Goal: Task Accomplishment & Management: Use online tool/utility

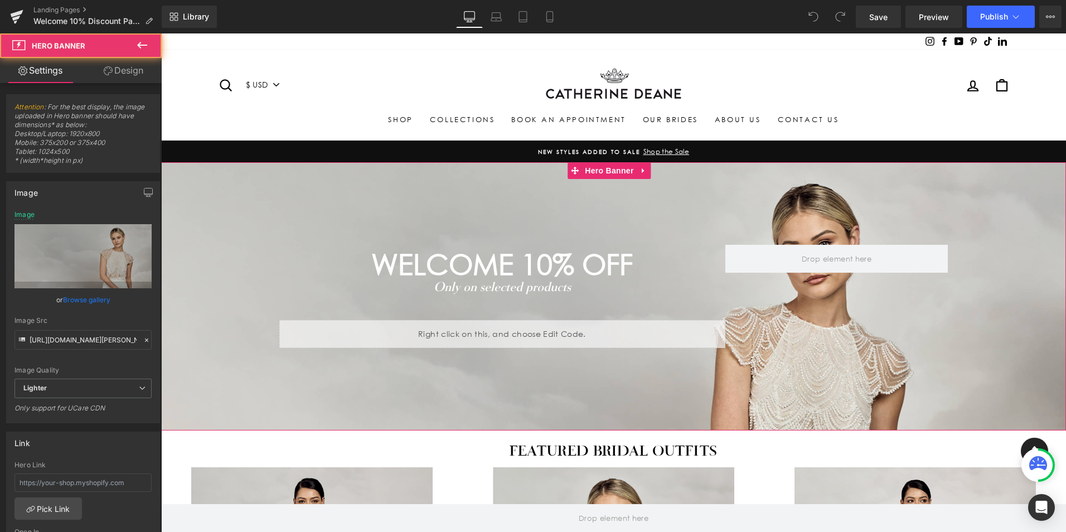
click at [235, 204] on span "WELCOME 10% off Heading Only on selected products Text Block Separator Separato…" at bounding box center [613, 296] width 905 height 268
click at [91, 302] on link "Browse gallery" at bounding box center [86, 300] width 47 height 20
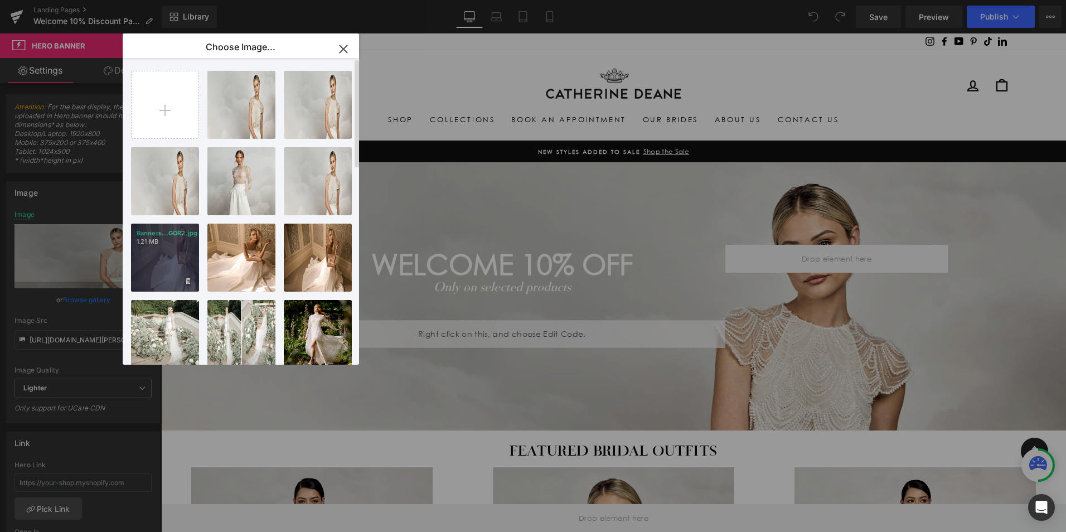
click at [186, 257] on div "Banners...GOR2.jpg 1.21 MB" at bounding box center [165, 257] width 68 height 68
type input "https://ucarecdn.com/9cb74845-a8bc-42d0-8087-1cd3618a6106/-/format/auto/-/previ…"
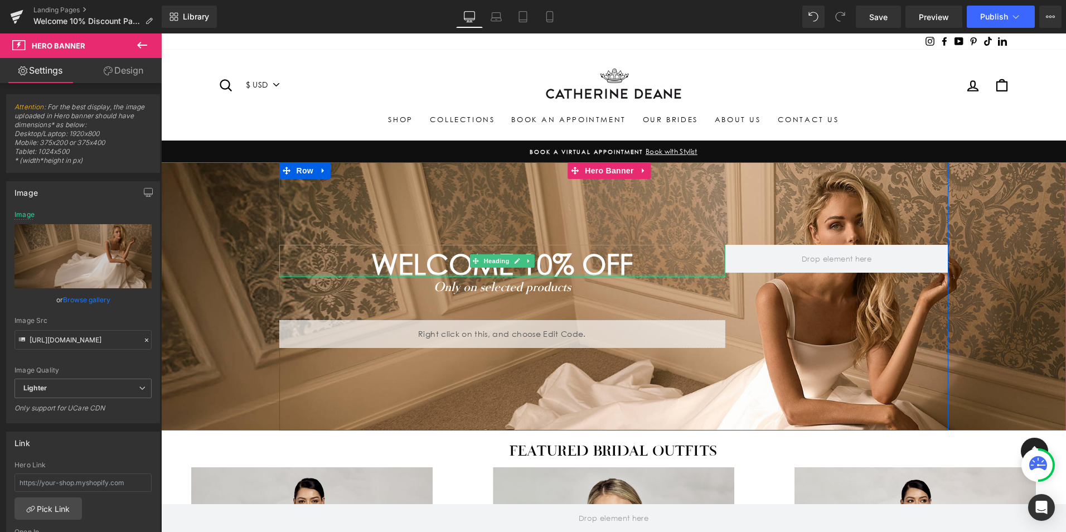
click at [546, 269] on span "WELCOME 10% off" at bounding box center [501, 264] width 261 height 34
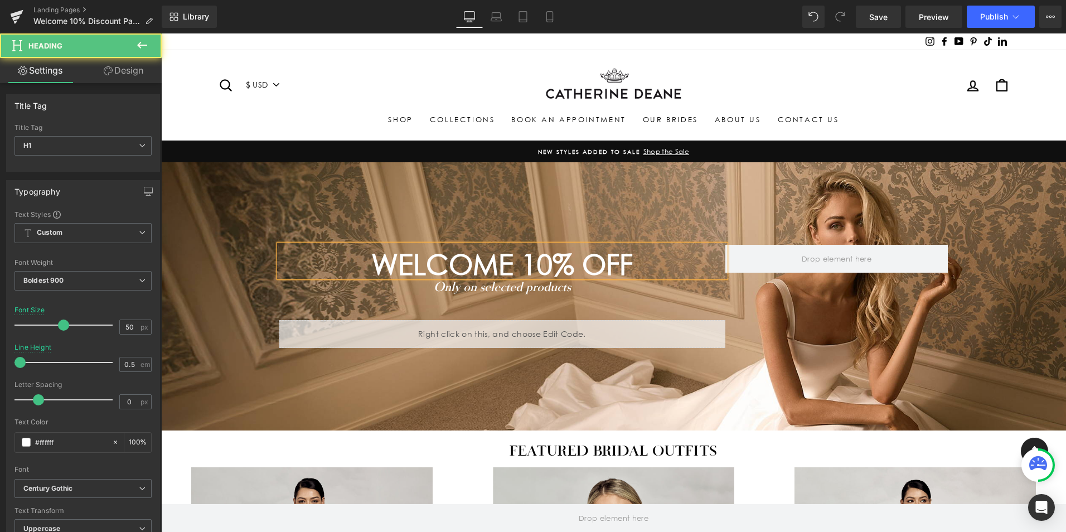
click at [555, 258] on span "WELCOME 10% off" at bounding box center [501, 264] width 261 height 34
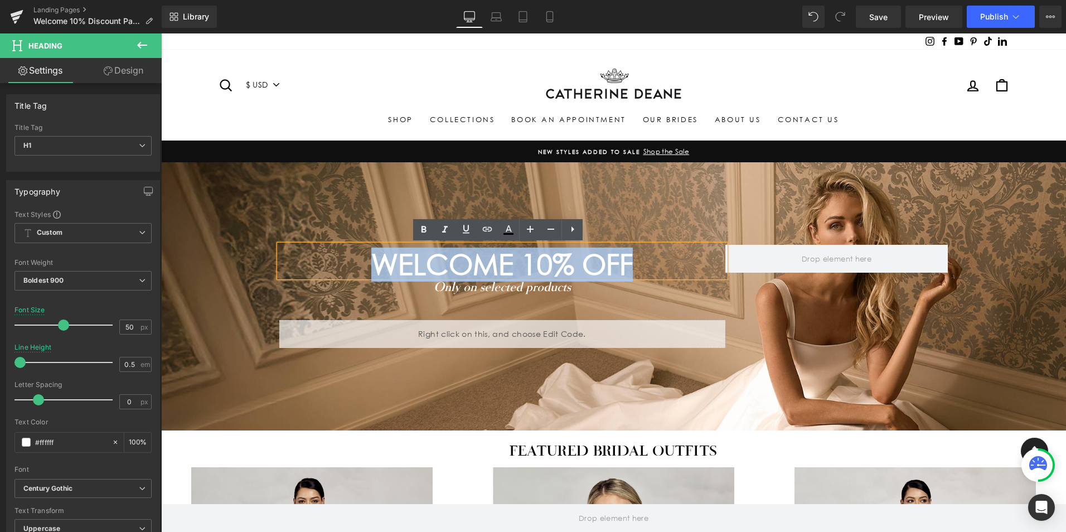
drag, startPoint x: 633, startPoint y: 262, endPoint x: 360, endPoint y: 247, distance: 273.0
click at [360, 247] on div "WELCOME 10% off" at bounding box center [502, 261] width 446 height 32
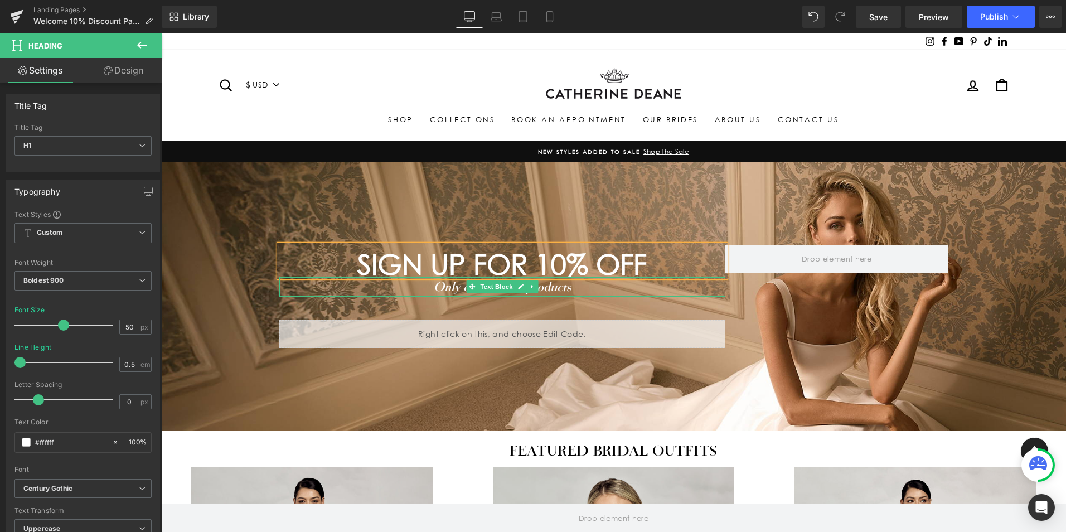
click at [556, 286] on icon "Only on selected products" at bounding box center [502, 286] width 137 height 15
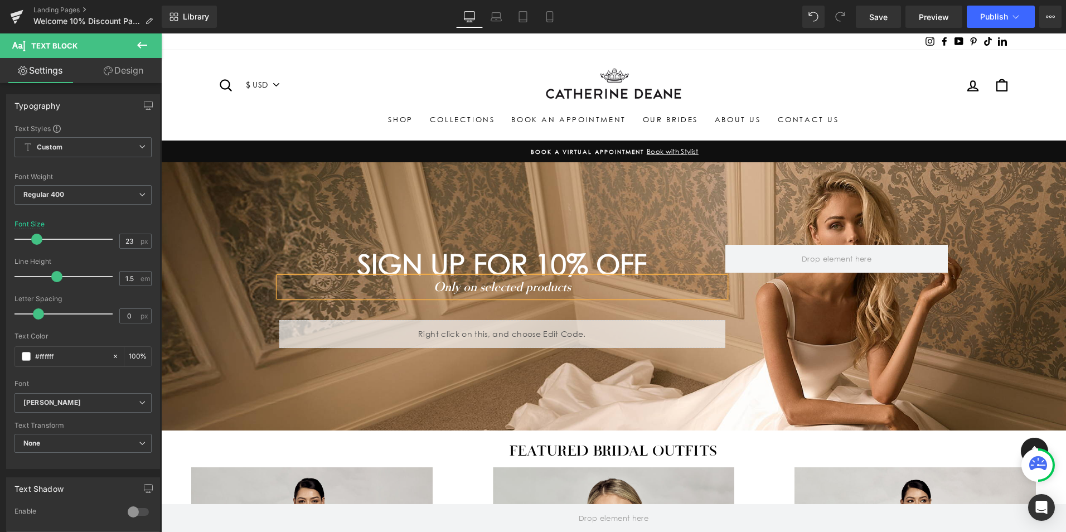
click at [580, 284] on p "Only on selected products" at bounding box center [502, 287] width 446 height 20
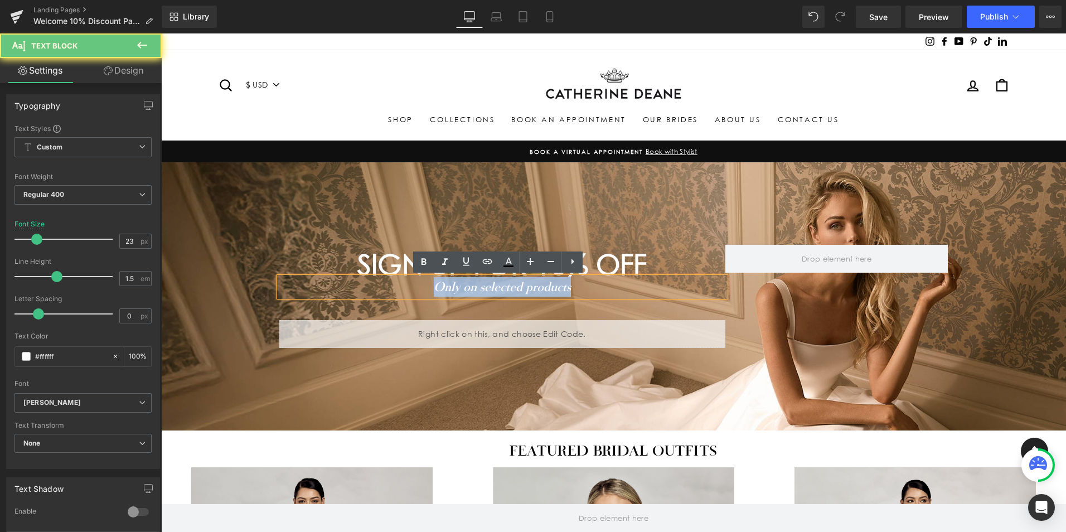
drag, startPoint x: 577, startPoint y: 290, endPoint x: 433, endPoint y: 279, distance: 144.2
click at [433, 279] on p "Only on selected products" at bounding box center [502, 287] width 446 height 20
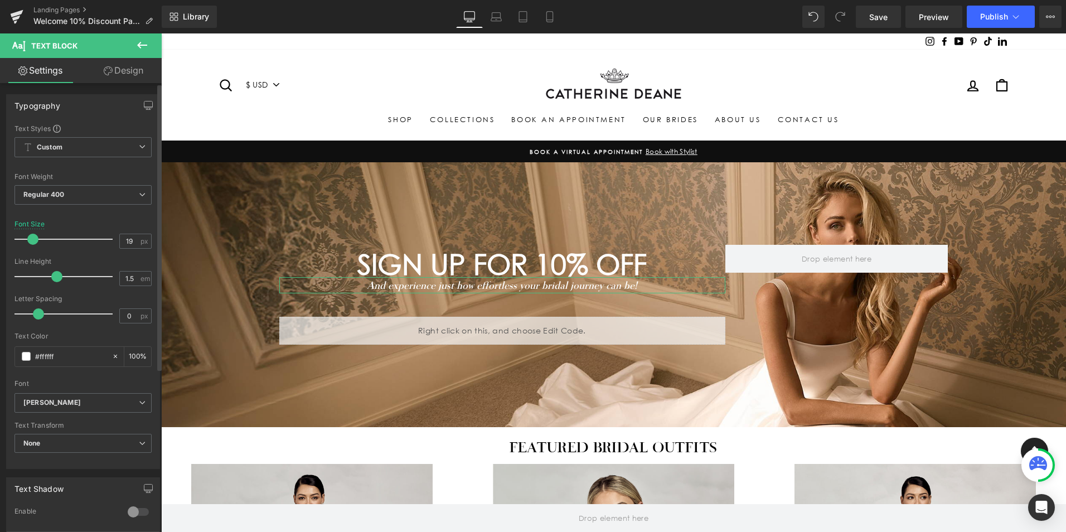
click at [36, 241] on span at bounding box center [32, 239] width 11 height 11
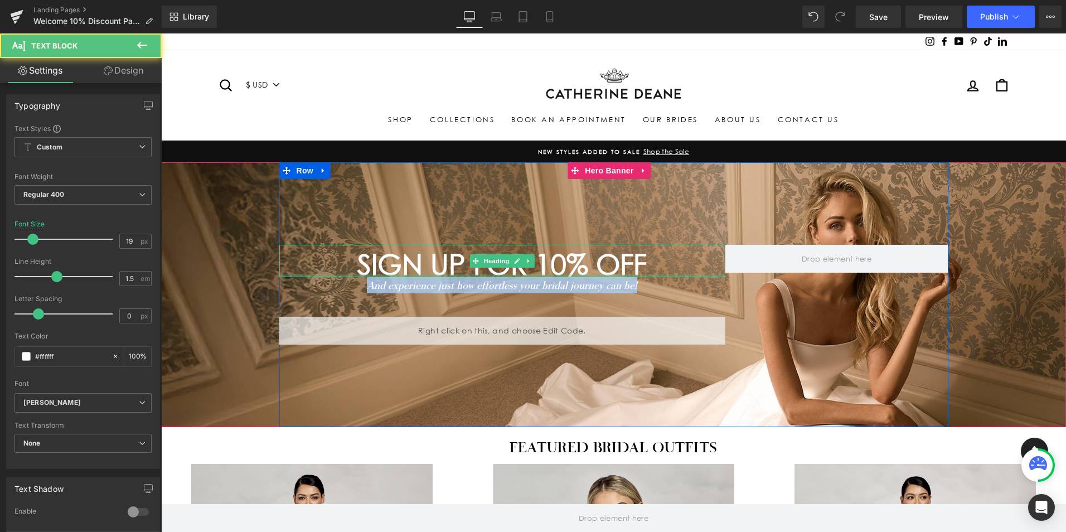
drag, startPoint x: 634, startPoint y: 285, endPoint x: 320, endPoint y: 276, distance: 314.4
click at [320, 276] on div "SIGN UP FOR 10% OFF Heading And experience just how effortless your bridal jour…" at bounding box center [502, 295] width 446 height 100
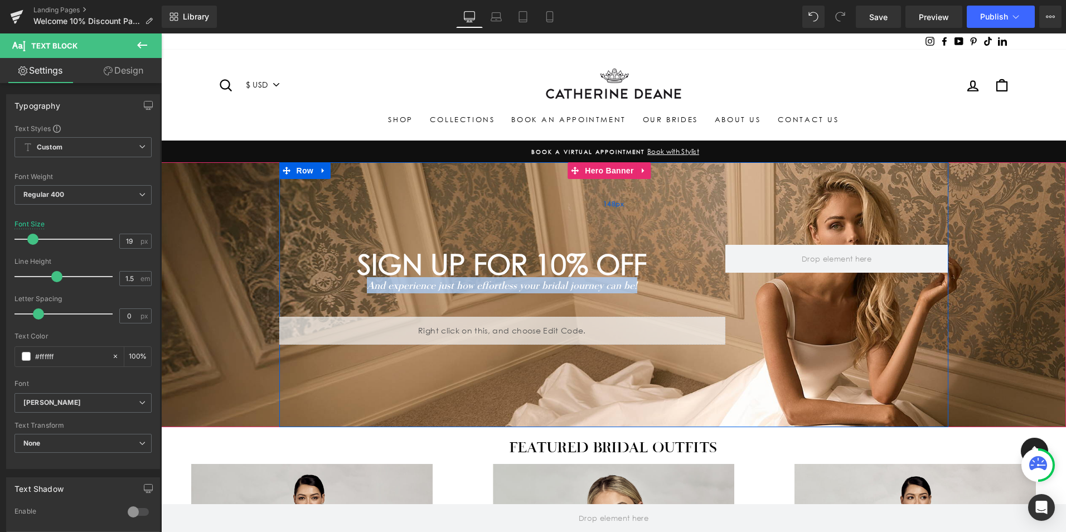
copy icon "And experience just how effortless your bridal journey can be!"
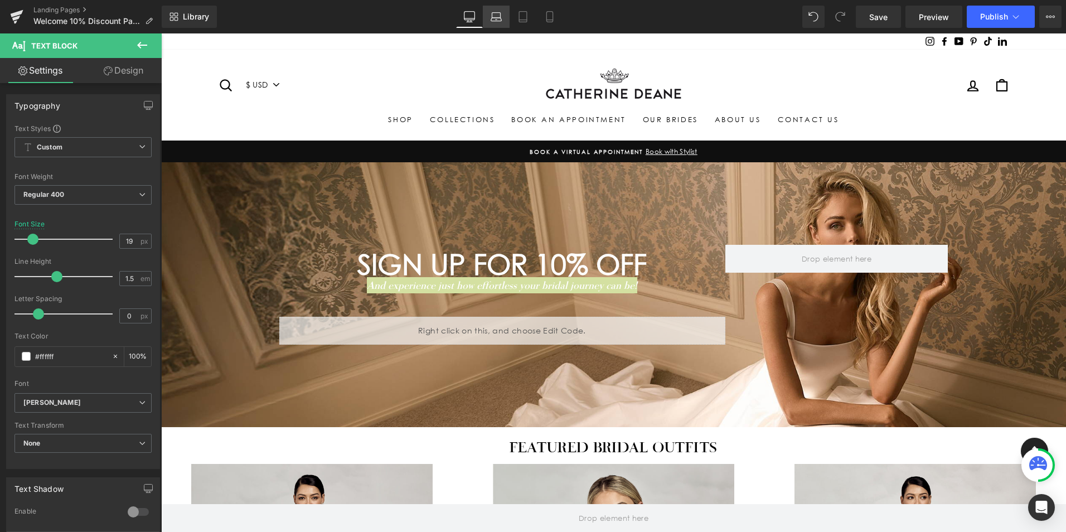
click at [498, 15] on icon at bounding box center [495, 16] width 11 height 11
type input "23"
type input "100"
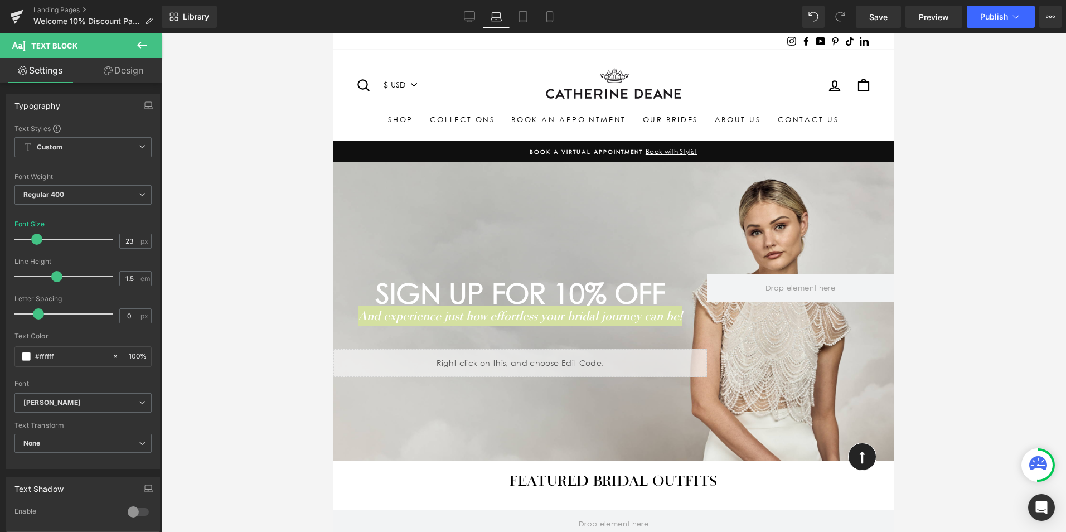
scroll to position [105, 0]
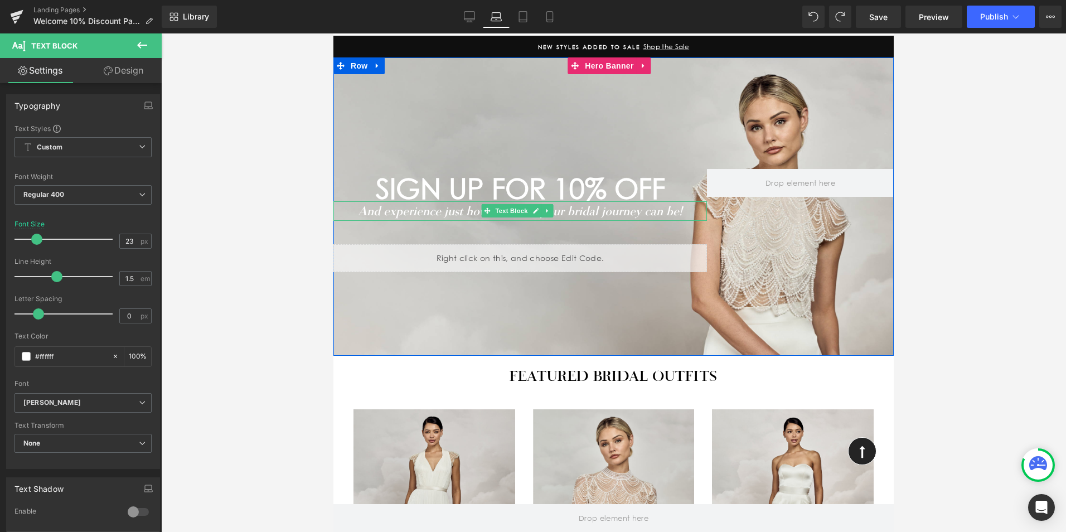
click at [593, 208] on icon "And experience just how effortless your bridal journey can be!" at bounding box center [520, 210] width 324 height 15
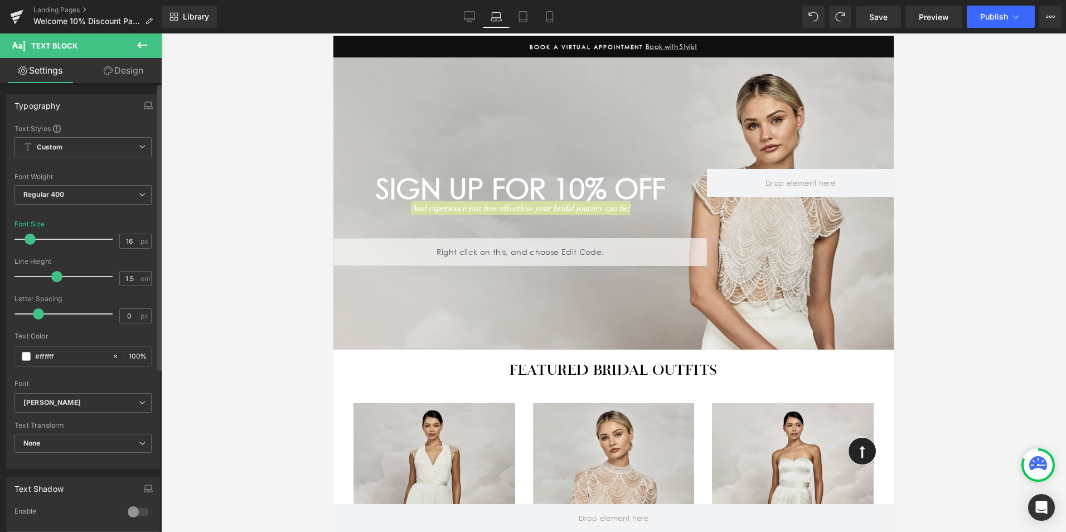
type input "17"
click at [30, 241] on span at bounding box center [30, 239] width 11 height 11
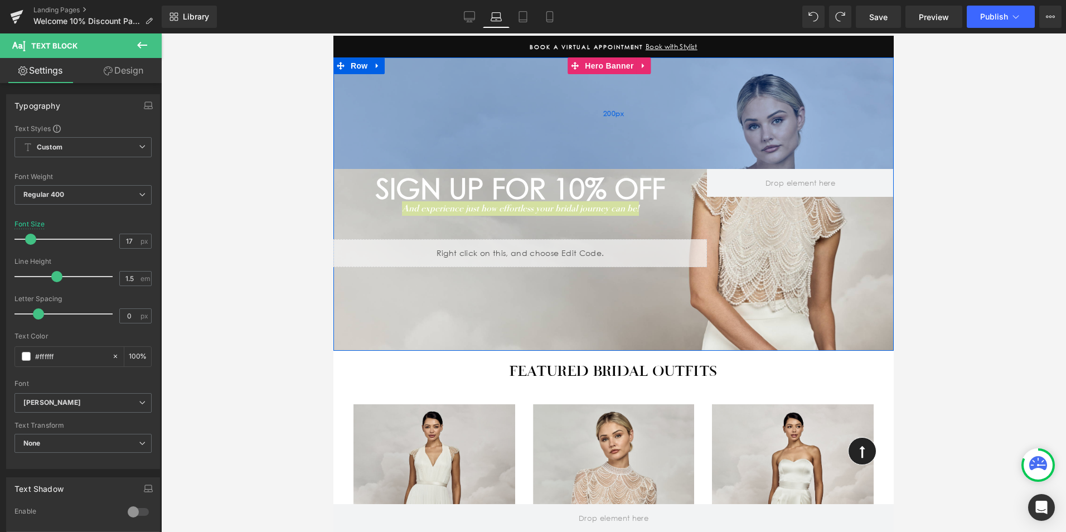
click at [511, 105] on div "200px" at bounding box center [613, 112] width 560 height 111
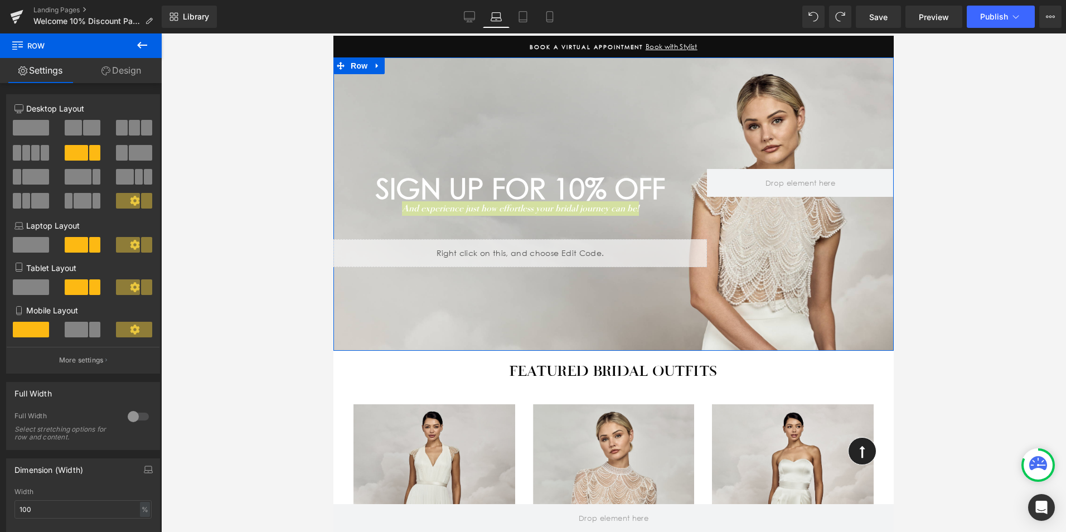
click at [130, 69] on link "Design" at bounding box center [121, 70] width 81 height 25
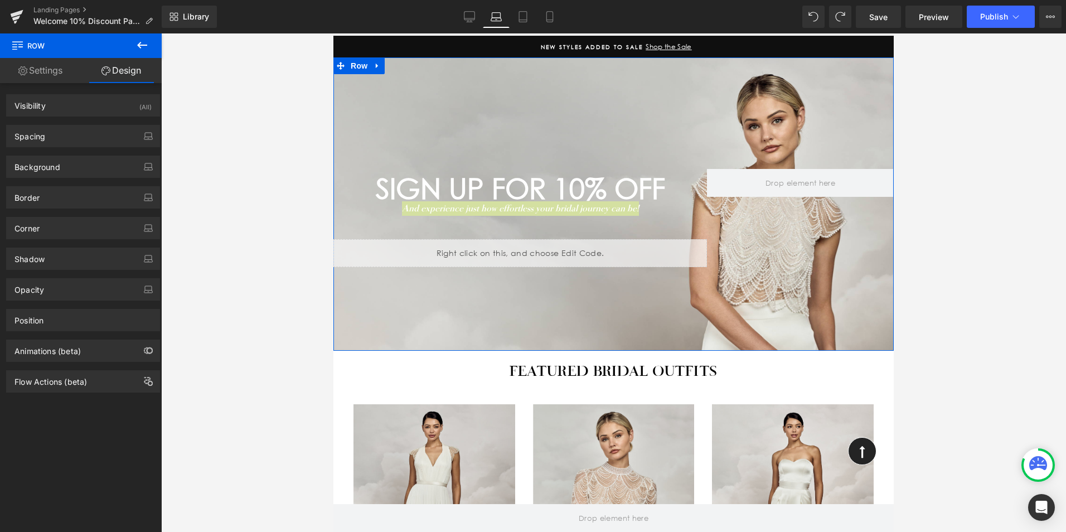
click at [38, 69] on link "Settings" at bounding box center [40, 70] width 81 height 25
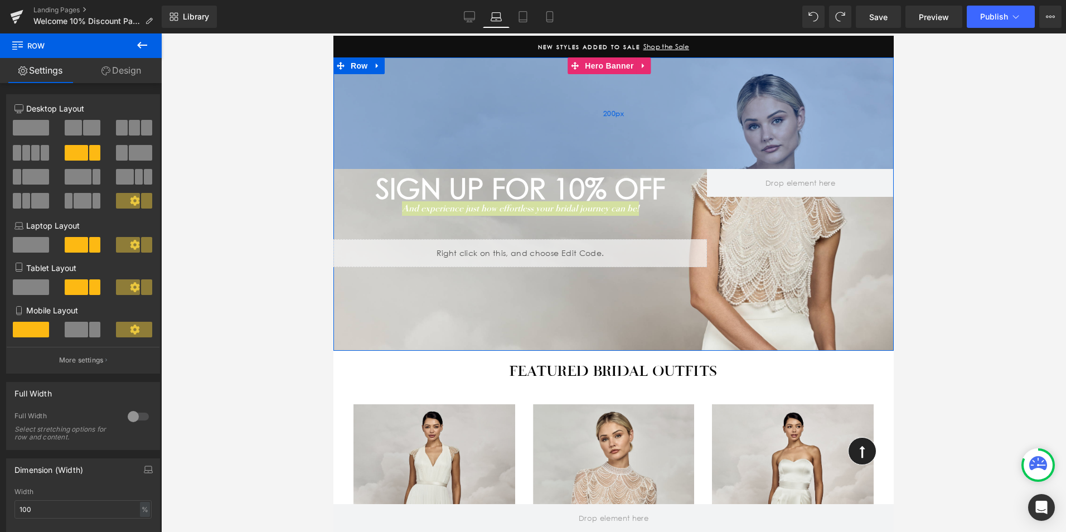
click at [418, 94] on div "200px" at bounding box center [613, 112] width 560 height 111
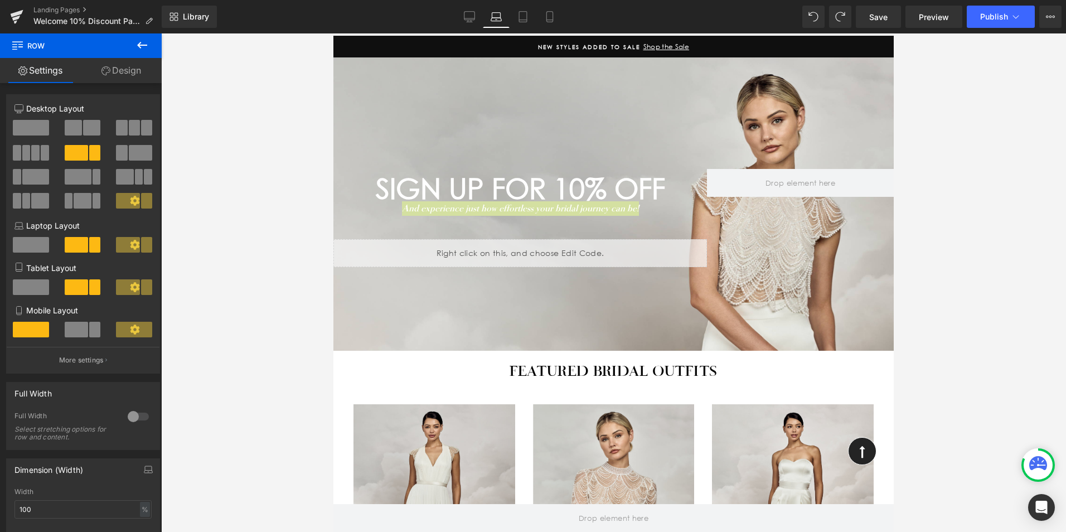
click at [139, 44] on icon at bounding box center [142, 45] width 10 height 7
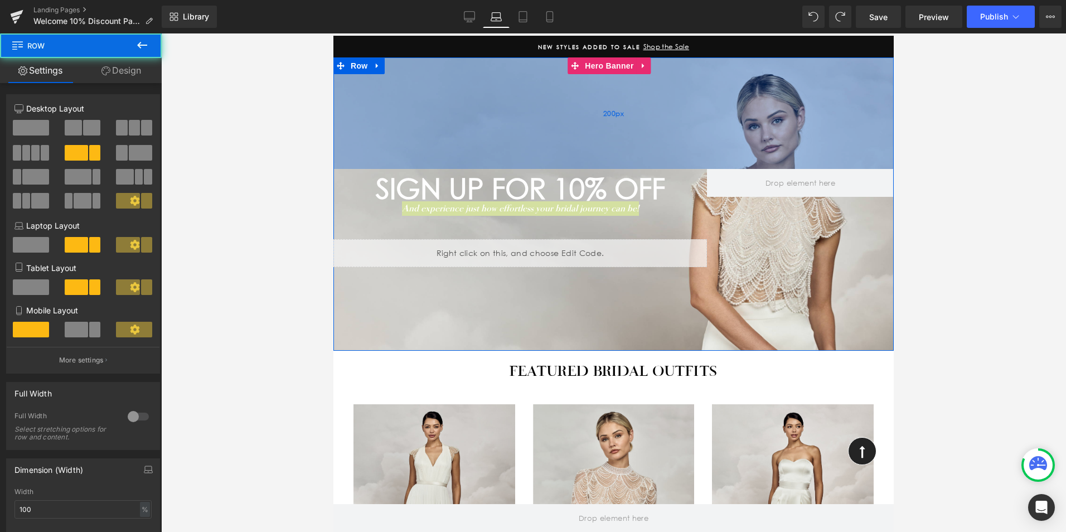
click at [523, 115] on div "200px" at bounding box center [613, 112] width 560 height 111
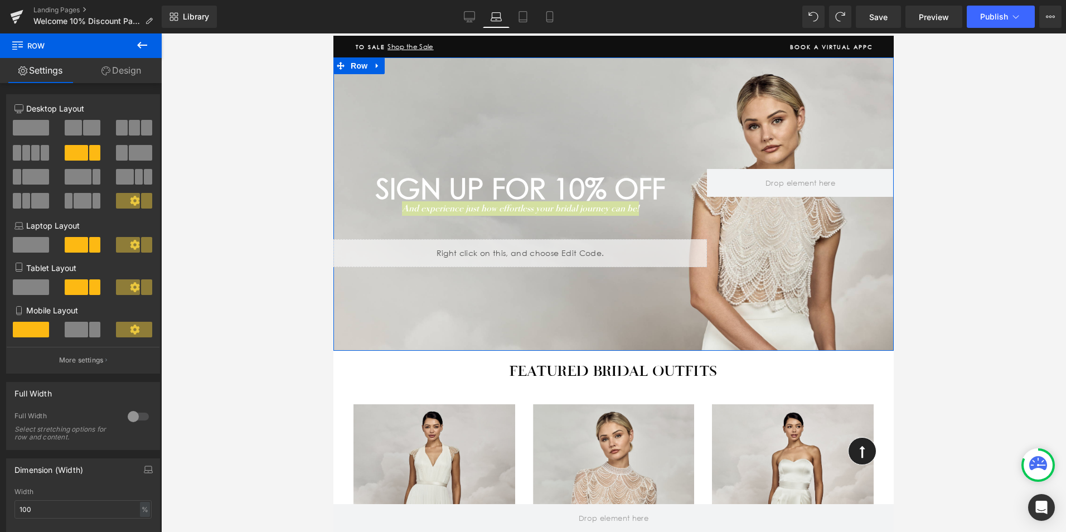
click at [134, 72] on link "Design" at bounding box center [121, 70] width 81 height 25
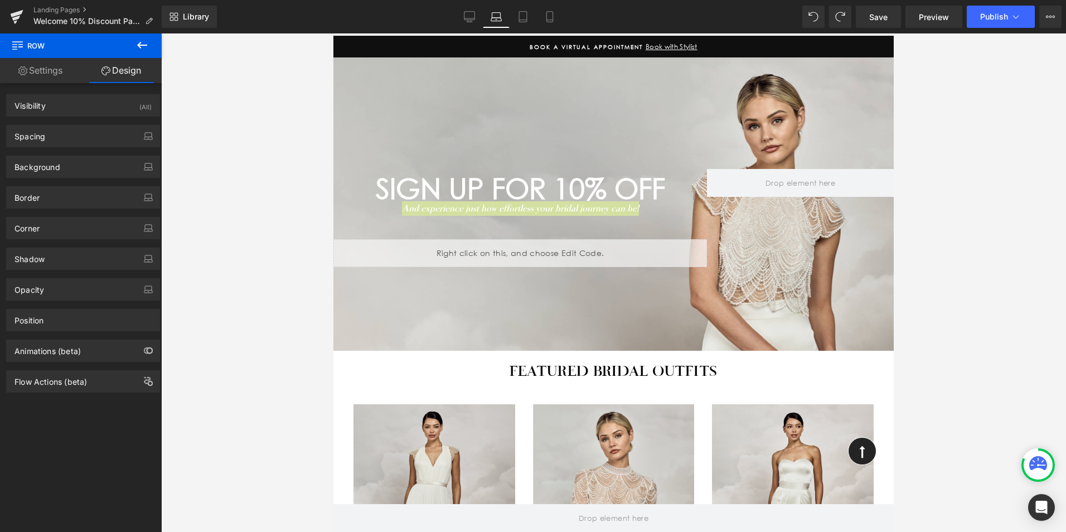
click at [140, 42] on icon at bounding box center [142, 45] width 10 height 7
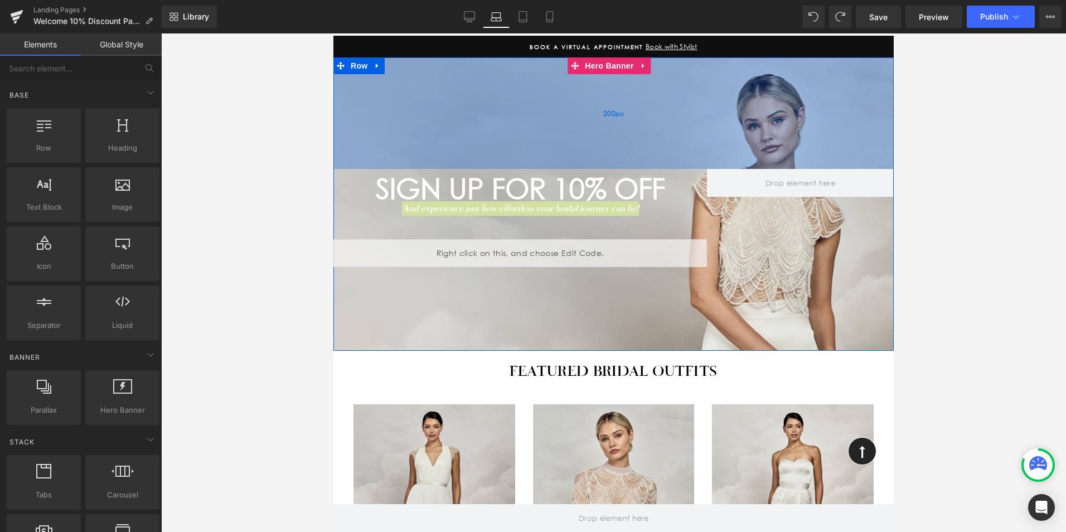
click at [473, 134] on div "200px" at bounding box center [613, 112] width 560 height 111
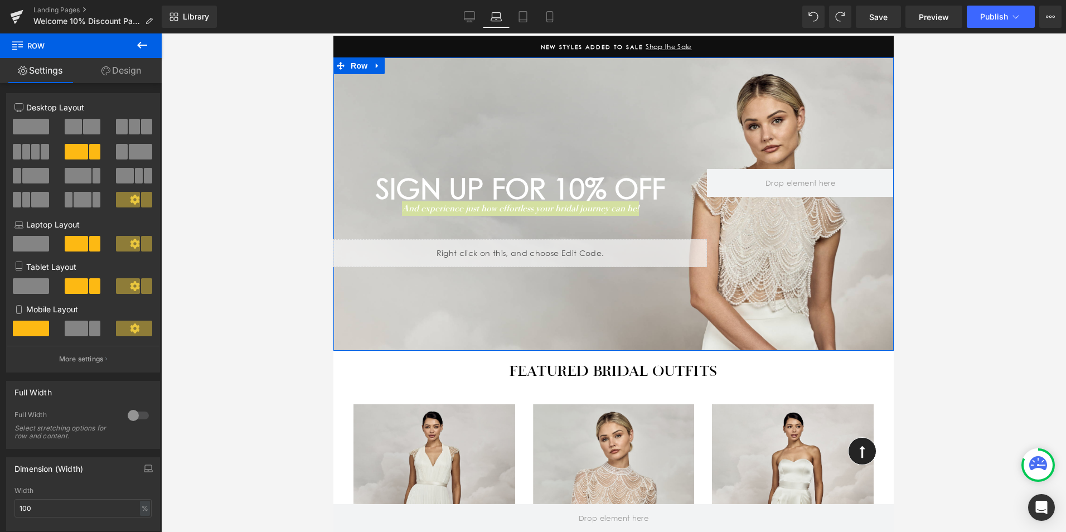
scroll to position [0, 0]
click at [127, 77] on link "Design" at bounding box center [121, 70] width 81 height 25
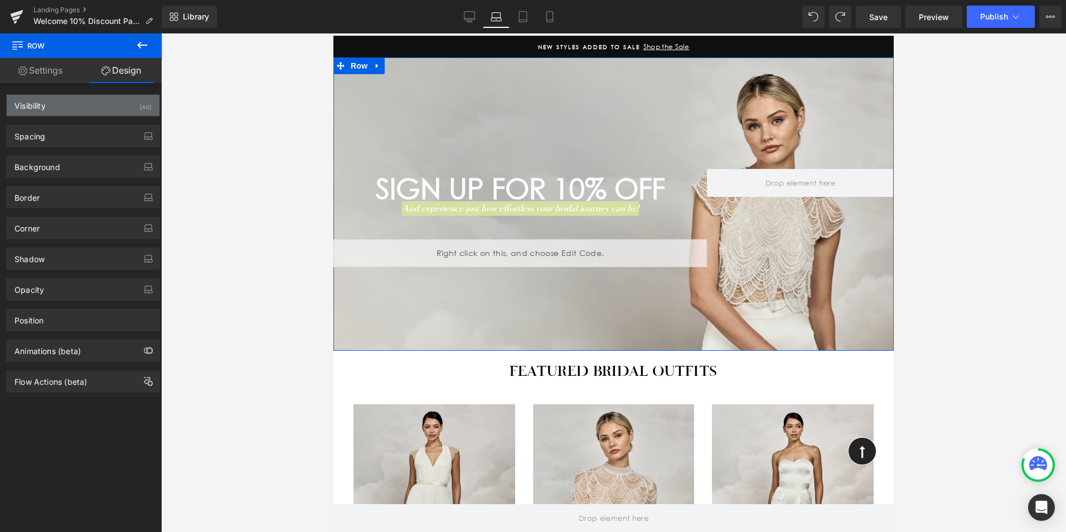
click at [60, 107] on div "Visibility (All)" at bounding box center [83, 105] width 153 height 21
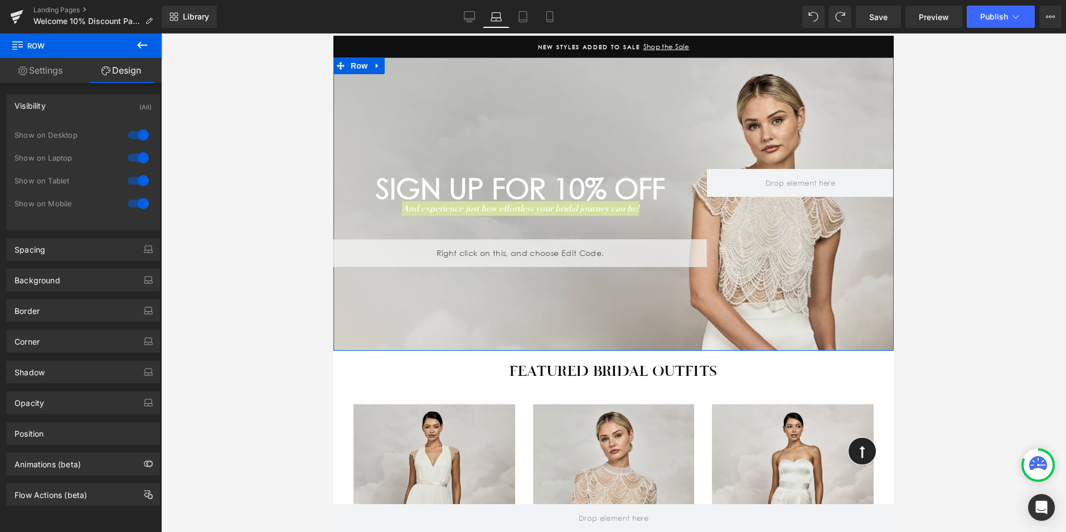
click at [60, 107] on div "Visibility (All)" at bounding box center [83, 105] width 153 height 21
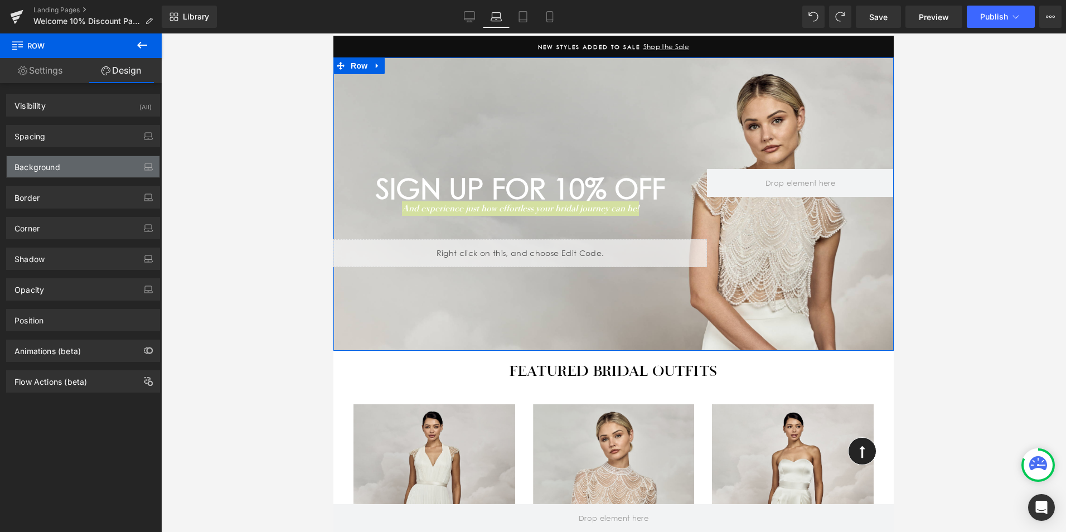
click at [52, 171] on div "Background" at bounding box center [37, 164] width 46 height 16
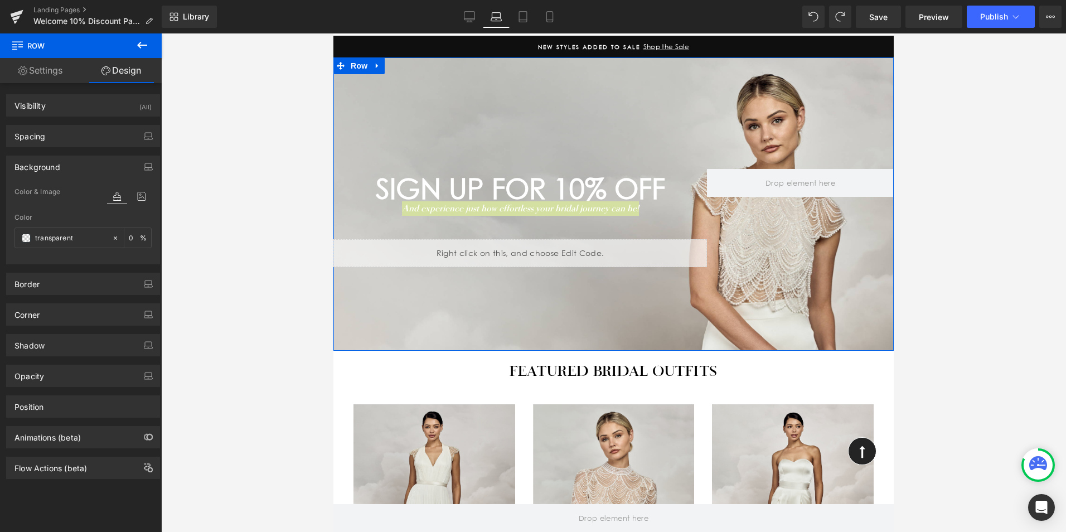
click at [53, 171] on div "Background" at bounding box center [37, 164] width 46 height 16
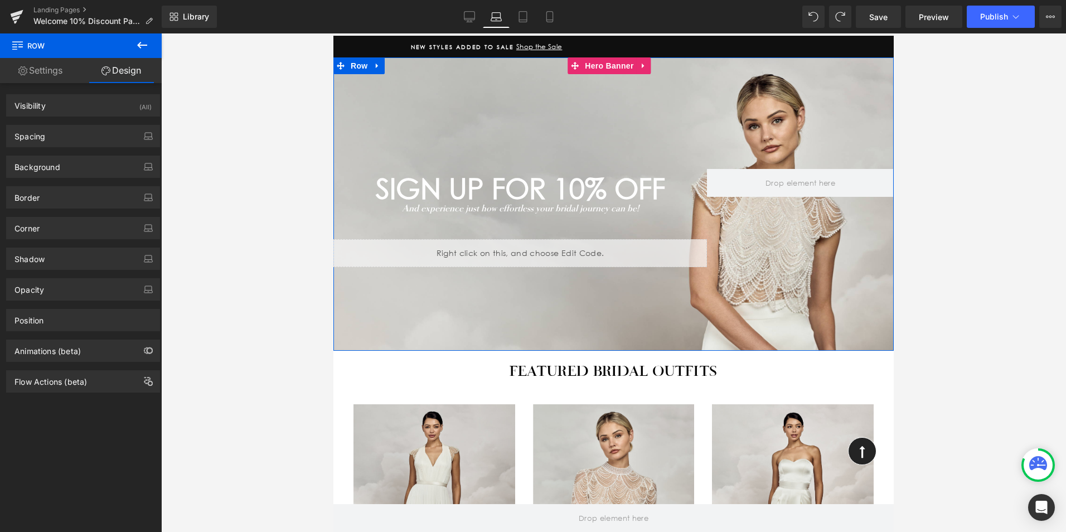
click at [788, 305] on div "SIGN UP FOR 10% OFF Heading And experience just how effortless your bridal jour…" at bounding box center [613, 203] width 560 height 293
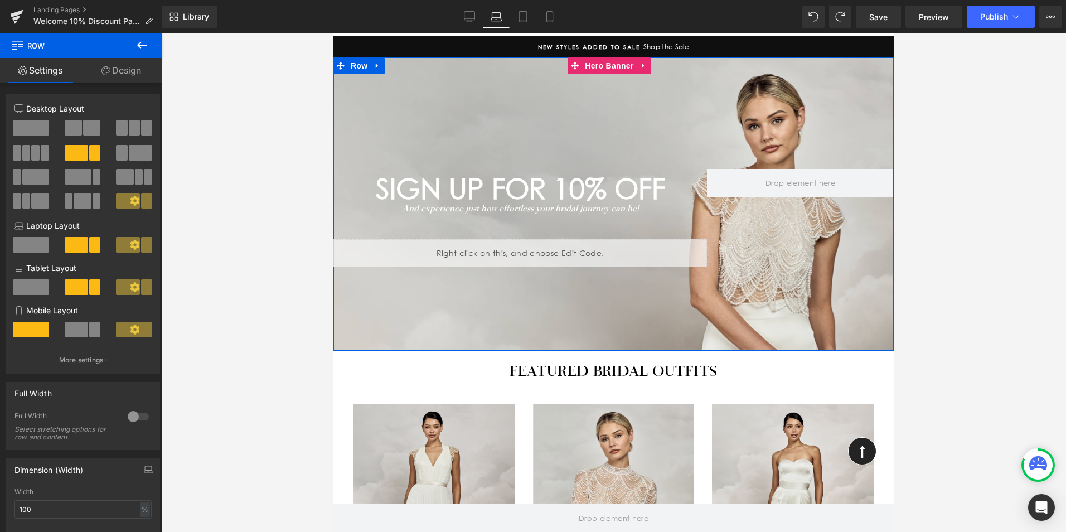
click at [649, 191] on span "SIGN UP FOR 10% OFF" at bounding box center [520, 189] width 289 height 34
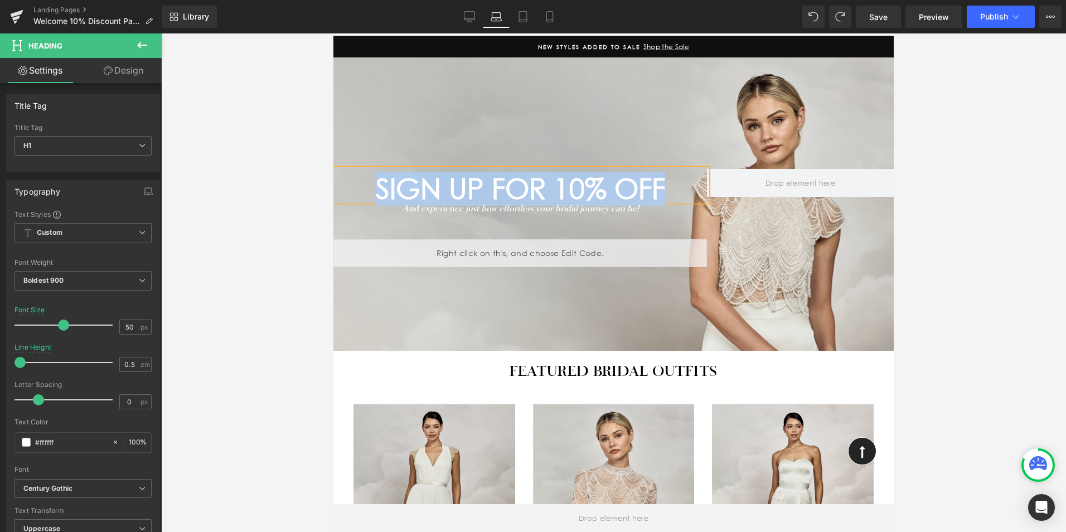
copy span "SIGN UP FOR 10% OFF"
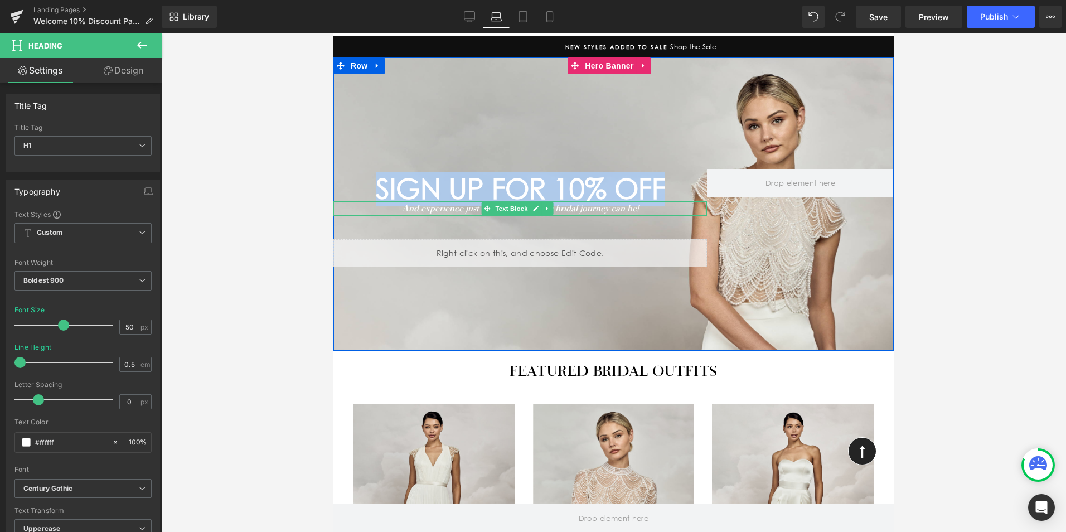
click at [635, 208] on icon "And experience just how effortless your bridal journey can be!" at bounding box center [520, 207] width 237 height 11
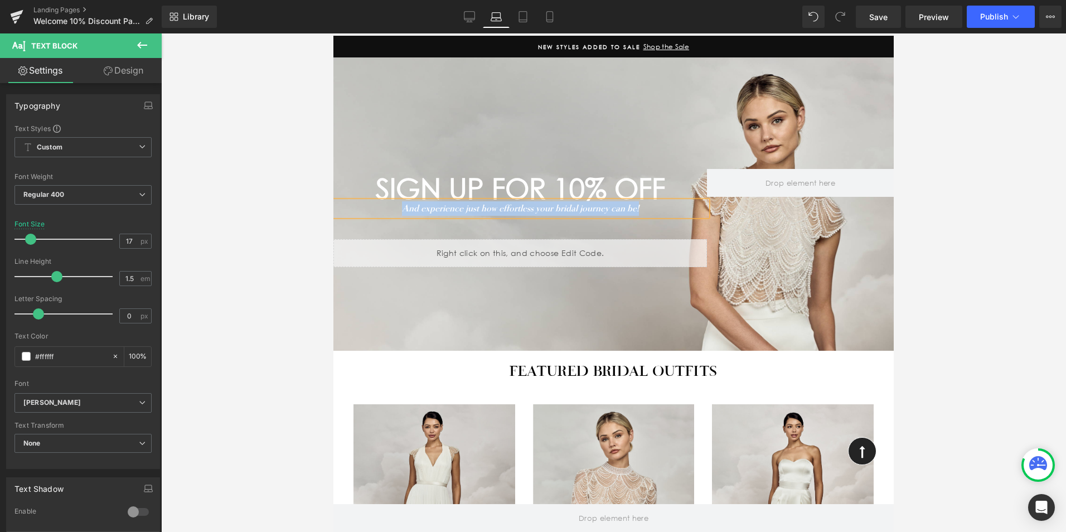
copy icon "And experience just how effortless your bridal journey can be!"
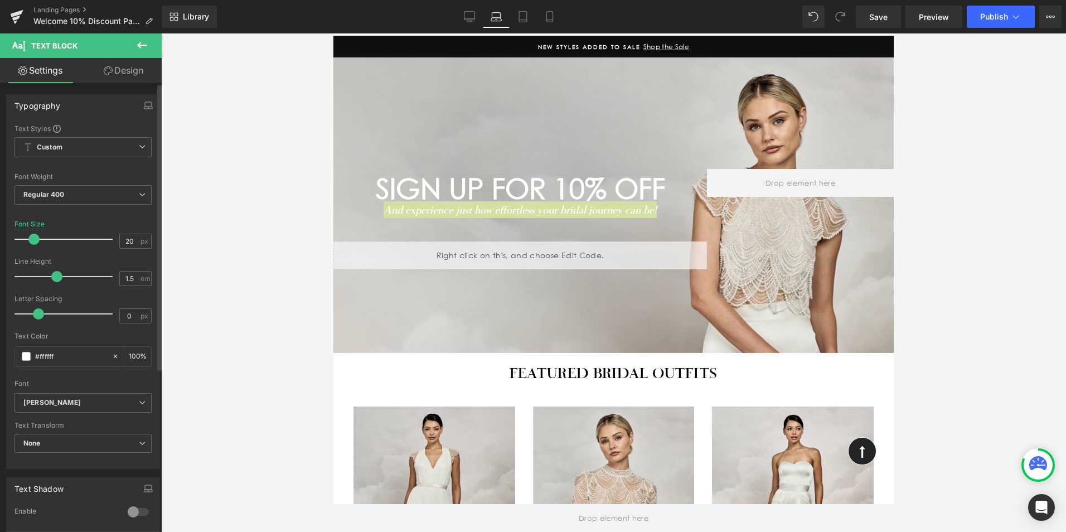
type input "19"
click at [32, 239] on span at bounding box center [32, 239] width 11 height 11
click at [270, 156] on div at bounding box center [613, 282] width 905 height 498
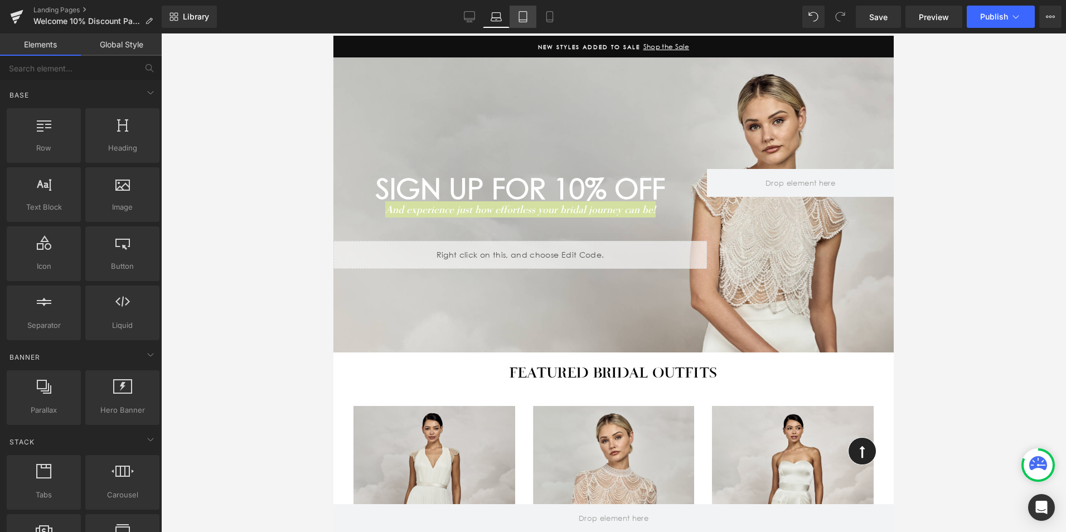
click at [524, 13] on icon at bounding box center [522, 16] width 11 height 11
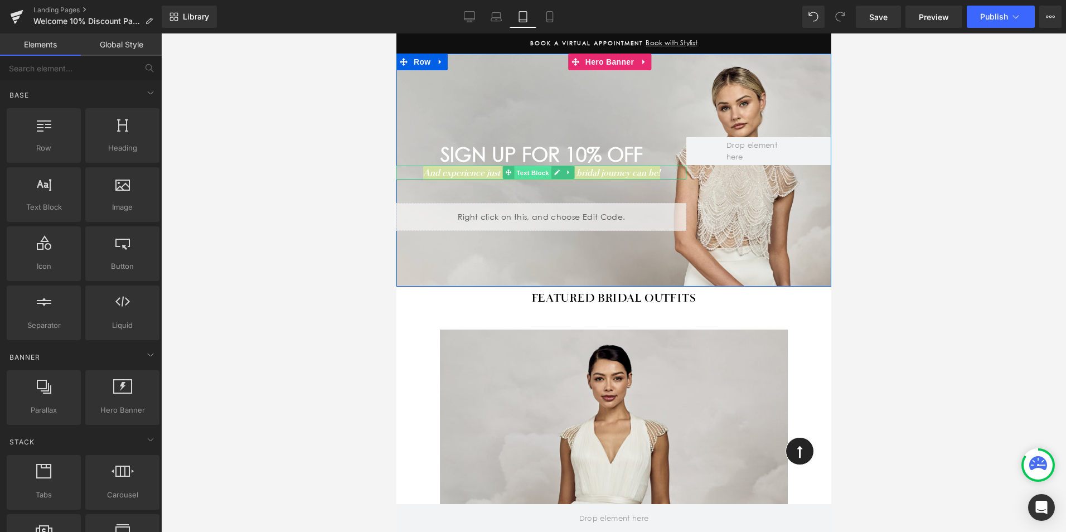
click at [522, 170] on span "Text Block" at bounding box center [531, 172] width 37 height 13
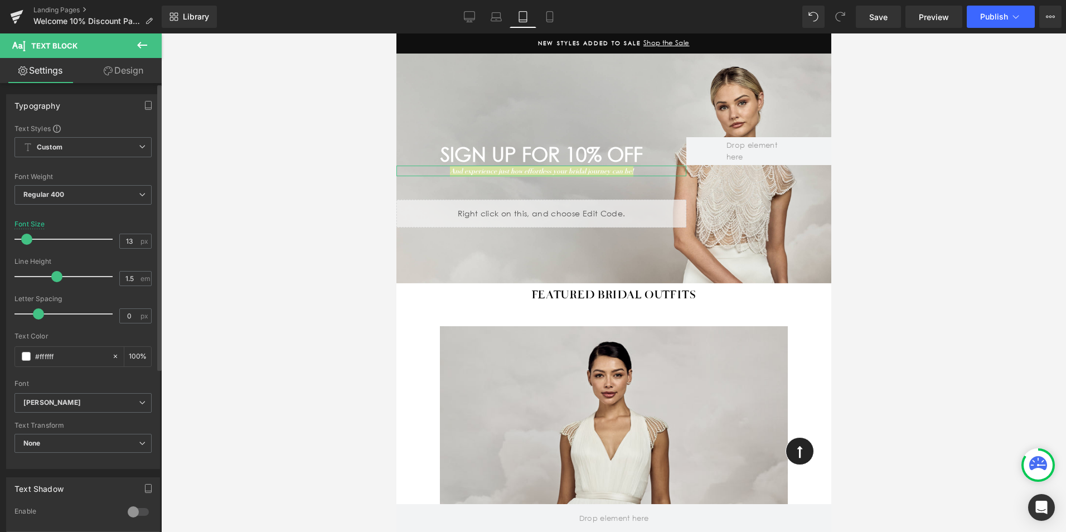
click at [26, 237] on span at bounding box center [26, 239] width 11 height 11
click at [552, 16] on icon at bounding box center [549, 17] width 6 height 11
type input "17"
type input "100"
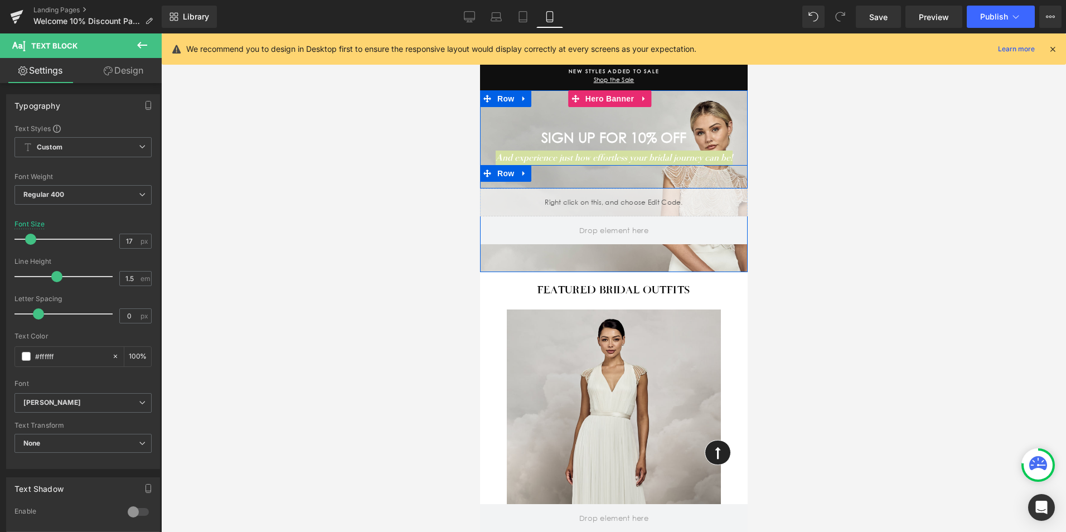
scroll to position [5, 0]
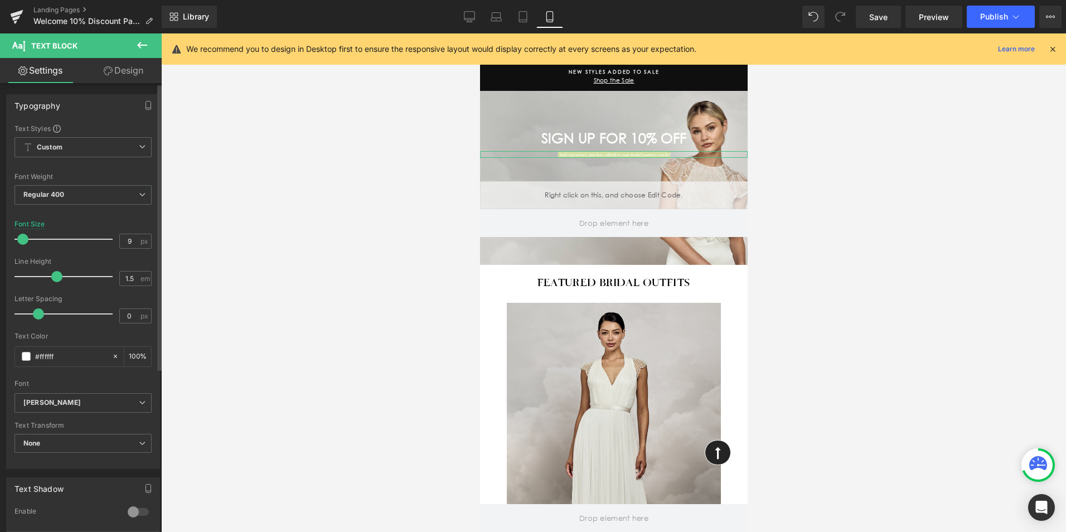
type input "10"
drag, startPoint x: 30, startPoint y: 238, endPoint x: 23, endPoint y: 236, distance: 6.9
click at [23, 236] on span at bounding box center [23, 239] width 11 height 11
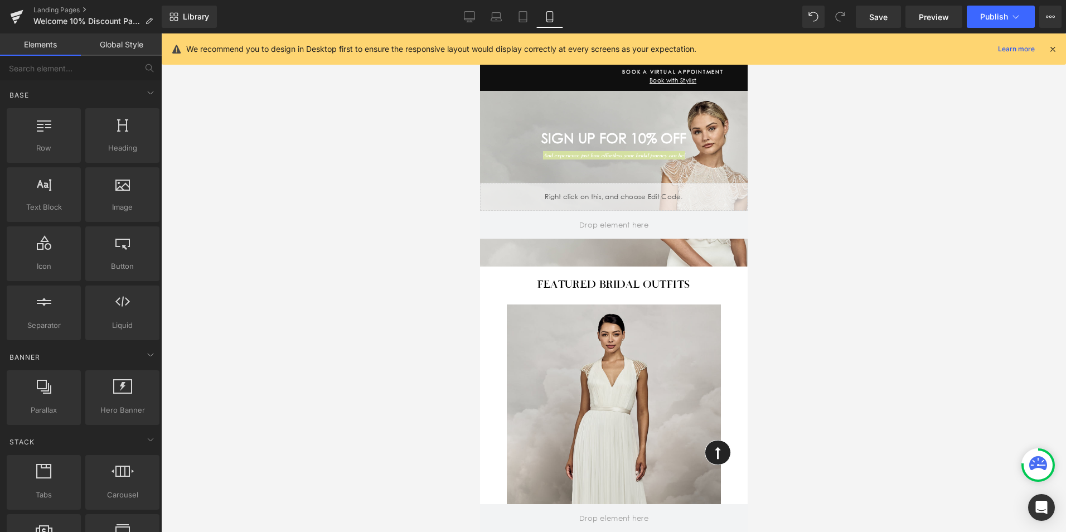
click at [872, 278] on div at bounding box center [613, 282] width 905 height 498
click at [469, 13] on icon at bounding box center [469, 16] width 11 height 11
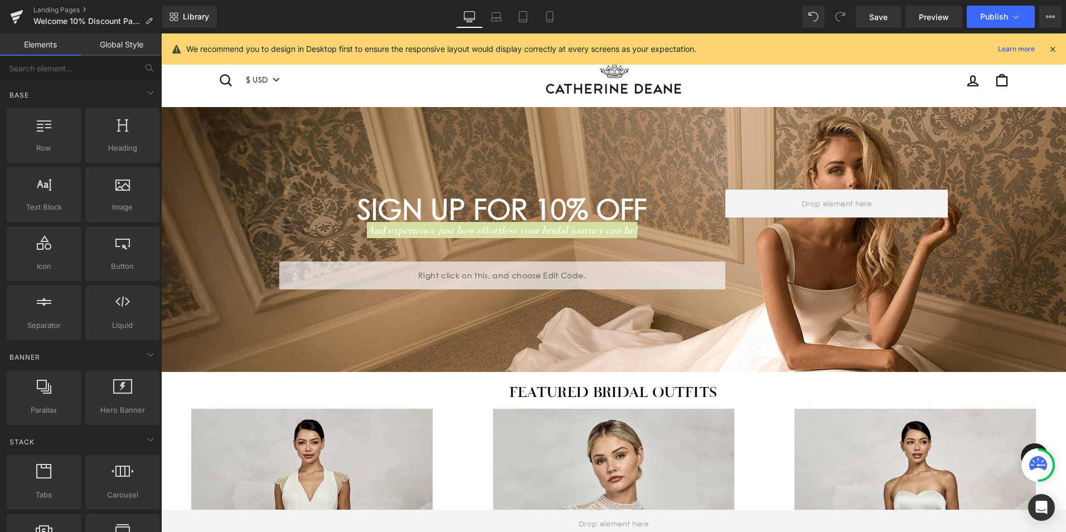
scroll to position [79, 0]
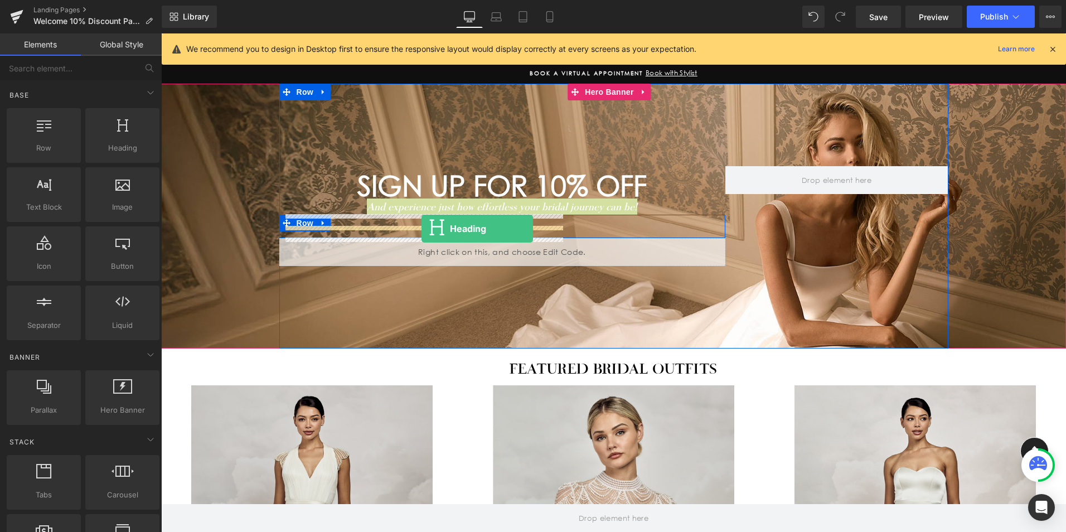
drag, startPoint x: 280, startPoint y: 181, endPoint x: 421, endPoint y: 229, distance: 148.9
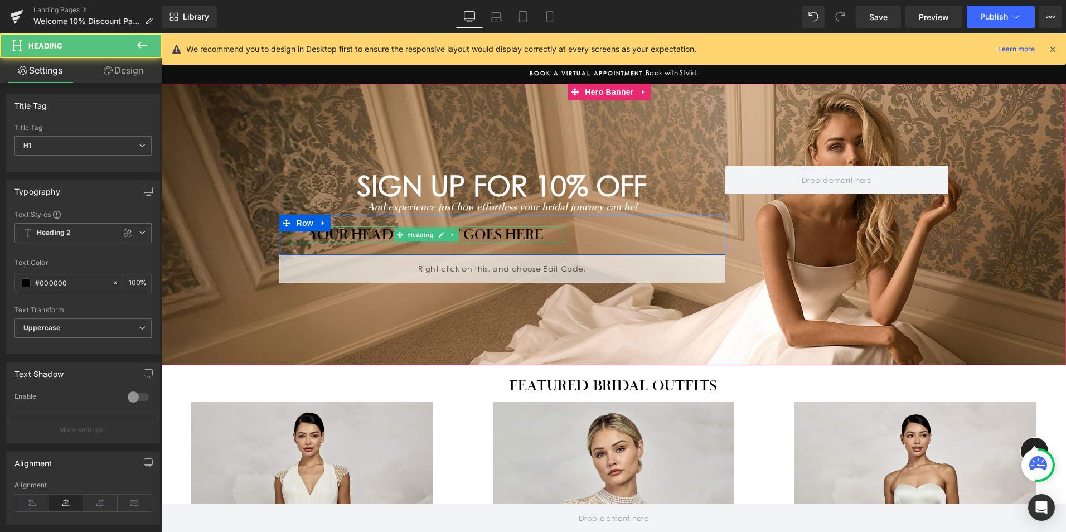
click at [537, 232] on h1 "Your heading text goes here" at bounding box center [427, 234] width 278 height 17
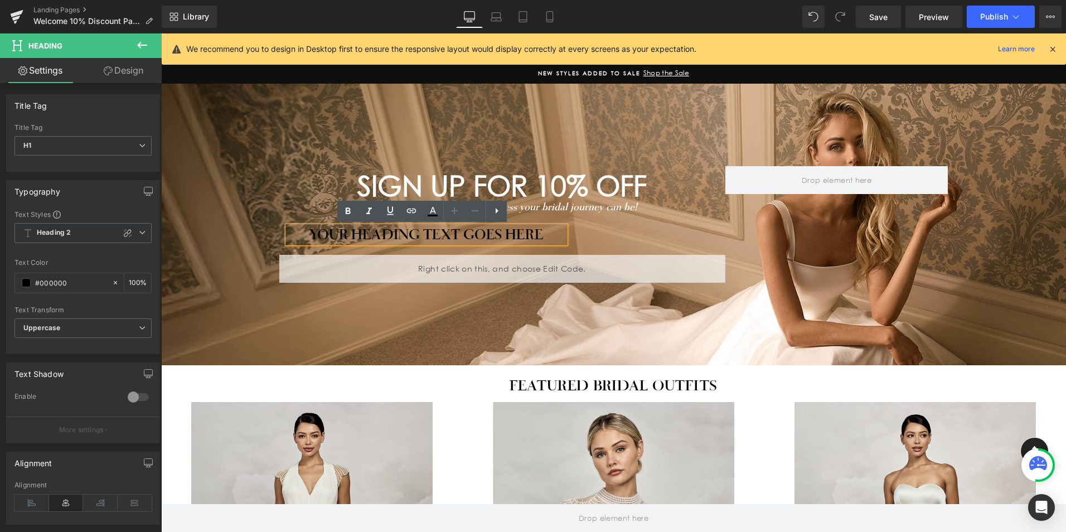
click at [613, 234] on div "Separator Your heading text goes here Heading Separator Row" at bounding box center [502, 235] width 446 height 40
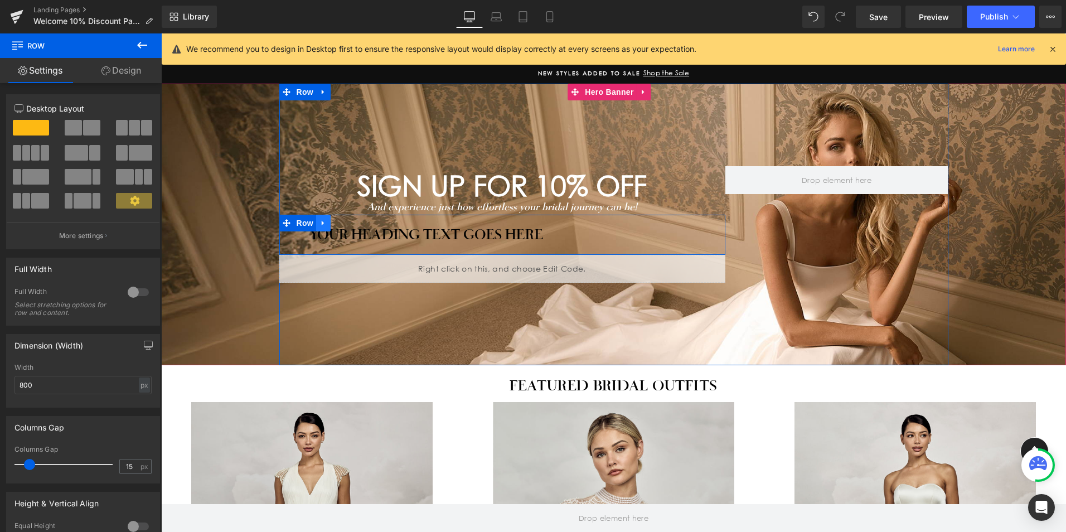
click at [322, 220] on icon at bounding box center [323, 222] width 8 height 8
click at [348, 219] on icon at bounding box center [352, 223] width 8 height 8
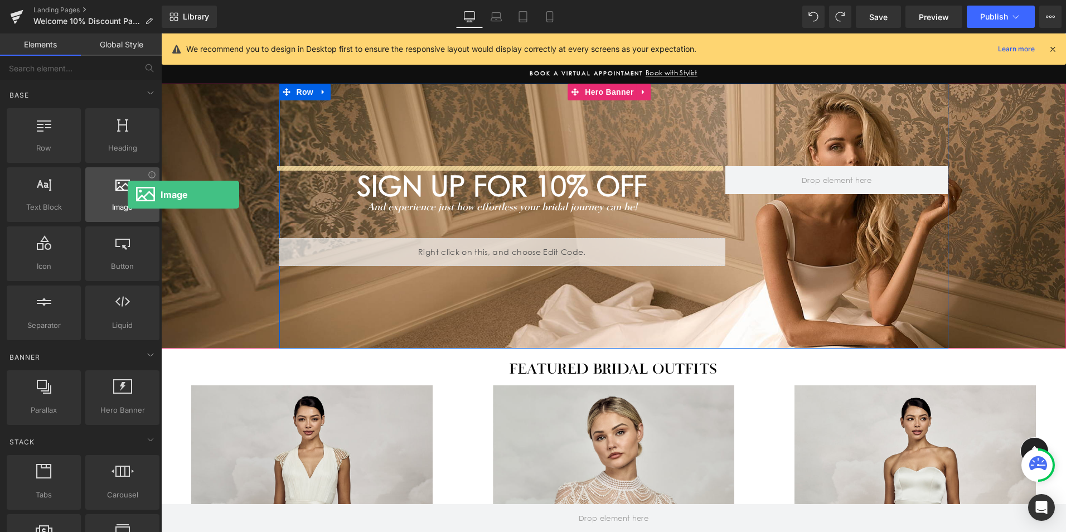
drag, startPoint x: 142, startPoint y: 201, endPoint x: 128, endPoint y: 195, distance: 16.0
click at [128, 195] on div "Image images, photos, alts, uploads" at bounding box center [122, 194] width 74 height 55
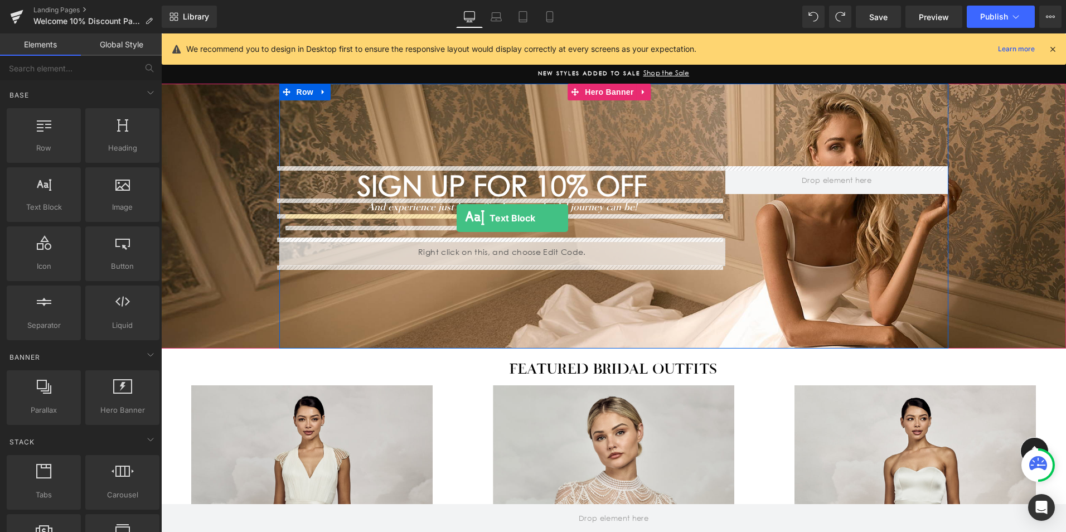
drag, startPoint x: 195, startPoint y: 231, endPoint x: 456, endPoint y: 218, distance: 261.7
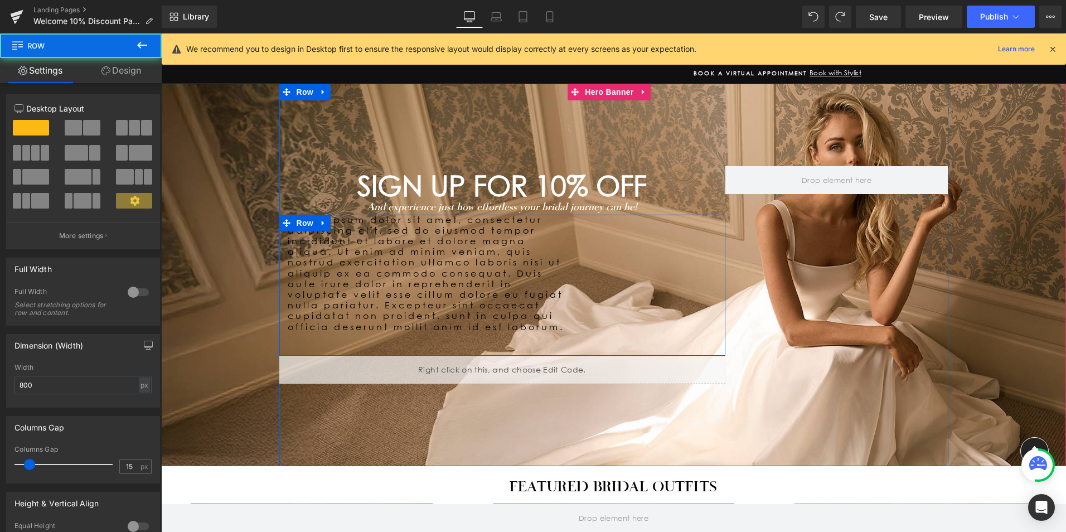
click at [572, 266] on div "Lorem ipsum dolor sit amet, consectetur adipiscing elit, sed do eiusmod tempor …" at bounding box center [502, 285] width 446 height 141
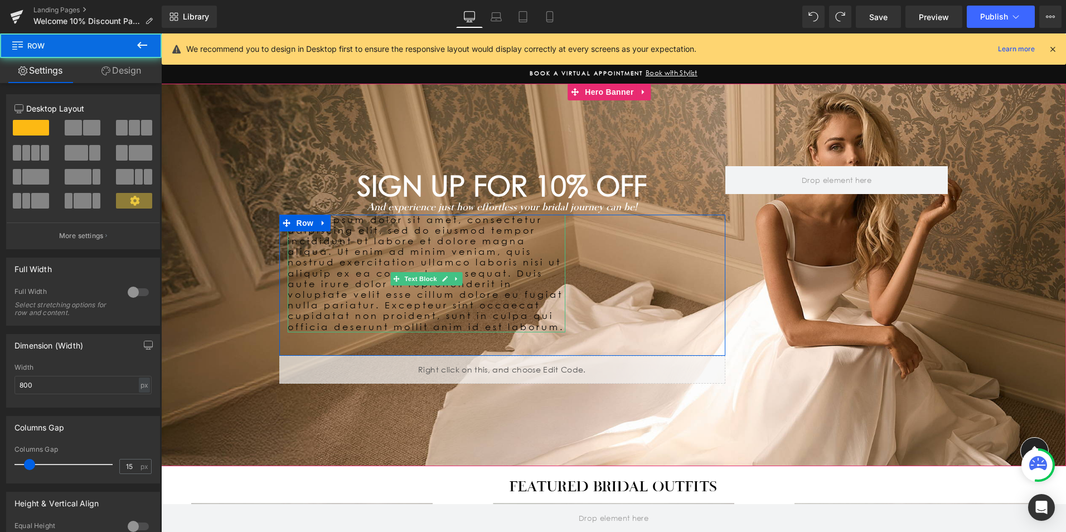
click at [516, 280] on p "Lorem ipsum dolor sit amet, consectetur adipiscing elit, sed do eiusmod tempor …" at bounding box center [427, 274] width 278 height 118
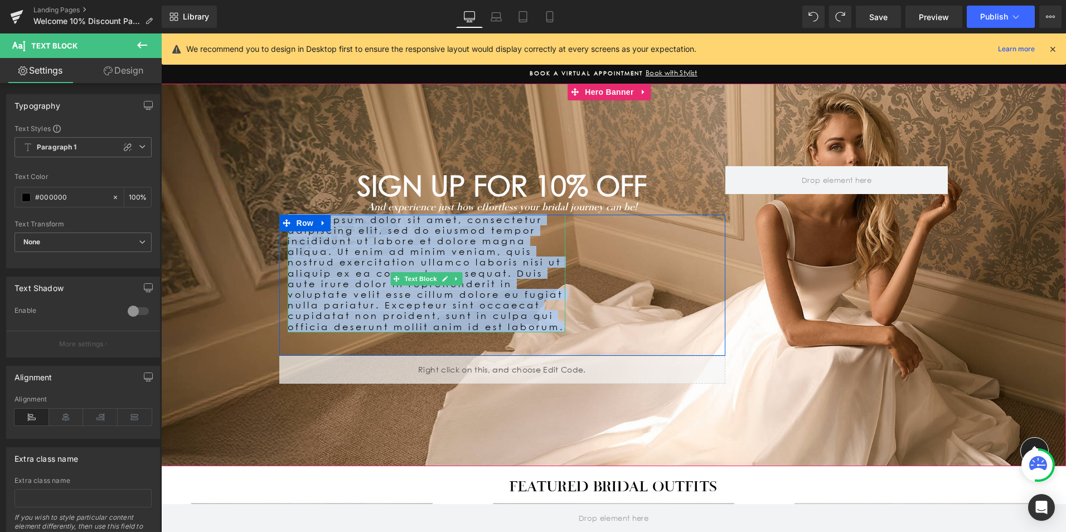
click at [522, 244] on p "Lorem ipsum dolor sit amet, consectetur adipiscing elit, sed do eiusmod tempor …" at bounding box center [427, 274] width 278 height 118
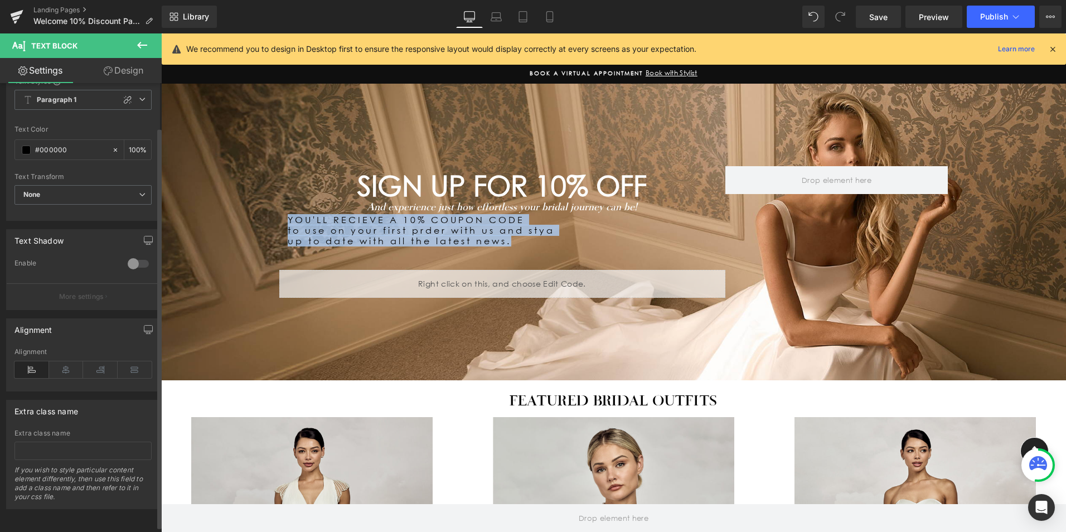
scroll to position [56, 0]
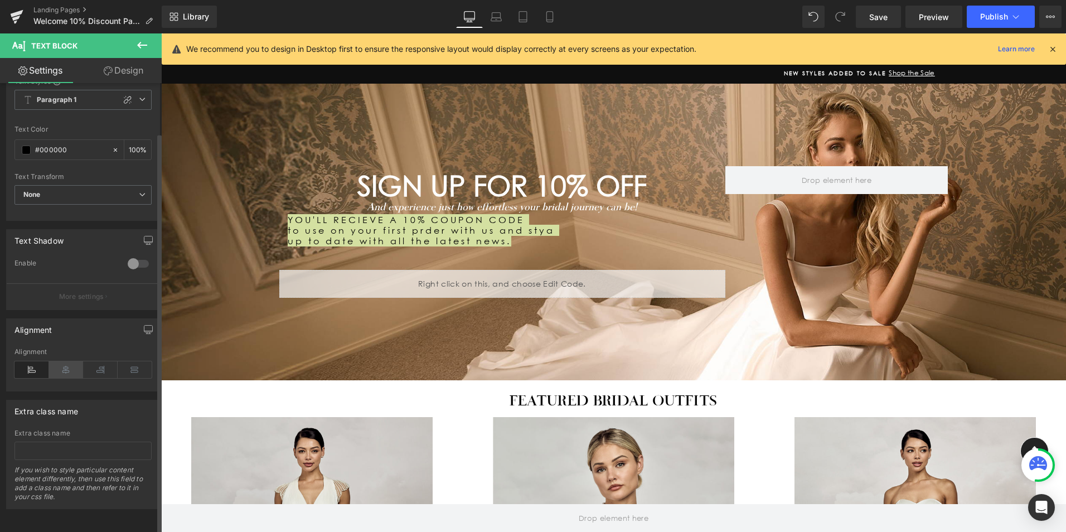
click at [62, 362] on icon at bounding box center [66, 369] width 35 height 17
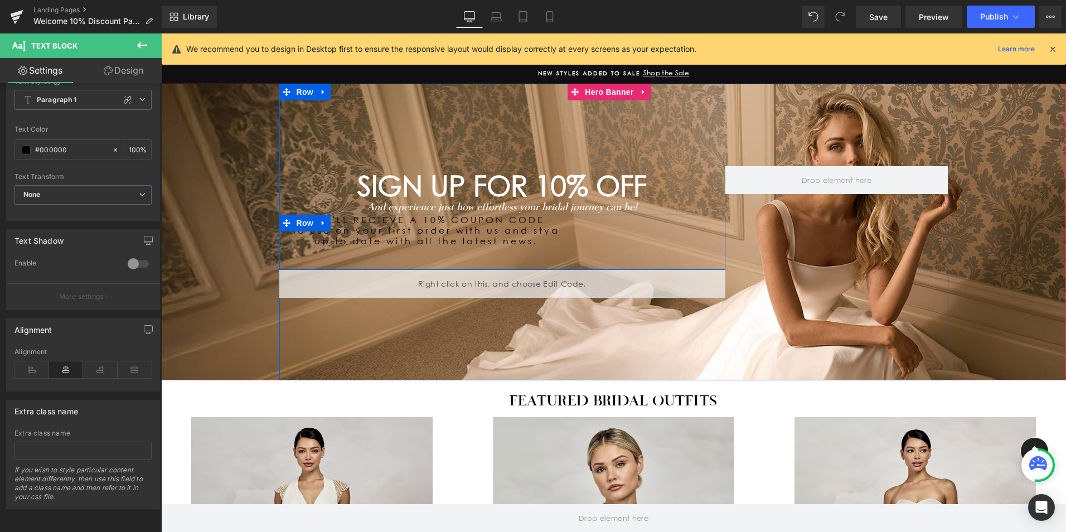
click at [640, 231] on div "YOU'LL RECIEVE A 10% COUPON CODE to use on your first prder with us and stya up…" at bounding box center [502, 243] width 446 height 56
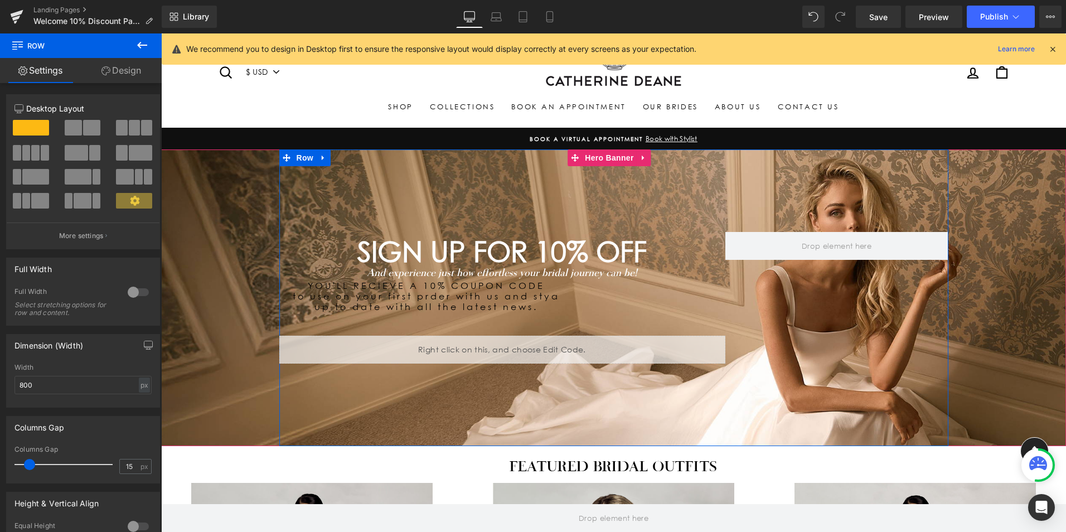
scroll to position [0, 0]
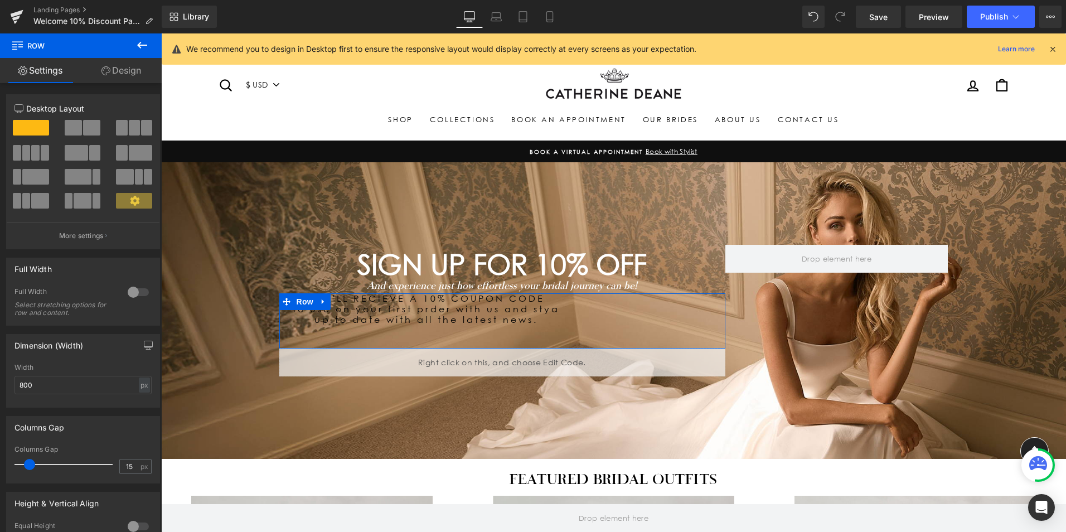
drag, startPoint x: 140, startPoint y: 69, endPoint x: 141, endPoint y: 82, distance: 12.8
click at [140, 70] on link "Design" at bounding box center [121, 70] width 81 height 25
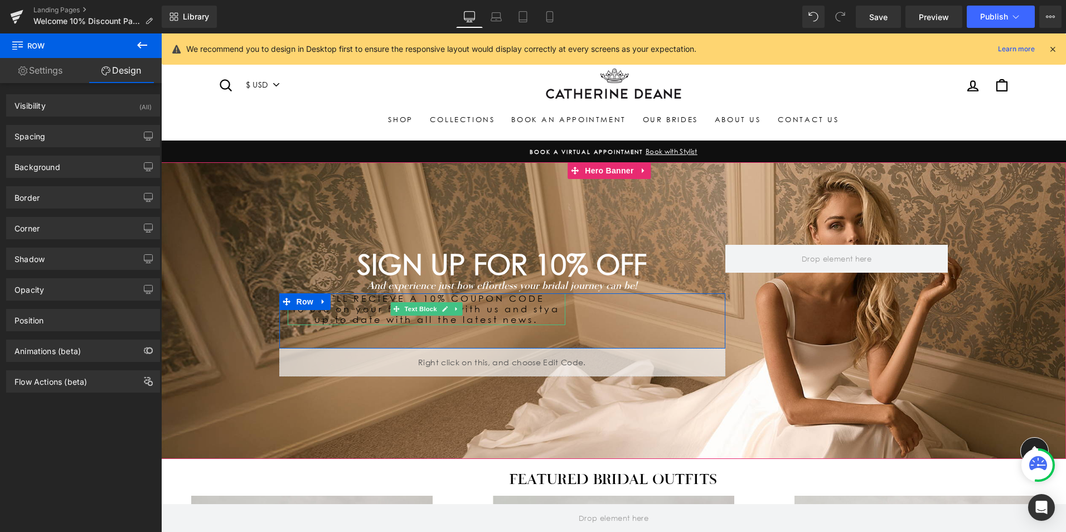
click at [481, 309] on p "YOU'LL RECIEVE A 10% COUPON CODE to use on your first prder with us and stya up…" at bounding box center [427, 309] width 278 height 32
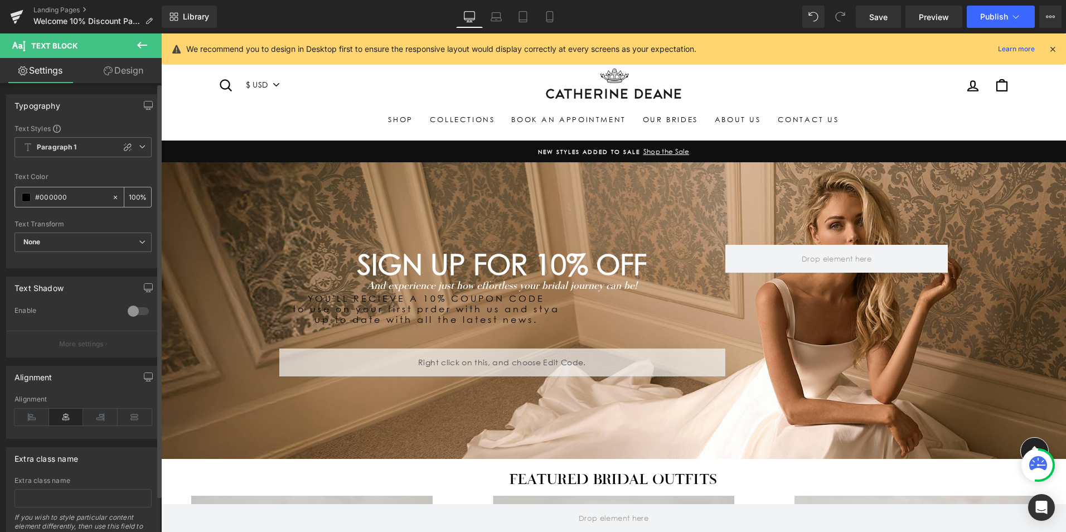
click at [61, 196] on input "#000000" at bounding box center [70, 197] width 71 height 12
click at [21, 195] on div "#000000" at bounding box center [63, 197] width 96 height 20
click at [22, 196] on span at bounding box center [26, 197] width 9 height 9
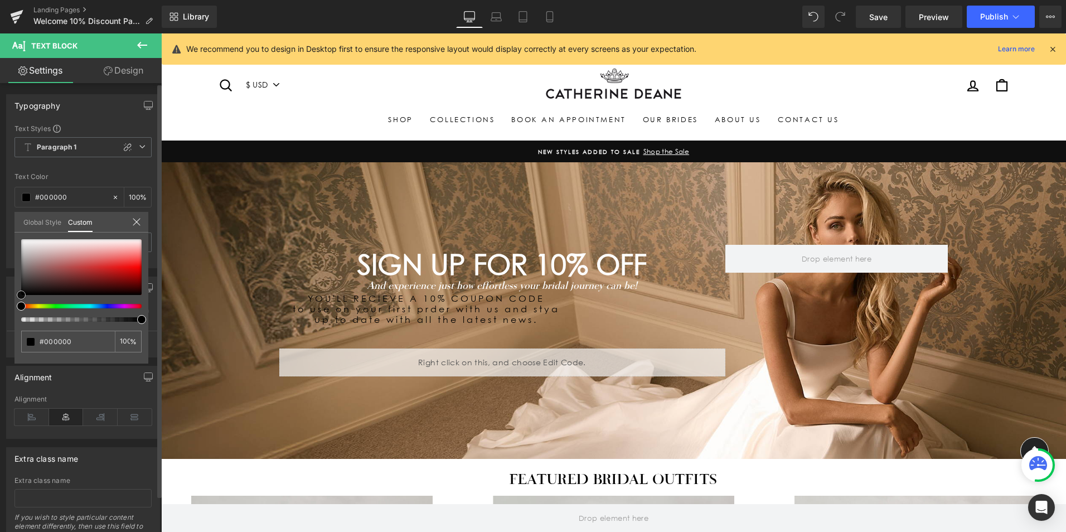
type input "#b27a7a"
type input "#b58181"
type input "#e3e2e2"
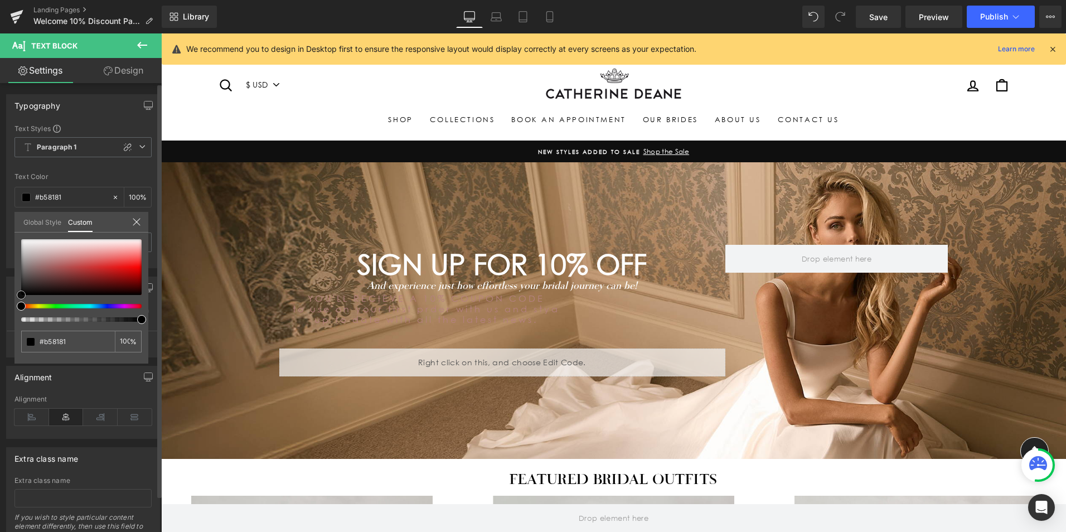
type input "#e3e2e2"
type input "#ffffff"
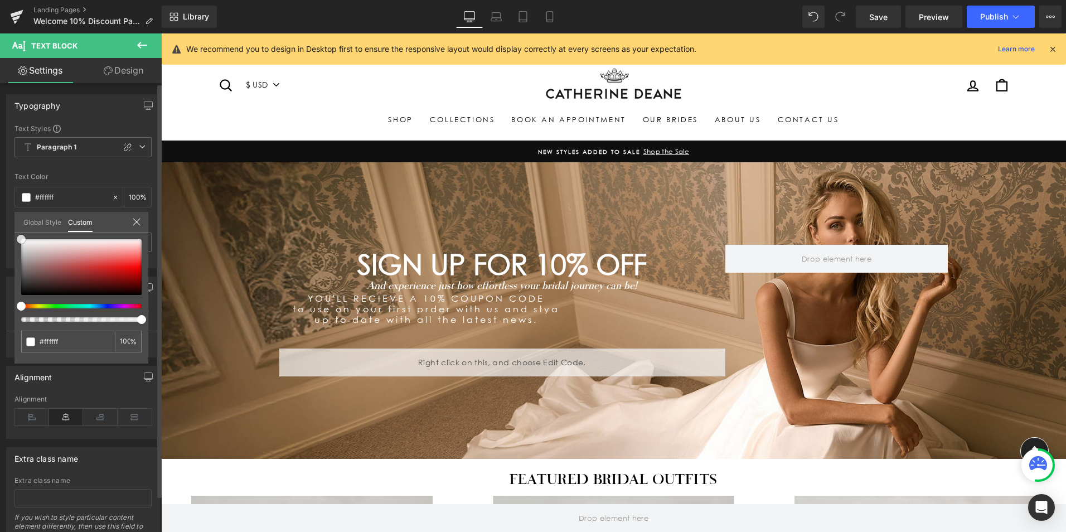
drag, startPoint x: 51, startPoint y: 260, endPoint x: 8, endPoint y: 229, distance: 53.8
click at [8, 229] on div "Typography Text Styles Custom Paragraph 1 Paragraph 2 Paragraph 3 Paragraph 4 P…" at bounding box center [83, 177] width 167 height 182
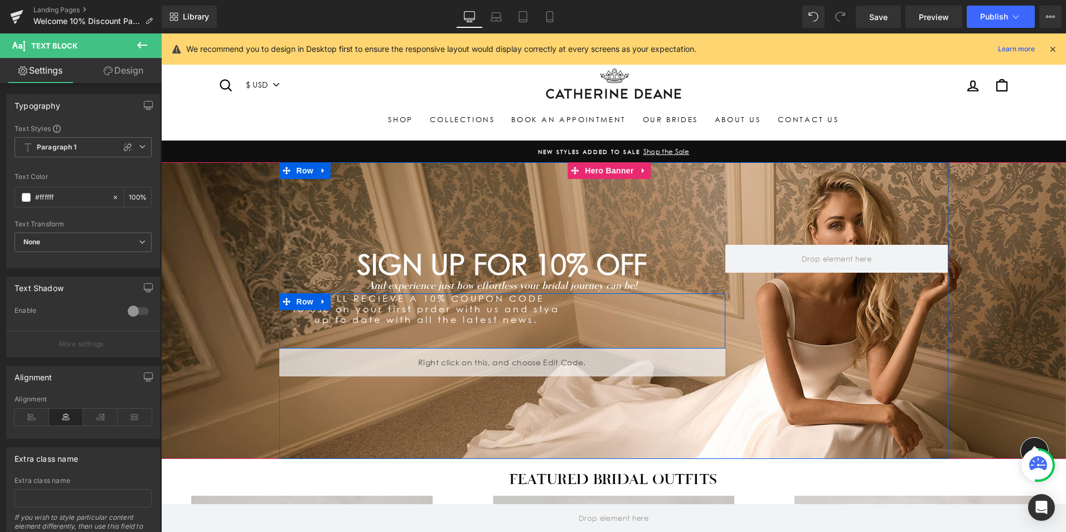
click at [695, 323] on div "YOU'LL RECIEVE A 10% COUPON CODE to use on your first prder with us and stya up…" at bounding box center [502, 321] width 446 height 56
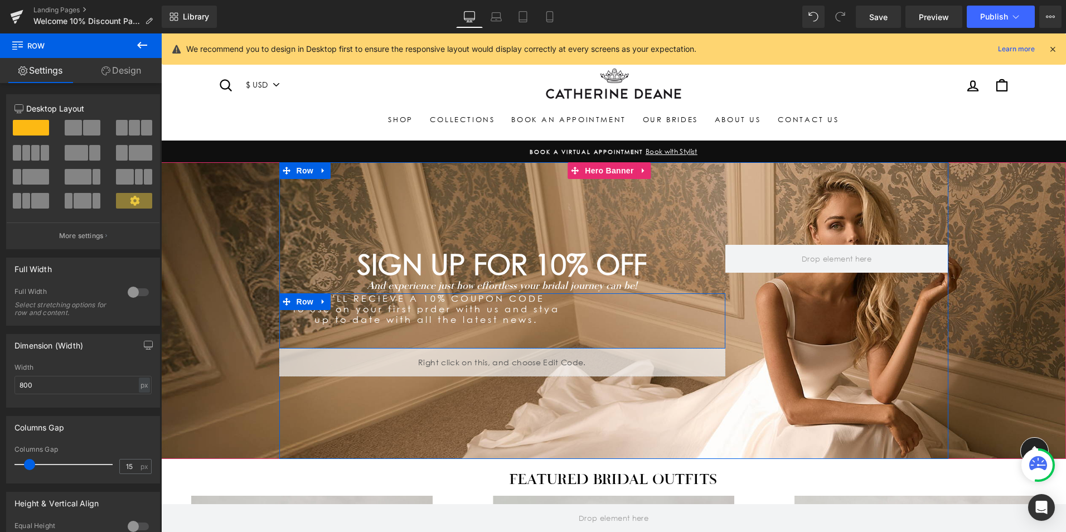
click at [697, 312] on div "YOU'LL RECIEVE A 10% COUPON CODE to use on your first prder with us and stya up…" at bounding box center [502, 321] width 446 height 56
click at [609, 325] on div "YOU'LL RECIEVE A 10% COUPON CODE to use on your first prder with us and stya up…" at bounding box center [502, 321] width 446 height 56
click at [581, 317] on div "YOU'LL RECIEVE A 10% COUPON CODE to use on your first prder with us and stya up…" at bounding box center [502, 321] width 446 height 56
click at [580, 317] on div "YOU'LL RECIEVE A 10% COUPON CODE to use on your first prder with us and stya up…" at bounding box center [502, 321] width 446 height 56
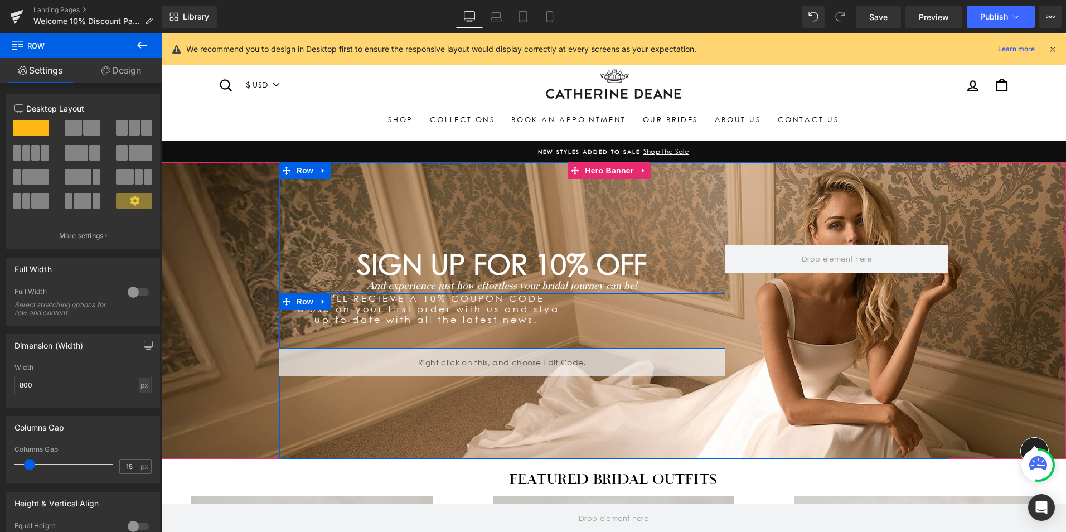
click at [615, 333] on div "YOU'LL RECIEVE A 10% COUPON CODE to use on your first prder with us and stya up…" at bounding box center [502, 321] width 446 height 56
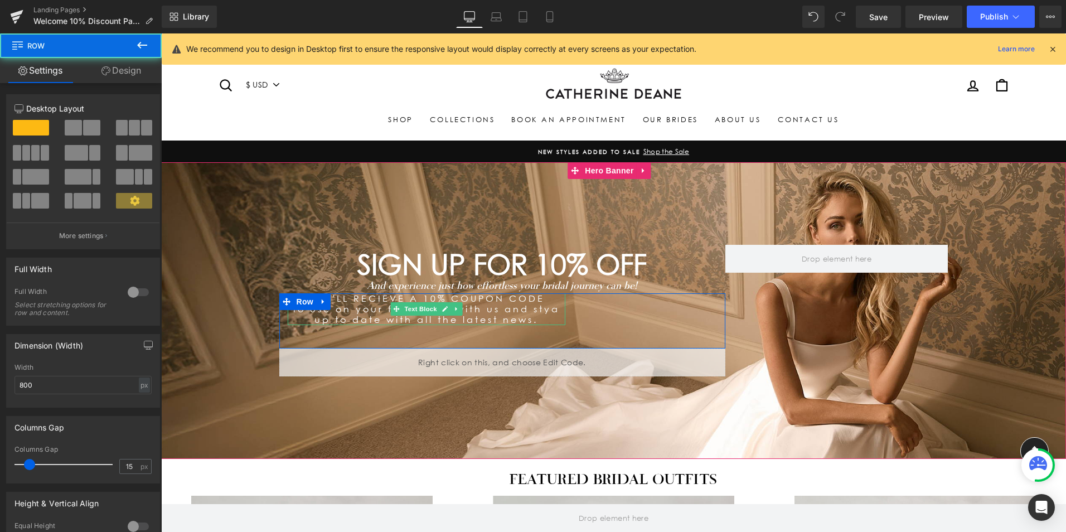
click at [518, 309] on p "YOU'LL RECIEVE A 10% COUPON CODE to use on your first prder with us and stya up…" at bounding box center [427, 309] width 278 height 32
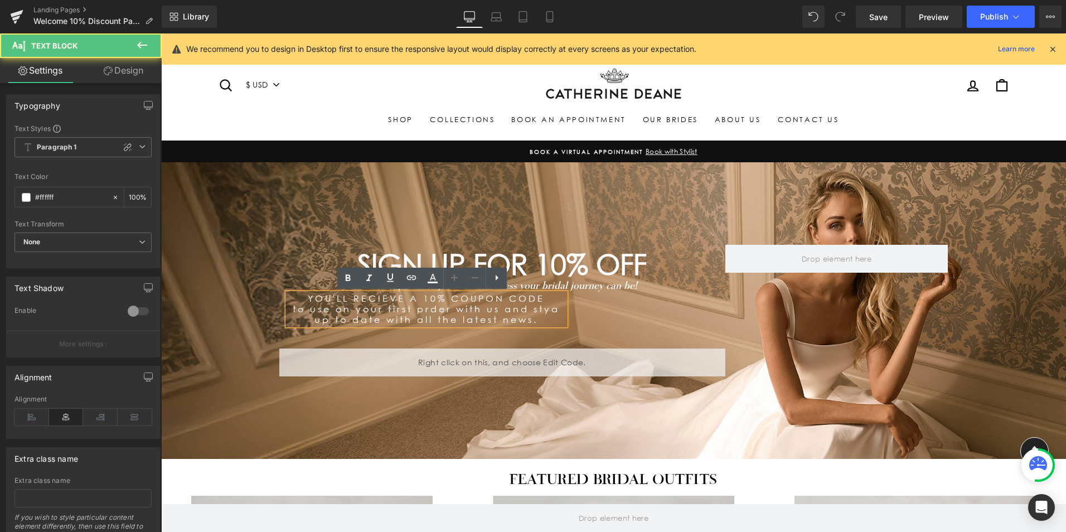
click at [319, 308] on p "YOU'LL RECIEVE A 10% COUPON CODE to use on your first prder with us and stya up…" at bounding box center [427, 309] width 278 height 32
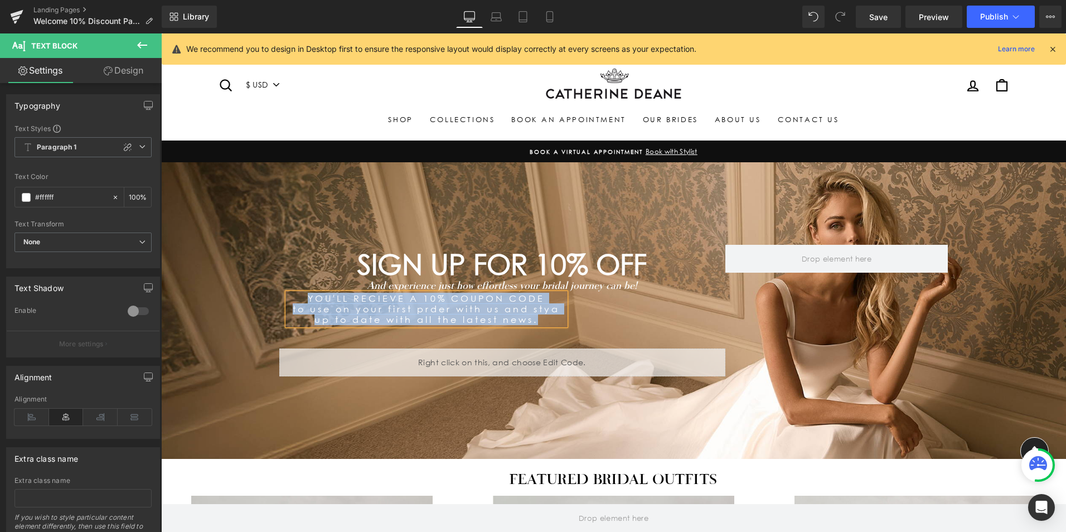
copy p "YOU'LL RECIEVE A 10% COUPON CODE to use on your first prder with us and stya up…"
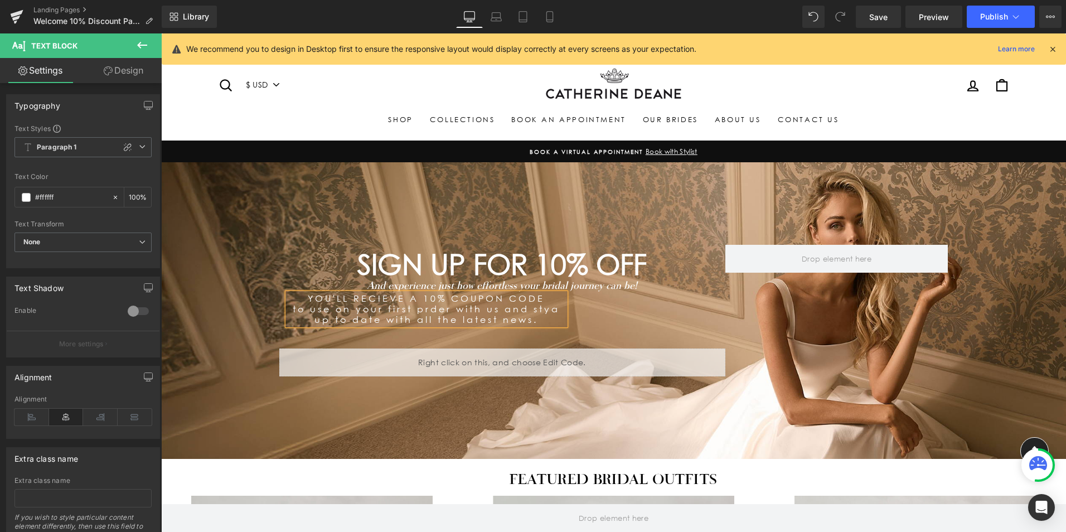
click at [624, 317] on div "YOU'LL RECIEVE A 10% COUPON CODE to use on your first prder with us and stya up…" at bounding box center [502, 321] width 446 height 56
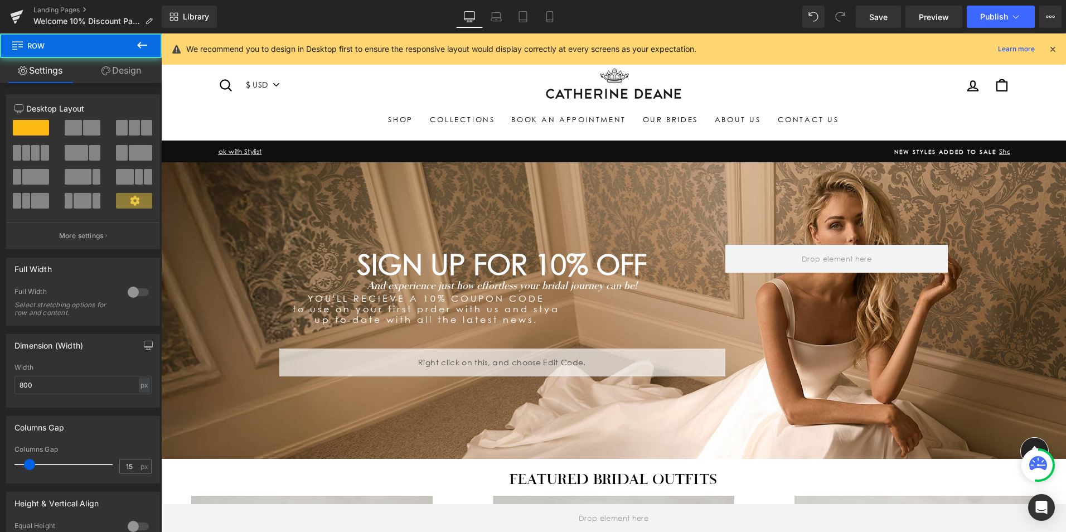
click at [526, 300] on p "YOU'LL RECIEVE A 10% COUPON CODE to use on your first prder with us and stya up…" at bounding box center [427, 309] width 278 height 32
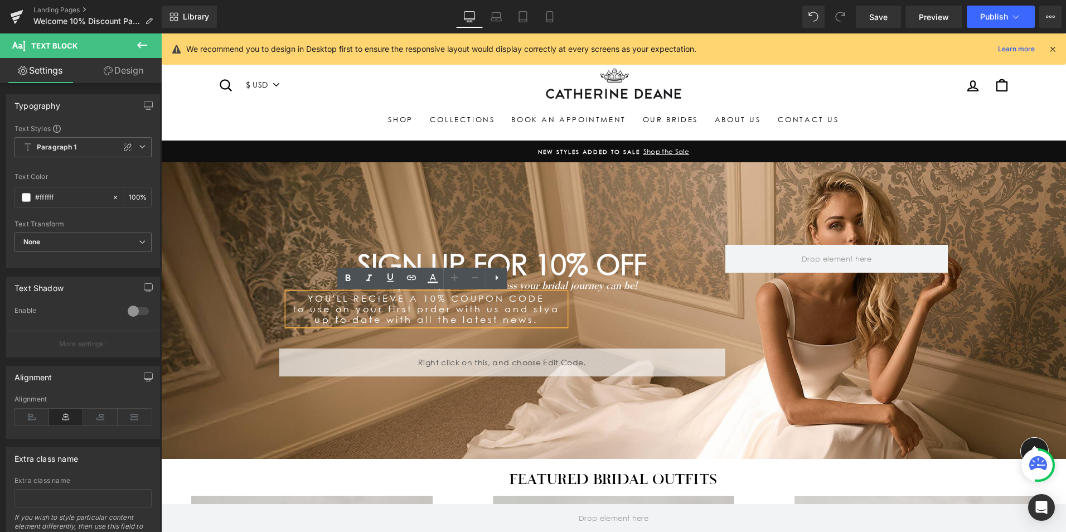
click at [610, 309] on div "YOU'LL RECIEVE A 10% COUPON CODE to use on your first prder with us and stya up…" at bounding box center [502, 321] width 446 height 56
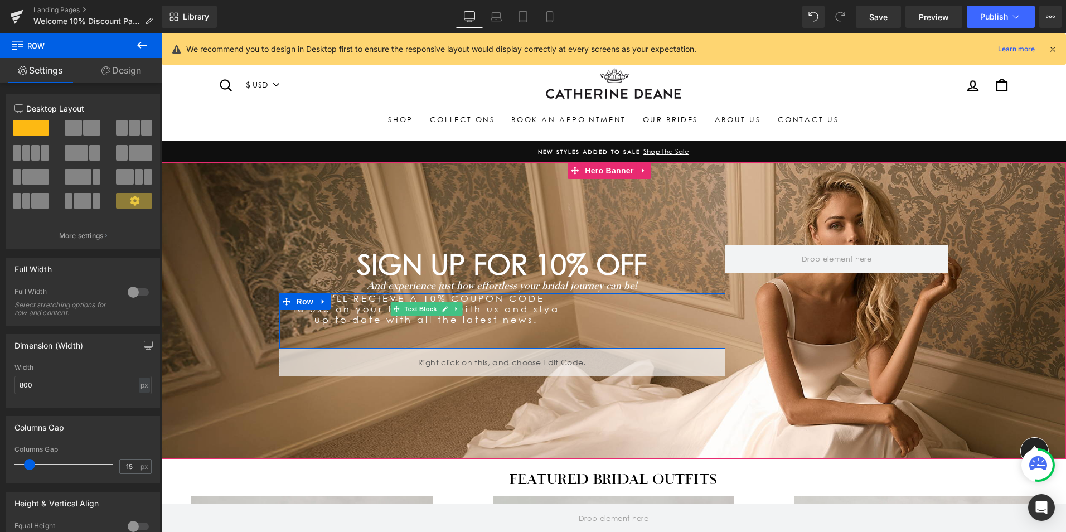
click at [453, 307] on icon at bounding box center [456, 308] width 6 height 7
click at [459, 307] on icon at bounding box center [462, 309] width 6 height 6
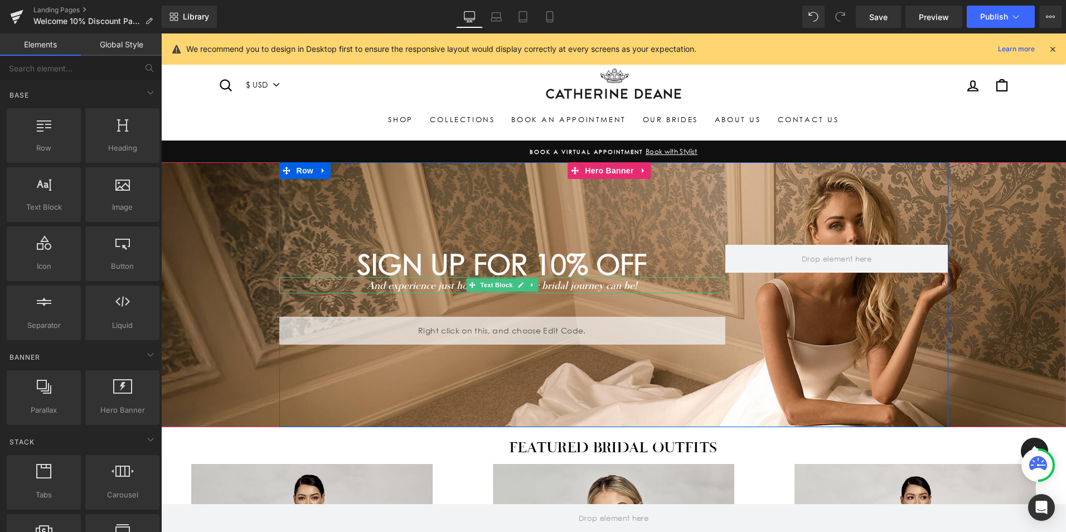
click at [572, 286] on icon "And experience just how effortless your bridal journey can be!" at bounding box center [502, 285] width 270 height 12
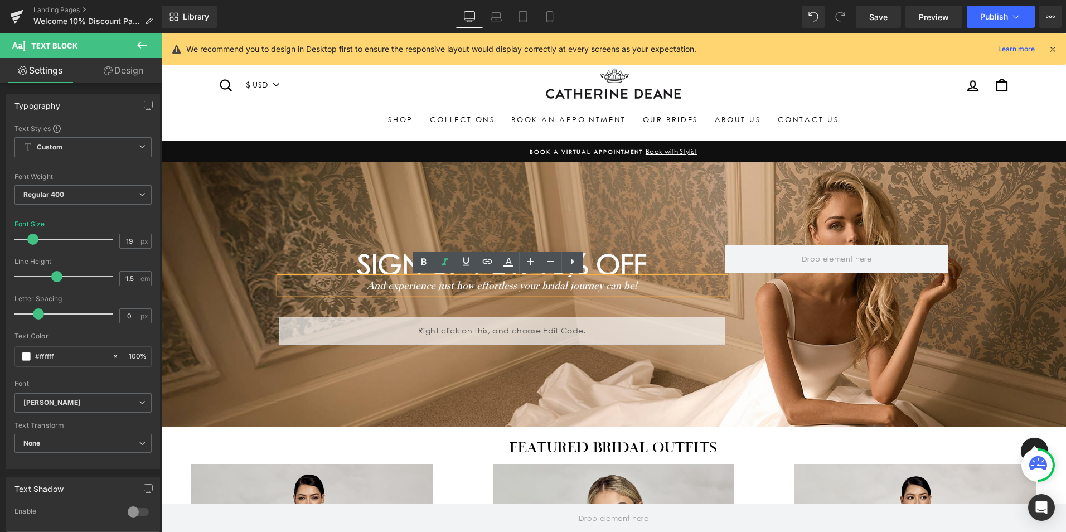
click at [644, 284] on p "And experience just how effortless your bridal journey can be!" at bounding box center [502, 285] width 446 height 16
click at [678, 249] on div "SIGN UP FOR 10% OFF" at bounding box center [502, 261] width 446 height 32
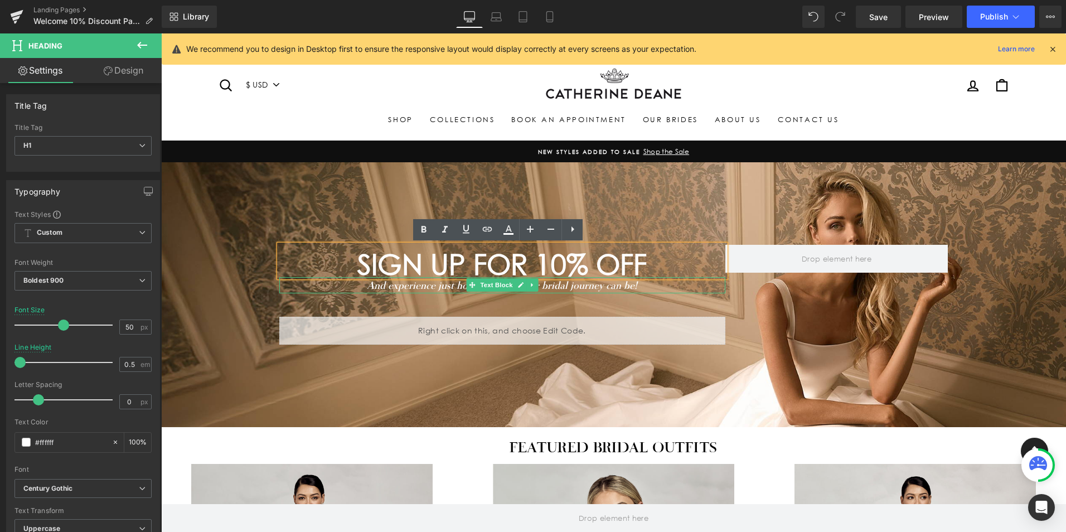
click at [530, 284] on icon at bounding box center [532, 284] width 6 height 7
click at [523, 284] on icon at bounding box center [526, 285] width 6 height 6
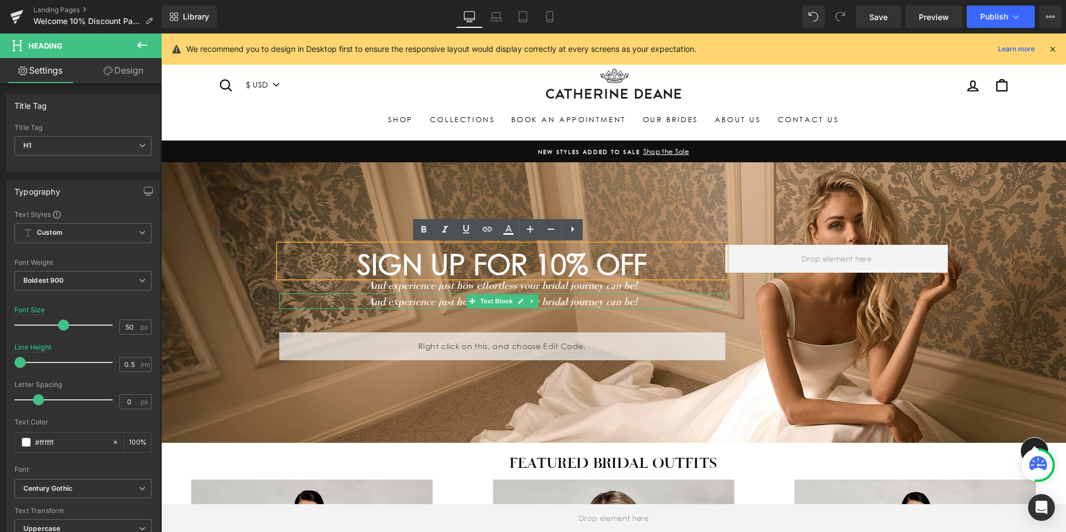
click at [560, 298] on icon "And experience just how effortless your bridal journey can be!" at bounding box center [502, 301] width 270 height 12
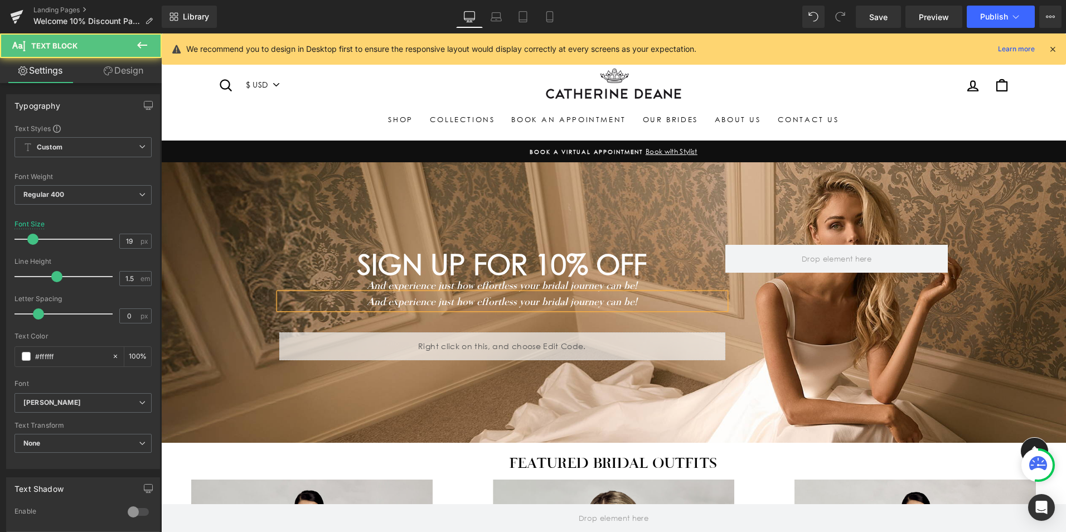
click at [616, 299] on icon "And experience just how effortless your bridal journey can be!" at bounding box center [502, 301] width 270 height 12
click at [633, 296] on p "And experience just how effortless your bridal journey can be!" at bounding box center [502, 301] width 446 height 16
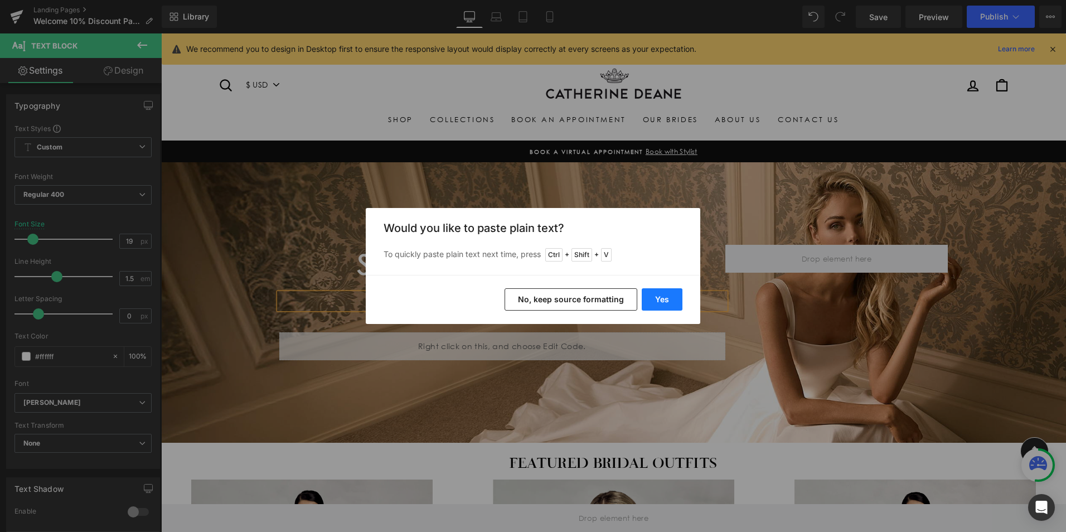
click at [664, 300] on button "Yes" at bounding box center [661, 299] width 41 height 22
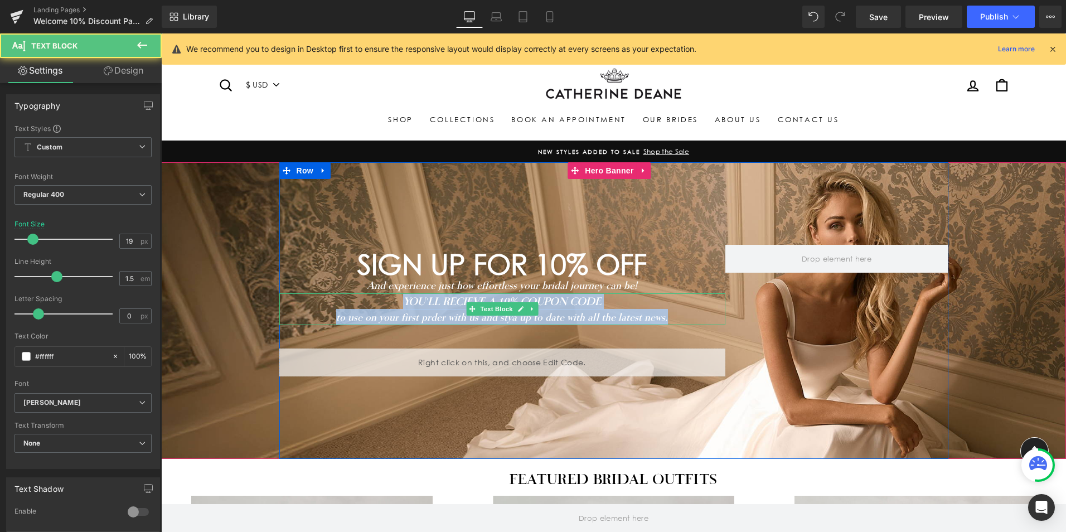
drag, startPoint x: 671, startPoint y: 317, endPoint x: 359, endPoint y: 304, distance: 311.8
click at [359, 304] on div "YOU'LL RECIEVE A 10% COUPON CODE to use on your first prder with us and stya u…" at bounding box center [502, 309] width 446 height 32
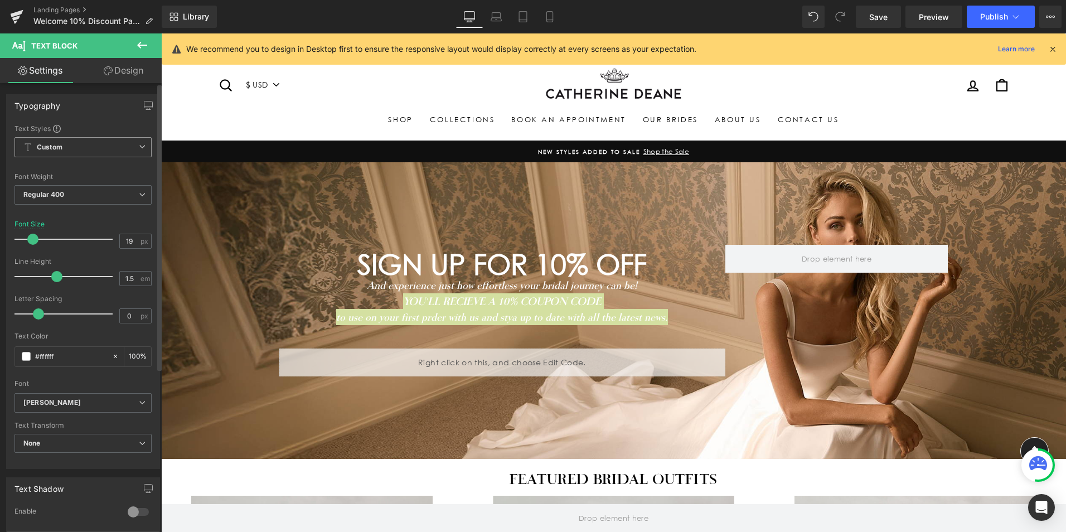
click at [139, 144] on icon at bounding box center [142, 146] width 7 height 7
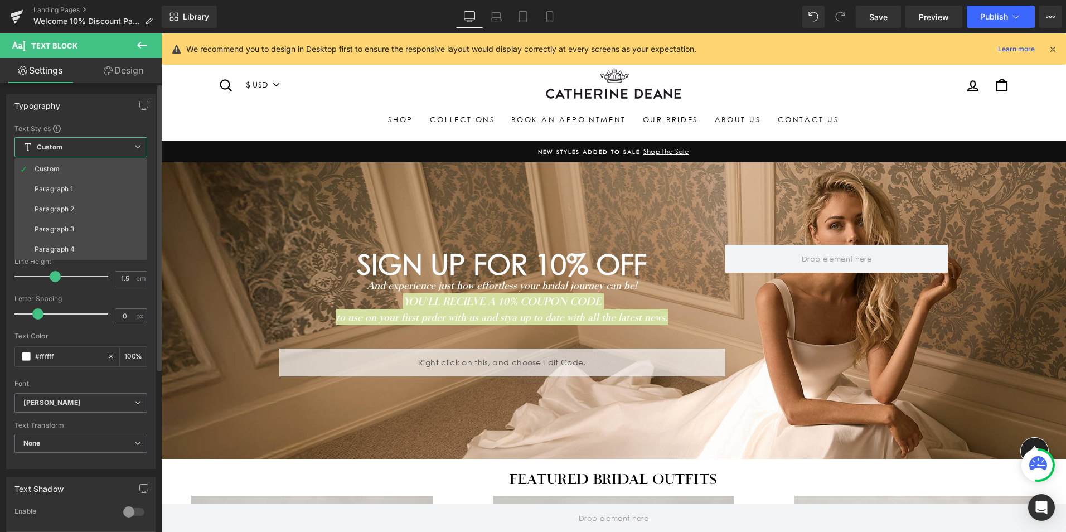
click at [136, 144] on icon at bounding box center [137, 146] width 7 height 7
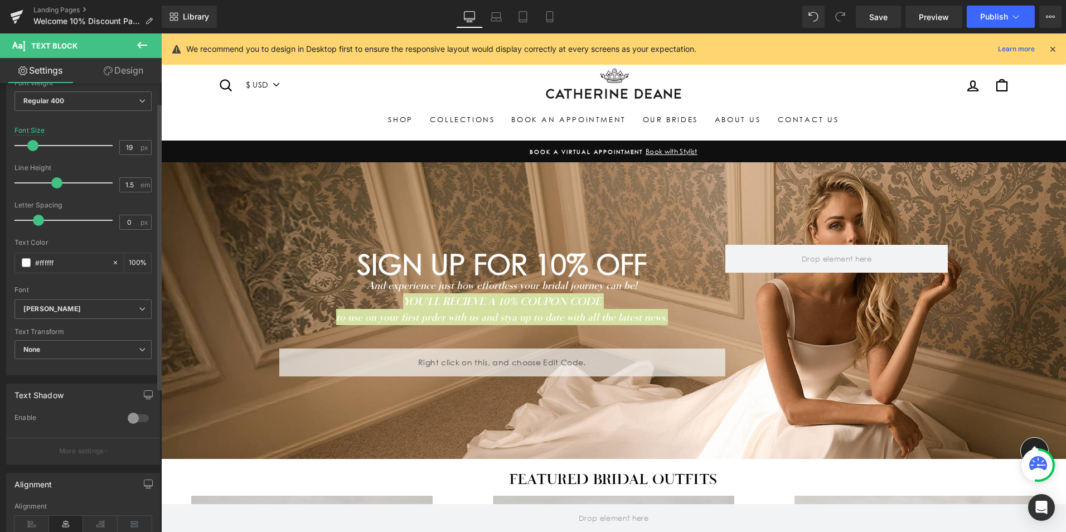
scroll to position [111, 0]
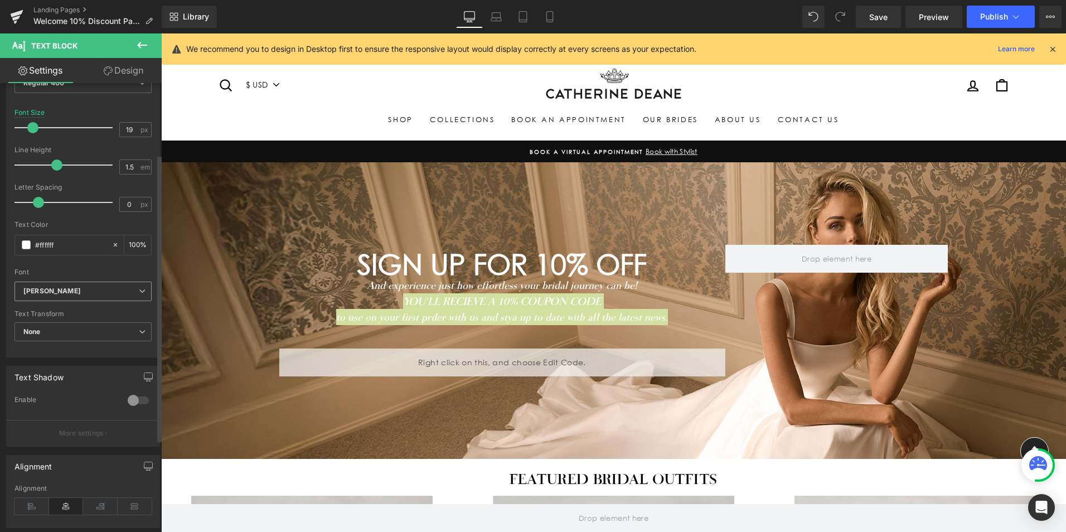
click at [139, 292] on icon at bounding box center [142, 291] width 7 height 7
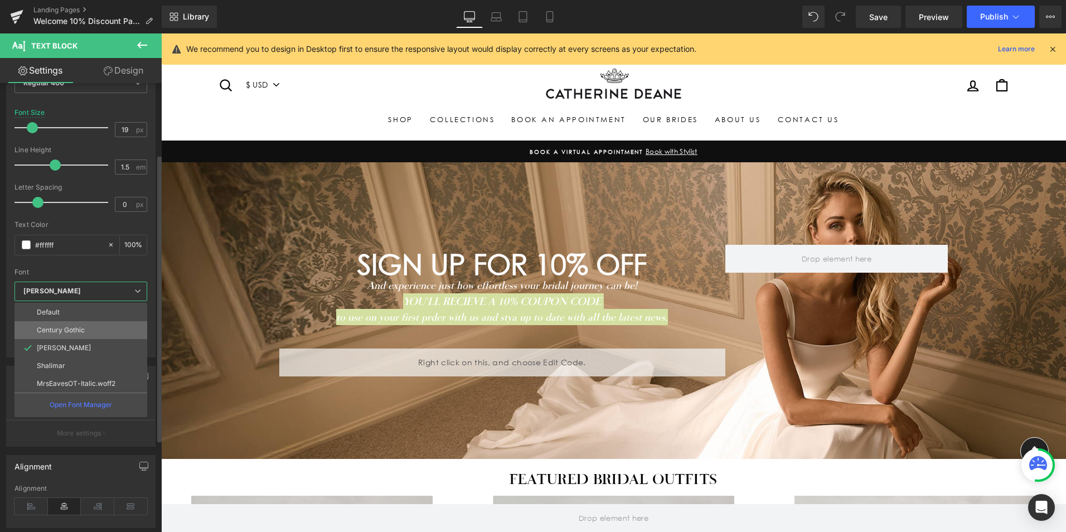
click at [81, 326] on p "Century Gothic" at bounding box center [61, 330] width 48 height 8
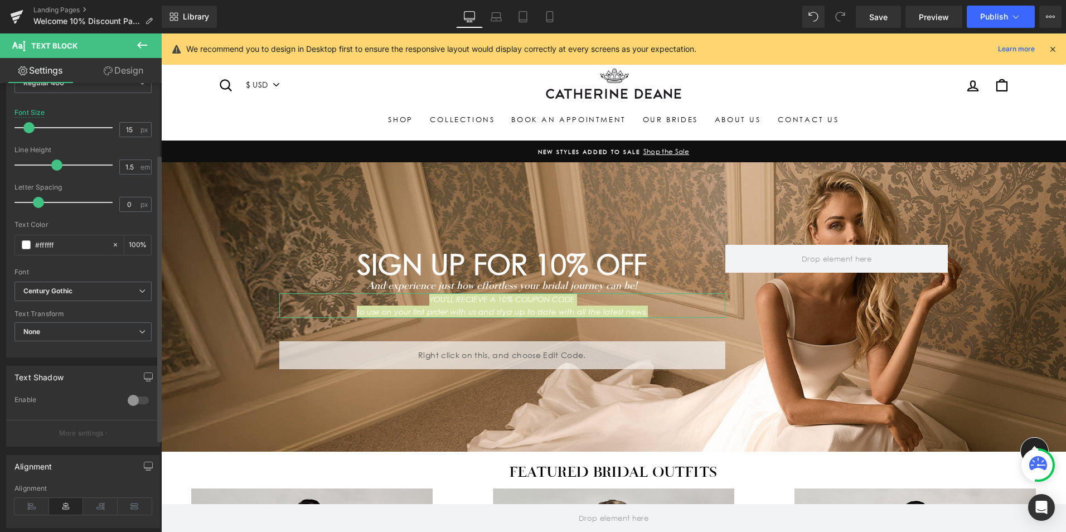
type input "16"
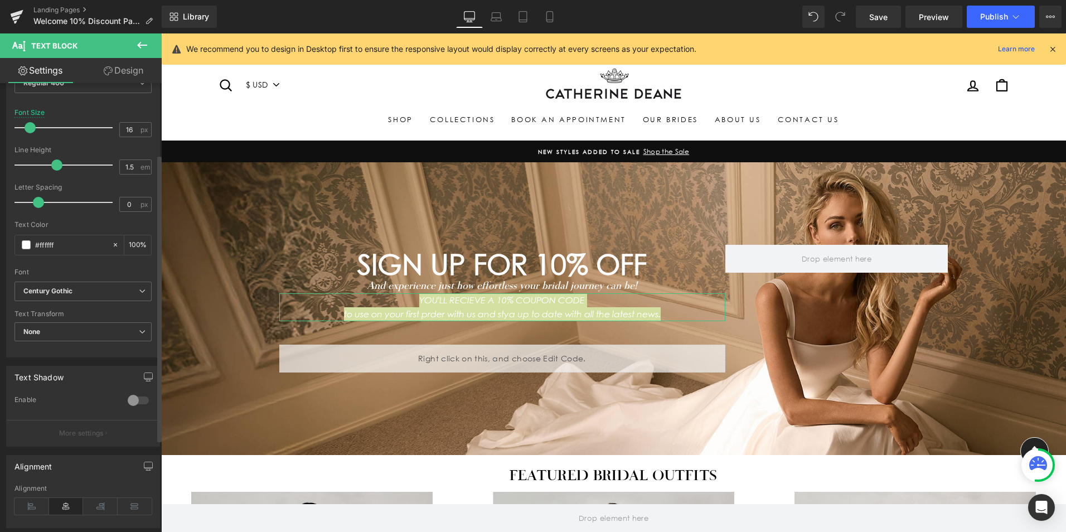
click at [30, 129] on span at bounding box center [30, 127] width 11 height 11
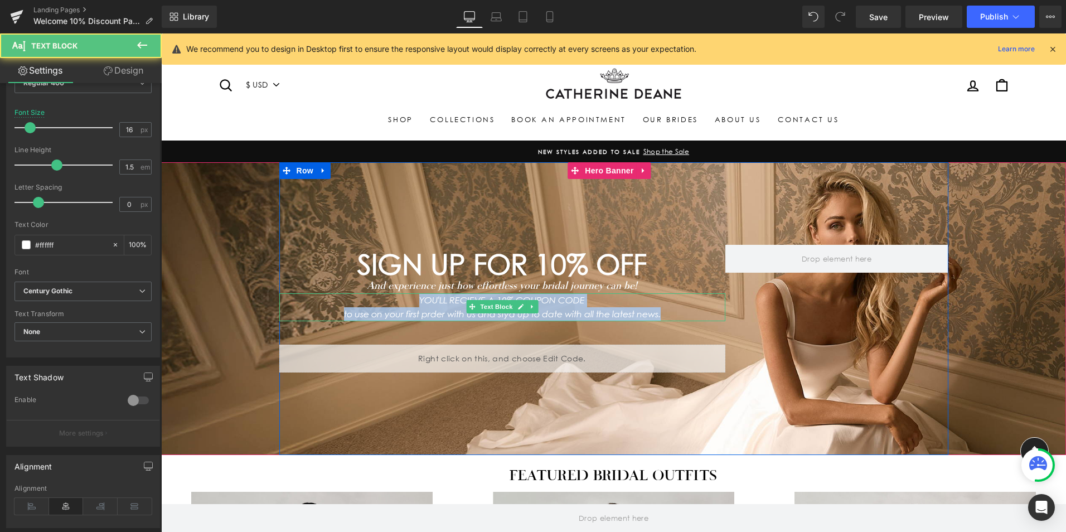
click at [585, 299] on p "YOU'LL RECIEVE A 10% COUPON CODE" at bounding box center [502, 300] width 446 height 14
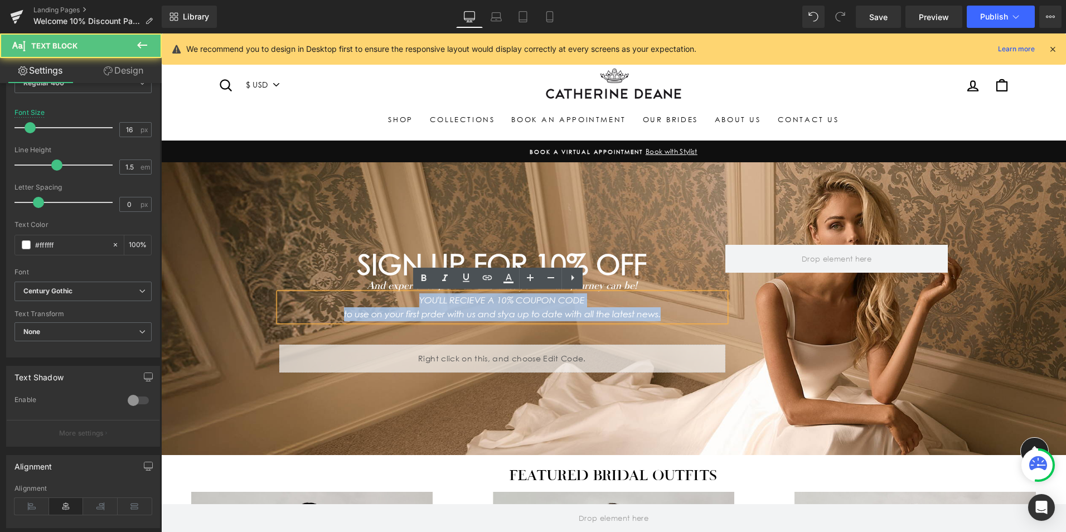
click at [590, 298] on p "YOU'LL RECIEVE A 10% COUPON CODE" at bounding box center [502, 300] width 446 height 14
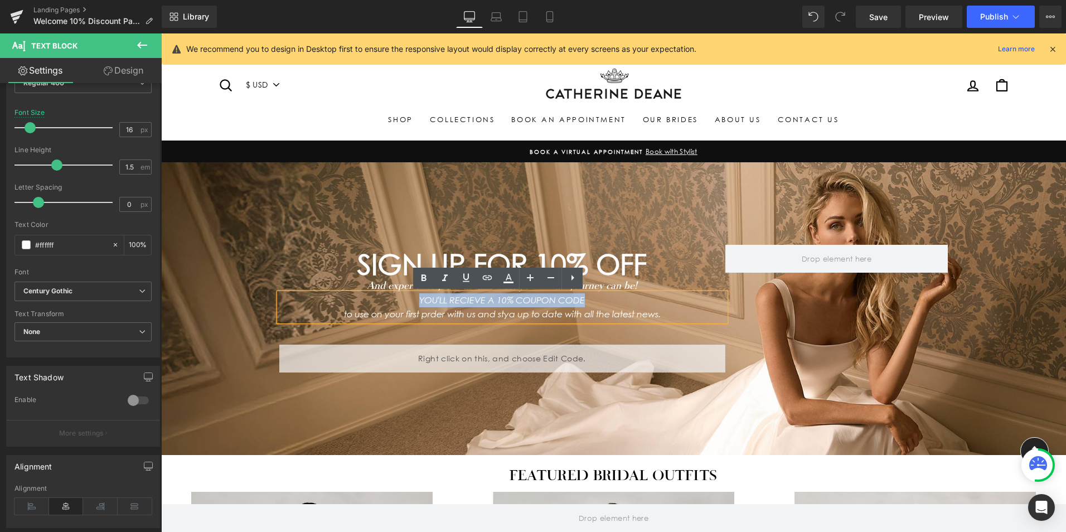
drag, startPoint x: 596, startPoint y: 299, endPoint x: 402, endPoint y: 294, distance: 194.0
click at [402, 294] on p "YOU'LL RECIEVE A 10% COUPON CODE" at bounding box center [502, 300] width 446 height 14
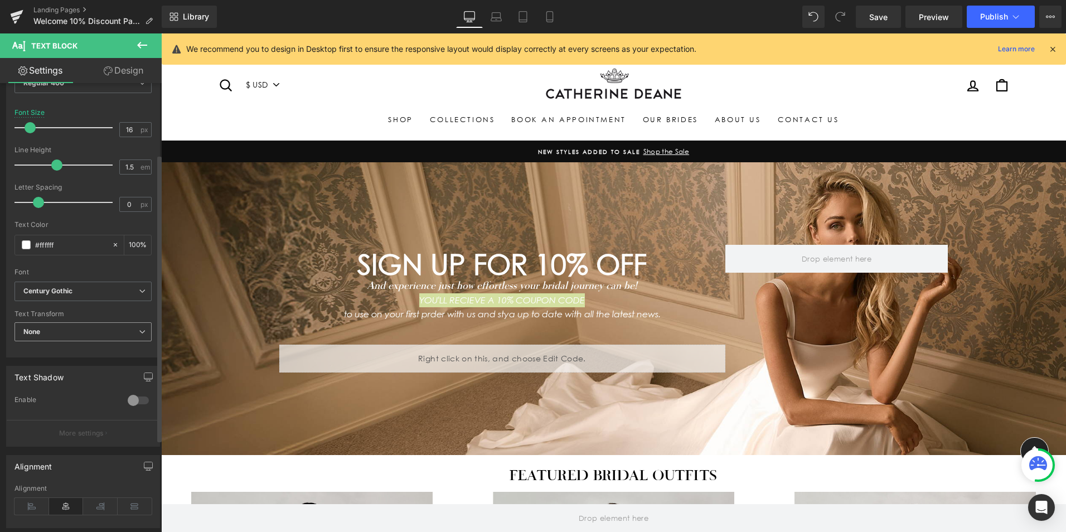
click at [93, 330] on span "None" at bounding box center [82, 332] width 137 height 20
click at [94, 331] on span "None" at bounding box center [80, 332] width 133 height 20
click at [102, 288] on b "Century Gothic" at bounding box center [80, 290] width 115 height 9
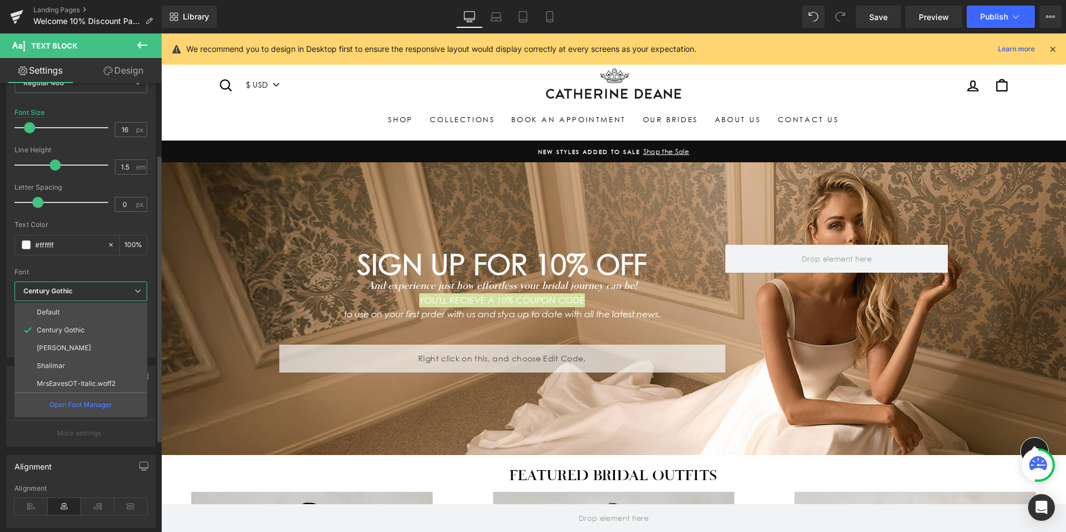
click at [102, 288] on b "Century Gothic" at bounding box center [78, 290] width 111 height 9
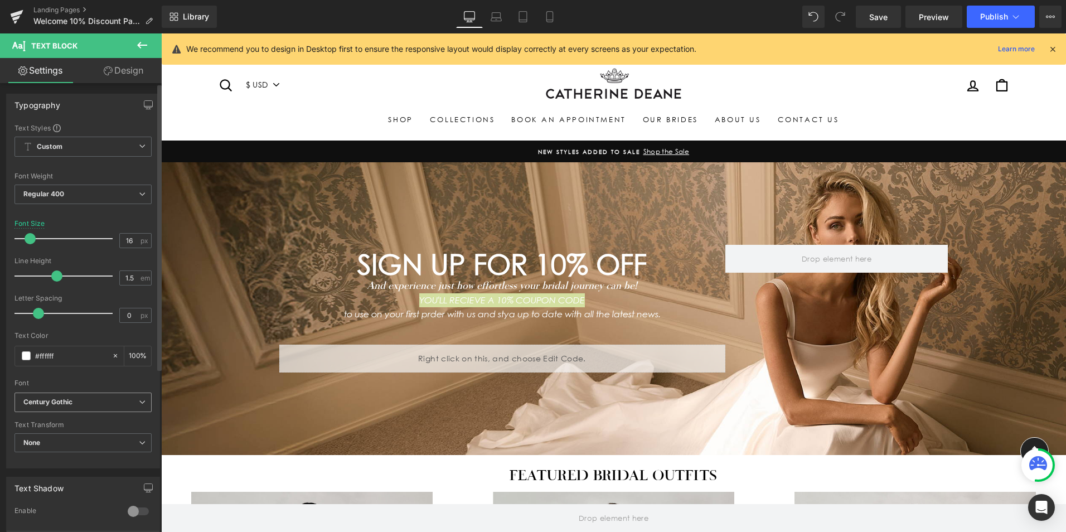
scroll to position [0, 0]
click at [114, 188] on span "Regular 400" at bounding box center [82, 195] width 137 height 20
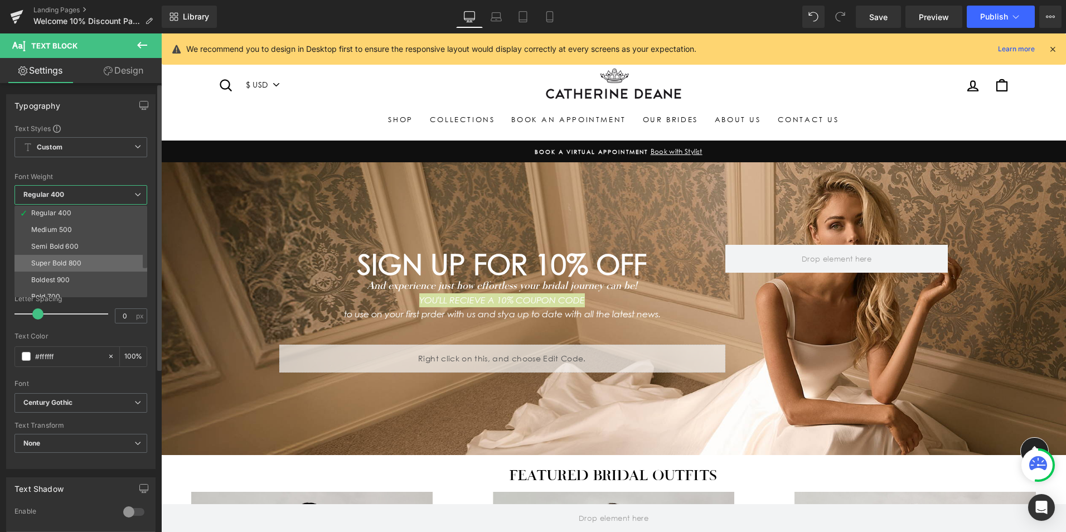
scroll to position [56, 0]
click at [74, 285] on li "Bold 700" at bounding box center [83, 292] width 138 height 17
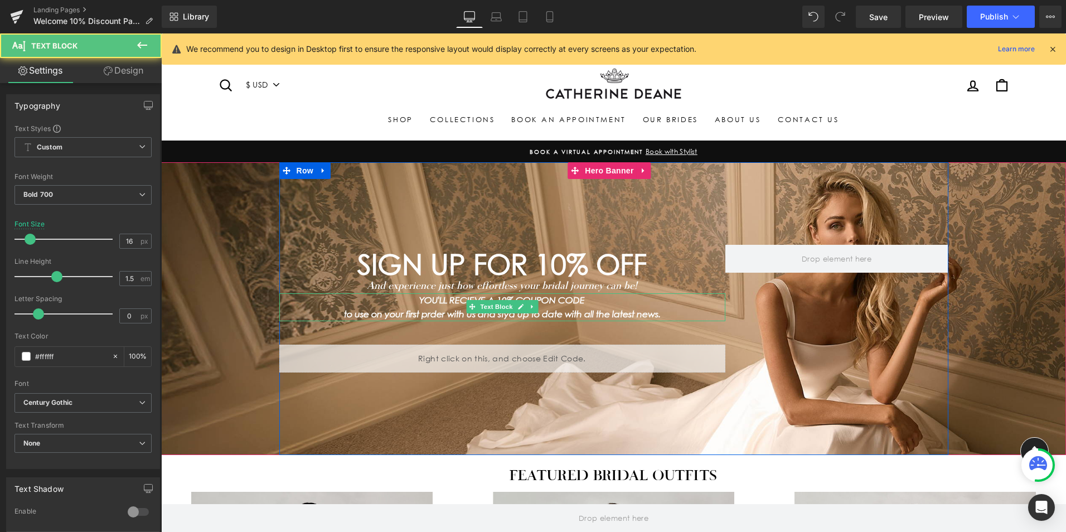
click at [648, 314] on icon "to use on your first prder with us and stya up to date with all the latest news." at bounding box center [502, 314] width 317 height 11
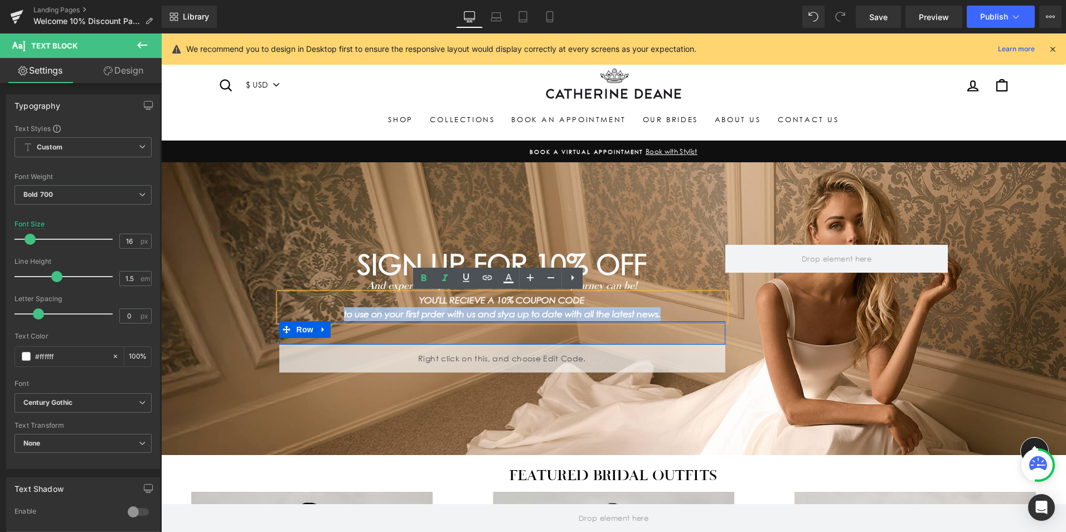
drag, startPoint x: 665, startPoint y: 313, endPoint x: 327, endPoint y: 322, distance: 337.9
click at [327, 322] on div "SIGN UP FOR 10% OFF Heading And experience just how effortless your bridal jour…" at bounding box center [502, 309] width 446 height 128
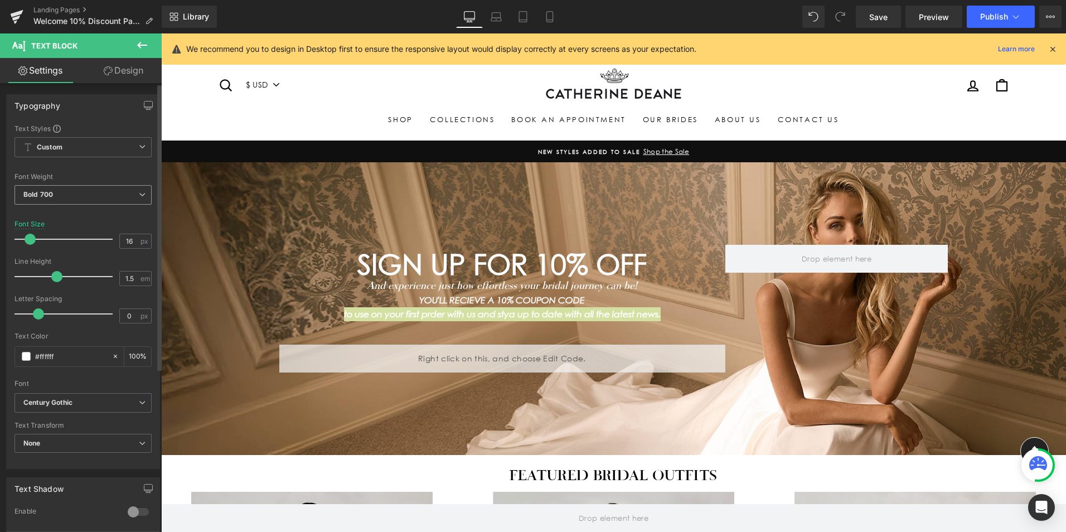
click at [94, 192] on span "Bold 700" at bounding box center [82, 195] width 137 height 20
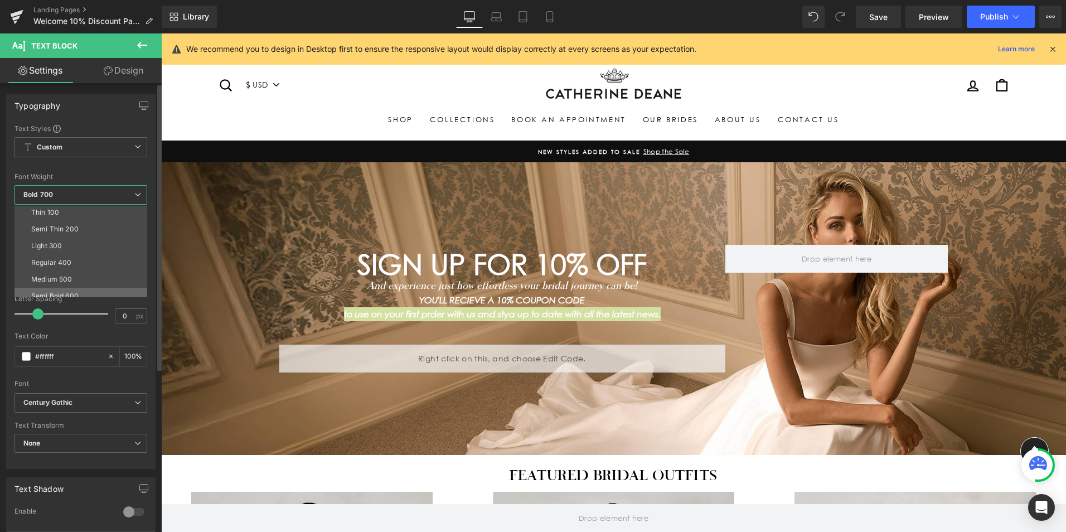
scroll to position [0, 0]
click at [61, 263] on div "Regular 400" at bounding box center [51, 264] width 41 height 8
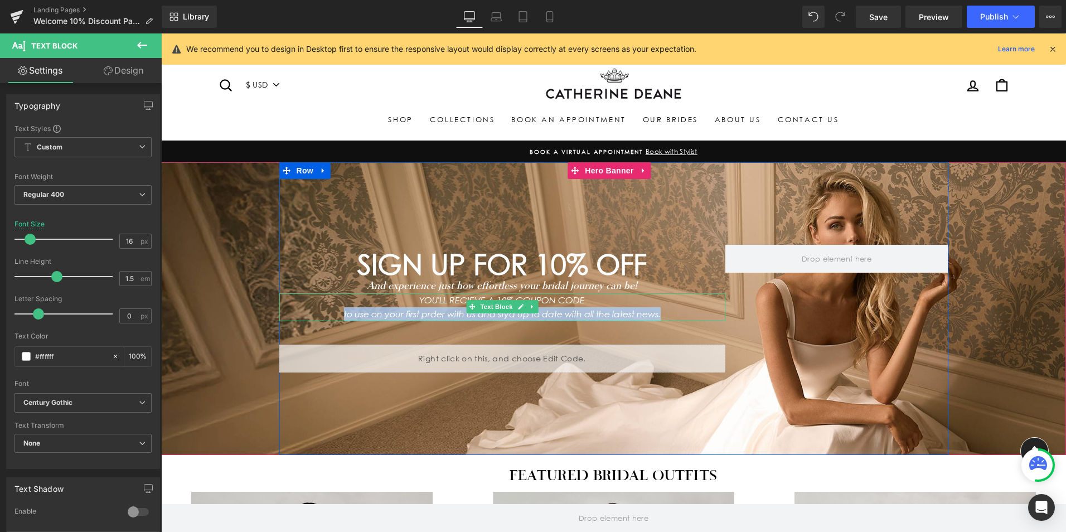
click at [625, 312] on icon "to use on your first prder with us and stya up to date with all the latest news." at bounding box center [502, 314] width 317 height 11
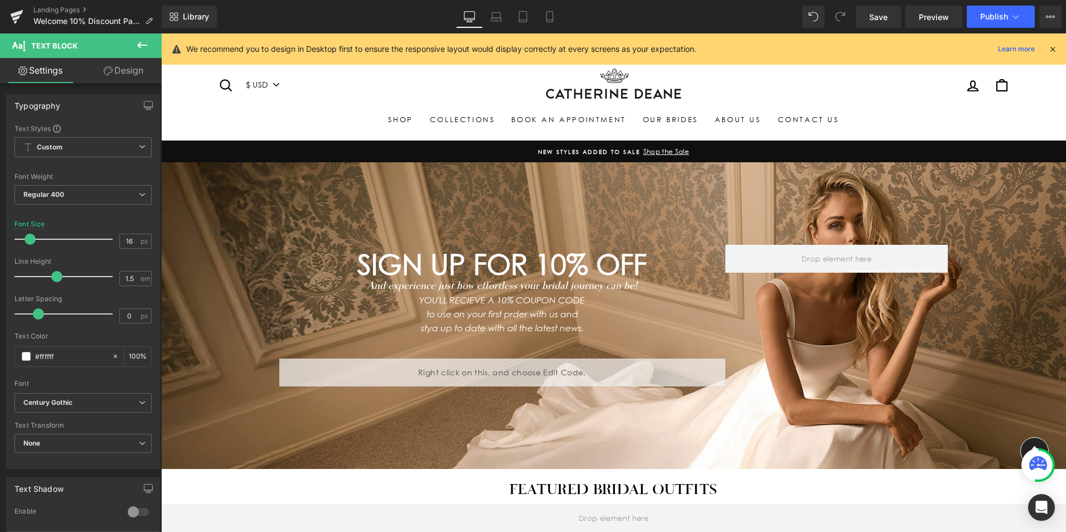
click at [149, 44] on button at bounding box center [142, 45] width 39 height 25
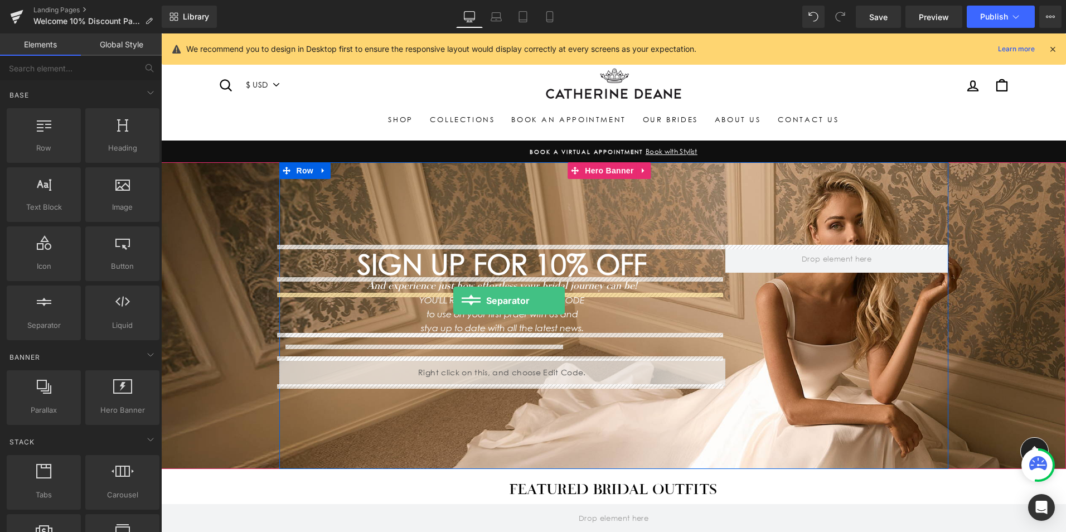
drag, startPoint x: 217, startPoint y: 349, endPoint x: 453, endPoint y: 300, distance: 240.8
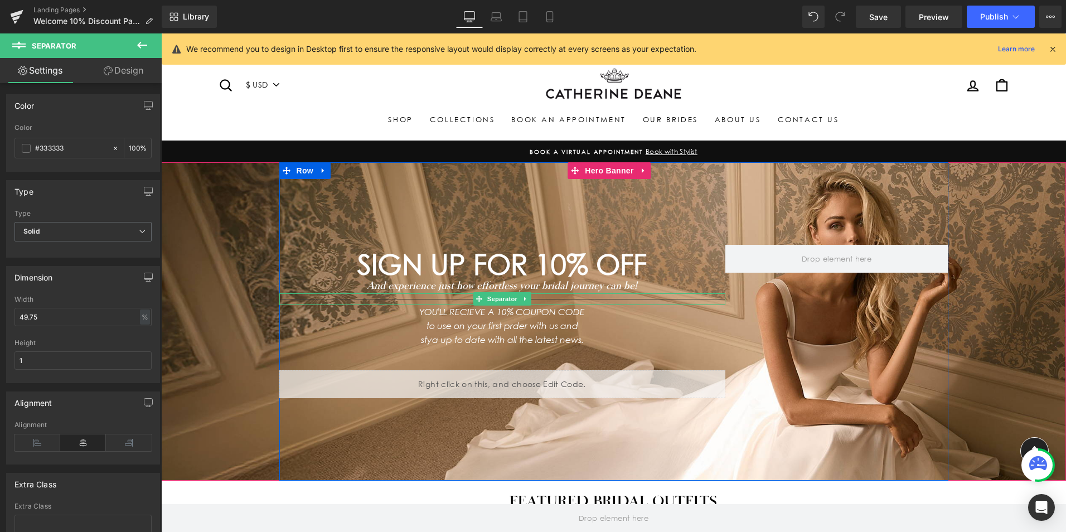
click at [673, 300] on hr at bounding box center [502, 302] width 446 height 6
click at [650, 298] on div at bounding box center [502, 299] width 446 height 12
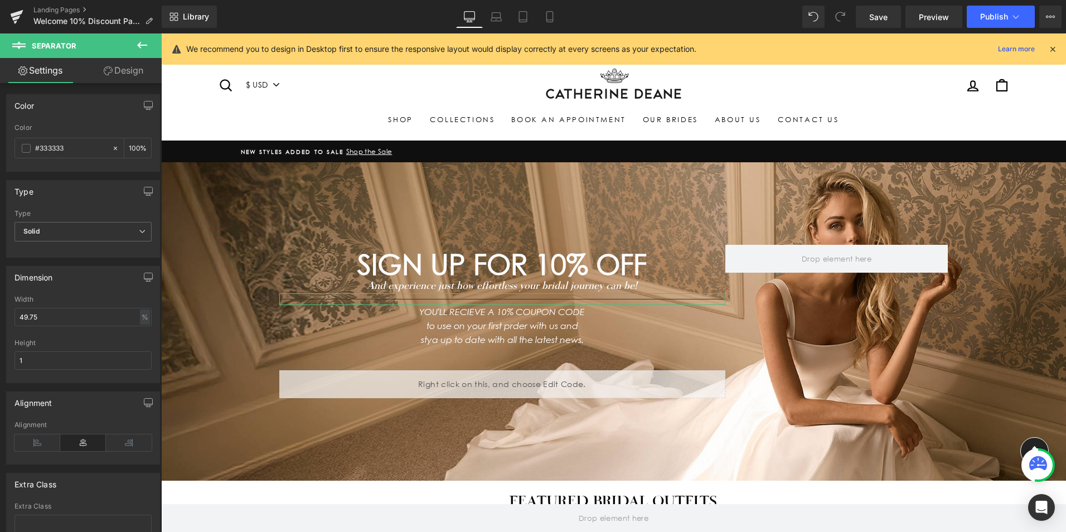
click at [132, 69] on link "Design" at bounding box center [123, 70] width 81 height 25
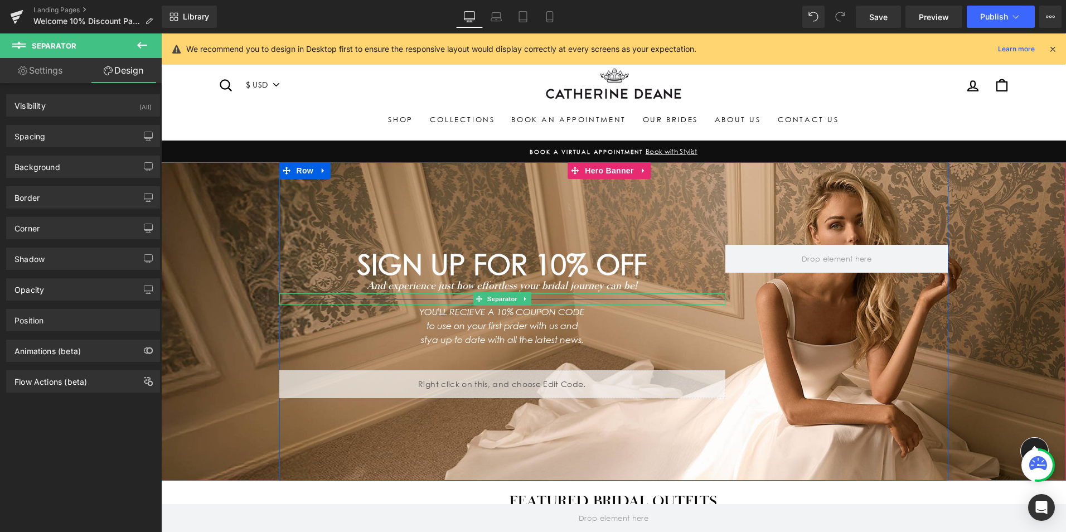
click at [524, 297] on icon at bounding box center [525, 298] width 6 height 7
click at [528, 297] on icon at bounding box center [531, 298] width 6 height 7
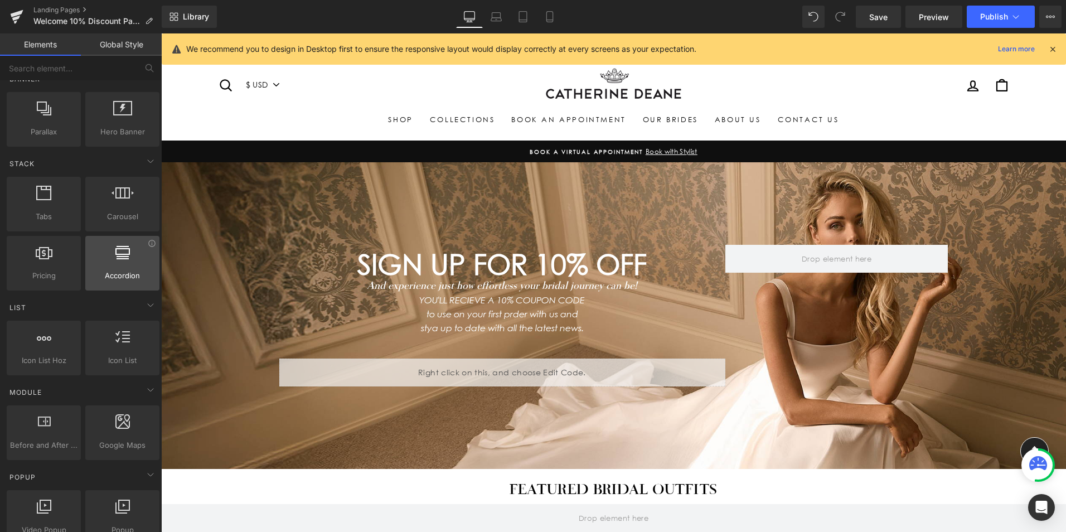
scroll to position [279, 0]
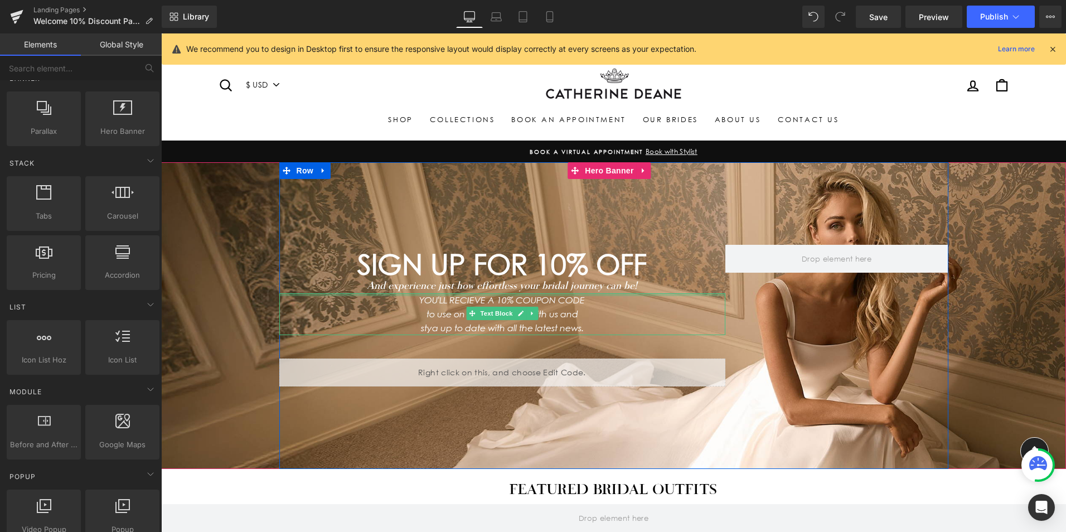
click at [614, 305] on p "YOU'LL RECIEVE A 10% COUPON CODE" at bounding box center [502, 300] width 446 height 14
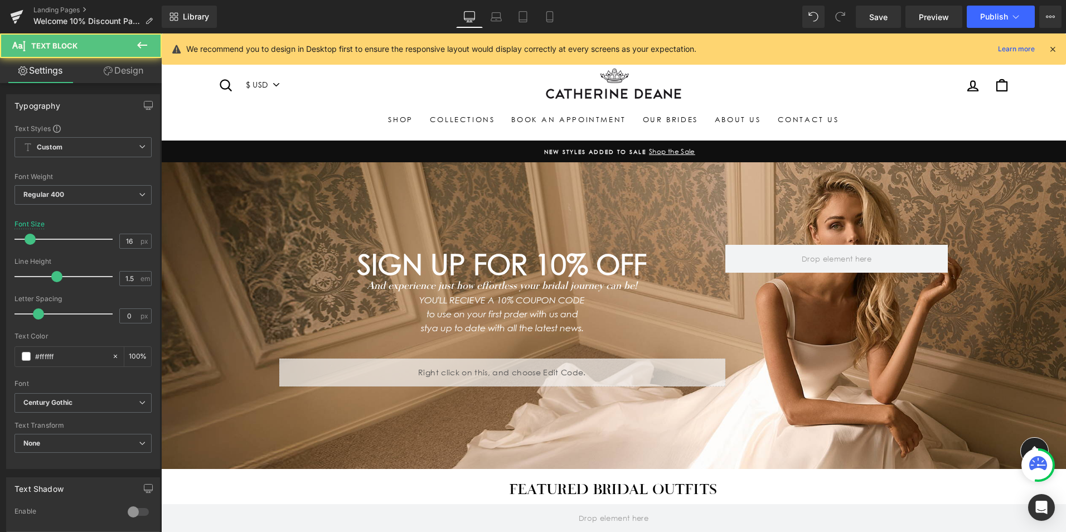
drag, startPoint x: 123, startPoint y: 71, endPoint x: 48, endPoint y: 137, distance: 99.5
click at [123, 71] on link "Design" at bounding box center [123, 70] width 81 height 25
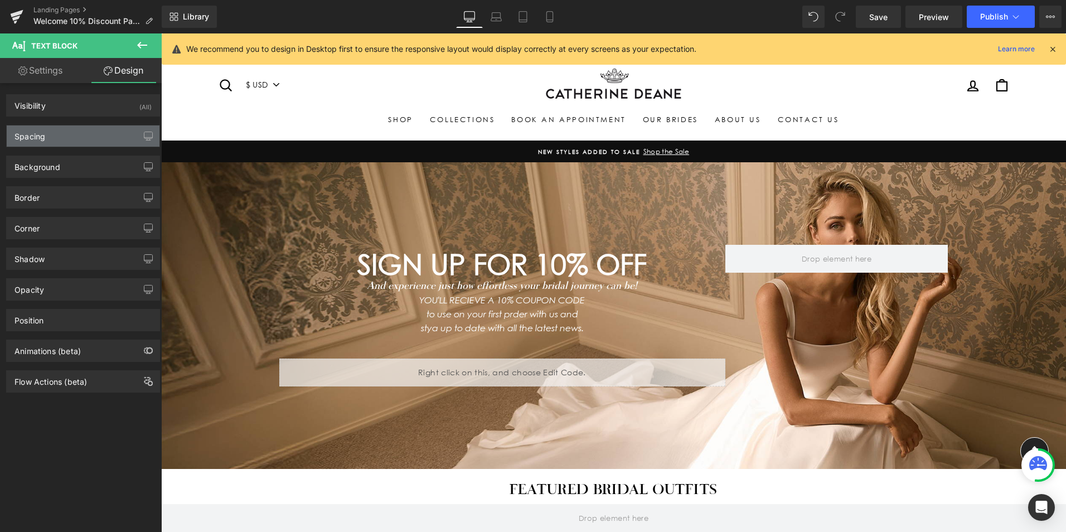
click at [43, 139] on div "Spacing" at bounding box center [29, 133] width 31 height 16
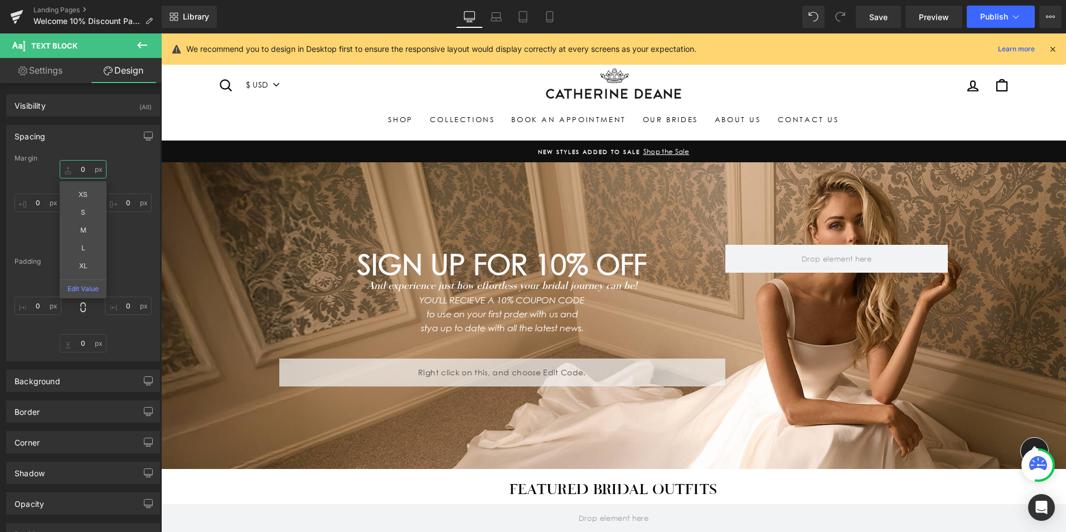
click at [84, 168] on input "0" at bounding box center [83, 169] width 47 height 18
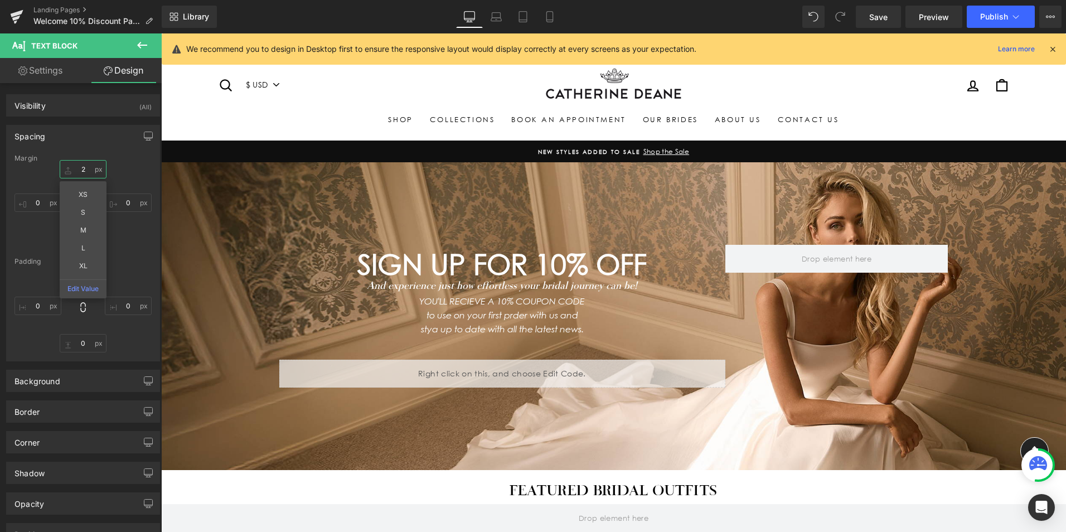
type input "20"
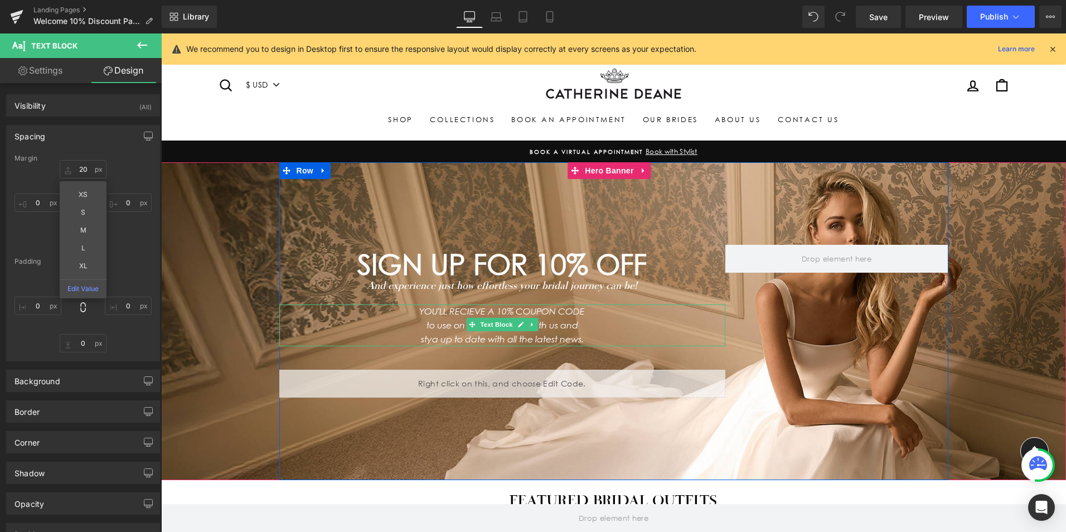
click at [624, 318] on p "to use on your first prder with us and" at bounding box center [502, 325] width 446 height 14
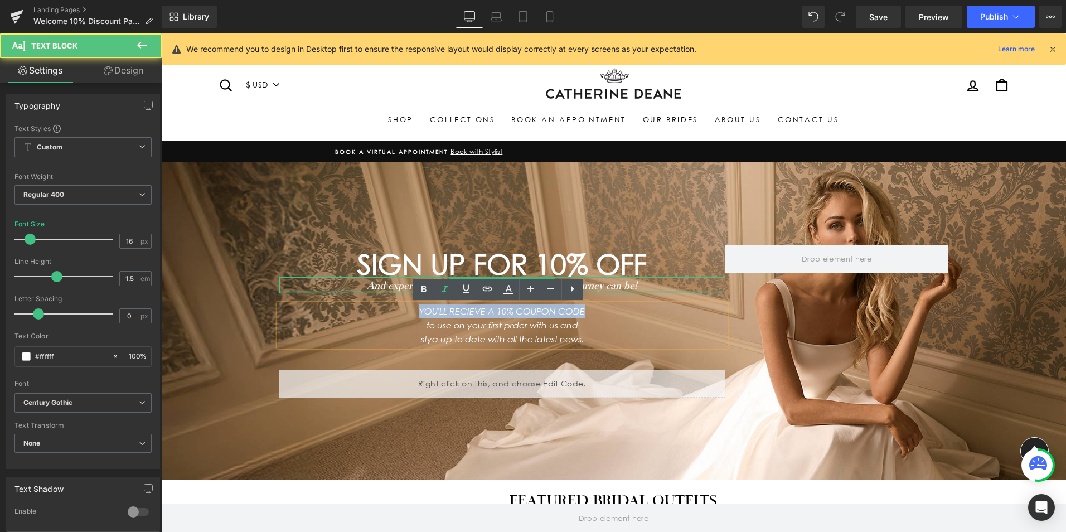
drag, startPoint x: 592, startPoint y: 308, endPoint x: 393, endPoint y: 293, distance: 199.6
click at [393, 293] on div "SIGN UP FOR 10% OFF Heading And experience just how effortless your bridal jour…" at bounding box center [502, 321] width 446 height 153
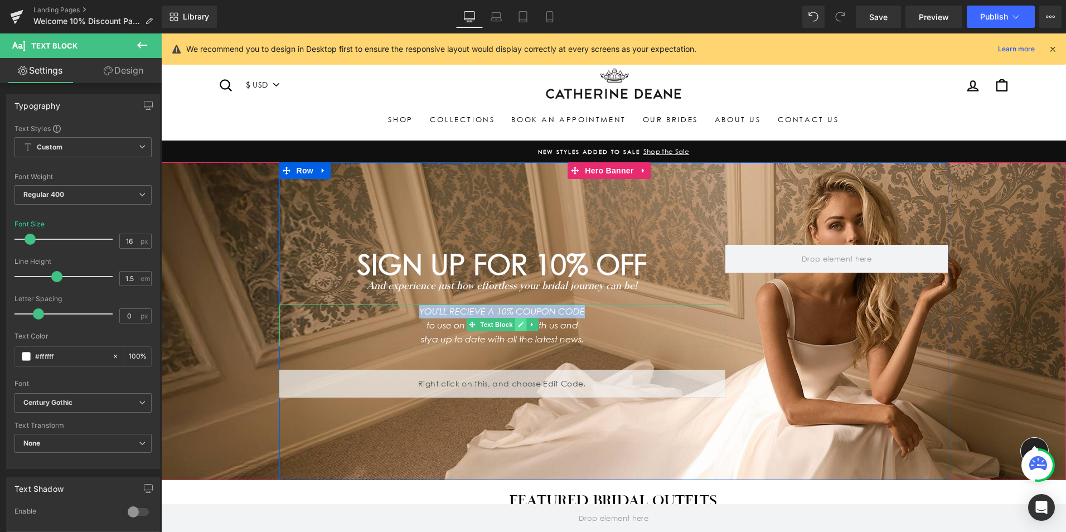
click at [518, 325] on icon at bounding box center [521, 325] width 6 height 6
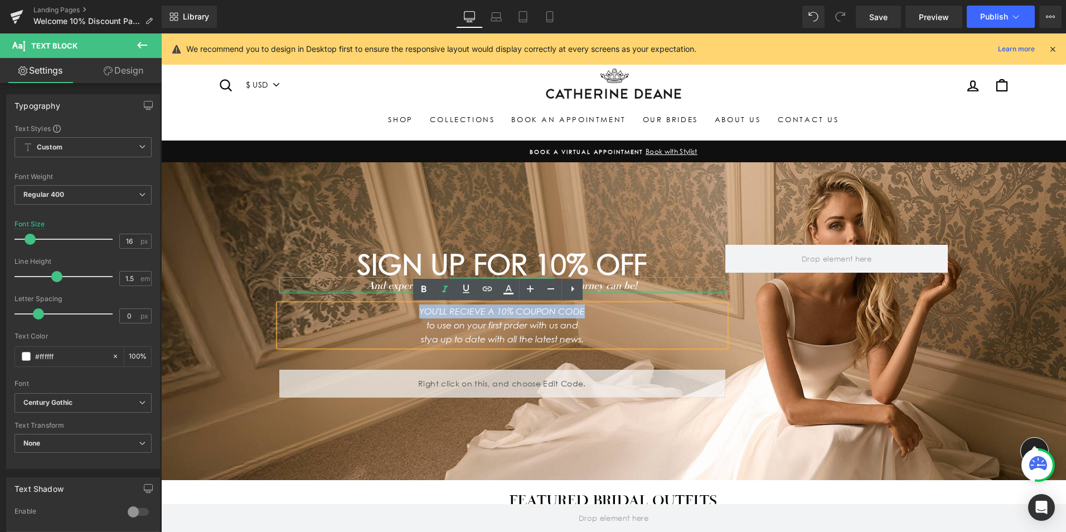
click at [660, 291] on div at bounding box center [502, 291] width 446 height 3
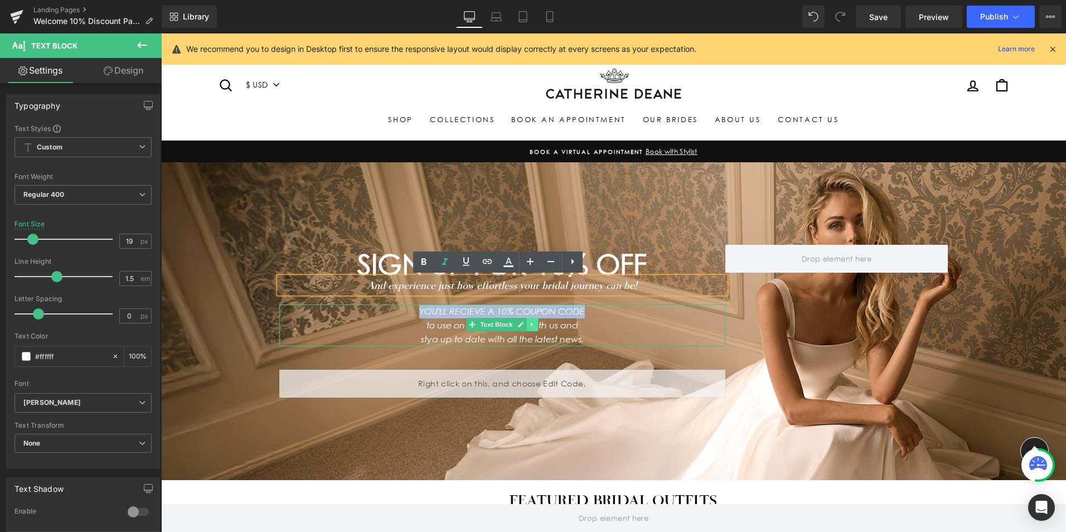
click at [531, 325] on icon at bounding box center [532, 324] width 6 height 7
click at [523, 327] on icon at bounding box center [526, 324] width 6 height 7
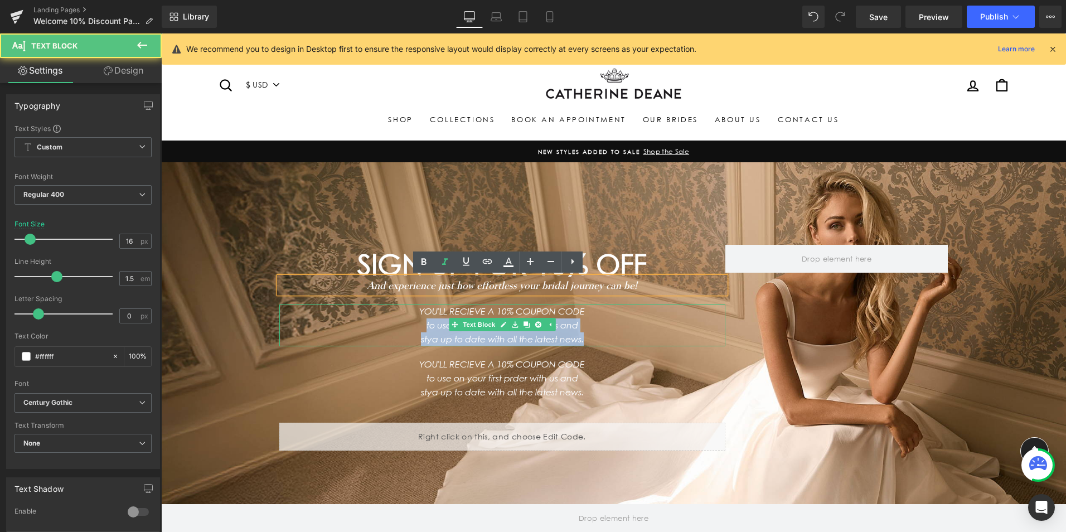
drag, startPoint x: 591, startPoint y: 336, endPoint x: 412, endPoint y: 320, distance: 179.6
click at [412, 320] on div "YOU'LL RECIEVE A 10% COUPON CODE to use on your first prder with us and stya u…" at bounding box center [502, 325] width 446 height 42
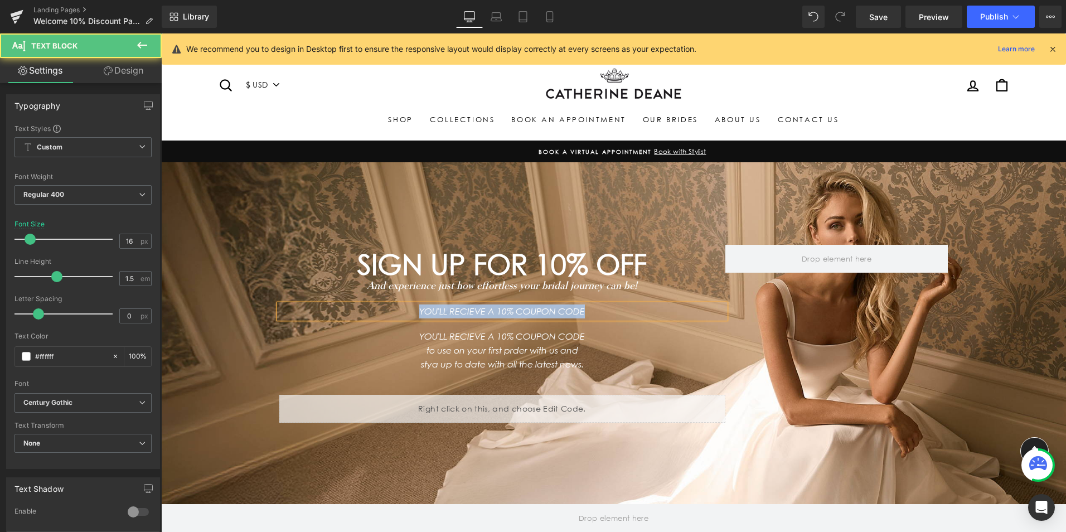
drag, startPoint x: 600, startPoint y: 312, endPoint x: 400, endPoint y: 313, distance: 199.5
click at [400, 313] on p "YOU'LL RECIEVE A 10% COUPON CODE" at bounding box center [502, 311] width 446 height 14
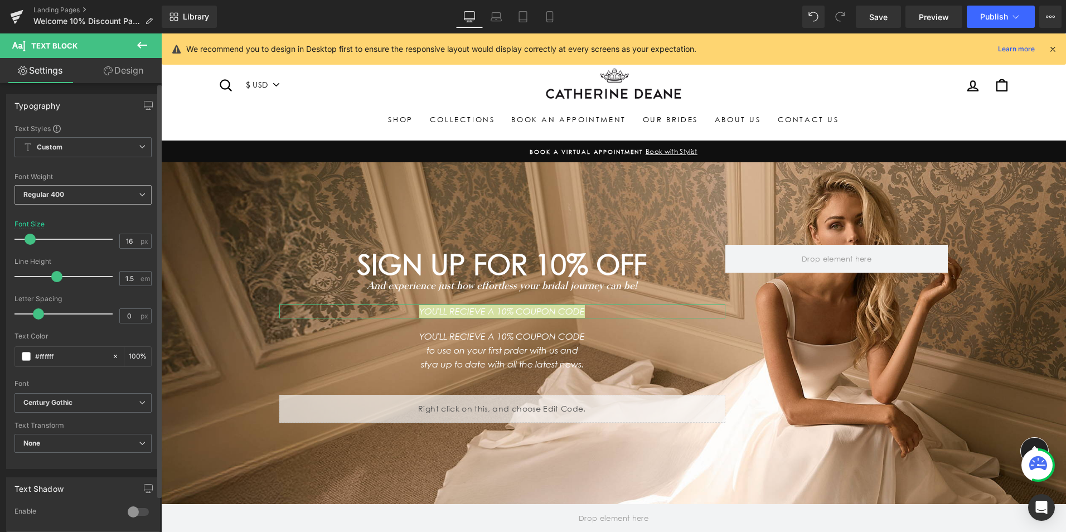
click at [130, 193] on span "Regular 400" at bounding box center [82, 195] width 137 height 20
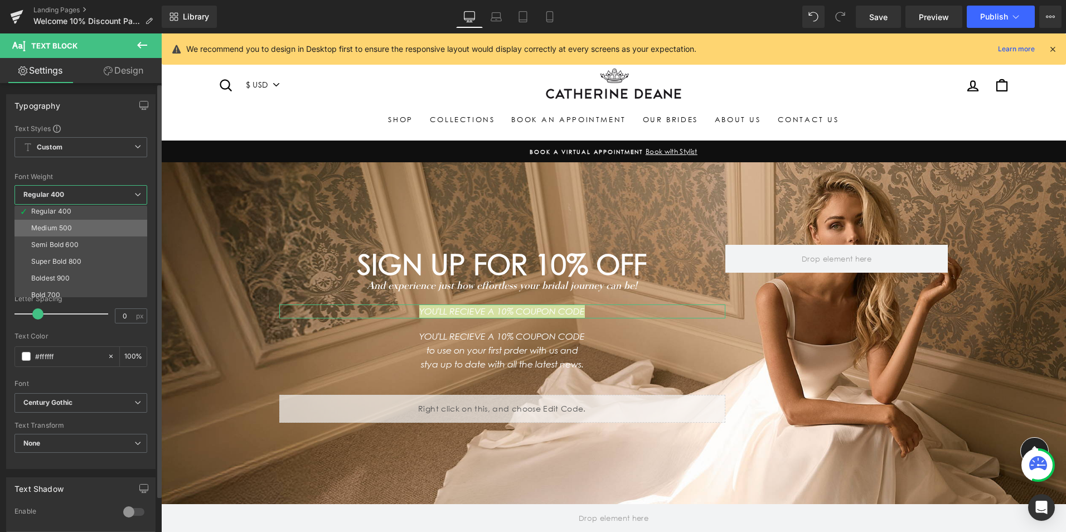
scroll to position [56, 0]
drag, startPoint x: 69, startPoint y: 285, endPoint x: 77, endPoint y: 289, distance: 9.2
click at [69, 285] on li "Bold 700" at bounding box center [83, 292] width 138 height 17
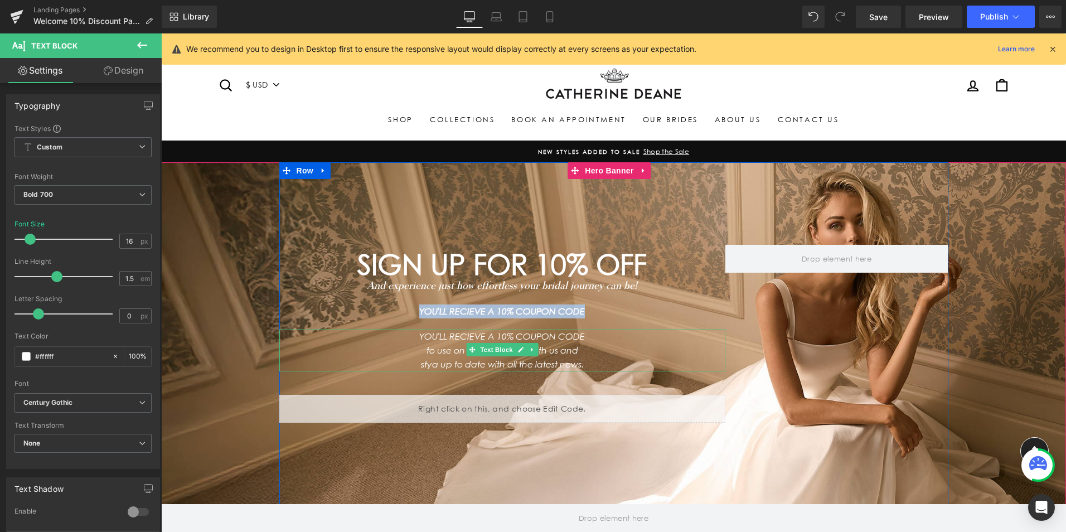
click at [538, 343] on p "to use on your first prder with us and" at bounding box center [502, 350] width 446 height 14
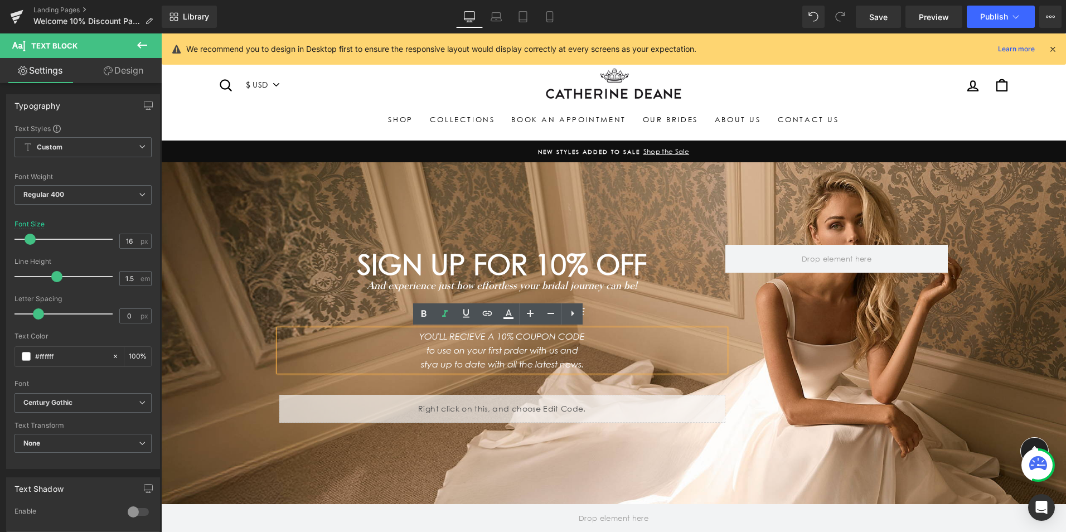
click at [613, 309] on p "YOU'LL RECIEVE A 10% COUPON CODE" at bounding box center [502, 311] width 446 height 14
click at [125, 67] on link "Design" at bounding box center [123, 70] width 81 height 25
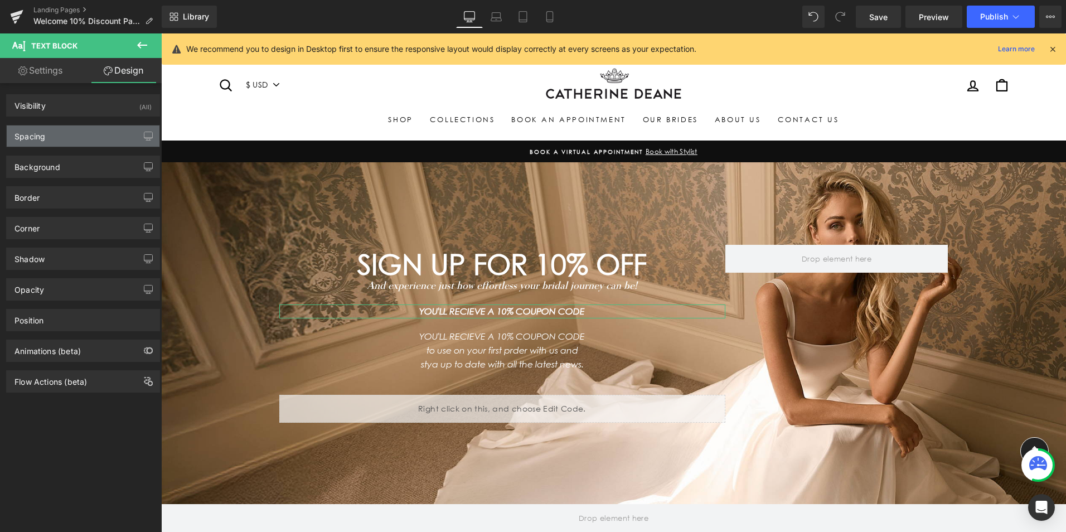
click at [59, 128] on div "Spacing" at bounding box center [83, 135] width 153 height 21
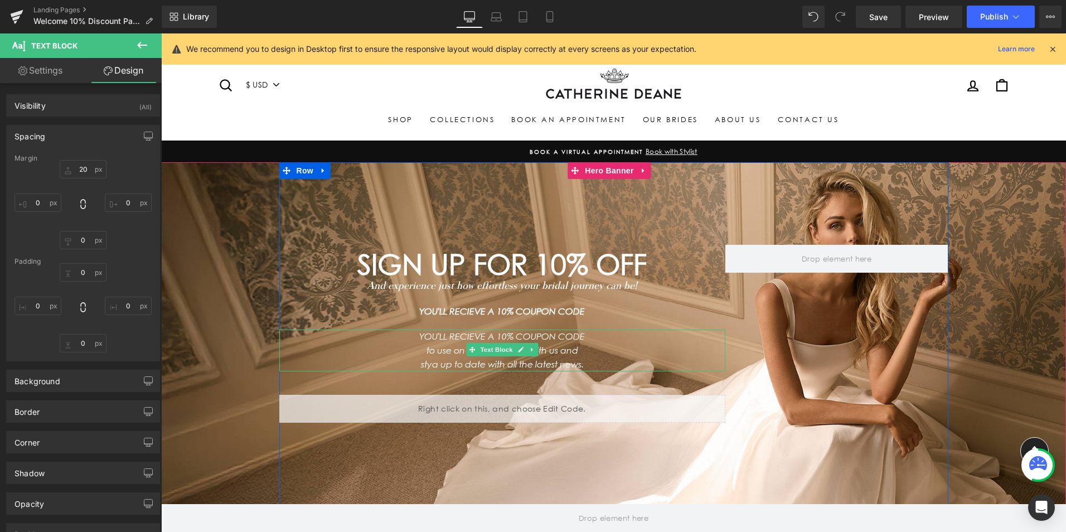
click at [604, 344] on p "to use on your first prder with us and" at bounding box center [502, 350] width 446 height 14
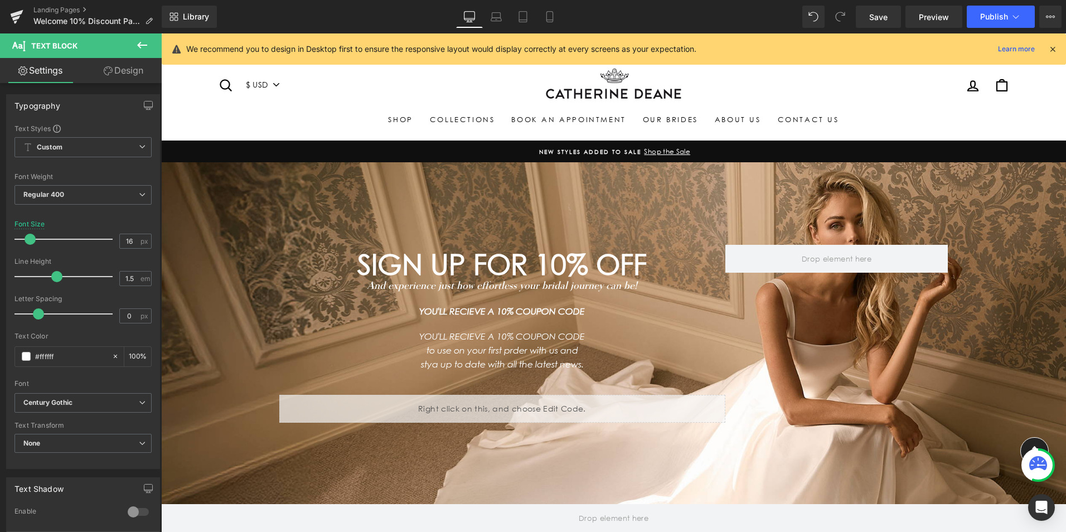
click at [126, 61] on link "Design" at bounding box center [123, 70] width 81 height 25
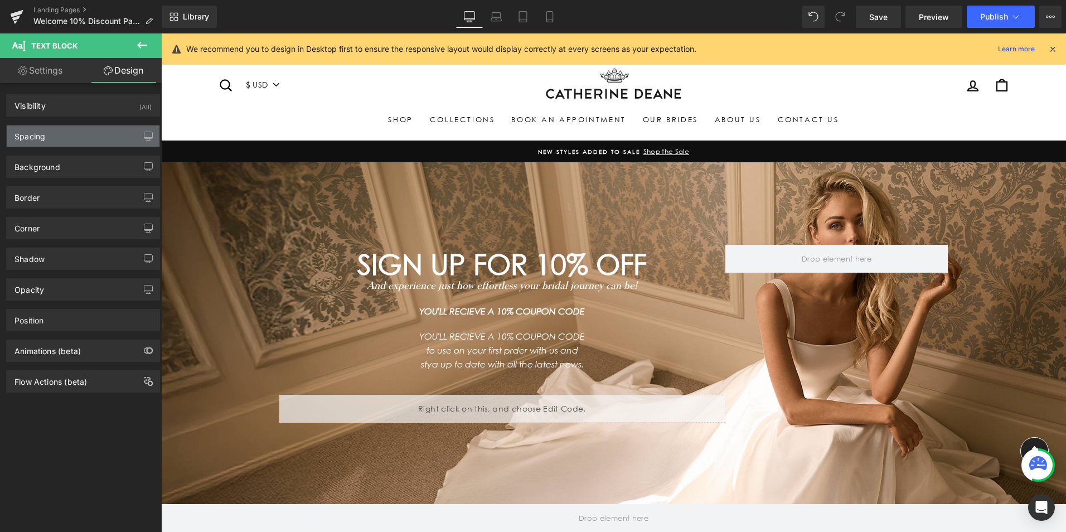
type input "20"
type input "0"
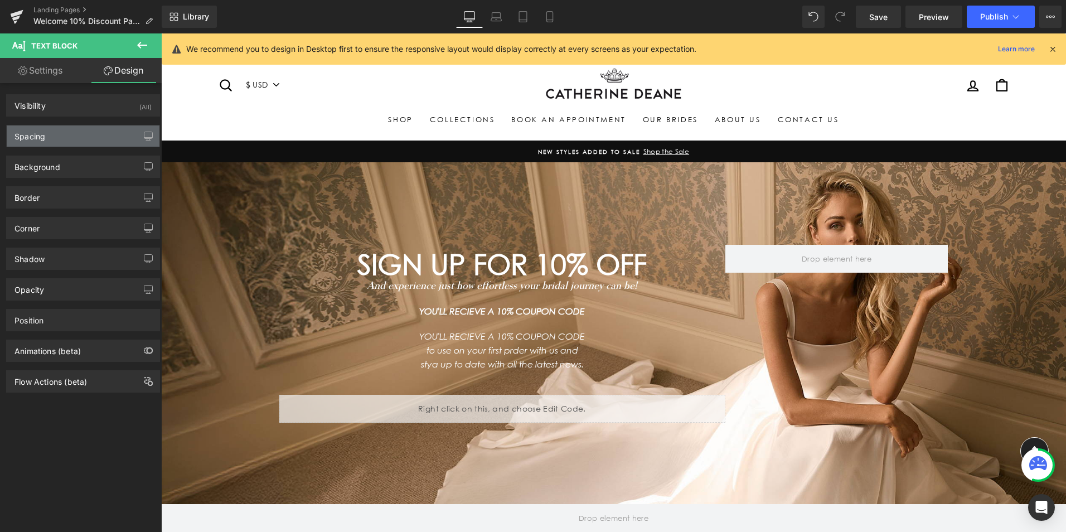
type input "0"
click at [80, 138] on div "Spacing" at bounding box center [83, 135] width 153 height 21
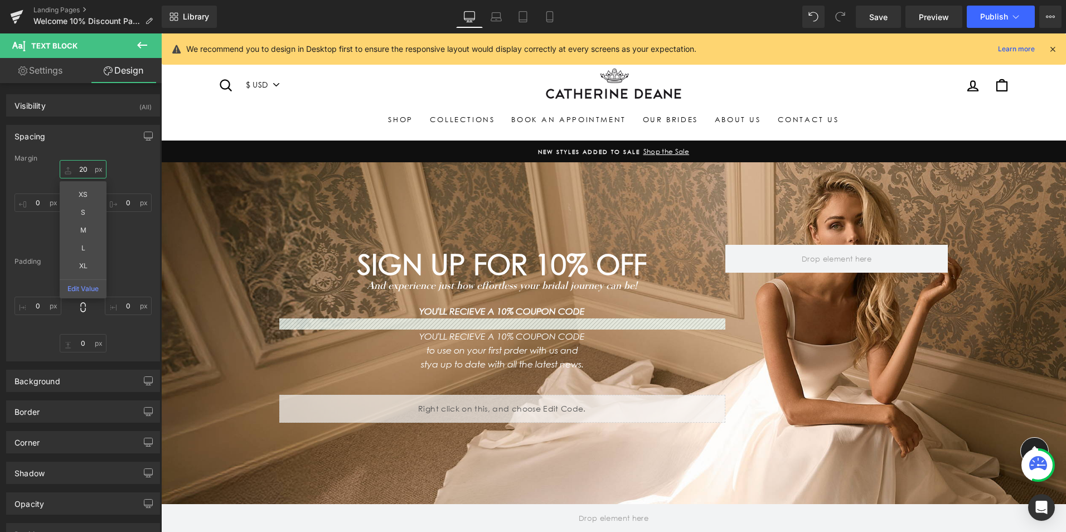
click at [76, 167] on input "20" at bounding box center [83, 169] width 47 height 18
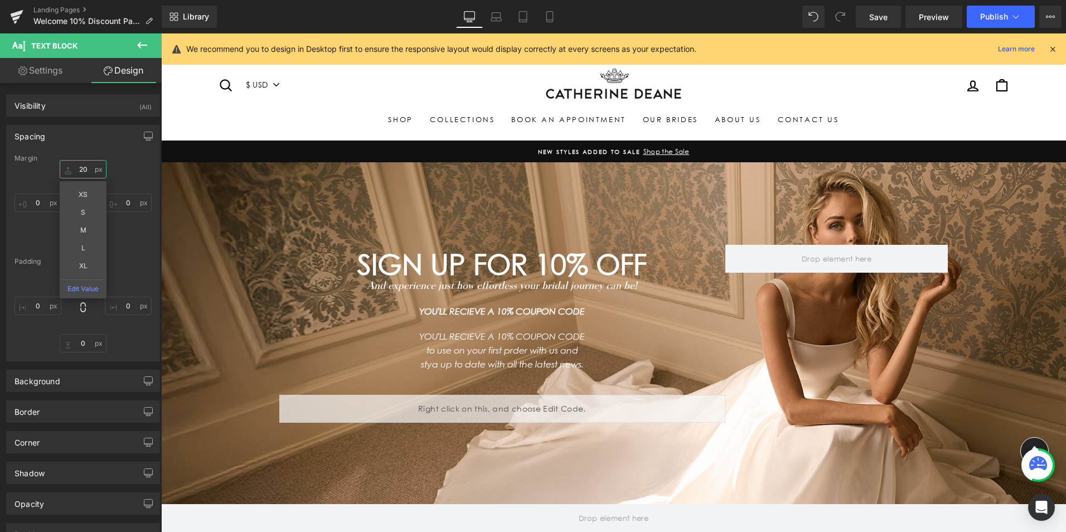
type input "0"
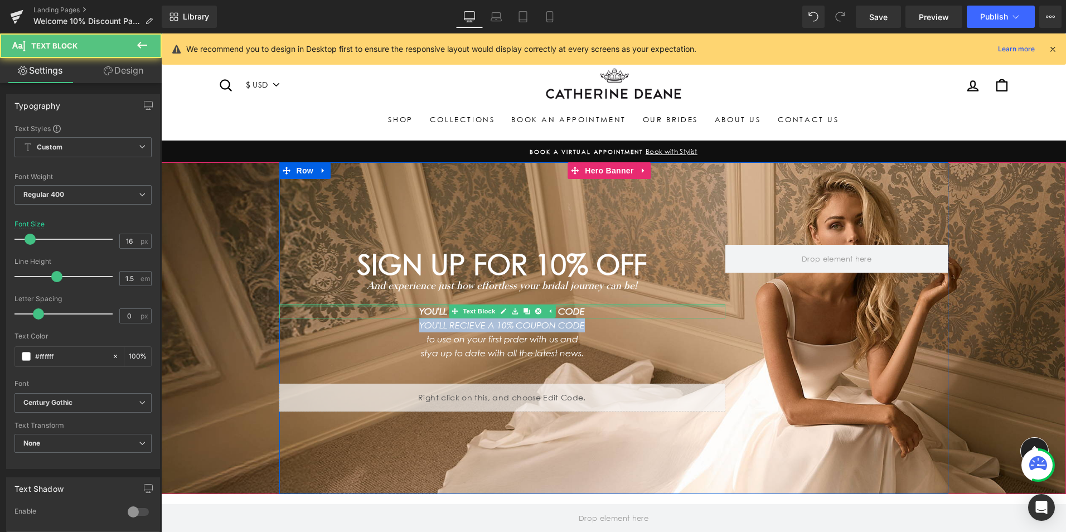
drag, startPoint x: 500, startPoint y: 314, endPoint x: 398, endPoint y: 307, distance: 102.8
click at [398, 307] on div "SIGN UP FOR 10% OFF Heading And experience just how effortless your bridal jour…" at bounding box center [502, 328] width 446 height 167
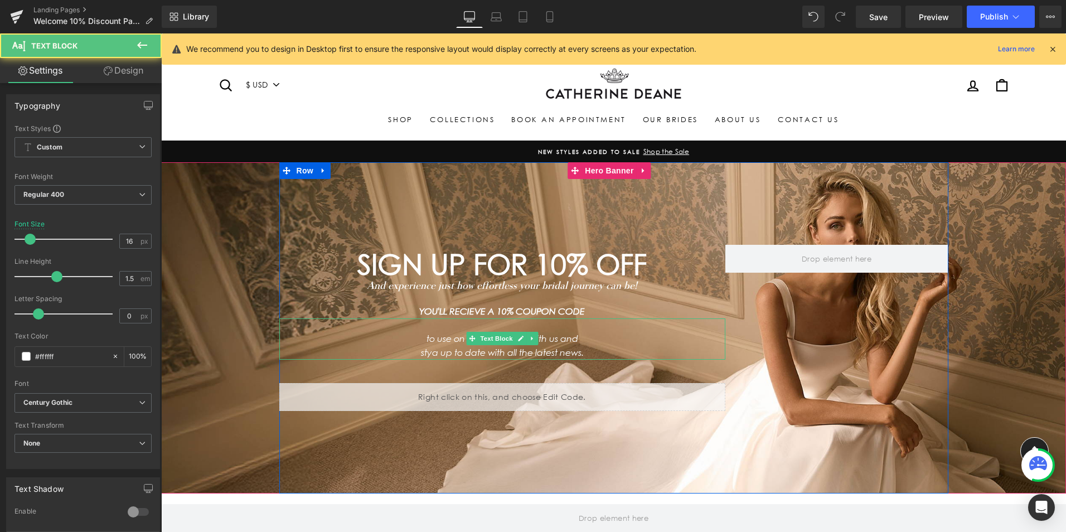
click at [419, 336] on p "to use on your first prder with us and" at bounding box center [502, 339] width 446 height 14
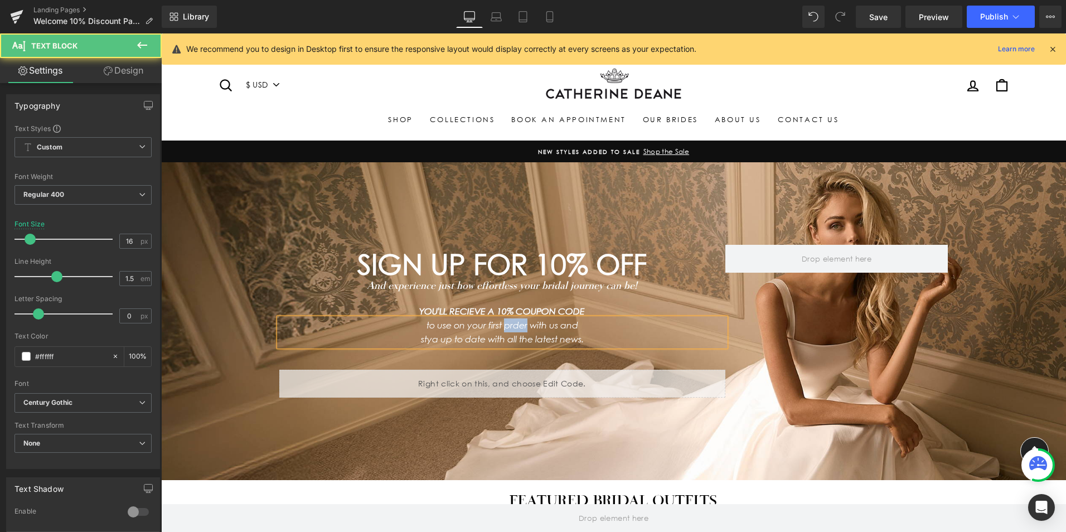
drag, startPoint x: 524, startPoint y: 323, endPoint x: 501, endPoint y: 328, distance: 23.4
click at [501, 328] on icon "to use on your first prder with us and" at bounding box center [502, 325] width 152 height 11
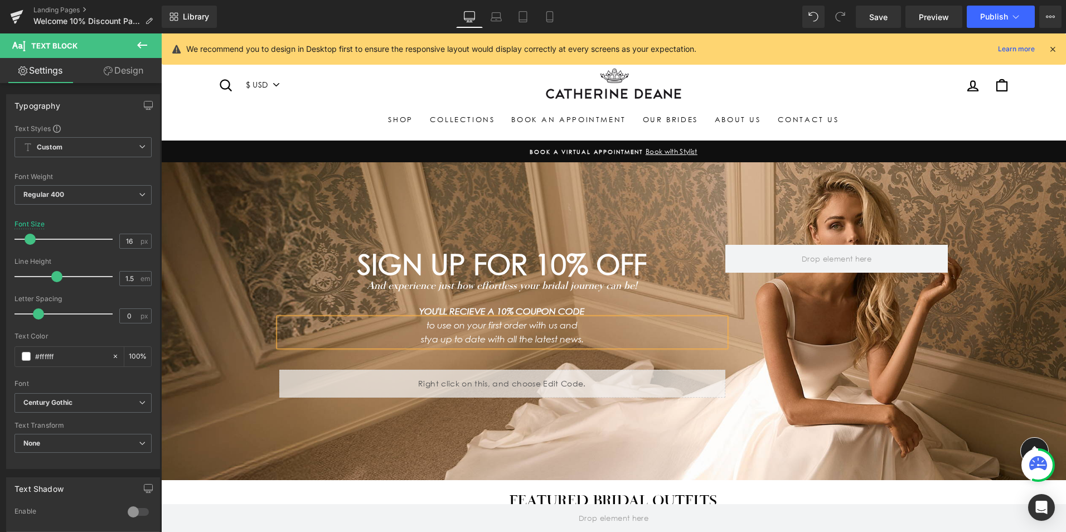
click at [433, 337] on icon "stya up to date with all the latest news." at bounding box center [502, 339] width 163 height 11
click at [597, 334] on p "stay up to date with all the latest news." at bounding box center [502, 339] width 446 height 14
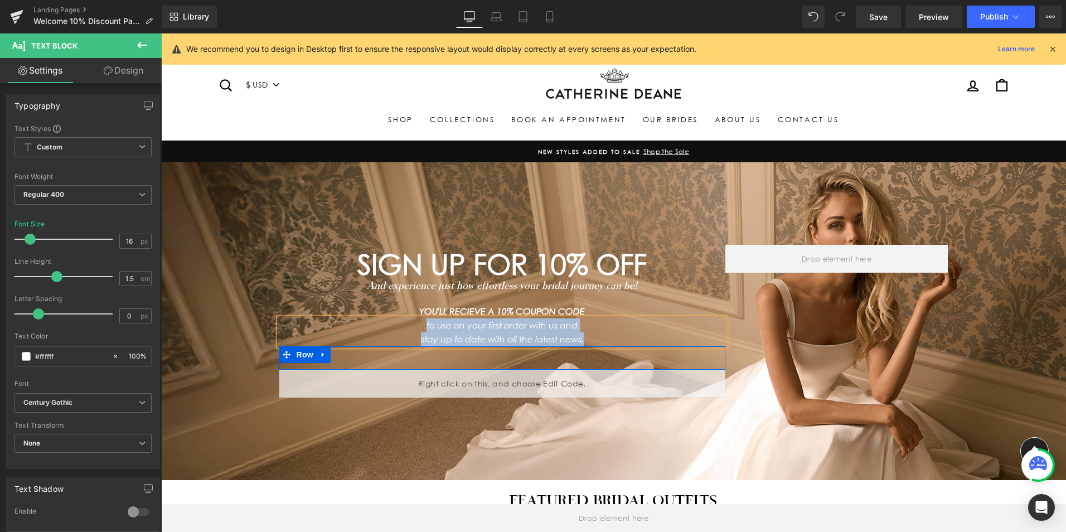
copy div "to use on your first order with us and stay up to date with all the latest news."
click at [1042, 297] on span "SIGN UP FOR 10% OFF Heading And experience just how effortless your bridal jour…" at bounding box center [613, 321] width 905 height 318
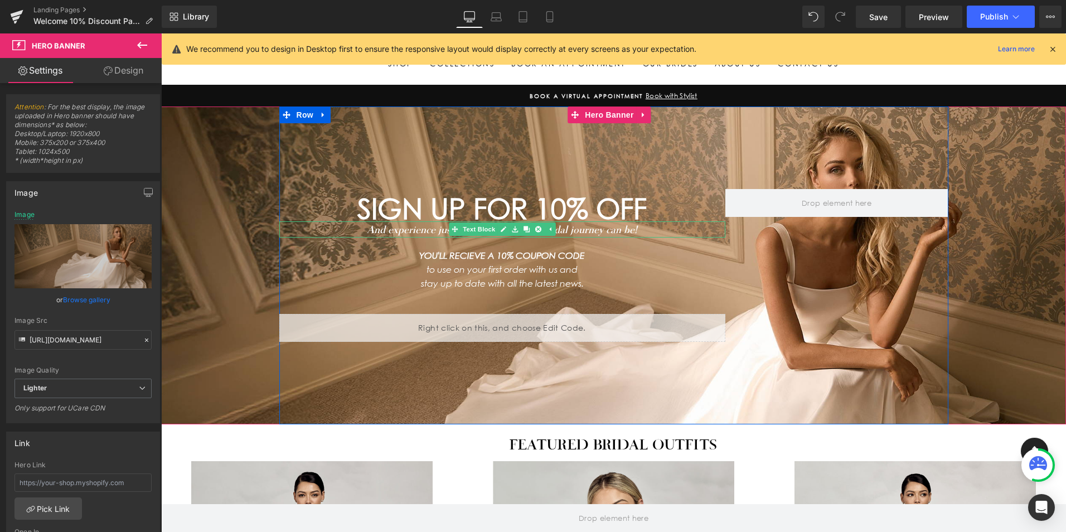
click at [654, 232] on p "And experience just how effortless your bridal journey can be!" at bounding box center [502, 229] width 446 height 16
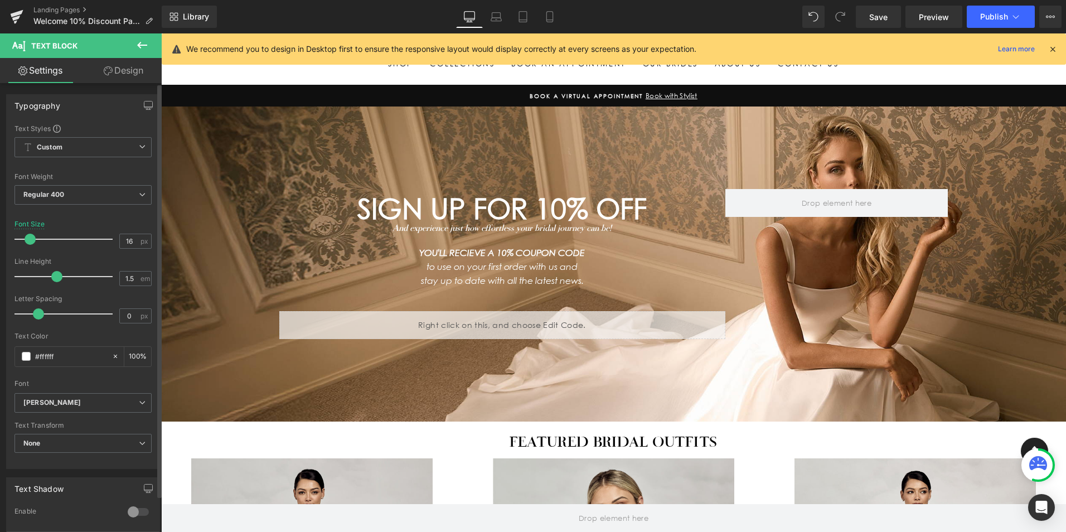
type input "17"
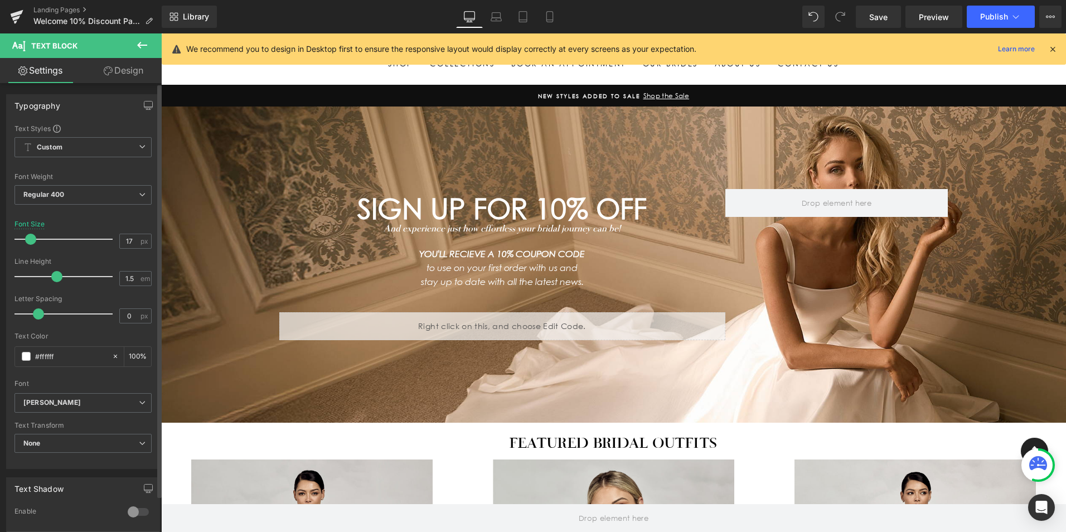
click at [27, 240] on span at bounding box center [30, 239] width 11 height 11
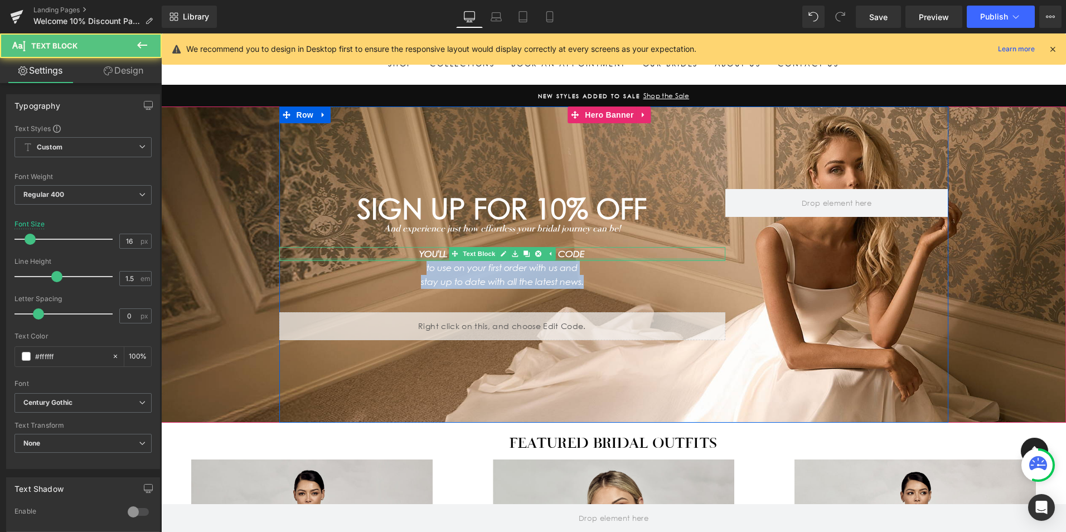
drag, startPoint x: 581, startPoint y: 276, endPoint x: 397, endPoint y: 259, distance: 185.3
click at [397, 259] on div "SIGN UP FOR 10% OFF Heading And experience just how effortless your bridal jour…" at bounding box center [502, 264] width 446 height 151
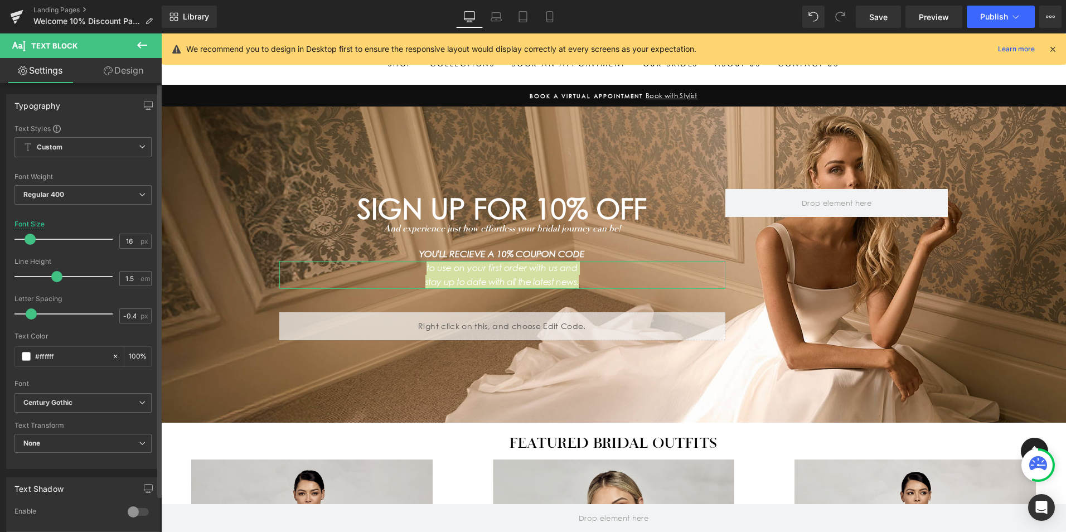
click at [30, 317] on span at bounding box center [31, 313] width 11 height 11
type input "0"
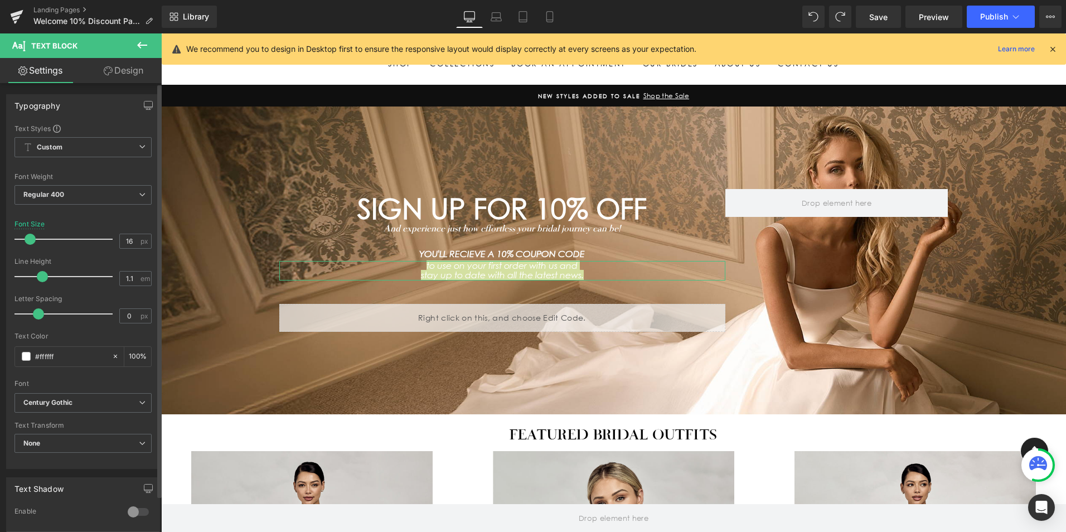
type input "1.2"
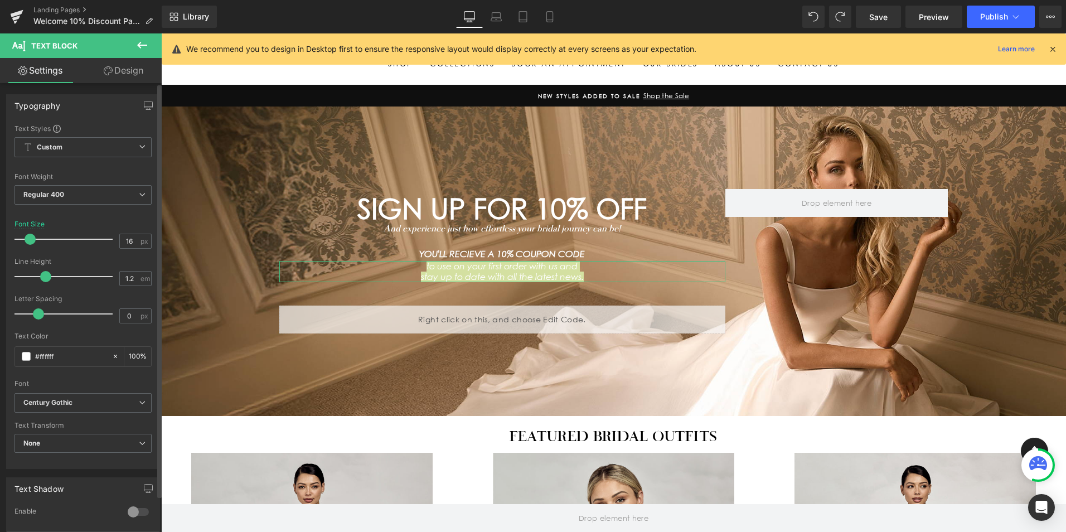
drag, startPoint x: 56, startPoint y: 275, endPoint x: 44, endPoint y: 280, distance: 12.5
click at [44, 280] on span at bounding box center [45, 276] width 11 height 11
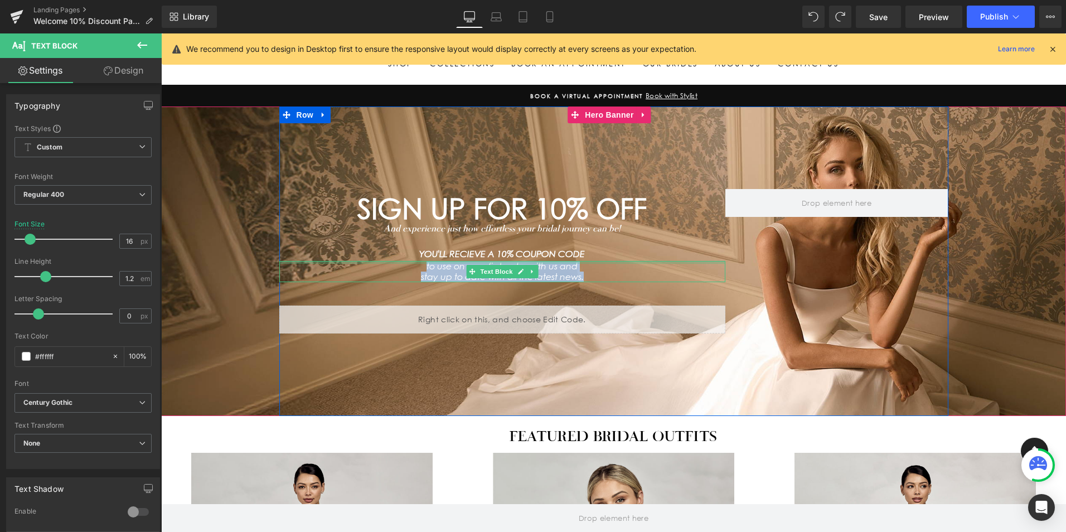
click at [686, 253] on p "YOU'LL RECIEVE A 10% COUPON CODE" at bounding box center [502, 254] width 446 height 14
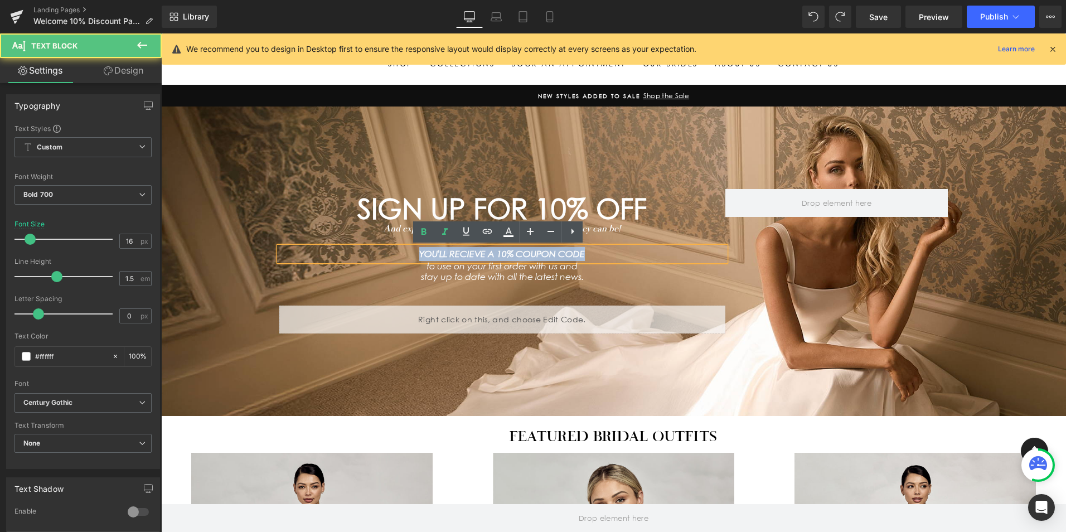
drag, startPoint x: 578, startPoint y: 253, endPoint x: 388, endPoint y: 251, distance: 189.5
click at [388, 251] on p "YOU'LL RECIEVE A 10% COUPON CODE" at bounding box center [502, 254] width 446 height 14
copy icon "YOU'LL RECIEVE A 10% COUPON CODE"
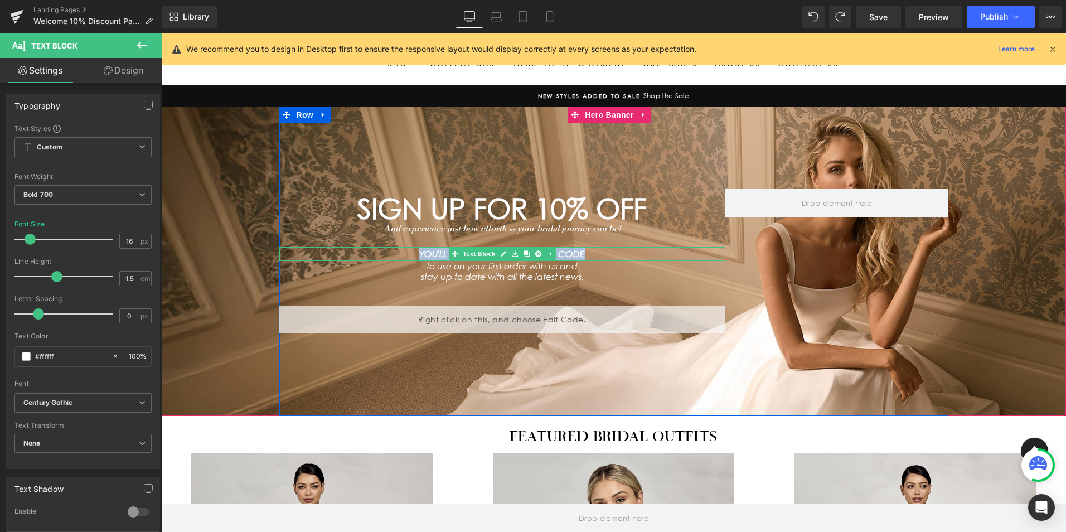
click at [604, 254] on p "YOU'LL RECIEVE A 10% COUPON CODE" at bounding box center [502, 254] width 446 height 14
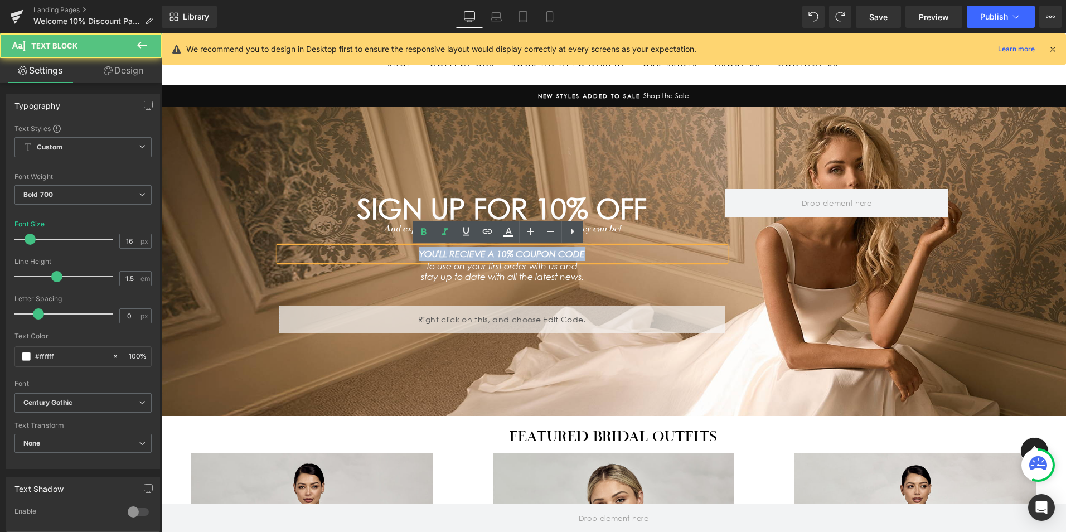
click at [607, 251] on p "YOU'LL RECIEVE A 10% COUPON CODE" at bounding box center [502, 254] width 446 height 14
click at [595, 257] on p "YOU'LL RECIEVE A 10% COUPON CODE" at bounding box center [502, 254] width 446 height 14
drag, startPoint x: 595, startPoint y: 254, endPoint x: 370, endPoint y: 232, distance: 225.7
click at [370, 232] on div "SIGN UP FOR 10% OFF Heading And experience just how effortless your bridal jour…" at bounding box center [502, 261] width 446 height 144
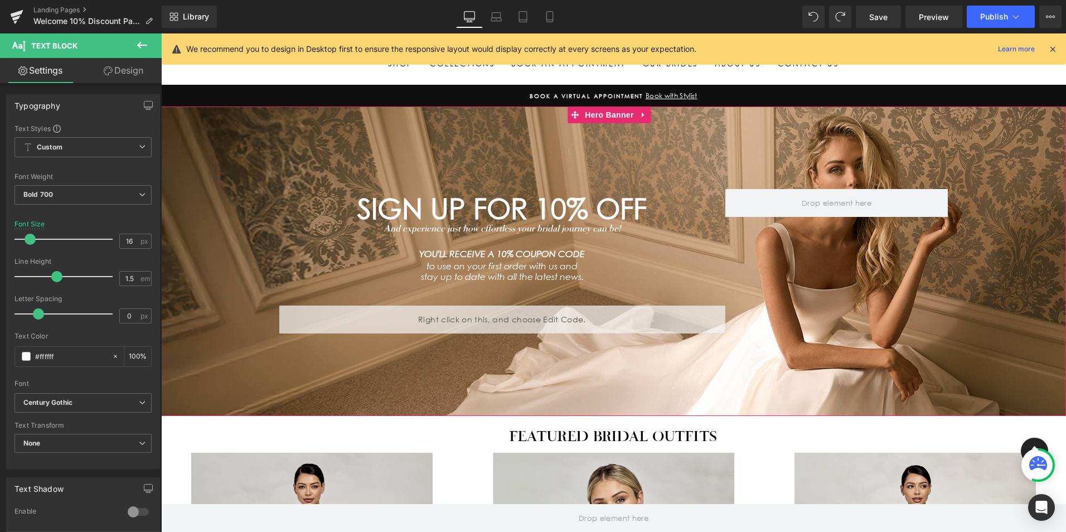
click at [1010, 368] on span "SIGN UP FOR 10% OFF Heading And experience just how effortless your bridal jour…" at bounding box center [613, 260] width 905 height 309
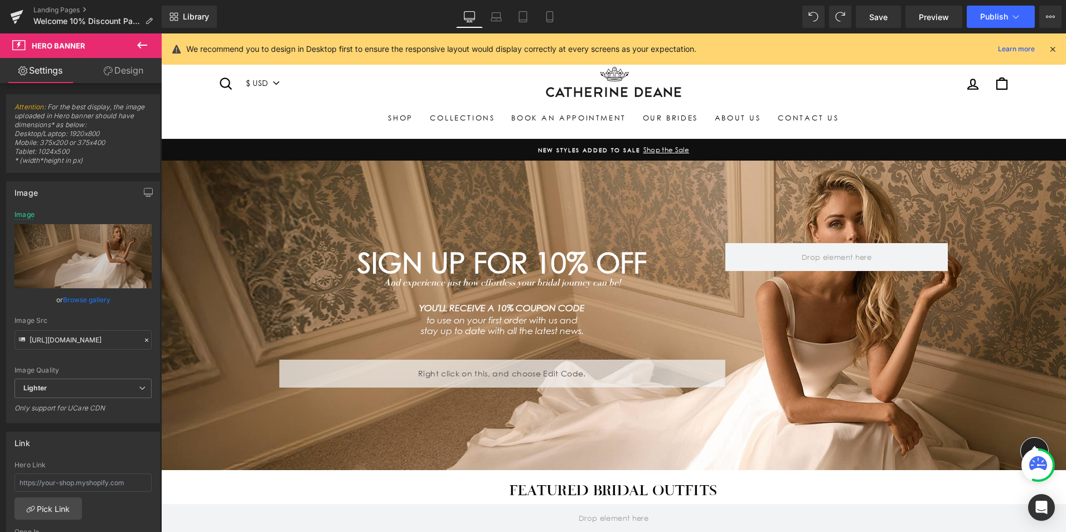
scroll to position [0, 0]
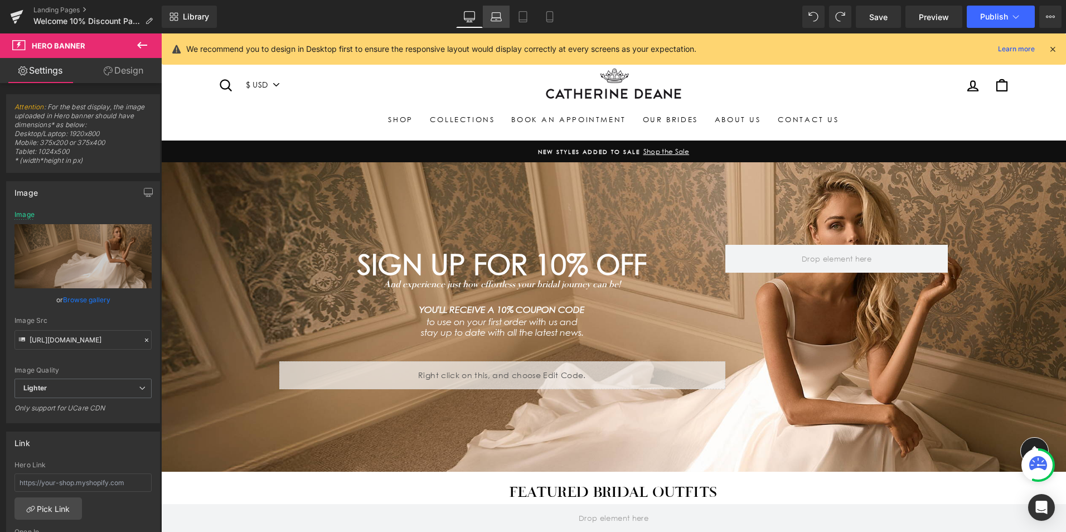
click at [490, 14] on icon at bounding box center [495, 16] width 11 height 11
type input "https://ucarecdn.com/6b864b35-4ea1-4789-980f-c69fa528e1ab/-/format/auto/-/previ…"
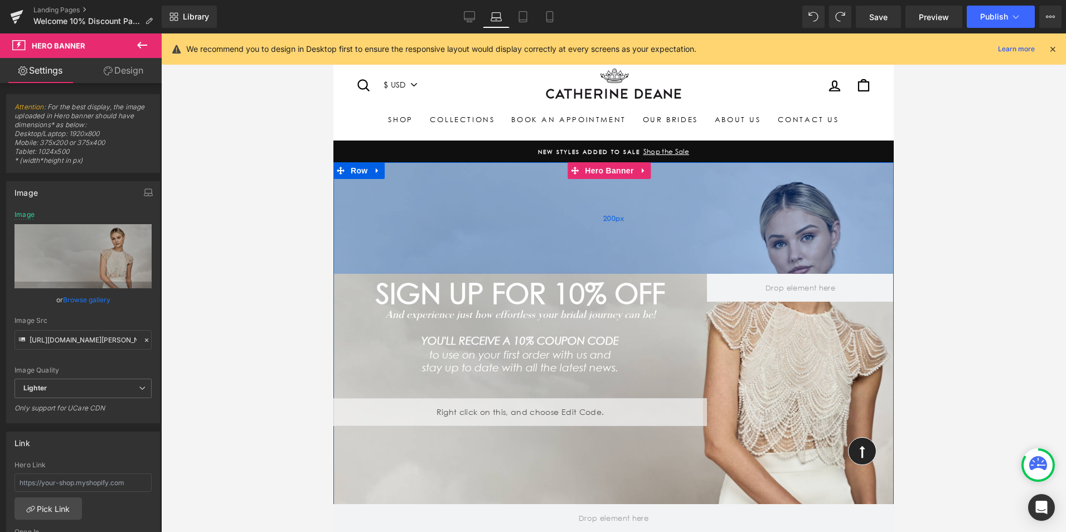
click at [600, 205] on div "200px" at bounding box center [613, 217] width 560 height 111
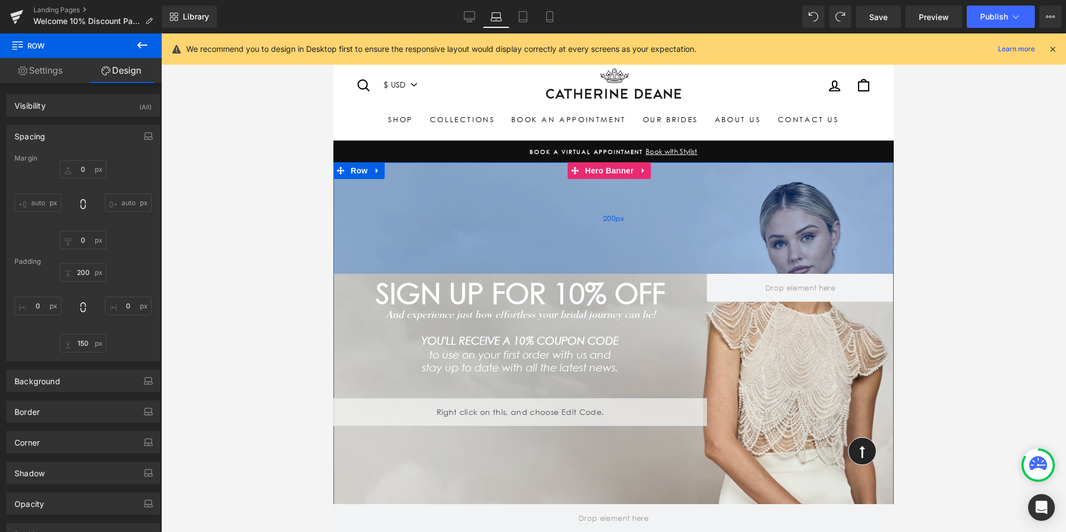
click at [880, 201] on div "200px" at bounding box center [613, 217] width 560 height 111
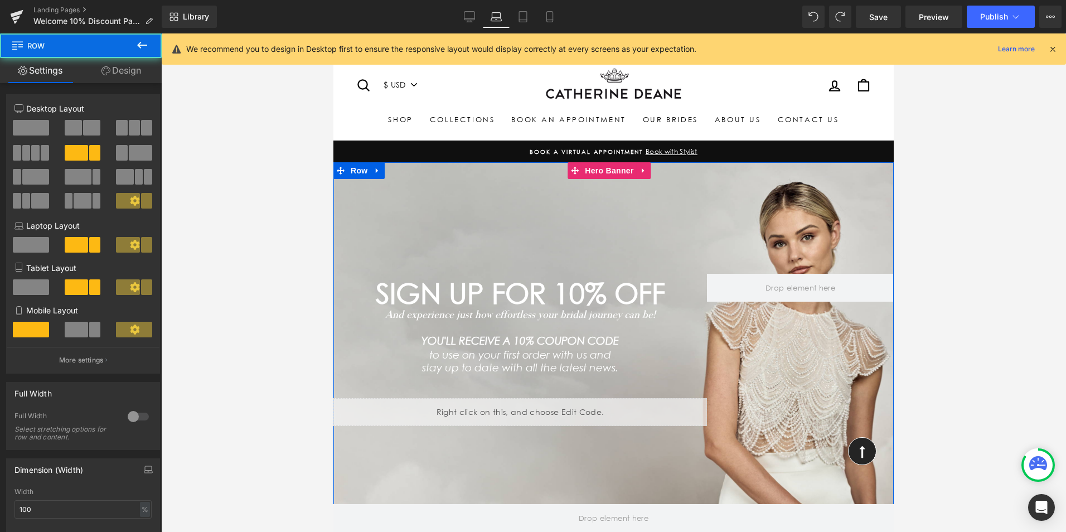
click at [646, 494] on div "SIGN UP FOR 10% OFF Heading And experience just how effortless your bridal jour…" at bounding box center [613, 335] width 560 height 347
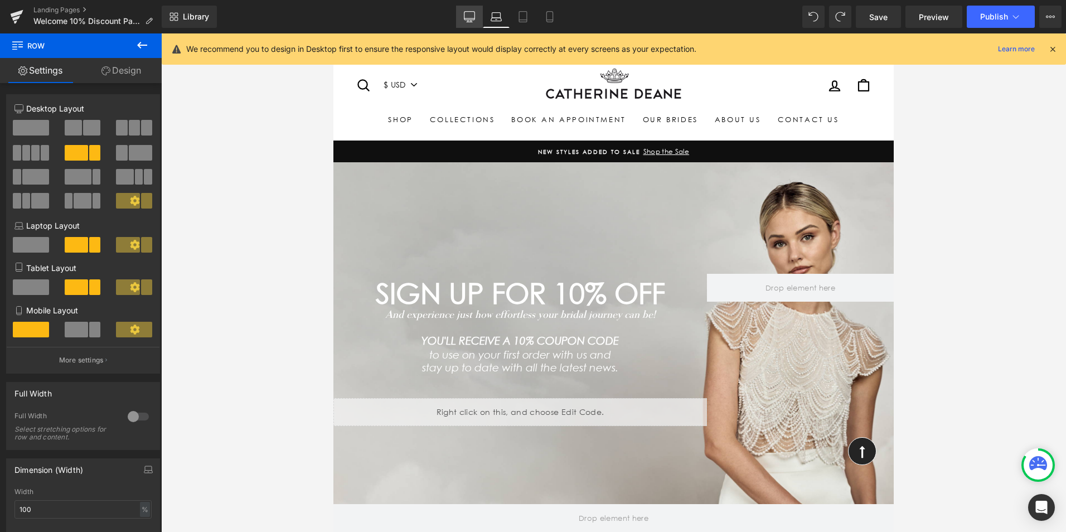
click at [466, 18] on icon at bounding box center [469, 18] width 11 height 0
type input "1200"
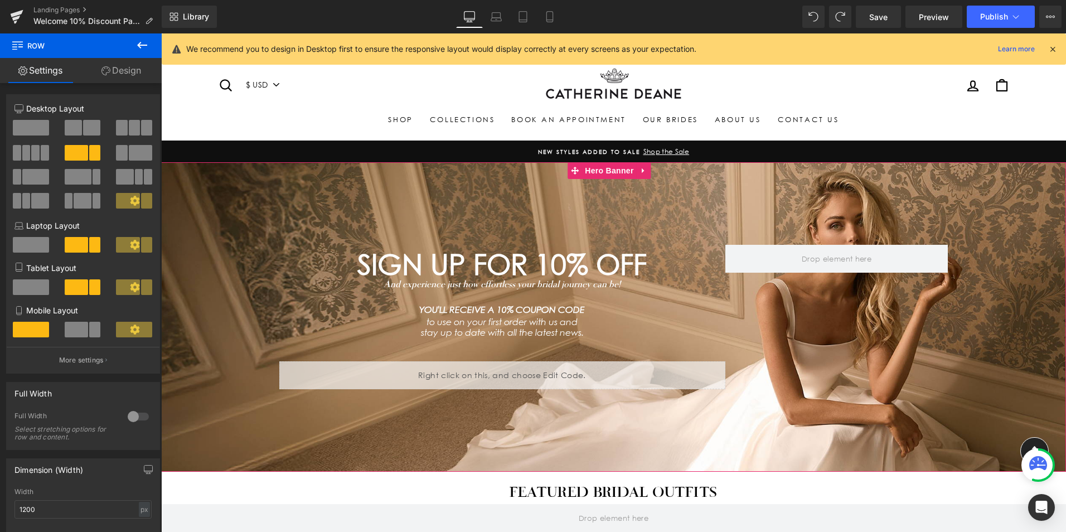
click at [976, 220] on span "SIGN UP FOR 10% OFF Heading And experience just how effortless your bridal jour…" at bounding box center [613, 316] width 905 height 309
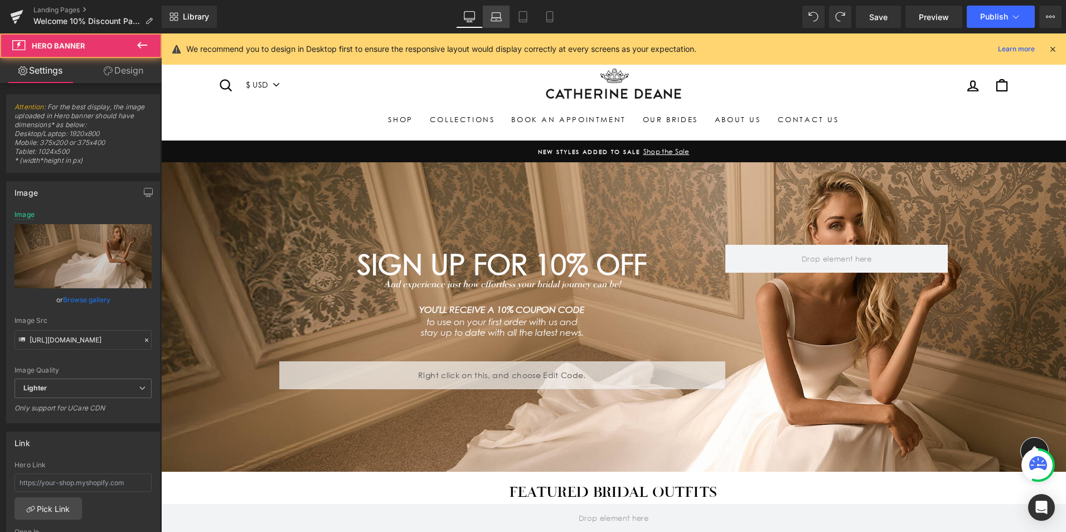
click at [494, 20] on icon at bounding box center [495, 16] width 11 height 11
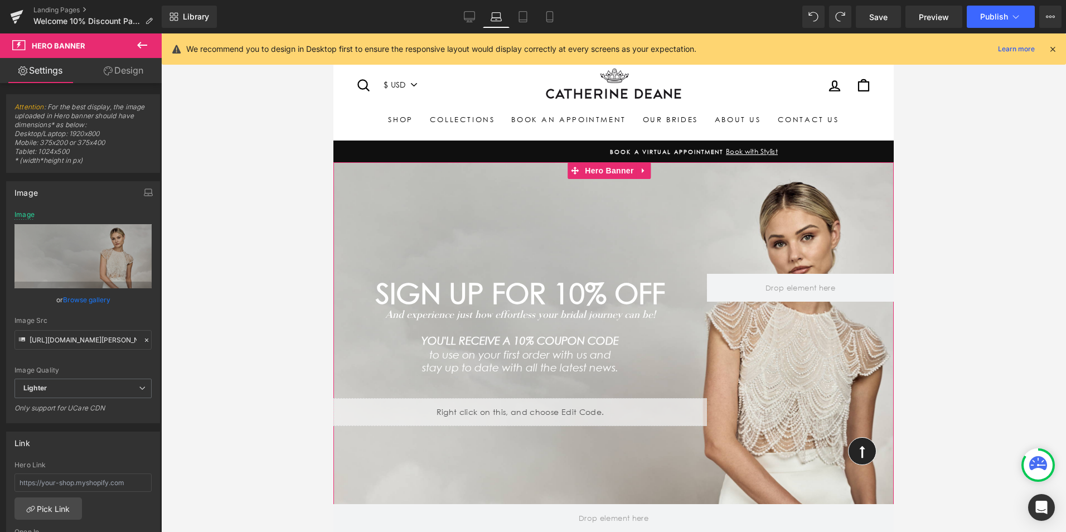
click at [97, 302] on link "Browse gallery" at bounding box center [86, 300] width 47 height 20
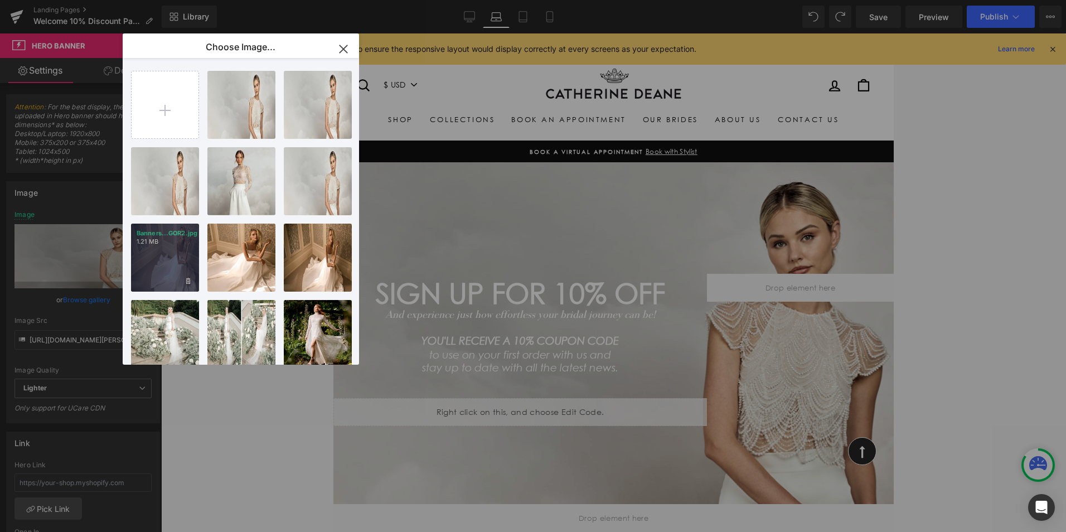
click at [171, 275] on div "Banners...GOR2.jpg 1.21 MB" at bounding box center [165, 257] width 68 height 68
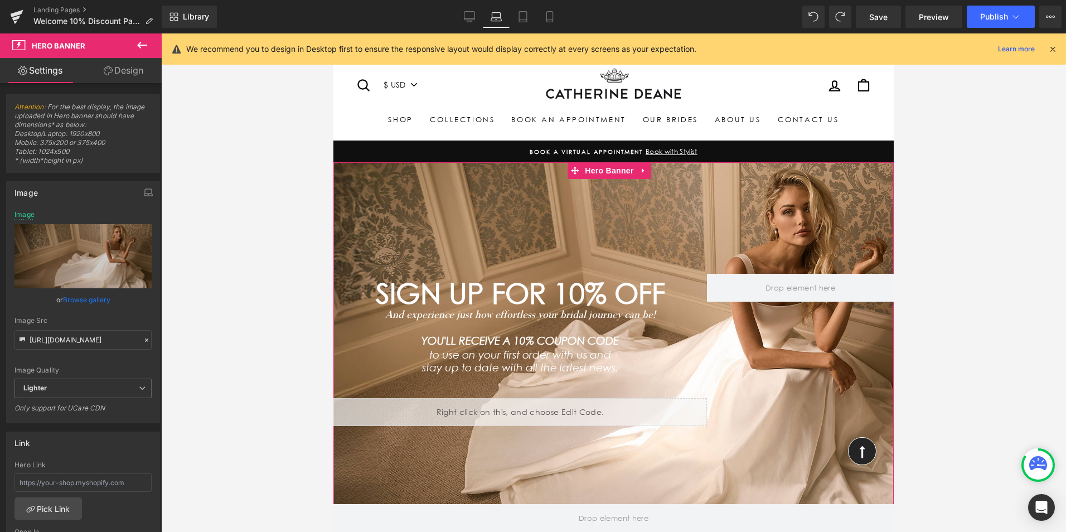
click at [88, 300] on link "Browse gallery" at bounding box center [86, 300] width 47 height 20
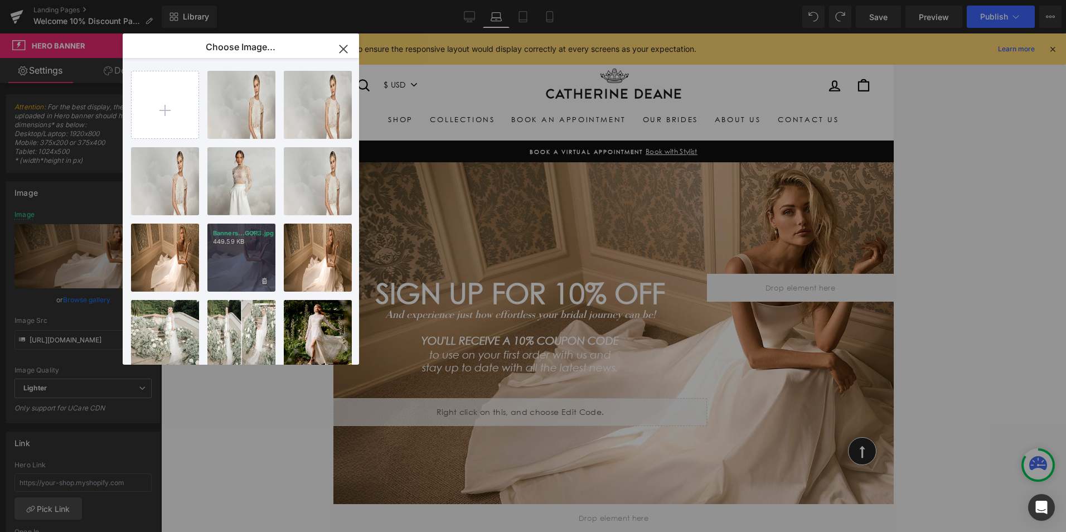
click at [230, 279] on div "Banners...GOR3.jpg 449.59 KB" at bounding box center [241, 257] width 68 height 68
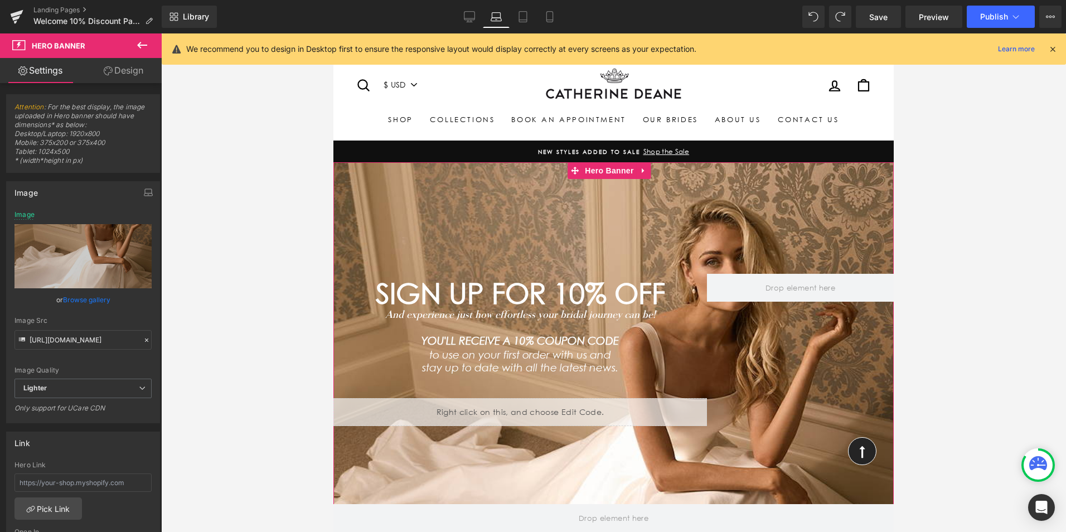
click at [84, 299] on link "Browse gallery" at bounding box center [86, 300] width 47 height 20
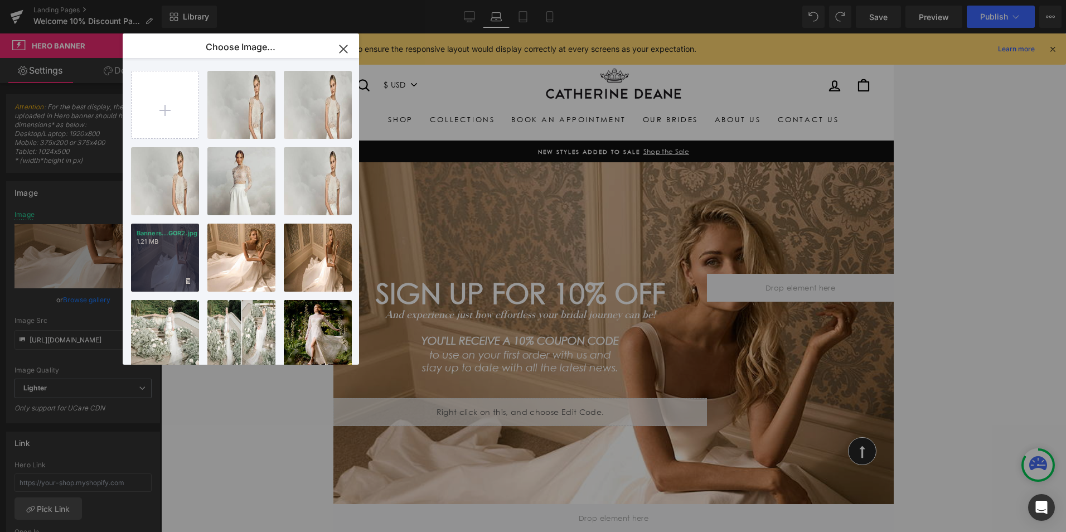
click at [172, 268] on div "Banners...GOR2.jpg 1.21 MB" at bounding box center [165, 257] width 68 height 68
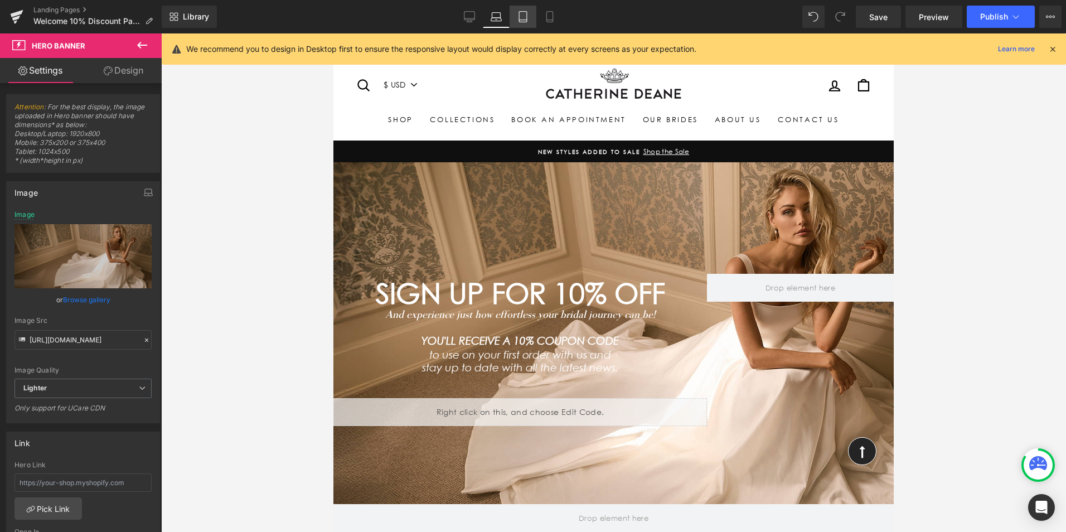
click at [521, 18] on icon at bounding box center [522, 16] width 11 height 11
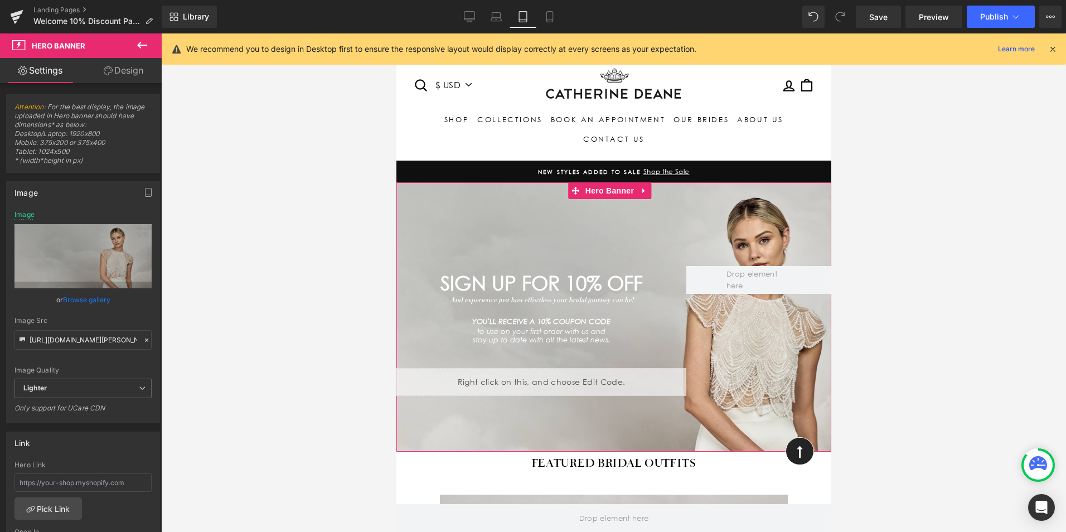
click at [95, 298] on link "Browse gallery" at bounding box center [86, 300] width 47 height 20
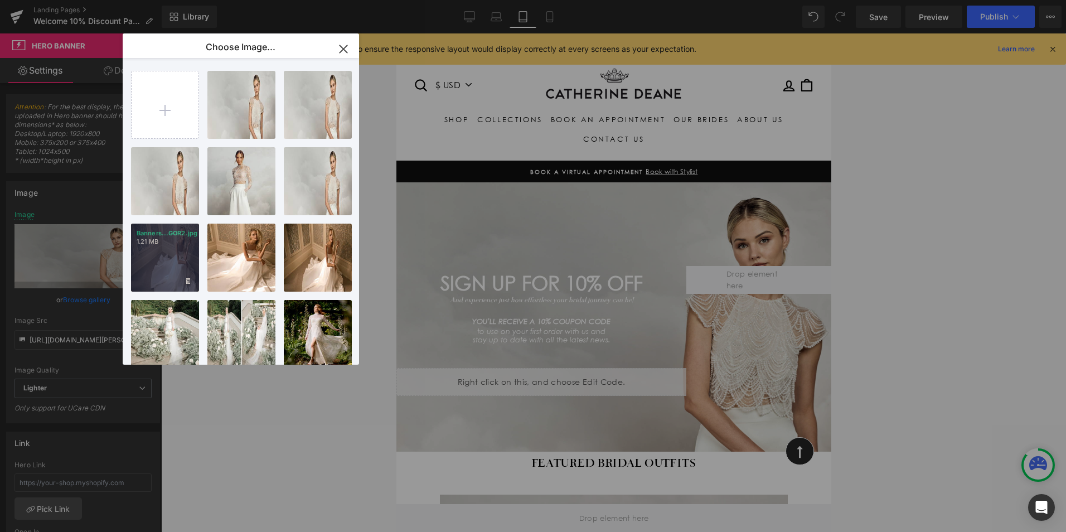
click at [166, 259] on div "Banners...GOR2.jpg 1.21 MB" at bounding box center [165, 257] width 68 height 68
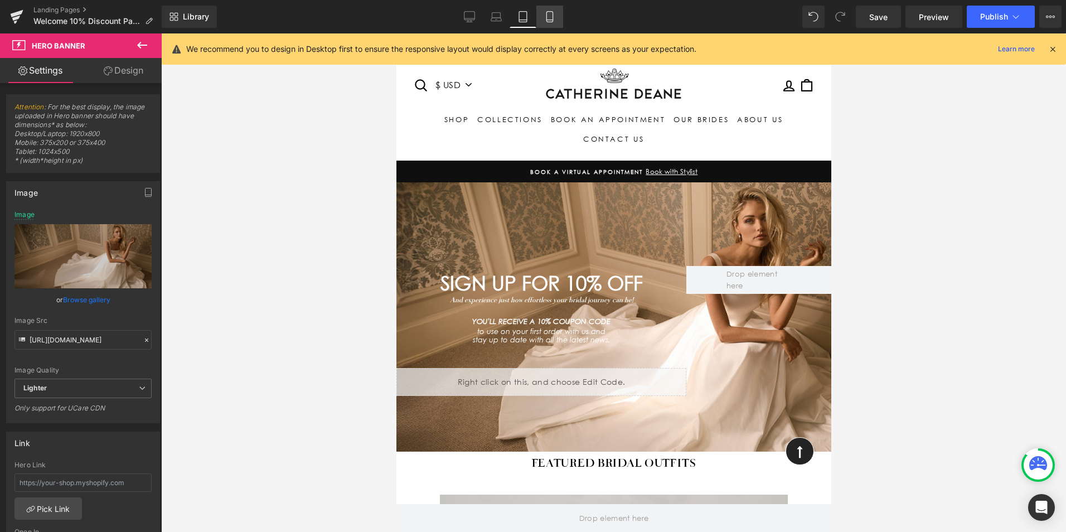
drag, startPoint x: 558, startPoint y: 14, endPoint x: 554, endPoint y: 22, distance: 8.2
click at [558, 14] on link "Mobile" at bounding box center [549, 17] width 27 height 22
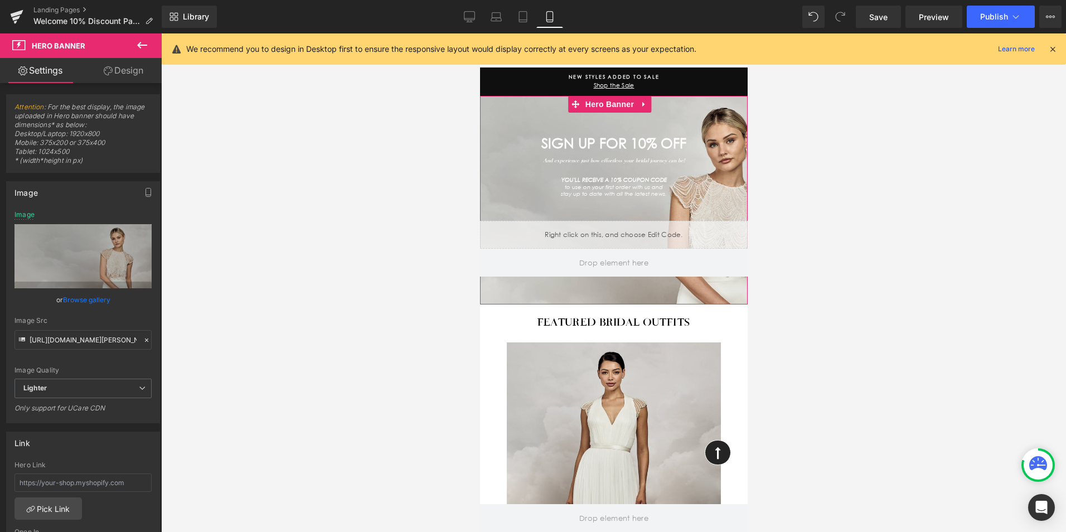
click at [79, 298] on link "Browse gallery" at bounding box center [86, 300] width 47 height 20
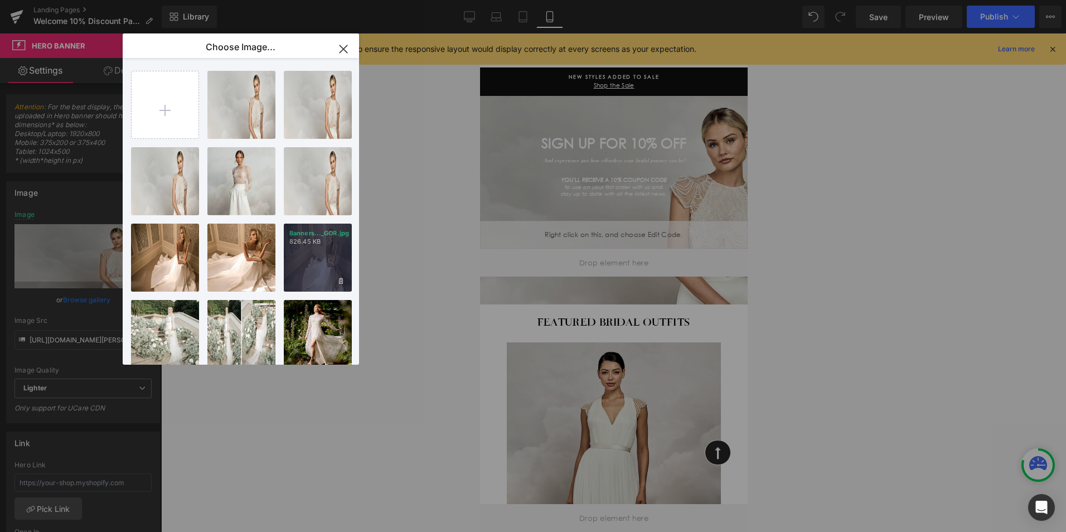
click at [300, 270] on div "Banners..._GOR.jpg 826.45 KB" at bounding box center [318, 257] width 68 height 68
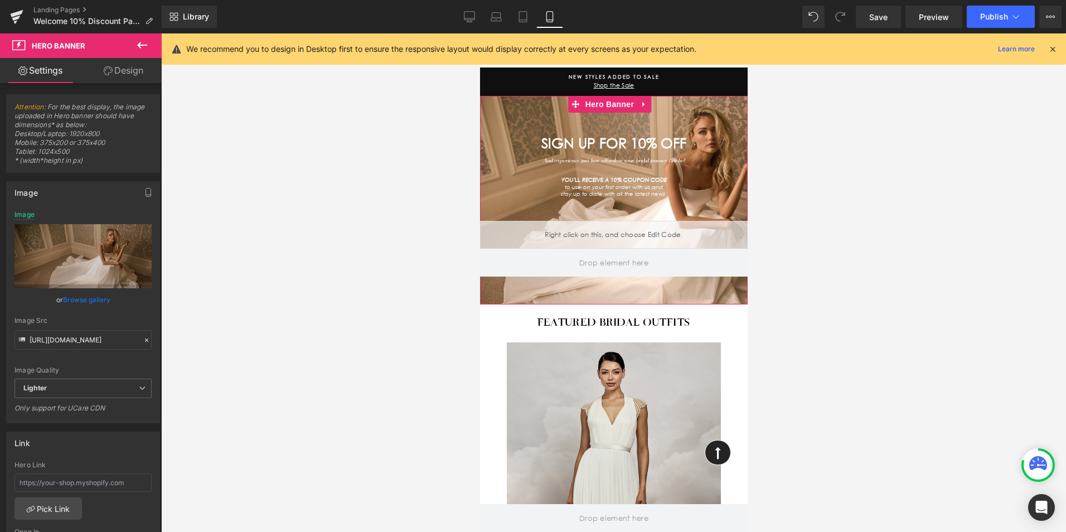
click at [90, 300] on link "Browse gallery" at bounding box center [86, 300] width 47 height 20
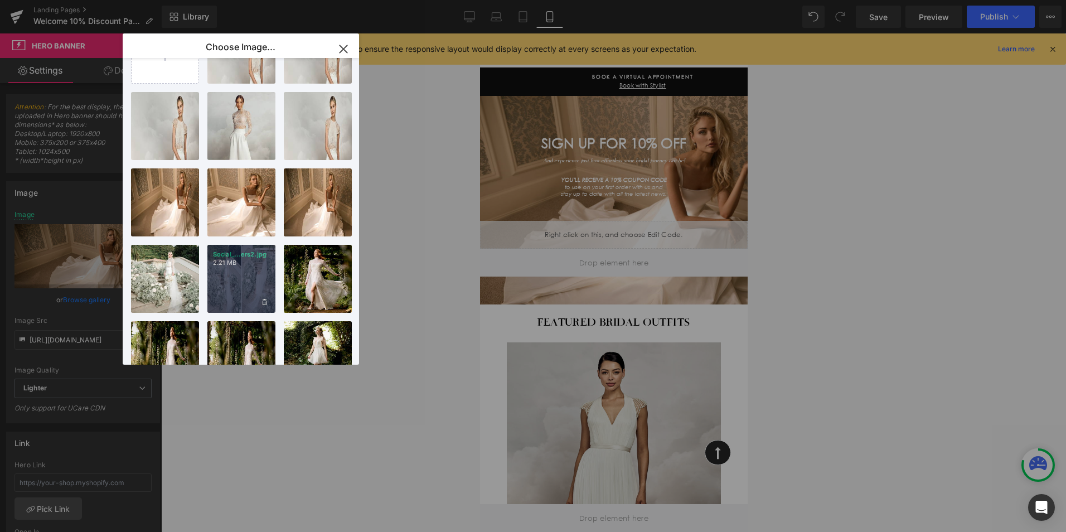
scroll to position [56, 0]
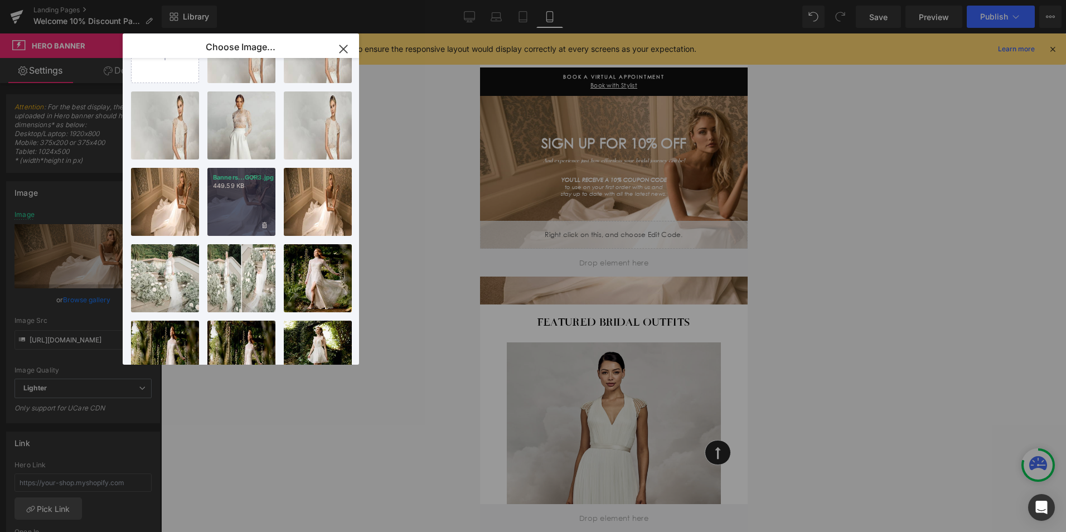
click at [228, 227] on div "Banners...GOR3.jpg 449.59 KB" at bounding box center [241, 202] width 68 height 68
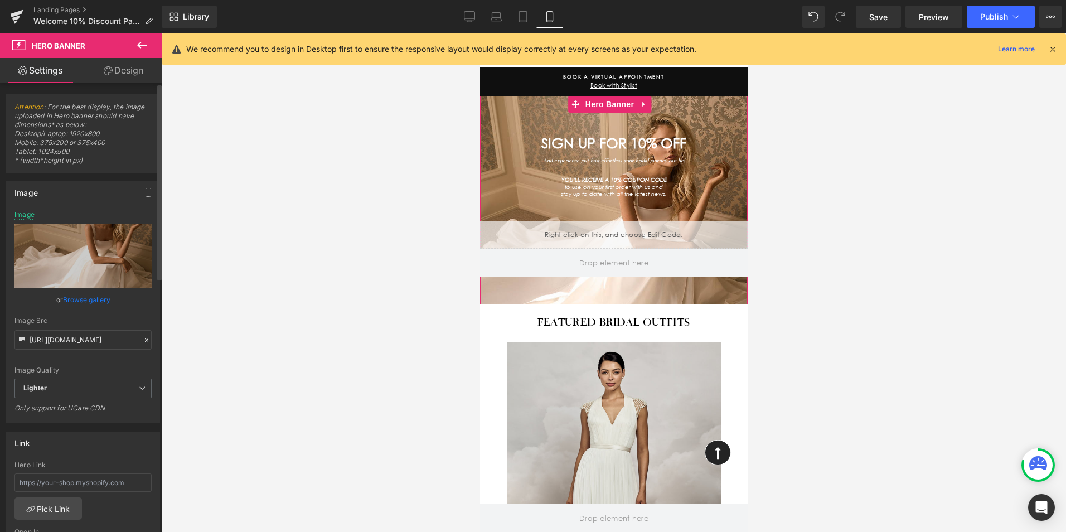
click at [96, 299] on link "Browse gallery" at bounding box center [86, 300] width 47 height 20
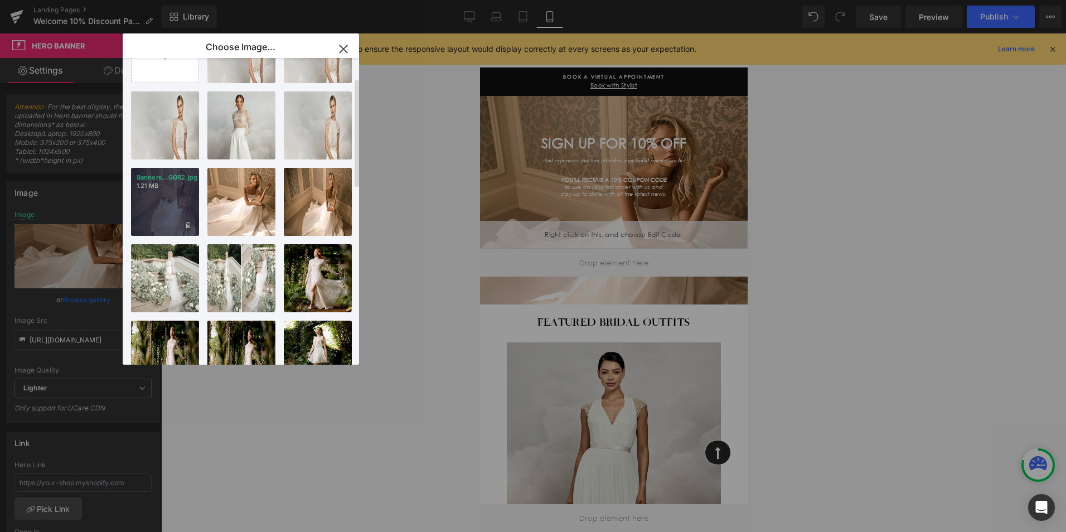
click at [166, 207] on div "Banners...GOR2.jpg 1.21 MB" at bounding box center [165, 202] width 68 height 68
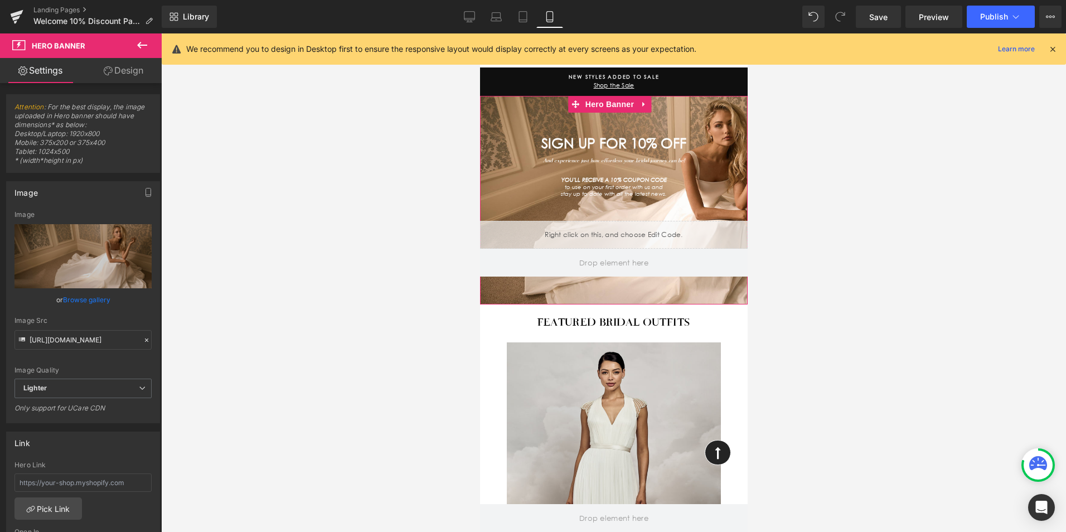
click at [86, 297] on link "Browse gallery" at bounding box center [86, 300] width 47 height 20
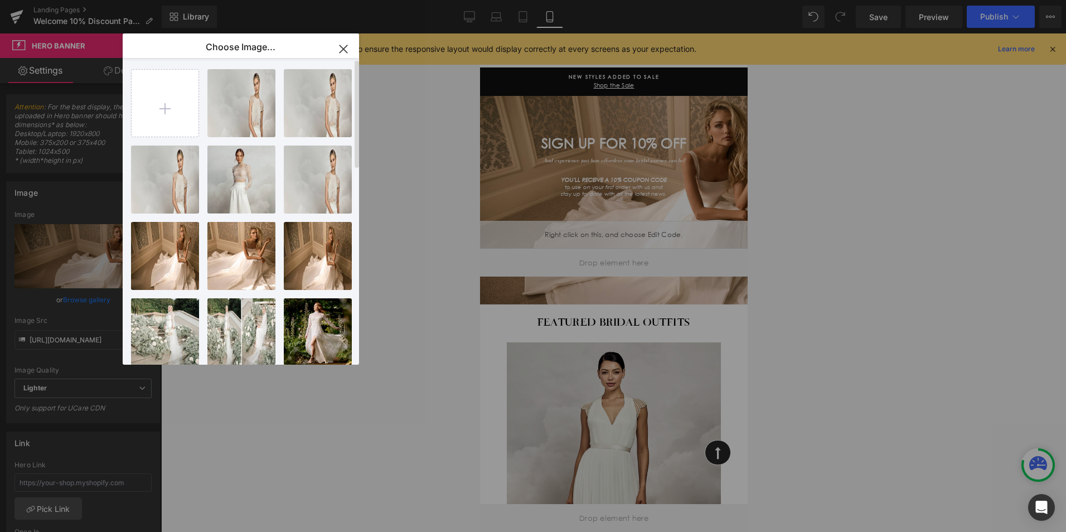
scroll to position [0, 0]
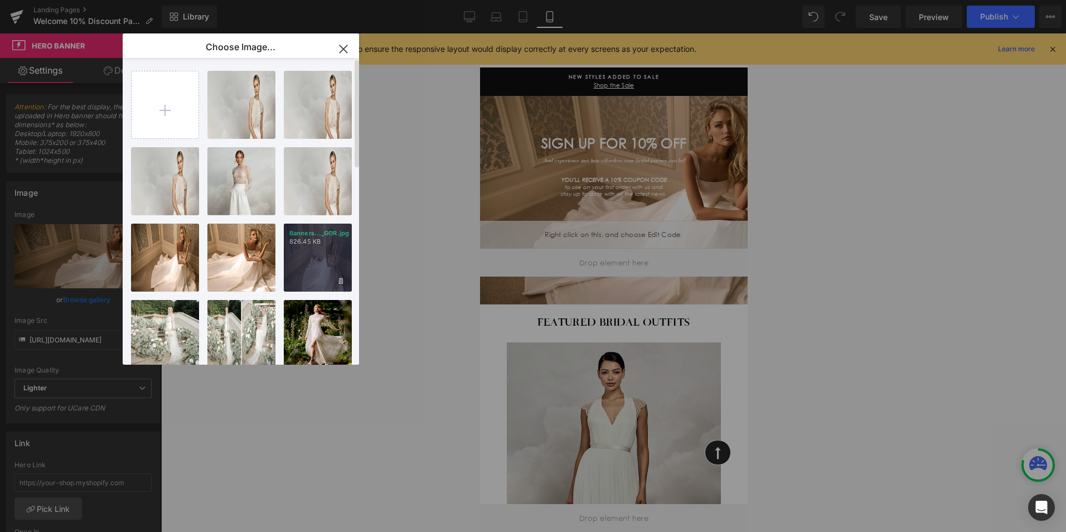
click at [306, 260] on div "Banners..._GOR.jpg 826.45 KB" at bounding box center [318, 257] width 68 height 68
type input "https://ucarecdn.com/bac4f2ca-d920-4a4c-a54a-a3a80306a435/-/format/auto/-/previ…"
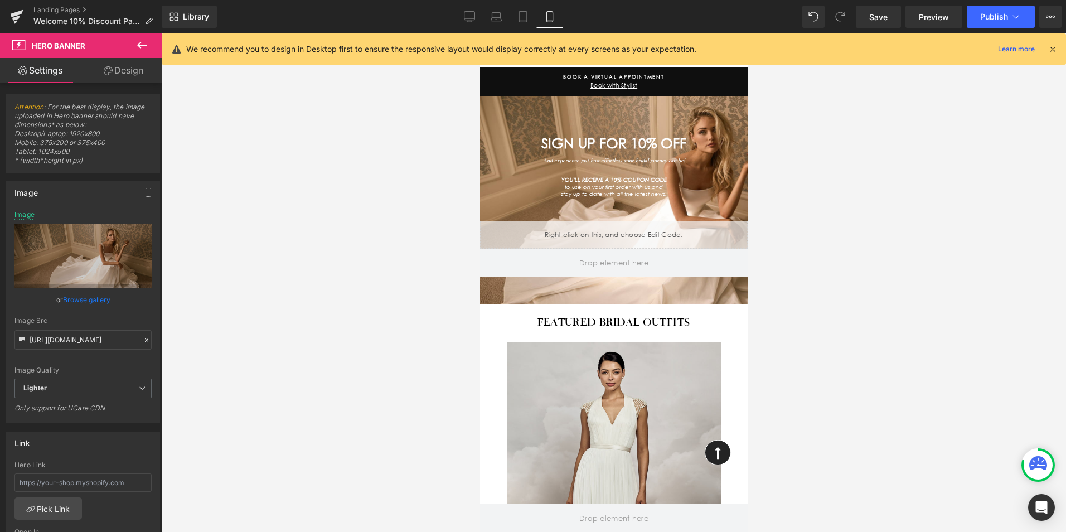
click at [864, 276] on div at bounding box center [613, 282] width 905 height 498
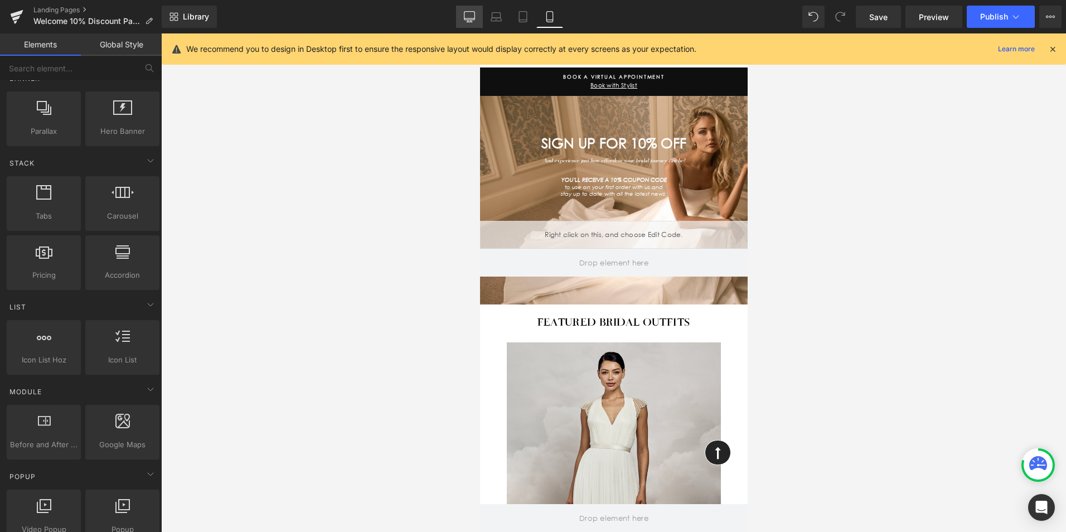
click at [470, 20] on icon at bounding box center [469, 16] width 11 height 8
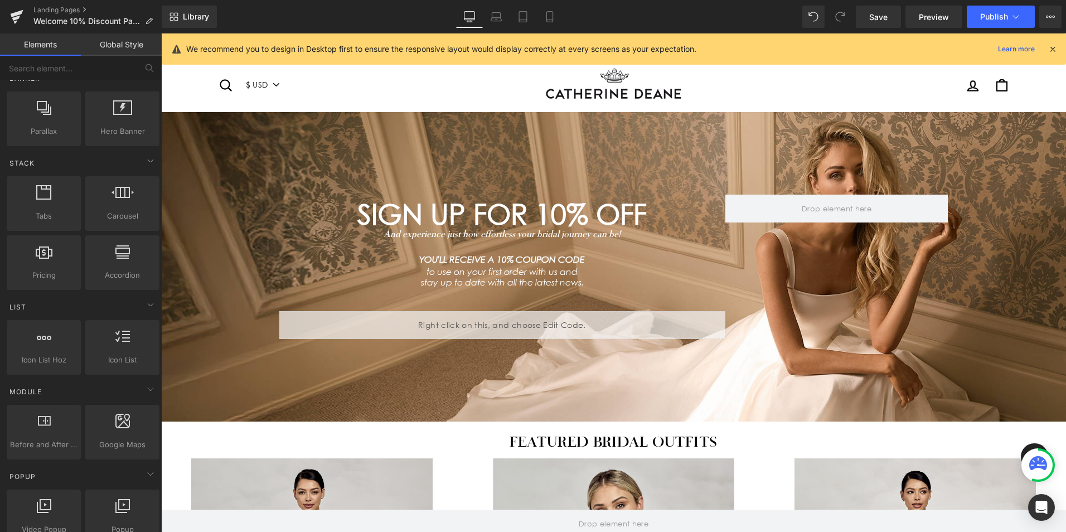
scroll to position [79, 0]
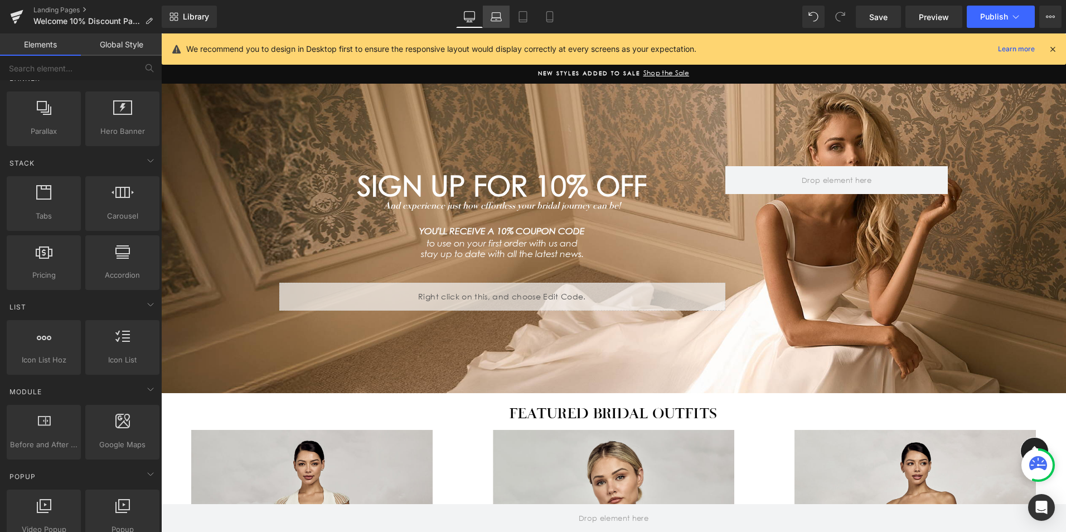
click at [487, 13] on link "Laptop" at bounding box center [496, 17] width 27 height 22
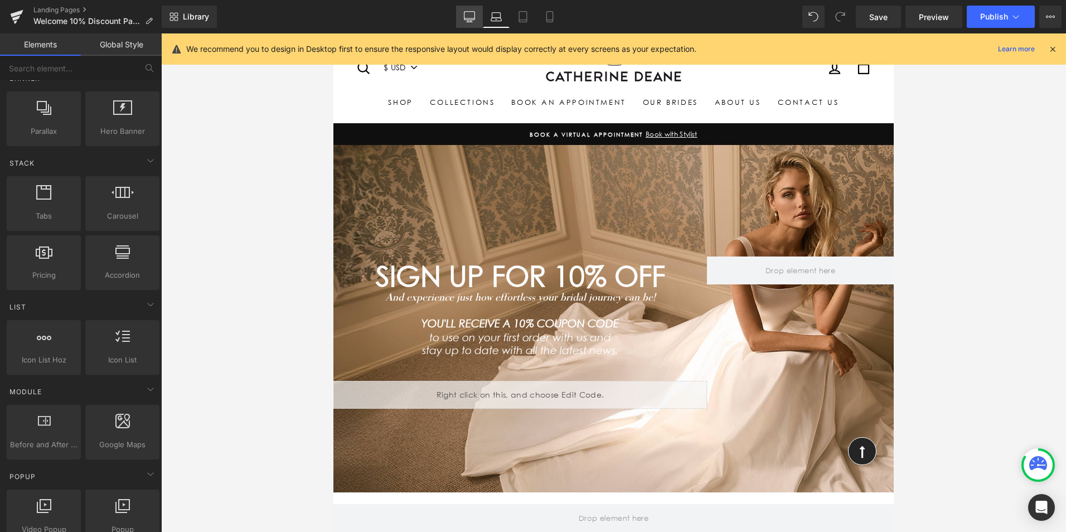
click at [473, 24] on link "Desktop" at bounding box center [469, 17] width 27 height 22
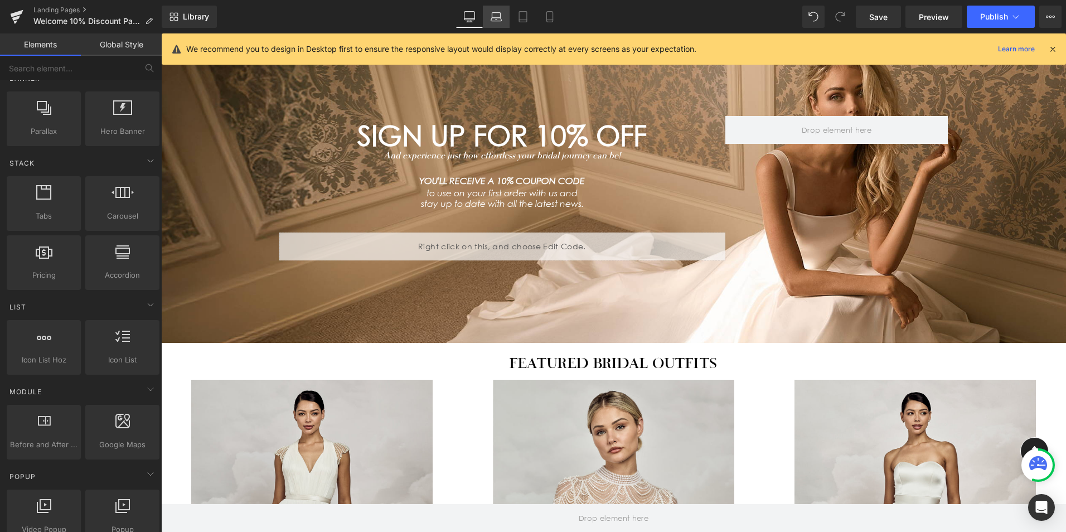
click at [503, 21] on link "Laptop" at bounding box center [496, 17] width 27 height 22
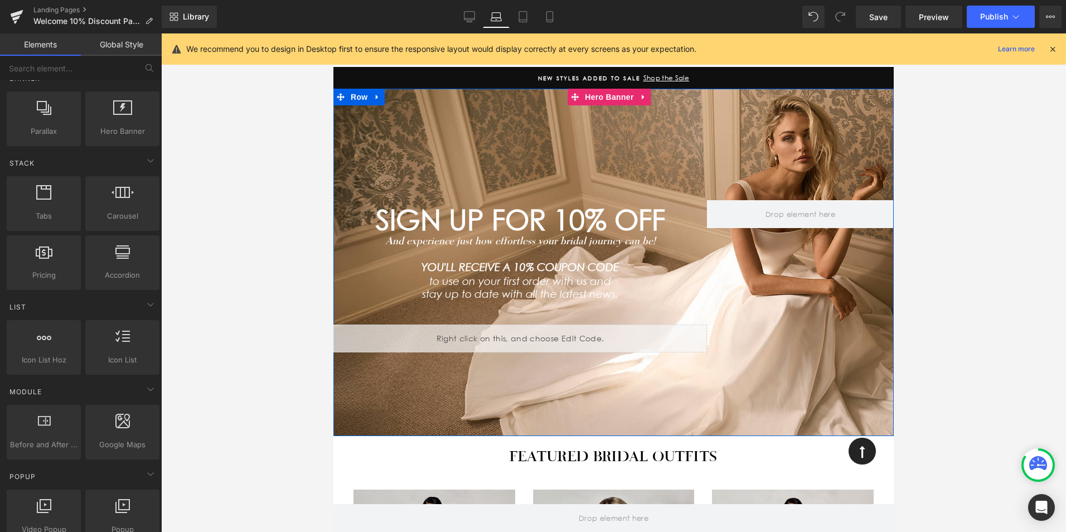
scroll to position [73, 0]
click at [658, 223] on span "SIGN UP FOR 10% OFF" at bounding box center [520, 220] width 289 height 34
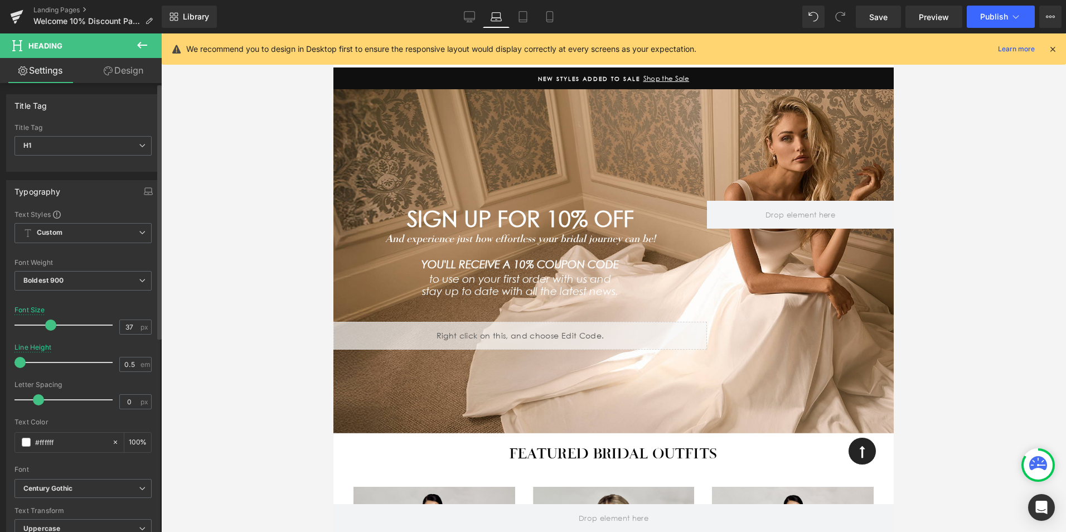
type input "36"
drag, startPoint x: 59, startPoint y: 325, endPoint x: 46, endPoint y: 327, distance: 12.9
click at [46, 327] on span at bounding box center [49, 324] width 11 height 11
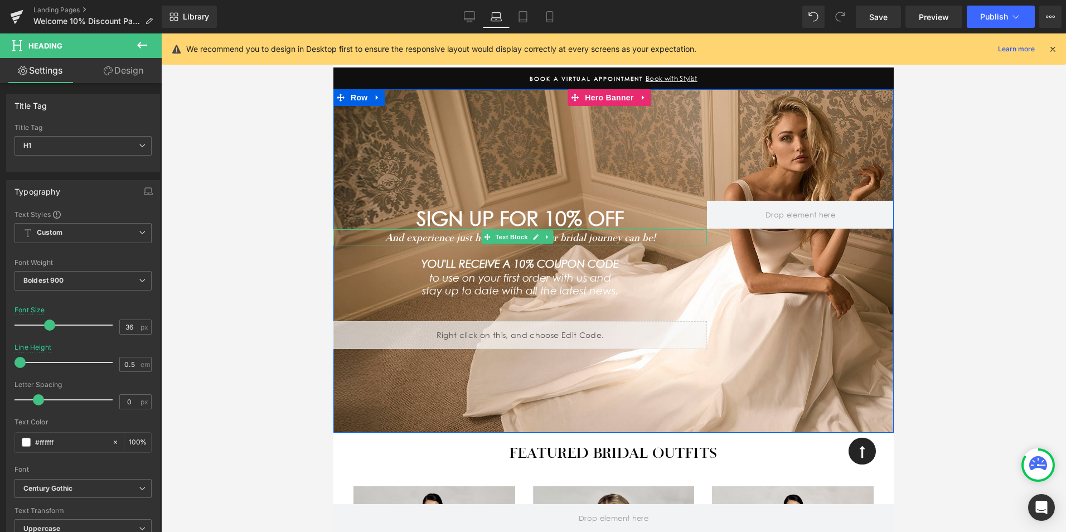
click at [629, 235] on icon "And experience just how effortless your bridal journey can be!" at bounding box center [520, 237] width 270 height 12
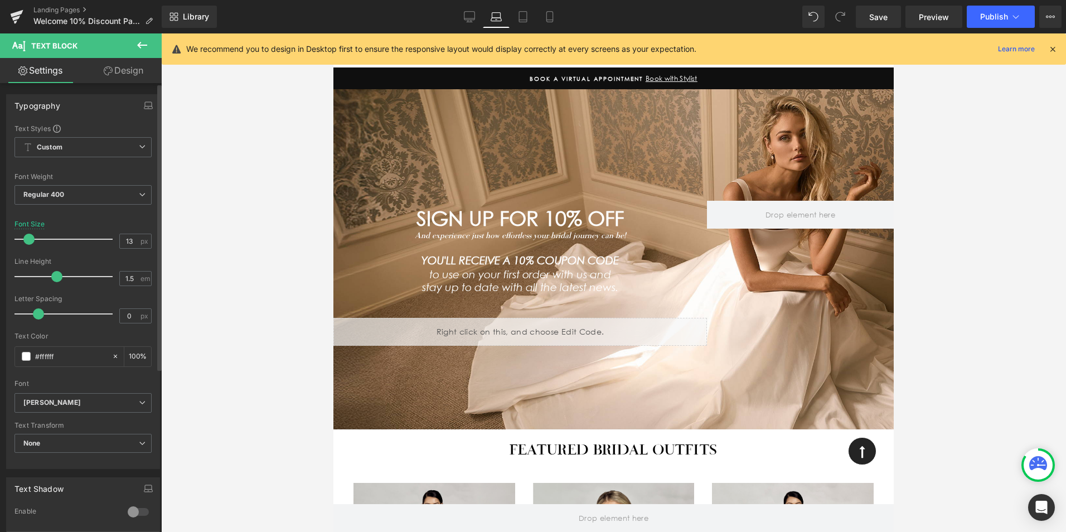
type input "12"
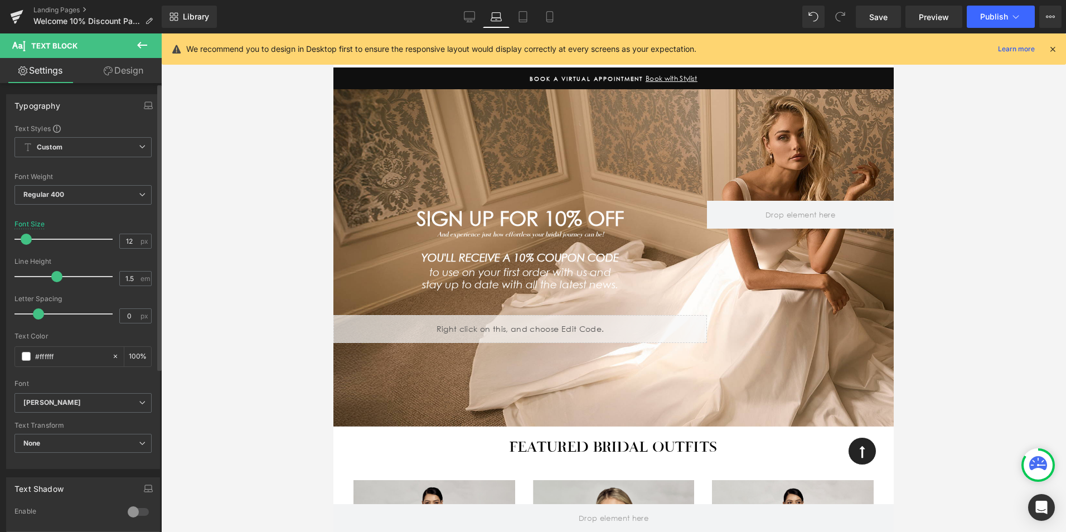
drag, startPoint x: 36, startPoint y: 240, endPoint x: 30, endPoint y: 241, distance: 6.2
click at [30, 241] on span at bounding box center [26, 239] width 11 height 11
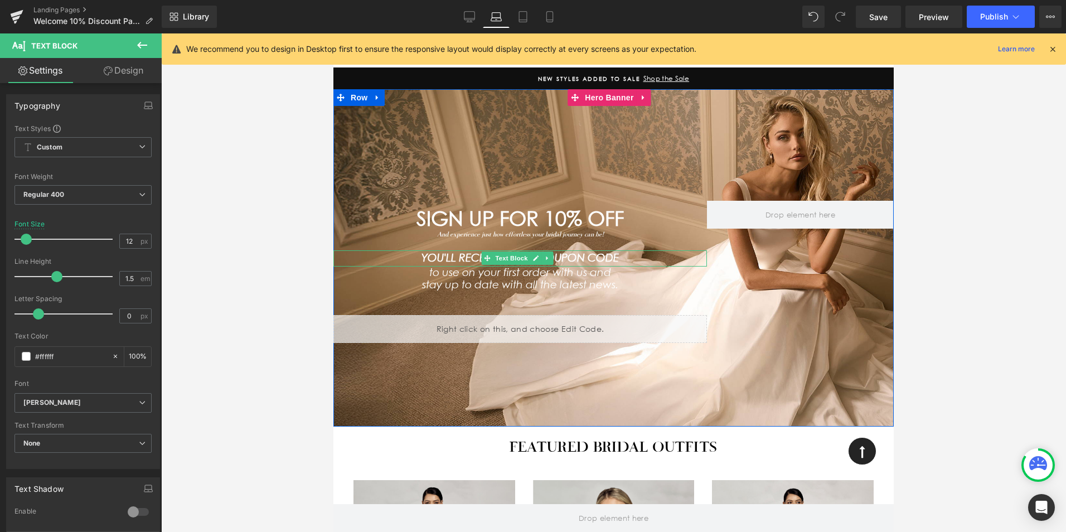
drag, startPoint x: 590, startPoint y: 259, endPoint x: 493, endPoint y: 283, distance: 99.9
click at [590, 259] on icon "YOU'LL RECEIVE A 10% COUPON CODE" at bounding box center [519, 257] width 197 height 13
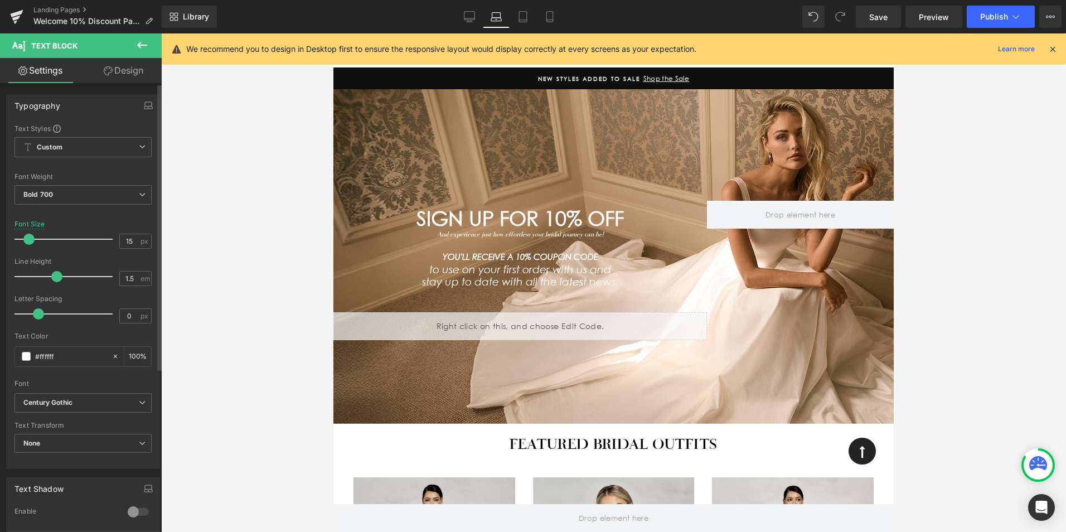
type input "14"
click at [31, 240] on span at bounding box center [27, 239] width 11 height 11
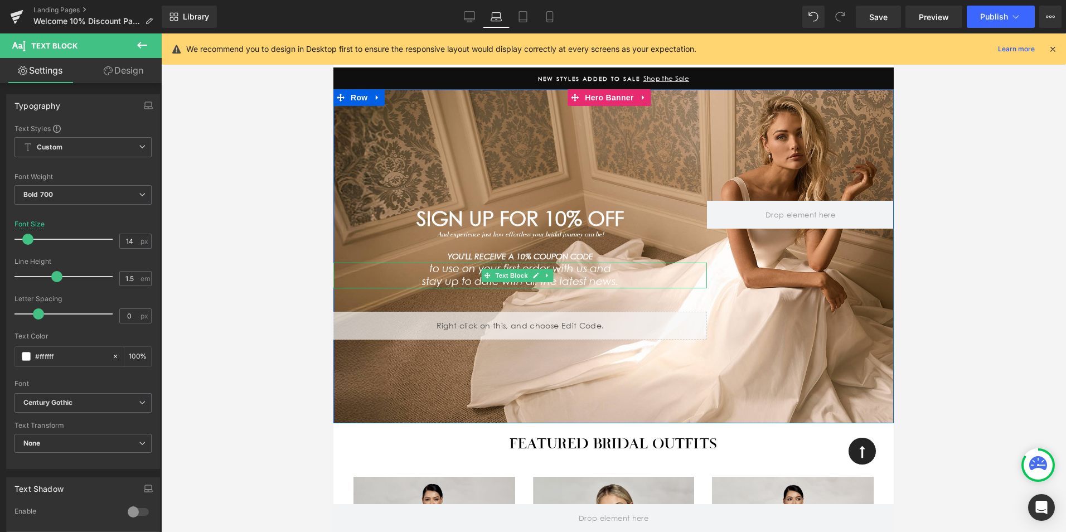
click at [581, 275] on icon "stay up to date with all the latest news." at bounding box center [520, 281] width 196 height 13
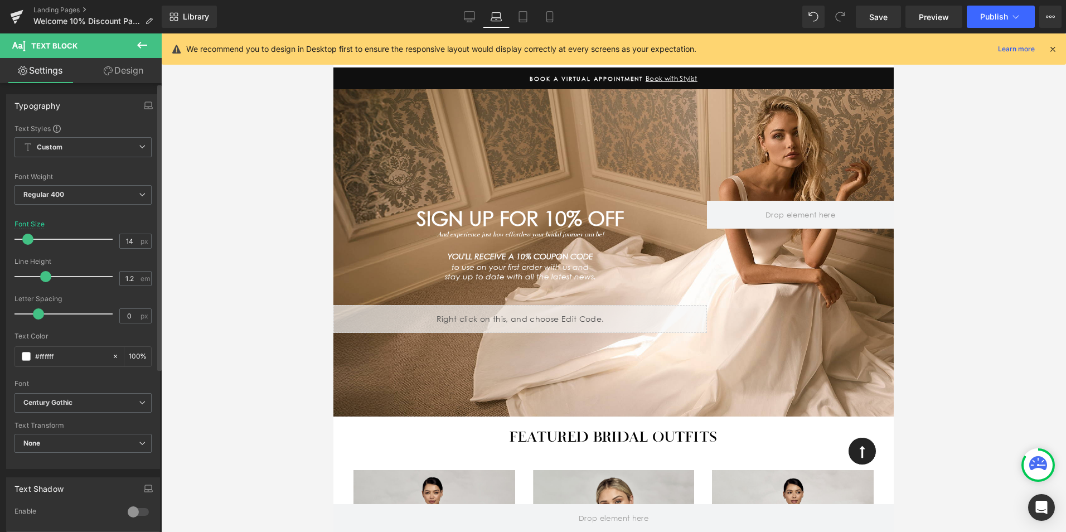
click at [26, 241] on span at bounding box center [27, 239] width 11 height 11
click at [524, 16] on icon at bounding box center [522, 16] width 11 height 11
type input "13"
type input "100"
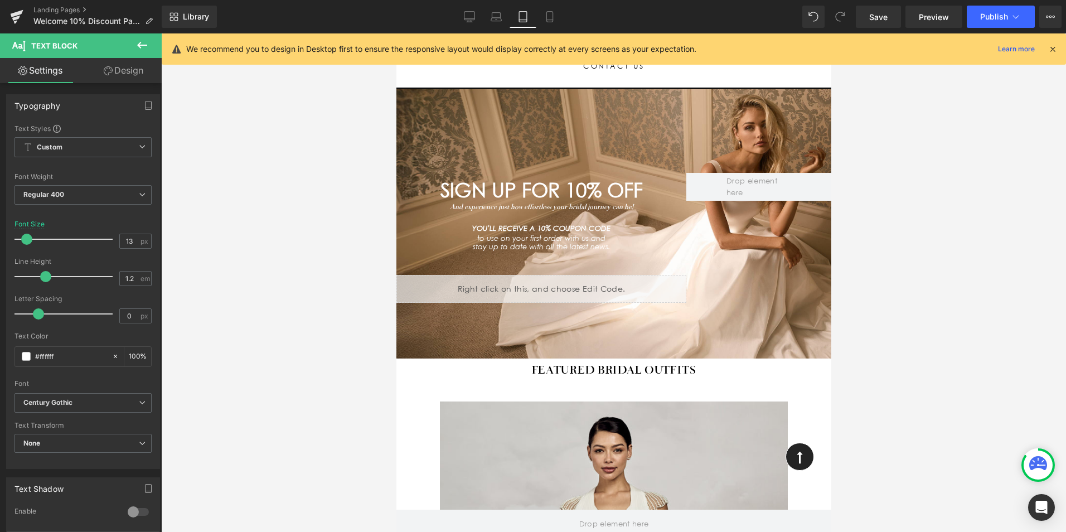
scroll to position [45, 0]
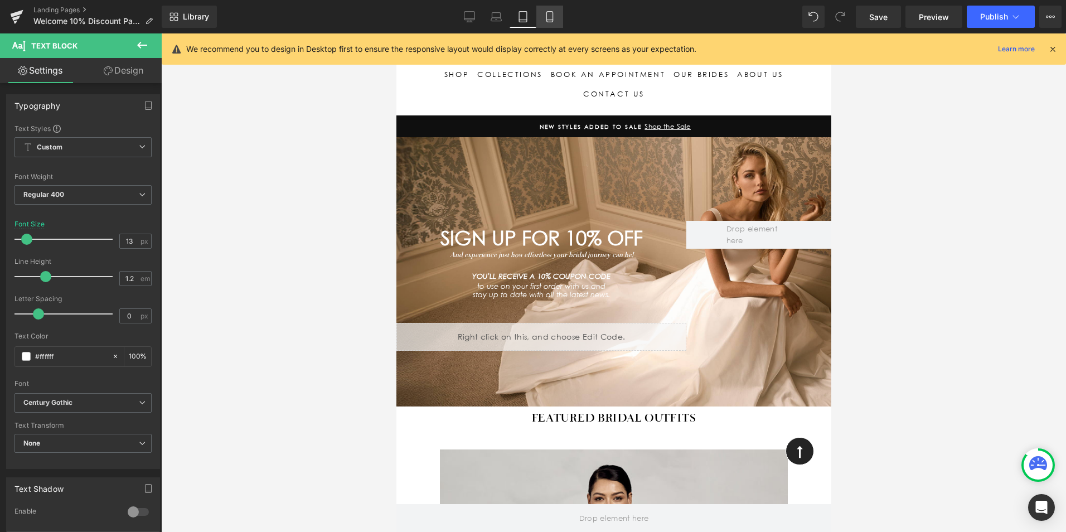
click at [552, 20] on icon at bounding box center [549, 20] width 6 height 0
type input "10"
type input "100"
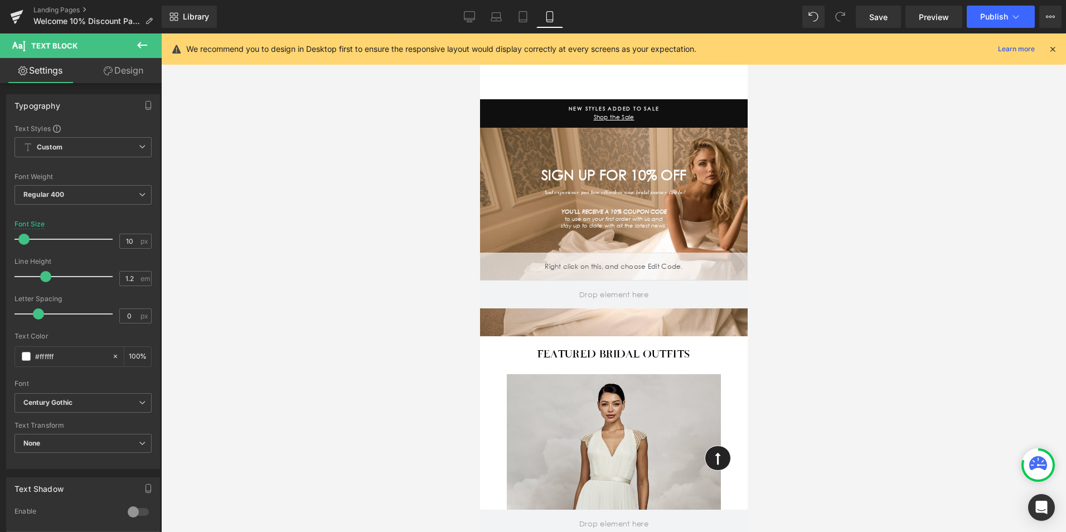
scroll to position [0, 0]
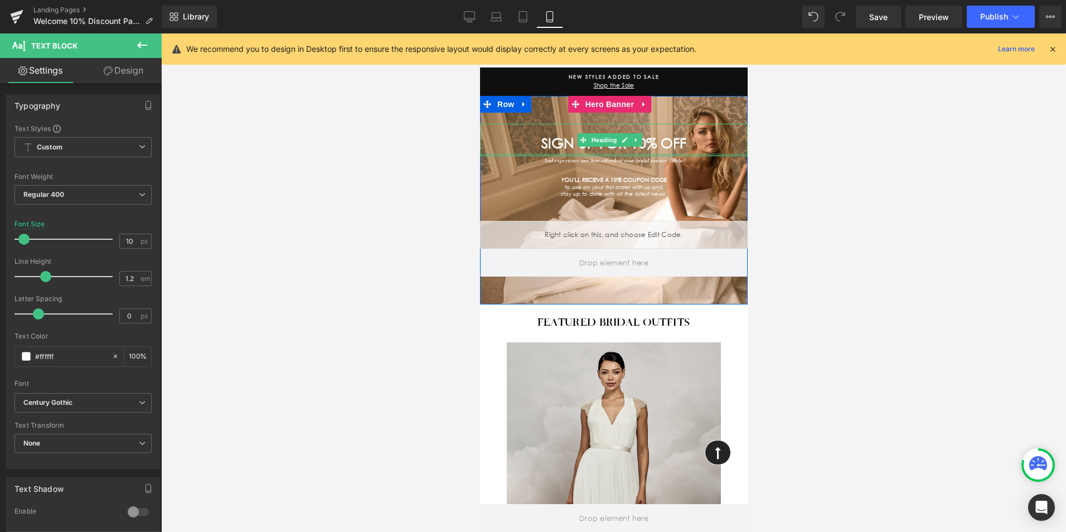
click at [699, 154] on div at bounding box center [613, 154] width 268 height 3
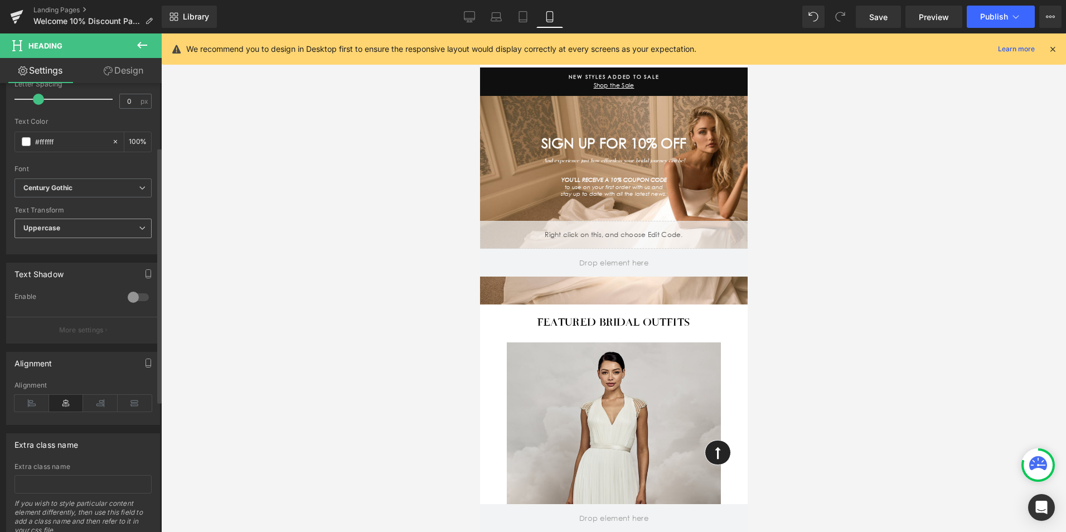
scroll to position [342, 0]
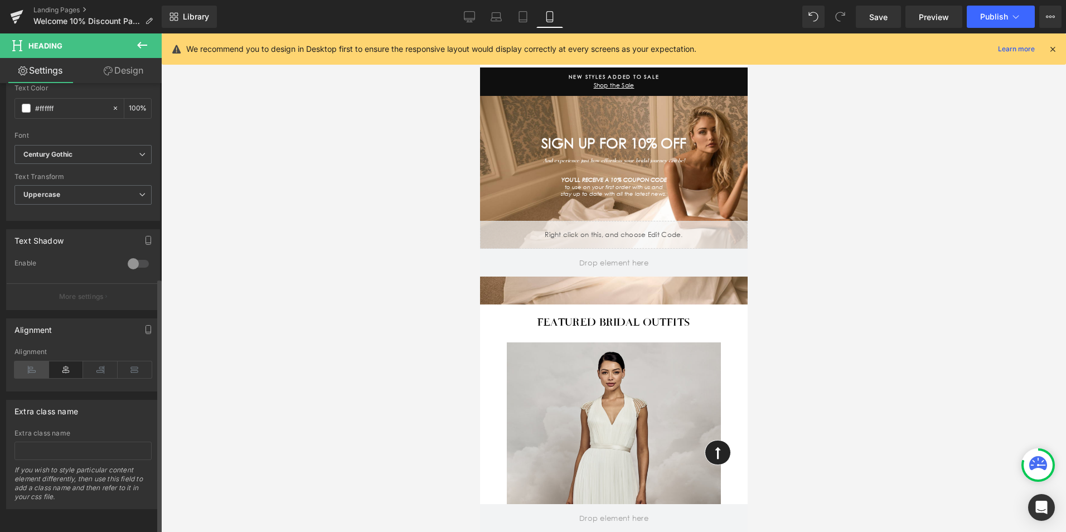
click at [28, 362] on icon at bounding box center [31, 369] width 35 height 17
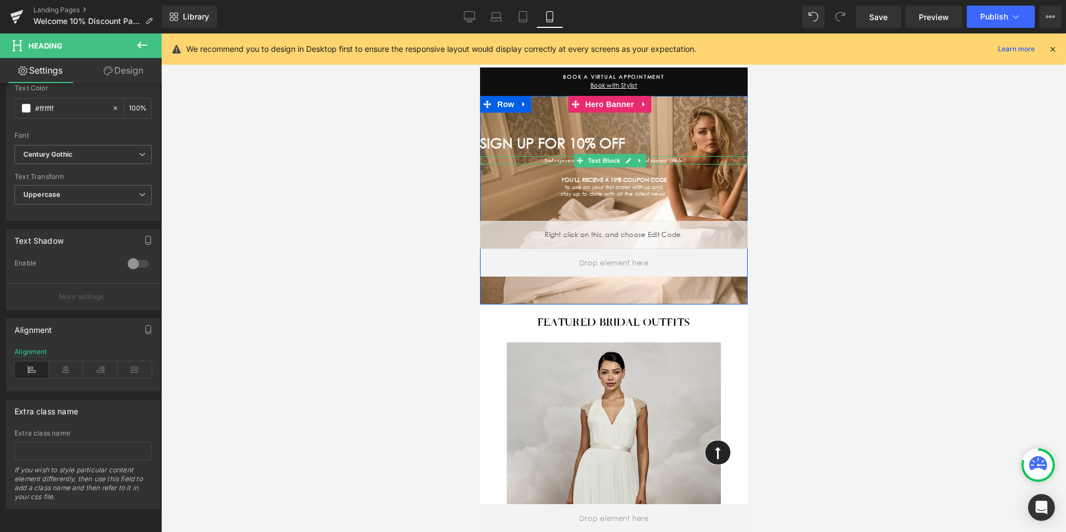
click at [675, 161] on icon "And experience just how effortless your bridal journey can be!" at bounding box center [613, 160] width 142 height 7
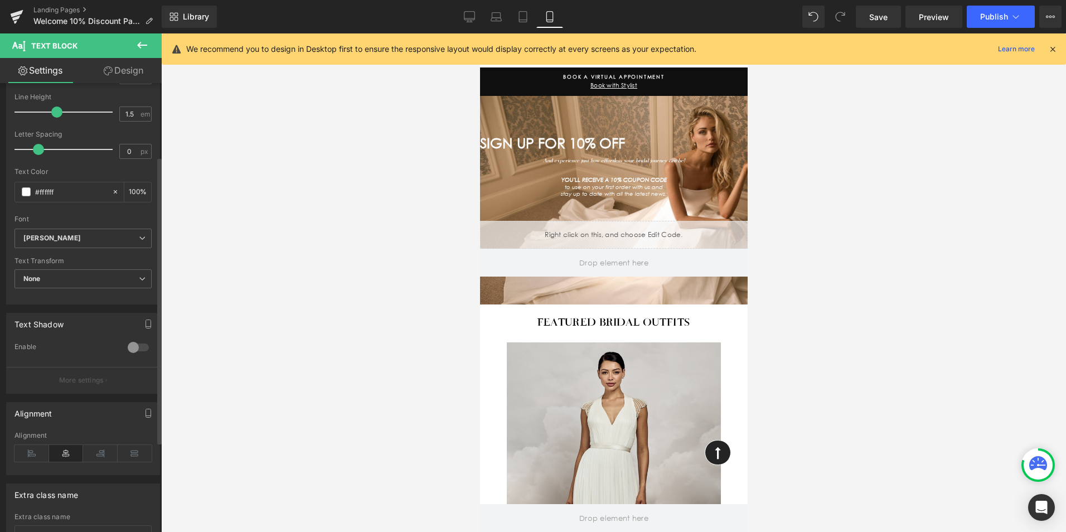
scroll to position [167, 0]
click at [33, 448] on icon at bounding box center [31, 450] width 35 height 17
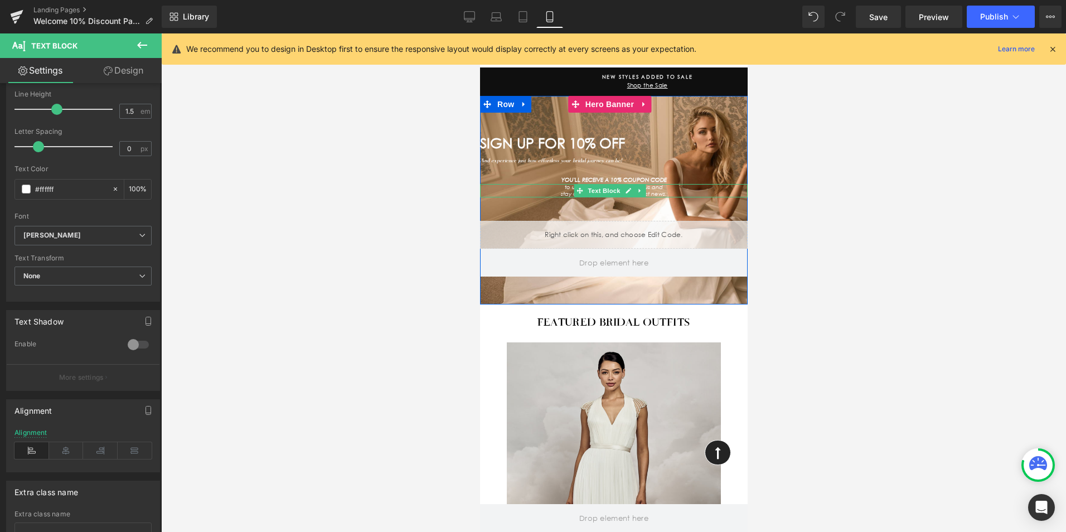
click at [673, 189] on p "to use on your first order with us and" at bounding box center [613, 187] width 268 height 7
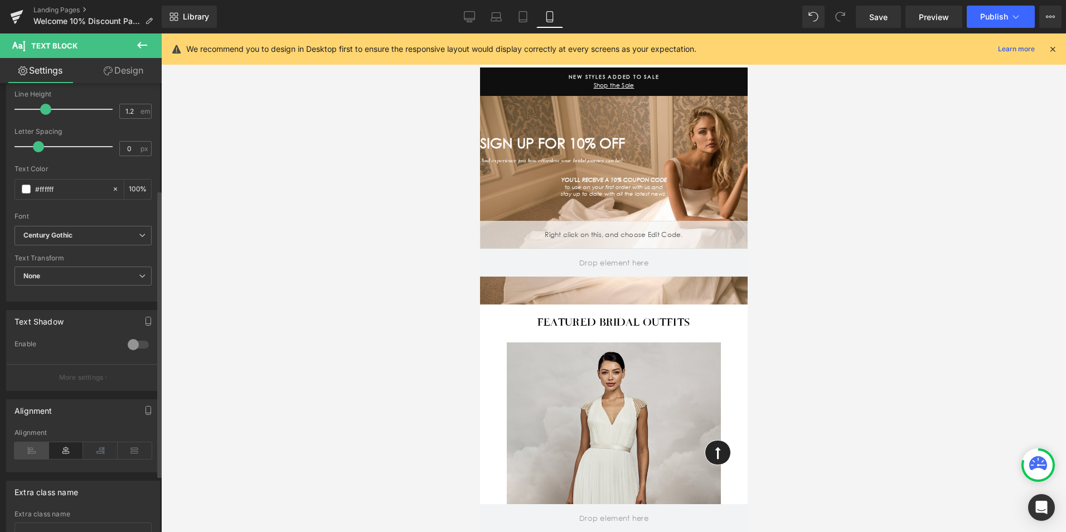
click at [39, 445] on icon at bounding box center [31, 450] width 35 height 17
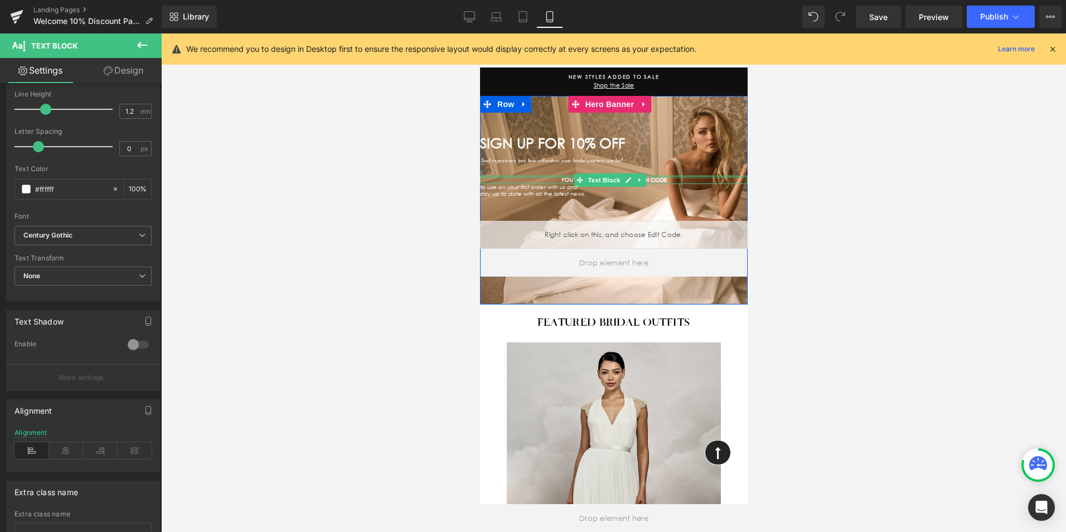
click at [672, 177] on div at bounding box center [613, 177] width 268 height 3
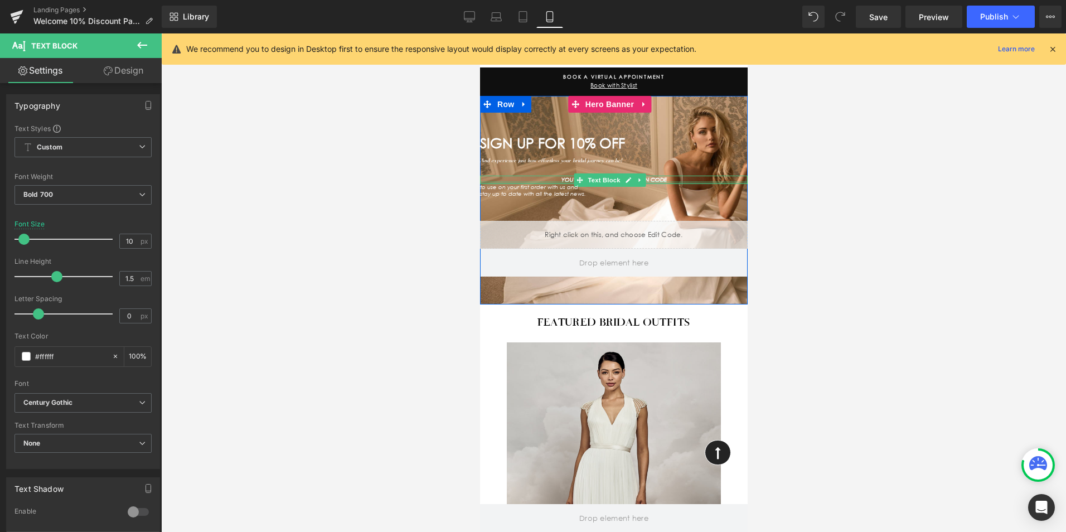
click at [687, 183] on div at bounding box center [613, 182] width 268 height 3
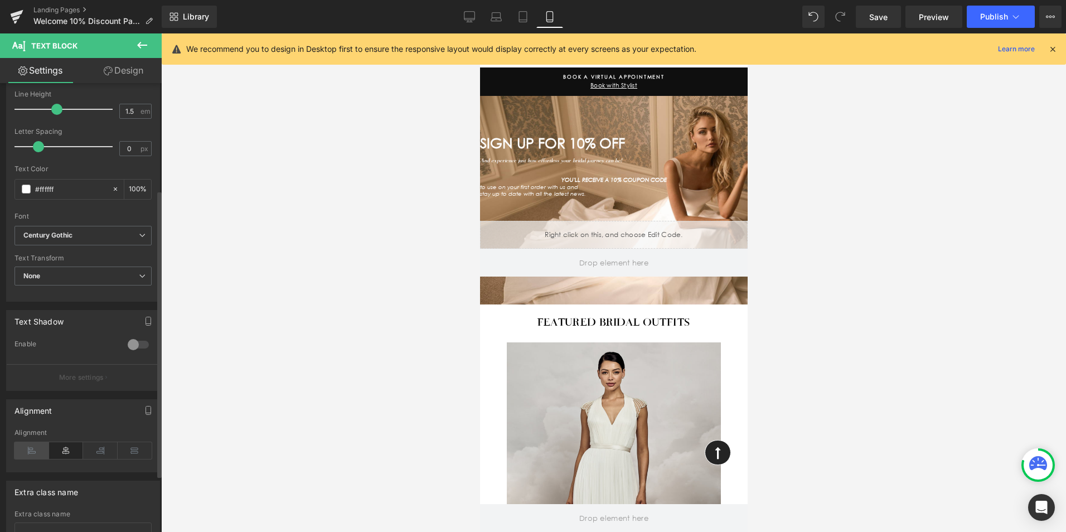
click at [30, 452] on icon at bounding box center [31, 450] width 35 height 17
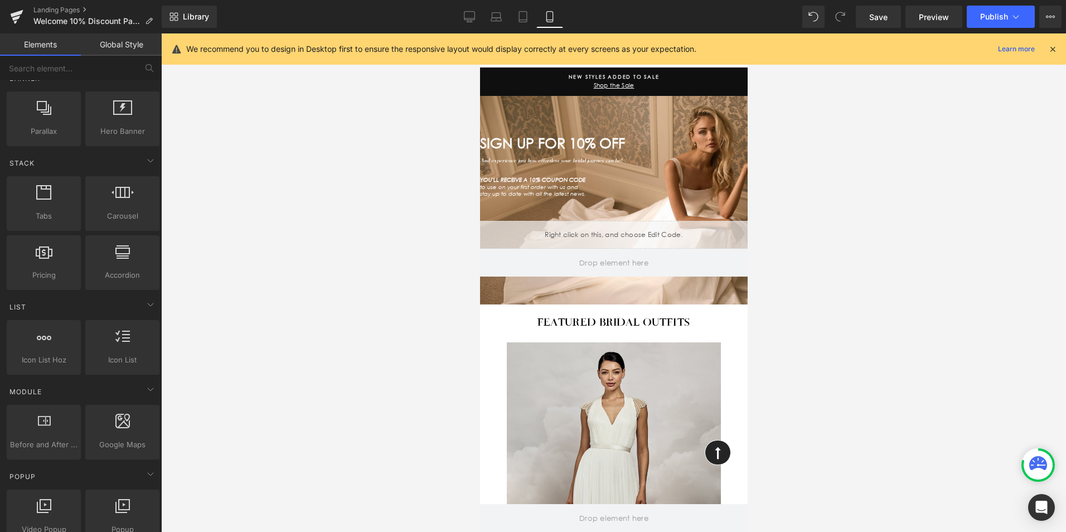
click at [376, 67] on div at bounding box center [613, 282] width 905 height 498
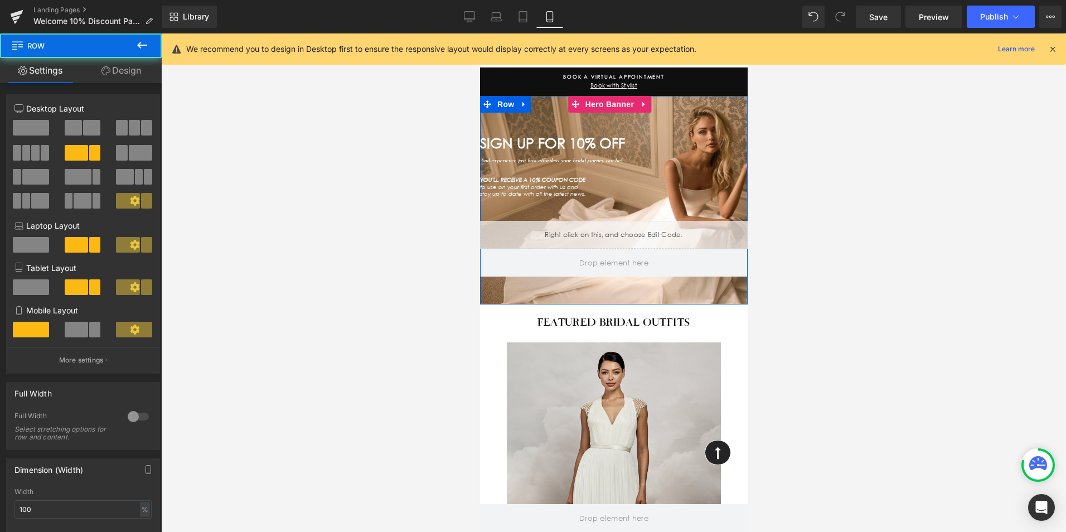
click at [725, 108] on div "SIGN UP FOR 10% OFF Heading And experience just how effortless your bridal jour…" at bounding box center [613, 200] width 268 height 208
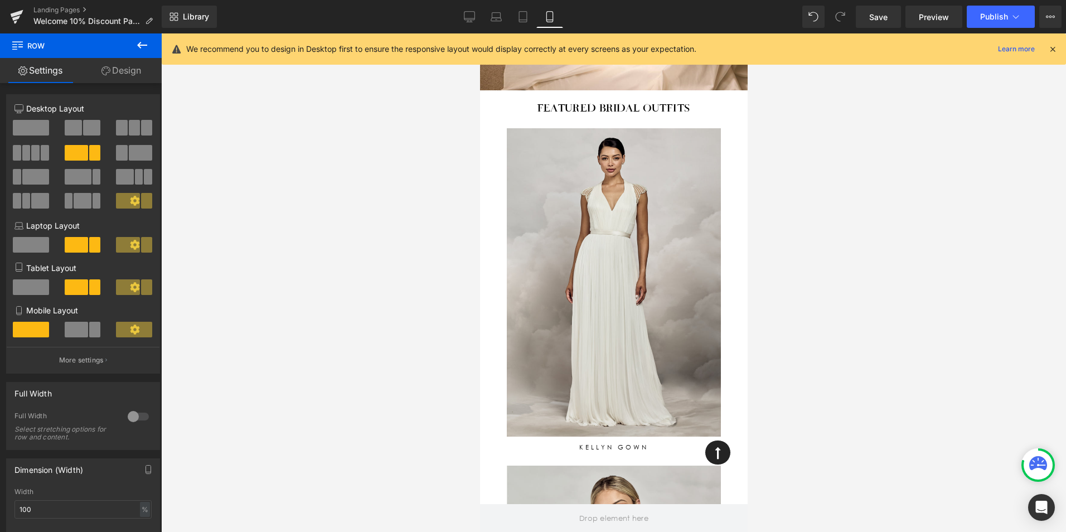
scroll to position [0, 0]
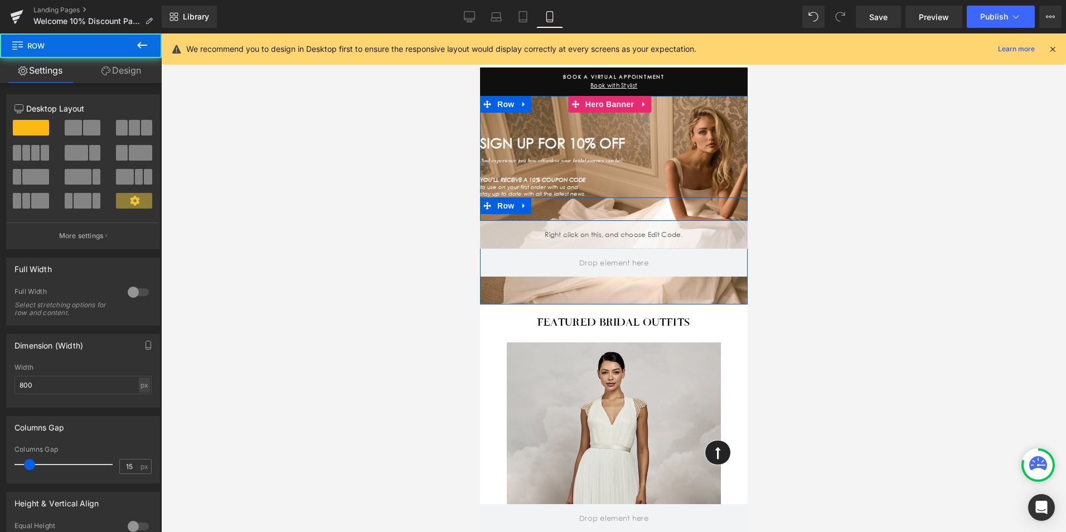
click at [732, 205] on div "Separator Separator Row" at bounding box center [613, 208] width 268 height 23
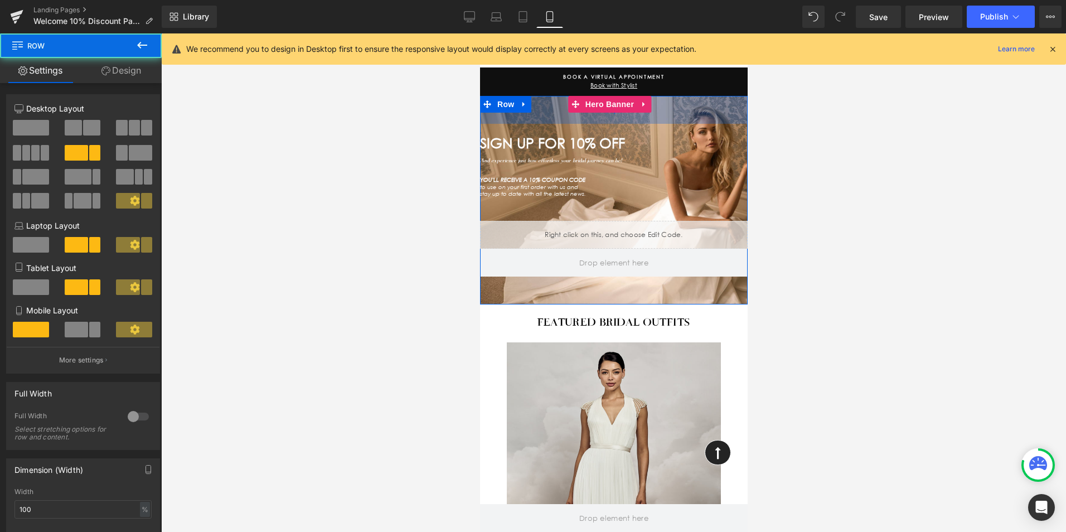
click at [700, 106] on div "50px" at bounding box center [613, 110] width 268 height 28
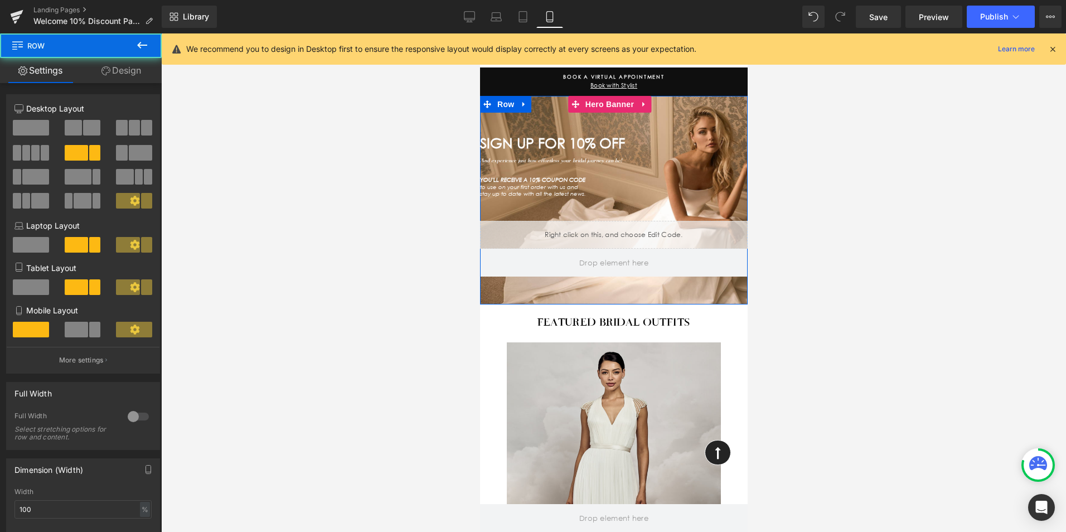
click at [728, 288] on div "SIGN UP FOR 10% OFF Heading And experience just how effortless your bridal jour…" at bounding box center [613, 200] width 268 height 208
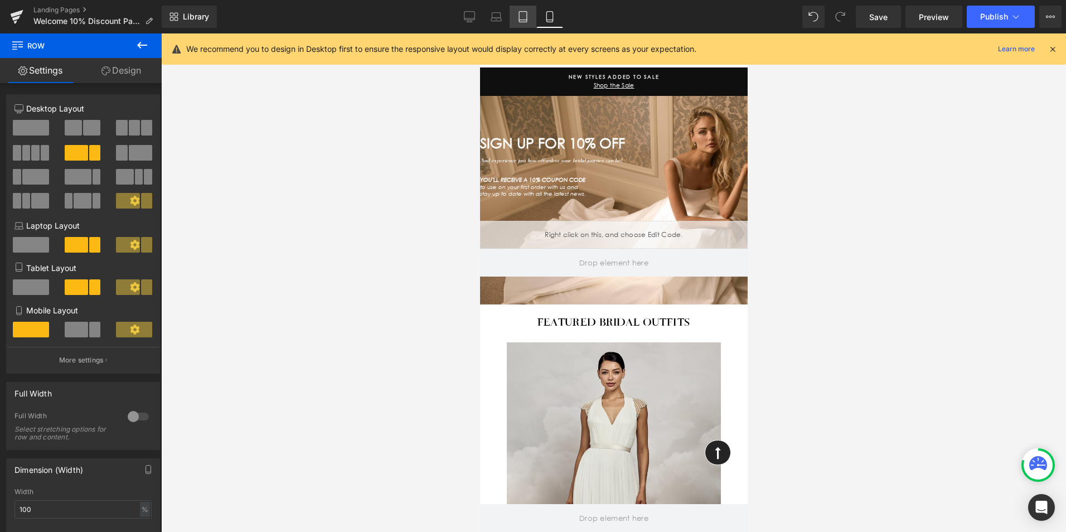
drag, startPoint x: 468, startPoint y: 9, endPoint x: 519, endPoint y: 20, distance: 51.8
click at [469, 11] on link "Desktop" at bounding box center [469, 17] width 27 height 22
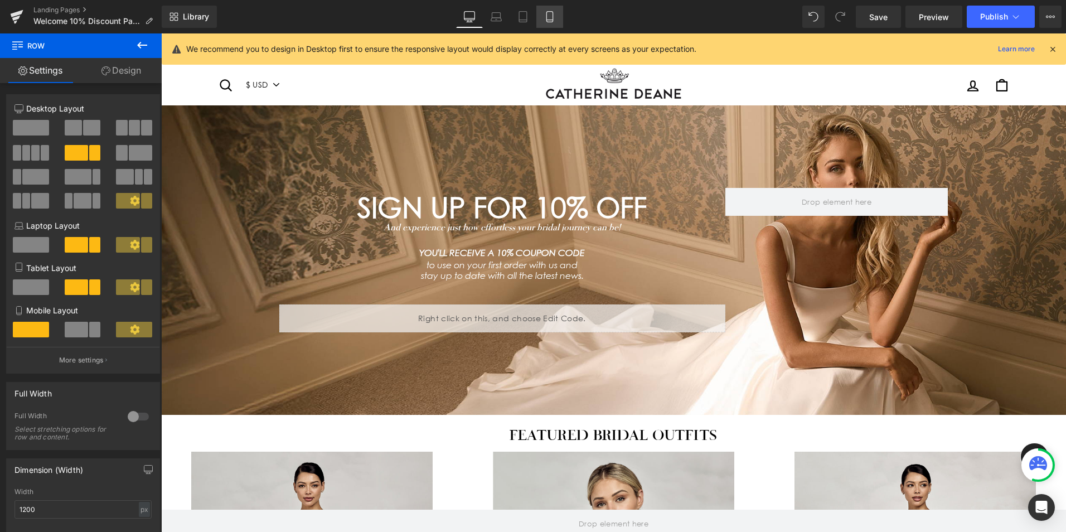
scroll to position [16, 0]
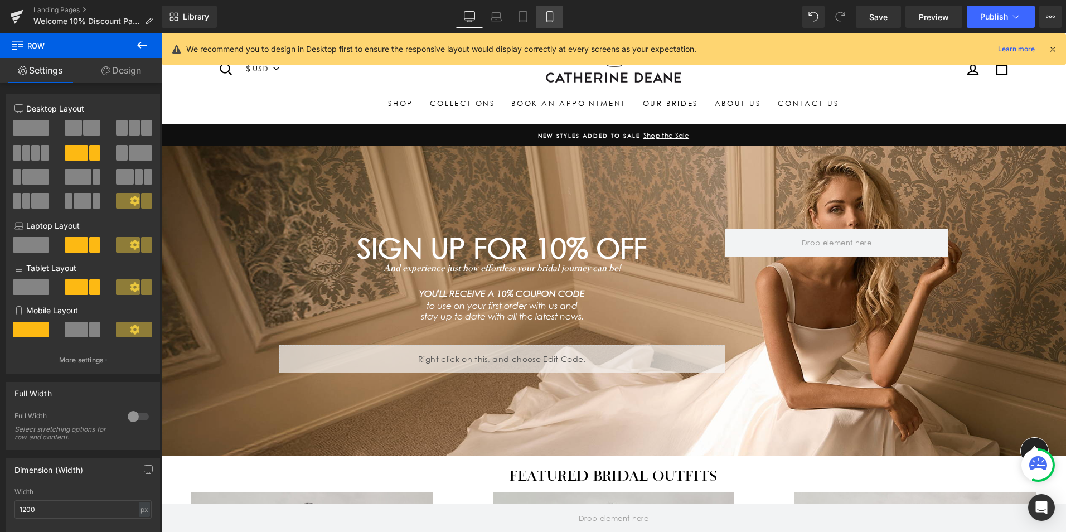
click at [552, 21] on icon at bounding box center [549, 16] width 11 height 11
type input "100"
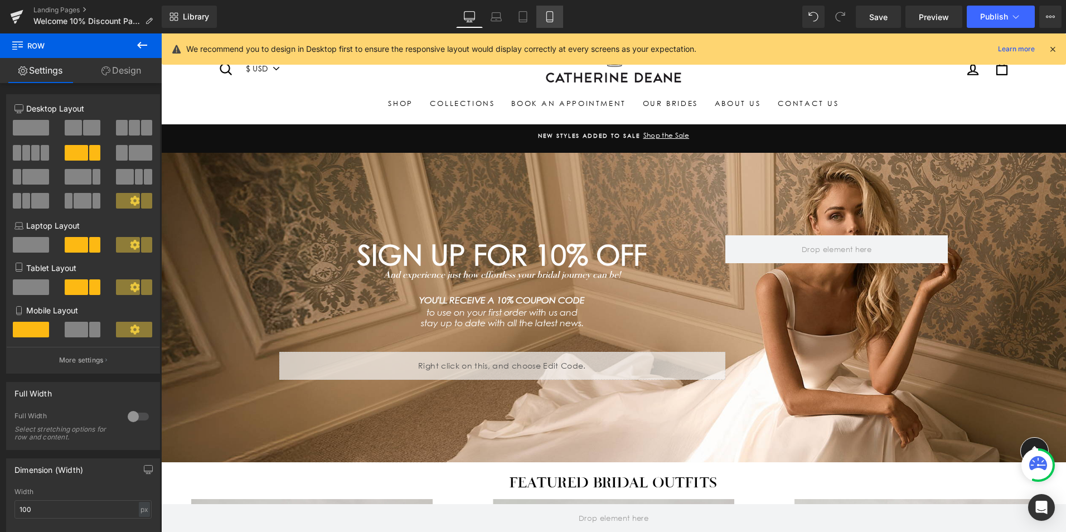
scroll to position [0, 0]
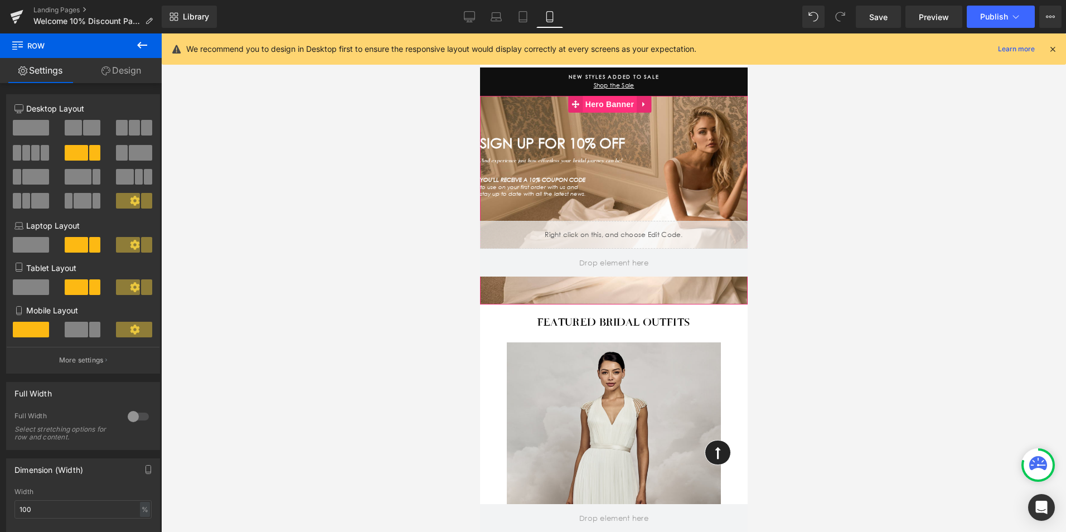
click at [589, 103] on span "Hero Banner" at bounding box center [609, 104] width 54 height 17
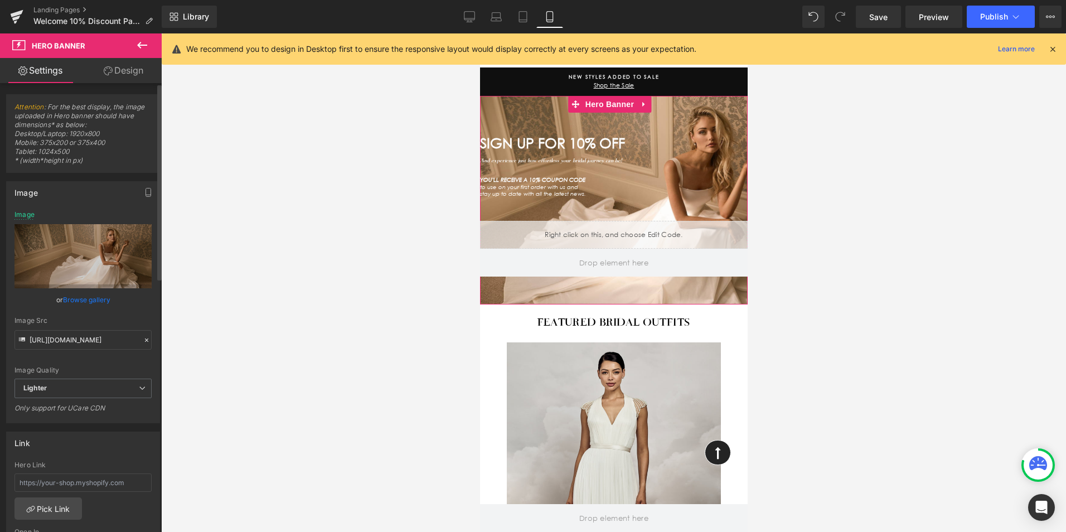
click at [85, 299] on link "Browse gallery" at bounding box center [86, 300] width 47 height 20
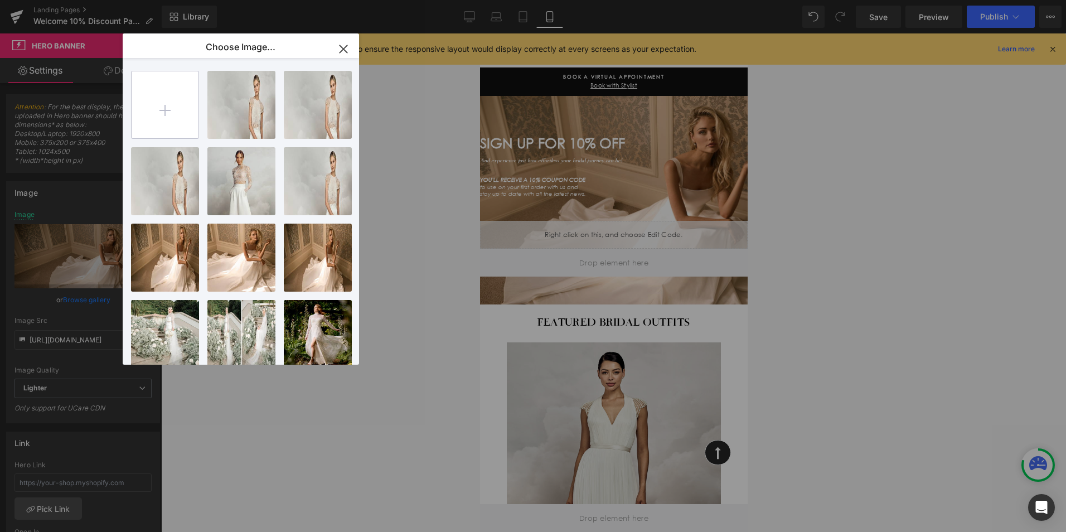
click at [174, 123] on input "file" at bounding box center [165, 104] width 67 height 67
type input "C:\fakepath\Banners_GOR.indd"
click at [171, 104] on input "file" at bounding box center [165, 104] width 67 height 67
type input "C:\fakepath\Banners_GOR3.jpg"
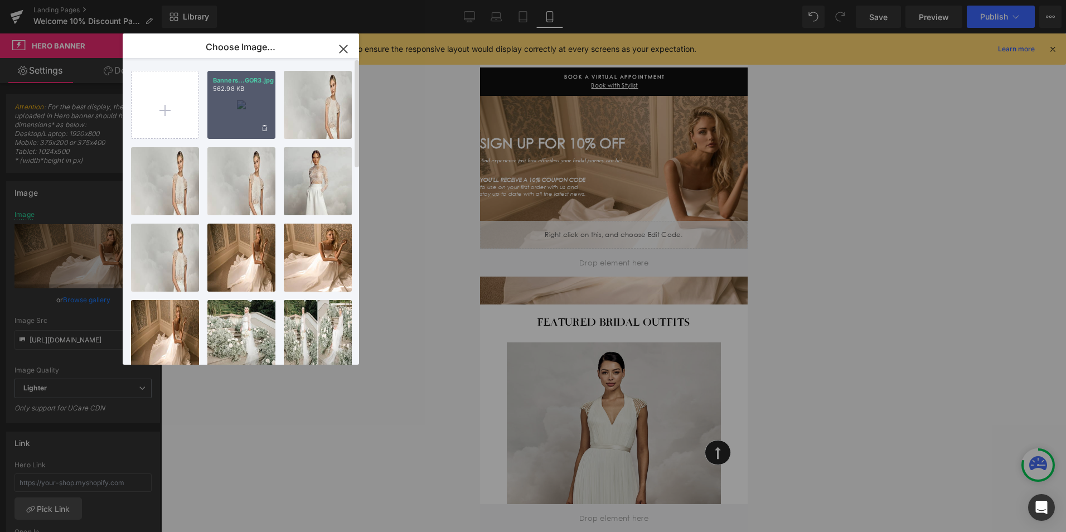
click at [220, 116] on div "Banners...GOR3.jpg 562.98 KB" at bounding box center [241, 105] width 68 height 68
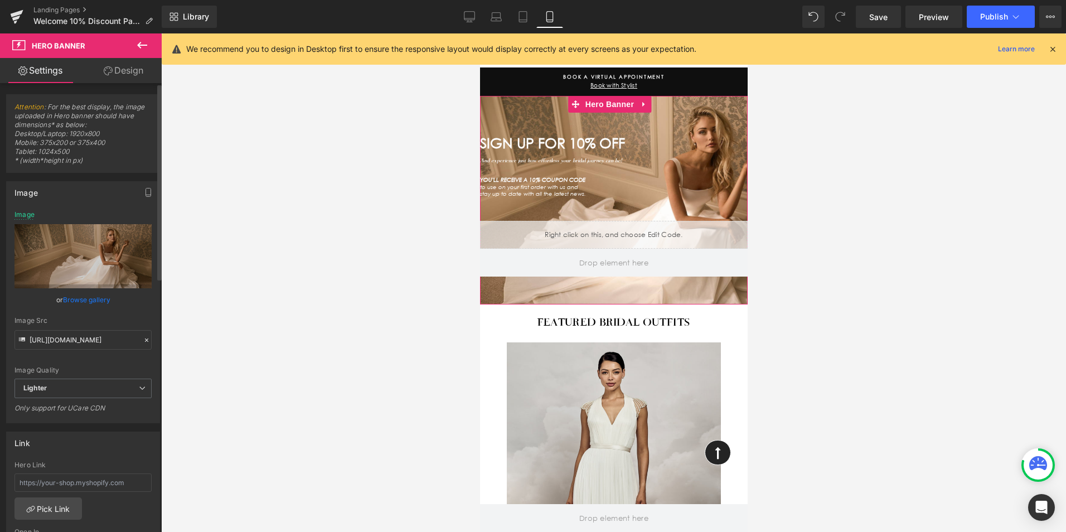
click at [90, 298] on link "Browse gallery" at bounding box center [86, 300] width 47 height 20
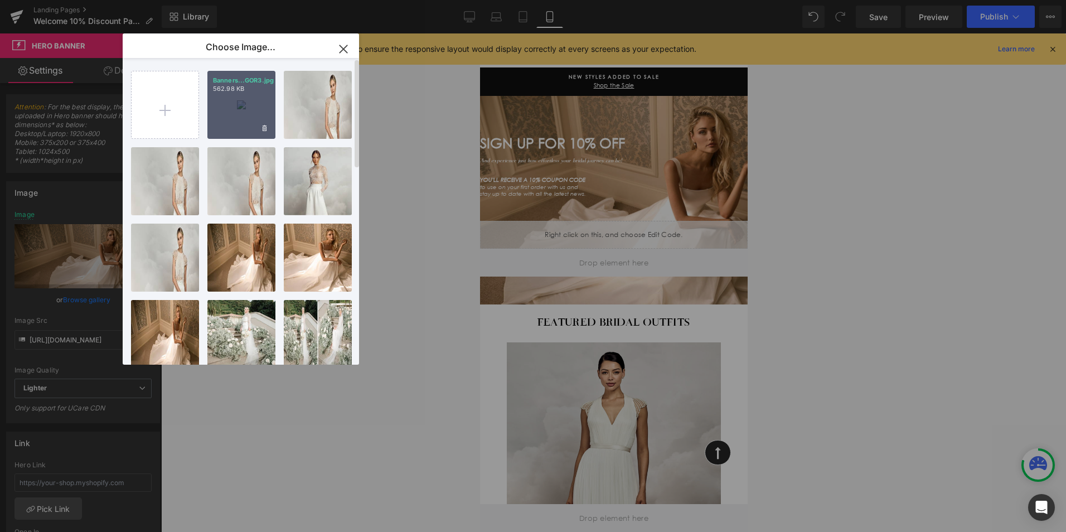
click at [222, 101] on div "Banners...GOR3.jpg 562.98 KB" at bounding box center [241, 105] width 68 height 68
type input "https://ucarecdn.com/53bd55ee-0487-4573-8c2e-a8985d3da9d8/-/format/auto/-/previ…"
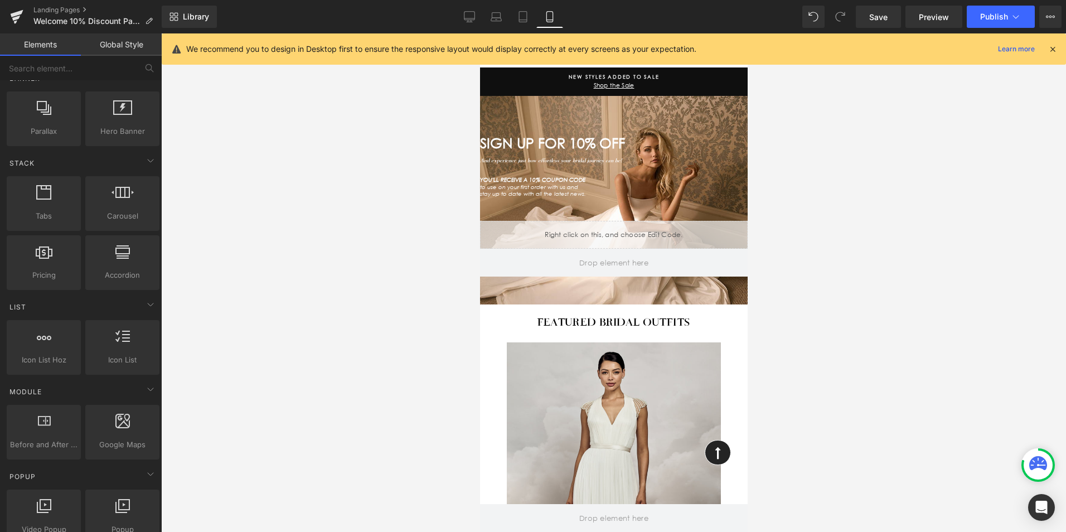
click at [874, 201] on div at bounding box center [613, 282] width 905 height 498
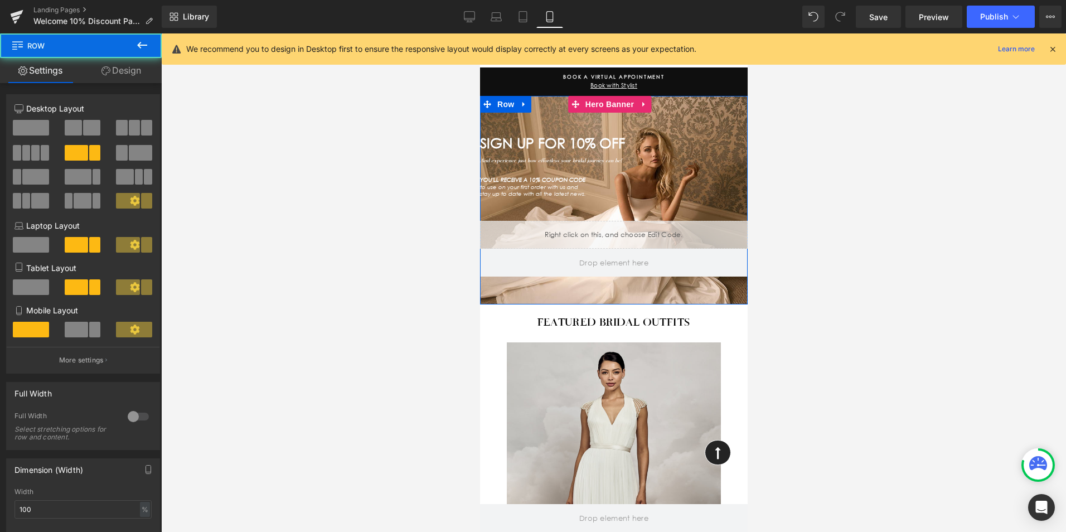
click at [678, 113] on div "SIGN UP FOR 10% OFF Heading And experience just how effortless your bridal jour…" at bounding box center [613, 200] width 268 height 208
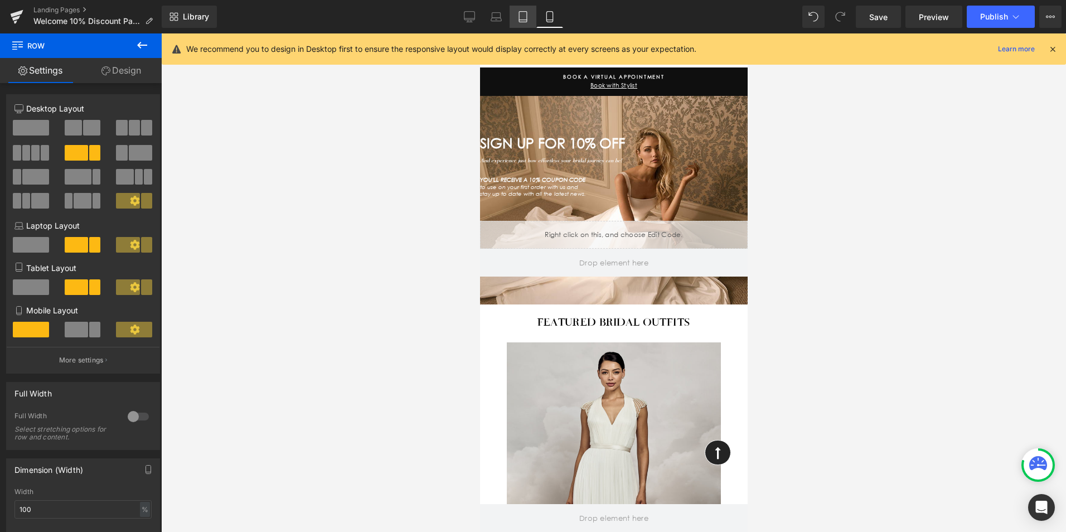
drag, startPoint x: 471, startPoint y: 20, endPoint x: 531, endPoint y: 16, distance: 60.3
click at [473, 20] on icon at bounding box center [469, 16] width 11 height 8
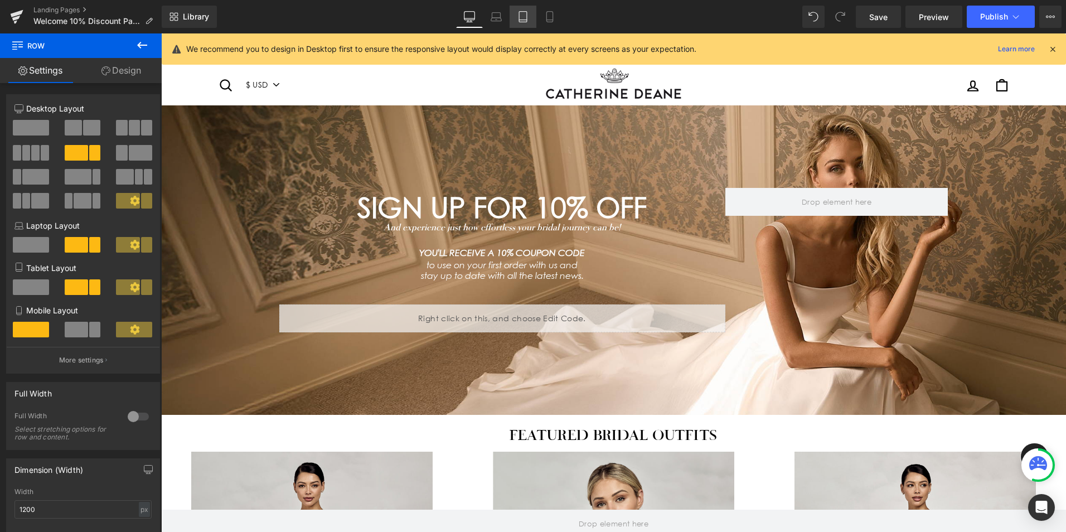
scroll to position [16, 0]
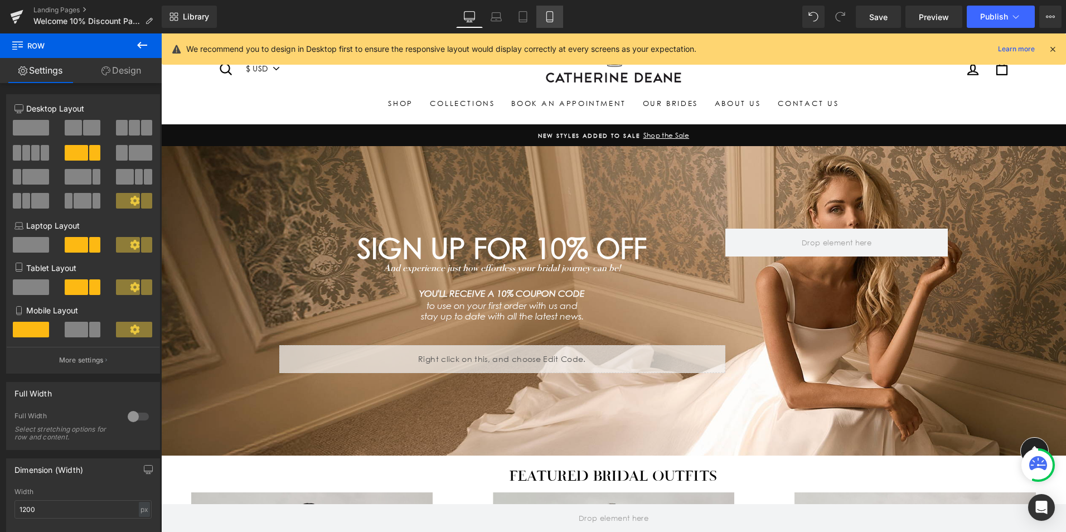
click at [552, 14] on icon at bounding box center [549, 17] width 6 height 11
type input "100"
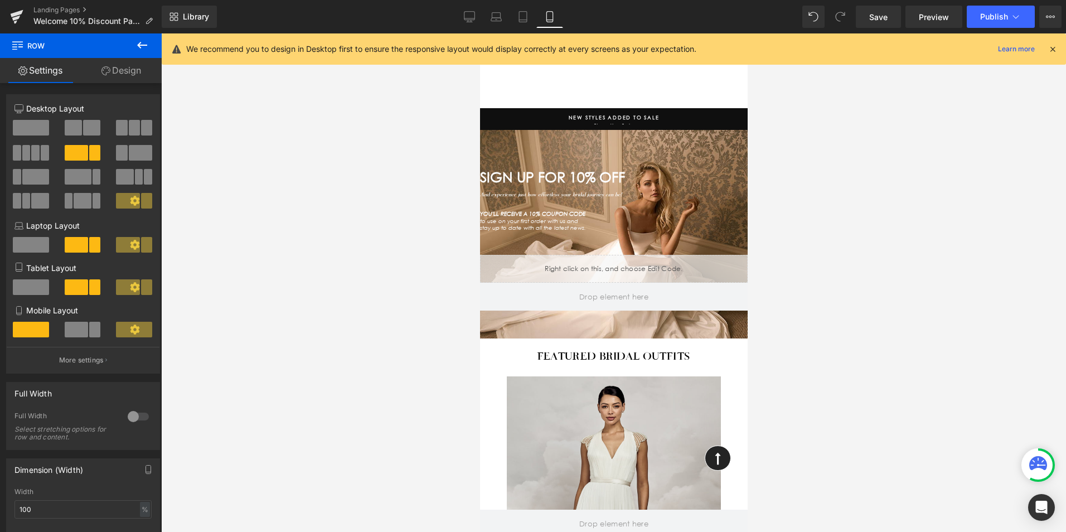
scroll to position [0, 0]
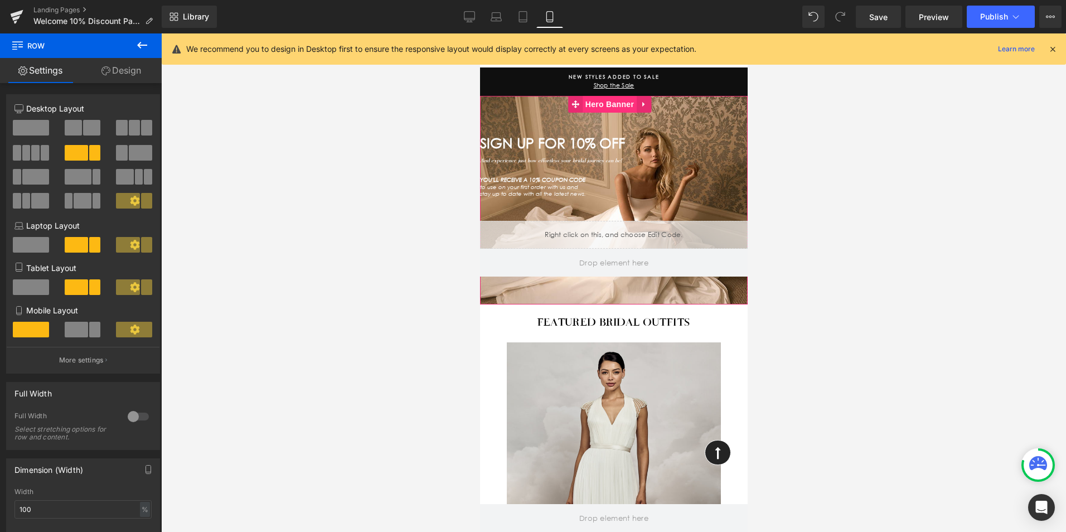
click at [601, 99] on span "Hero Banner" at bounding box center [609, 104] width 54 height 17
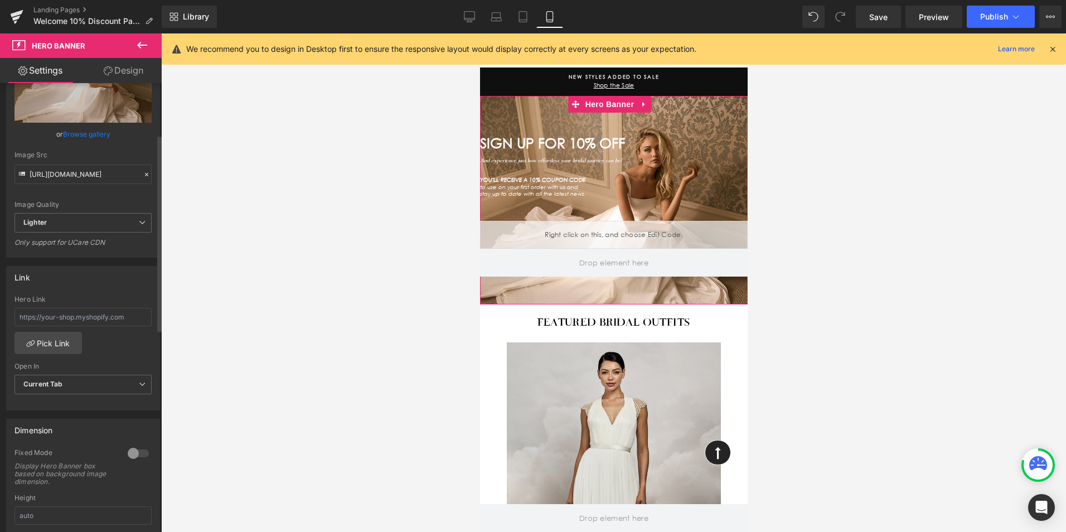
scroll to position [167, 0]
click at [129, 447] on div at bounding box center [138, 452] width 27 height 18
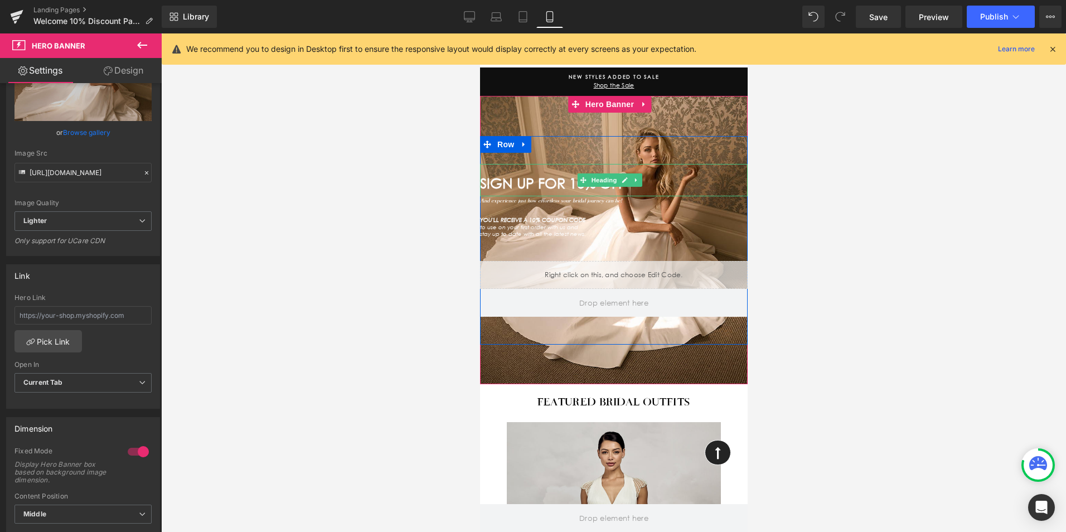
click at [657, 183] on h1 "SIGN UP FOR 10% OFF" at bounding box center [613, 184] width 268 height 14
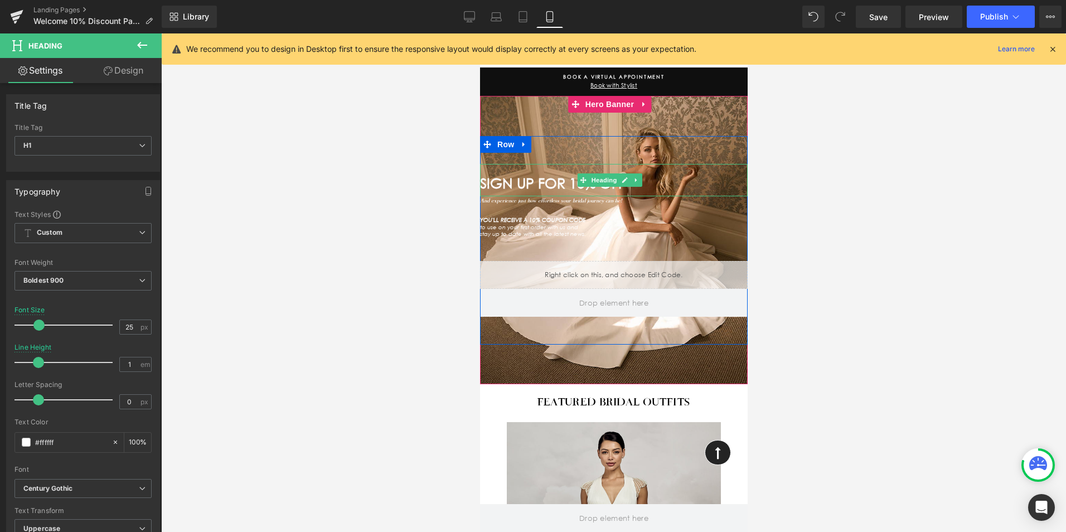
click at [670, 182] on h1 "SIGN UP FOR 10% OFF" at bounding box center [613, 184] width 268 height 14
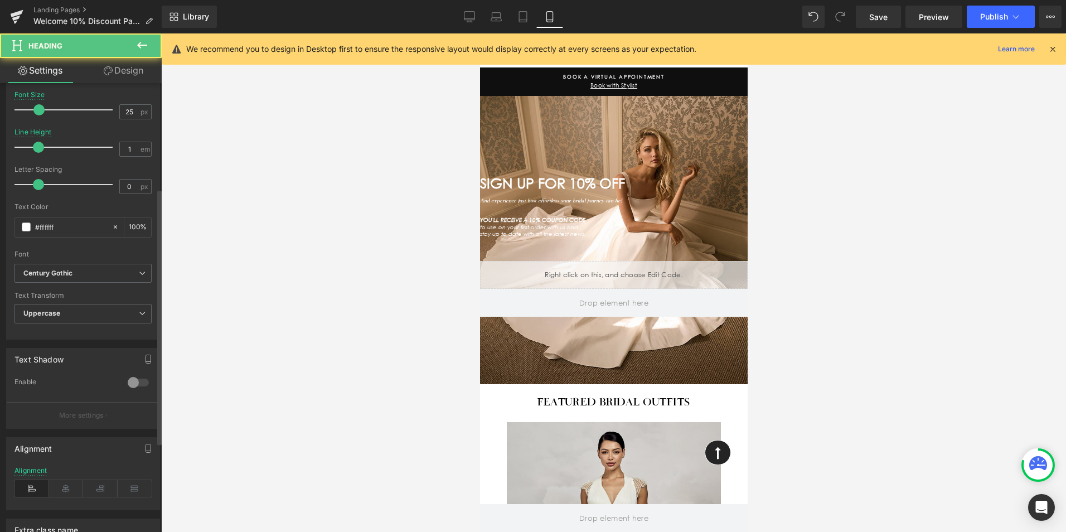
scroll to position [223, 0]
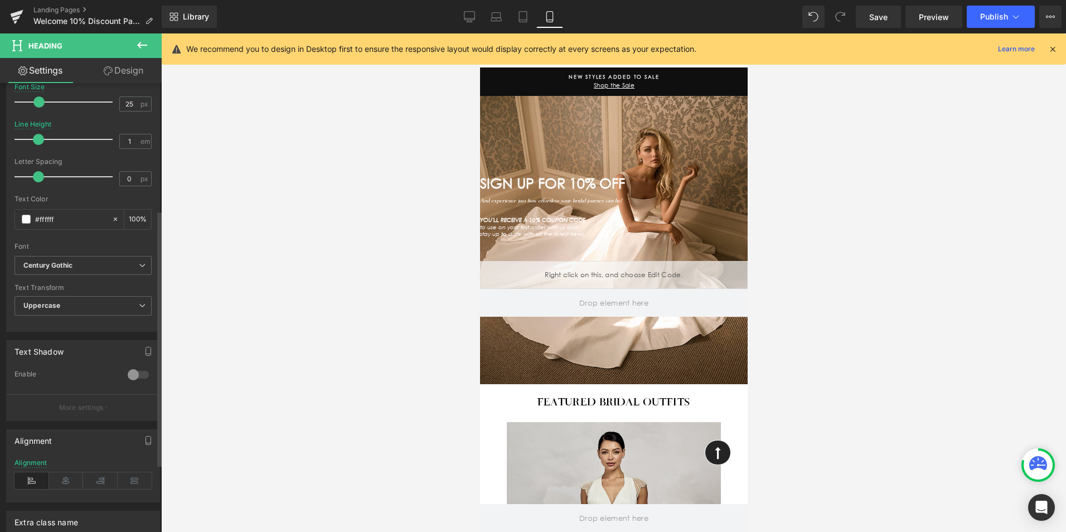
click at [61, 474] on icon at bounding box center [66, 480] width 35 height 17
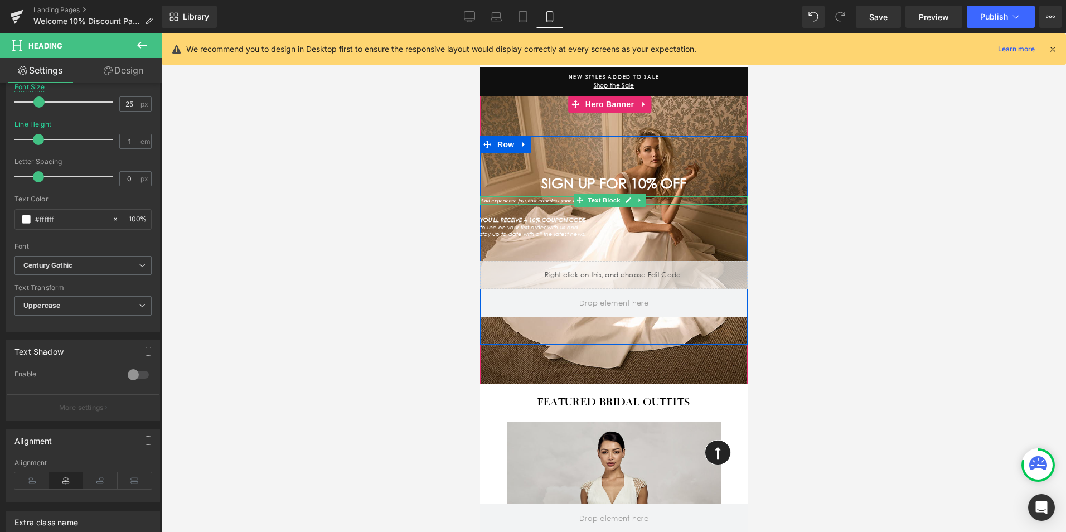
click at [673, 196] on p "And experience just how effortless your bridal journey can be!" at bounding box center [613, 200] width 268 height 8
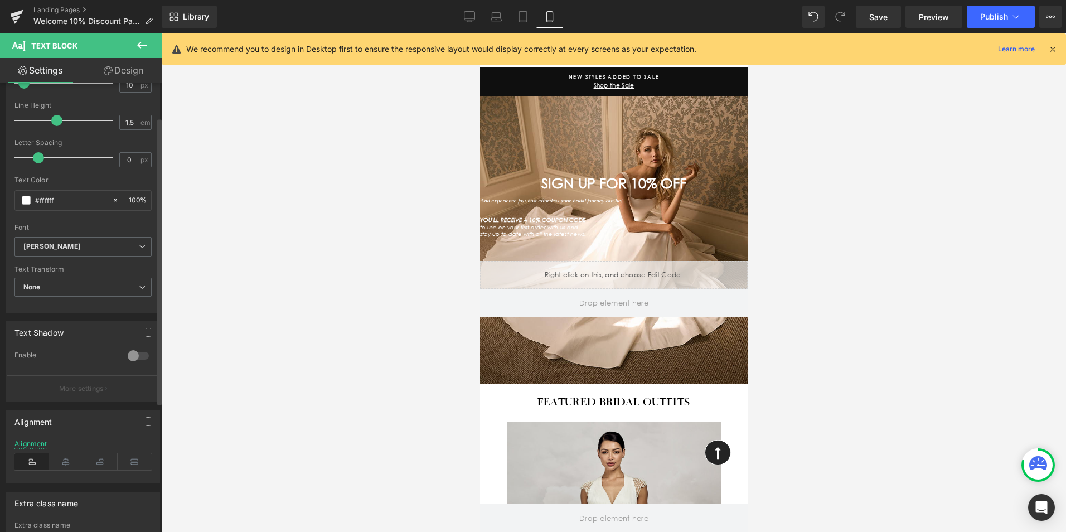
scroll to position [167, 0]
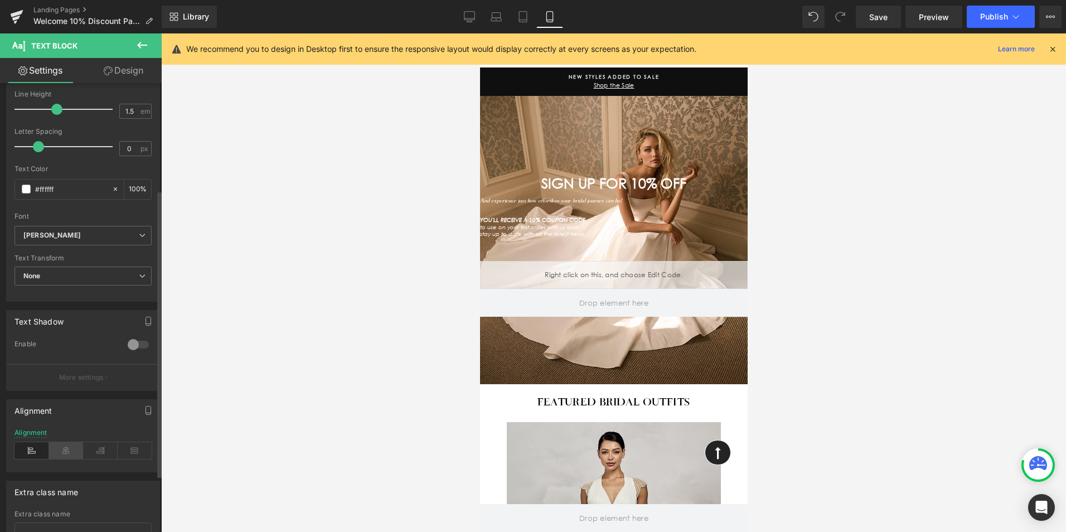
click at [62, 447] on icon at bounding box center [66, 450] width 35 height 17
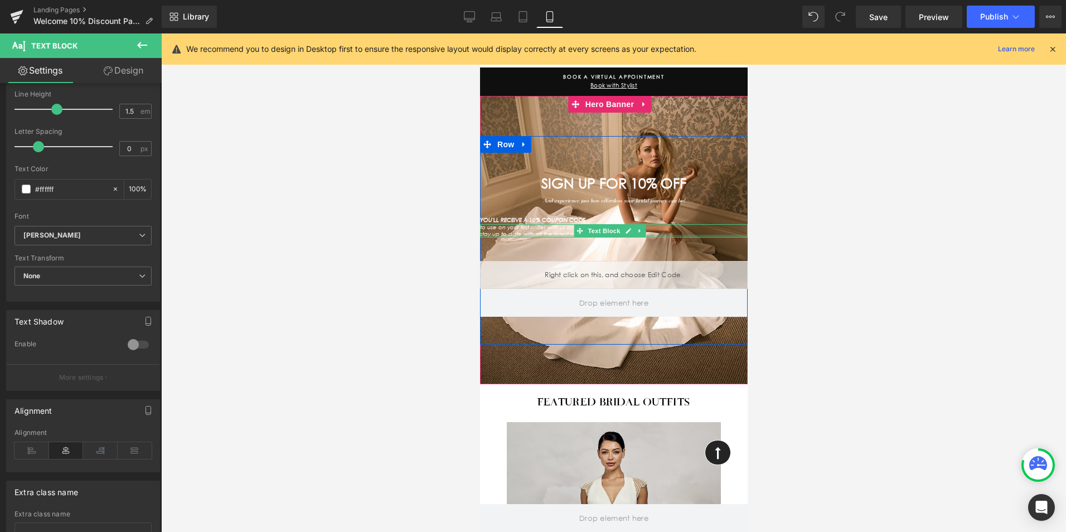
click at [545, 230] on icon "stay up to date with all the latest news." at bounding box center [532, 233] width 106 height 7
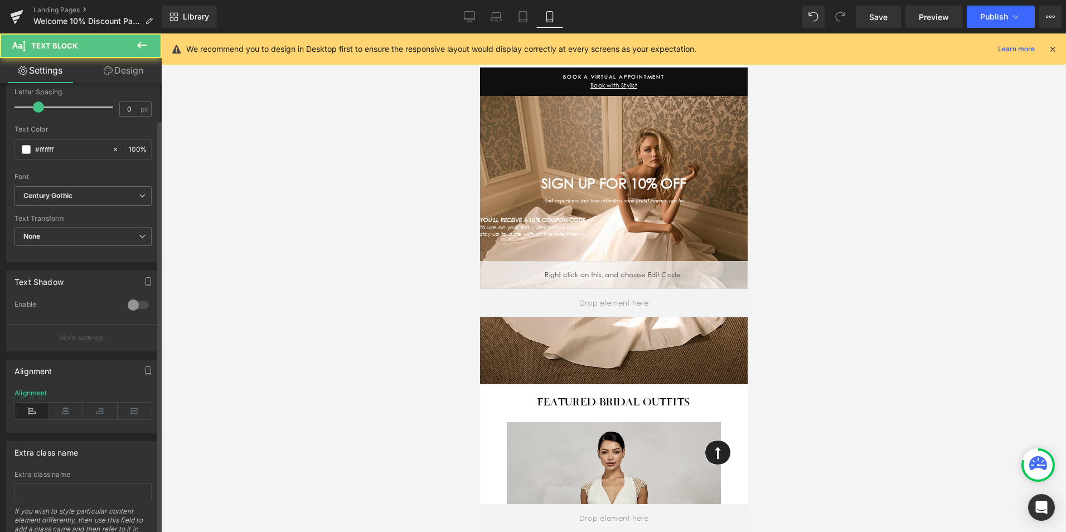
scroll to position [223, 0]
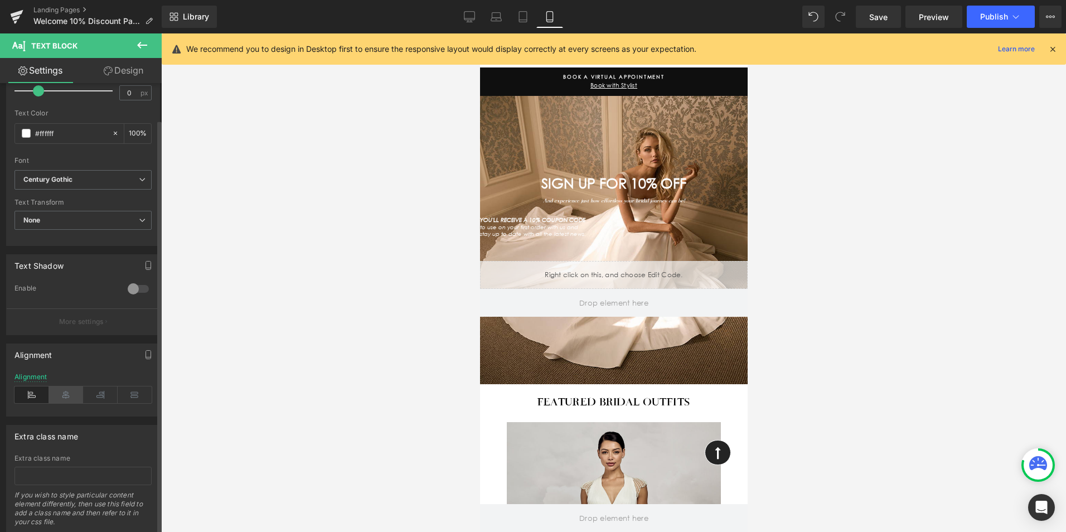
click at [55, 396] on icon at bounding box center [66, 394] width 35 height 17
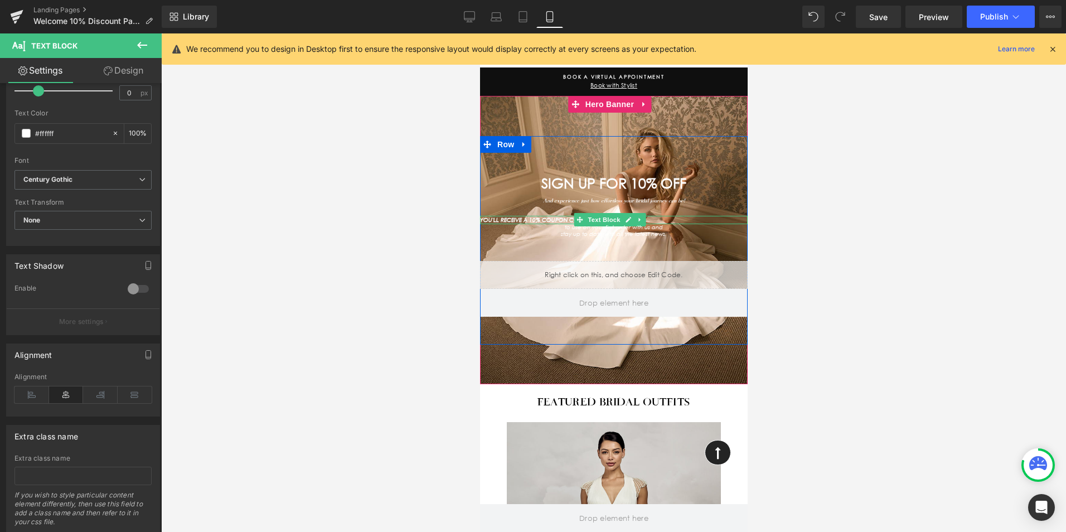
drag, startPoint x: 518, startPoint y: 215, endPoint x: 500, endPoint y: 232, distance: 25.2
click at [518, 216] on icon "YOU'LL RECEIVE A 10% COUPON CODE" at bounding box center [531, 219] width 105 height 7
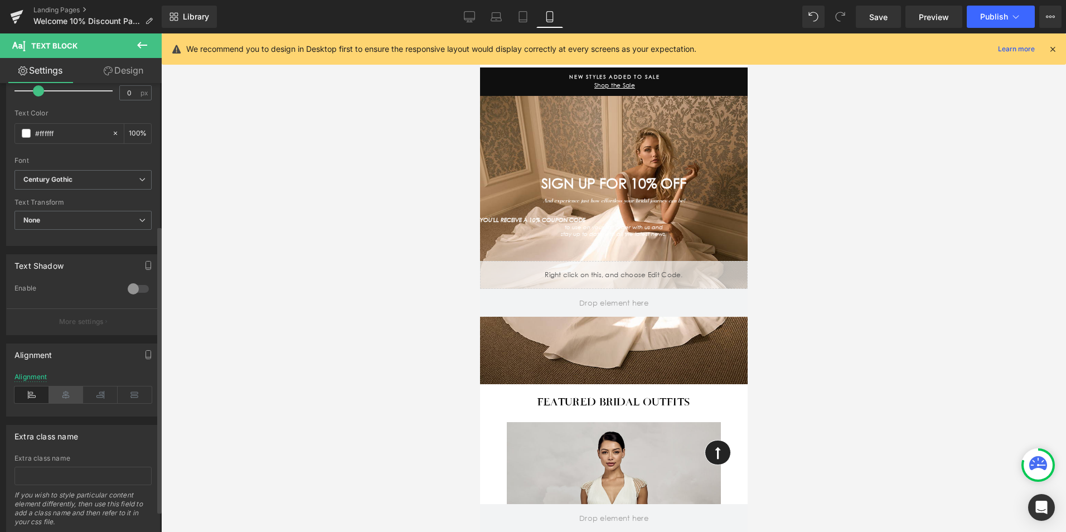
click at [71, 391] on icon at bounding box center [66, 394] width 35 height 17
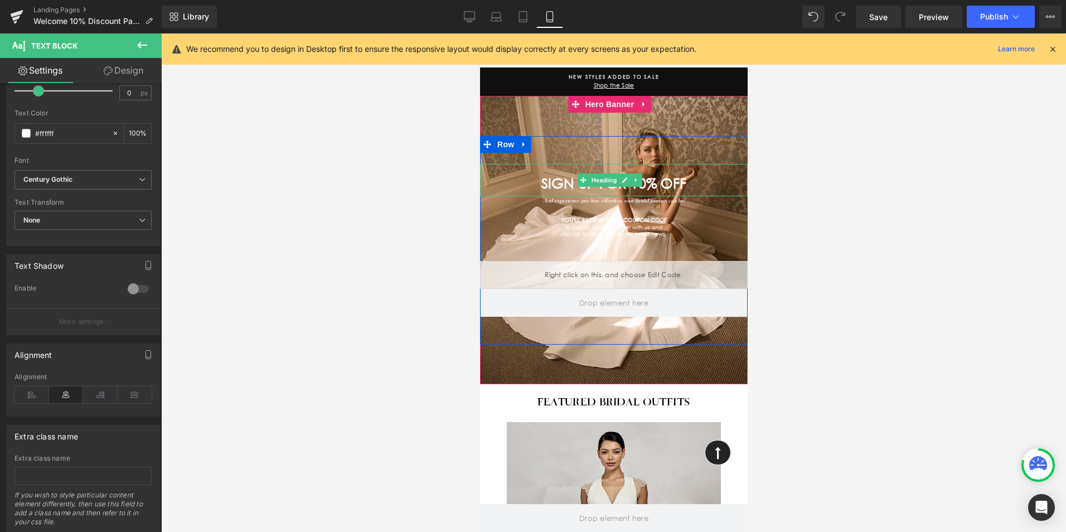
click at [681, 164] on div "SIGN UP FOR 10% OFF" at bounding box center [613, 180] width 268 height 32
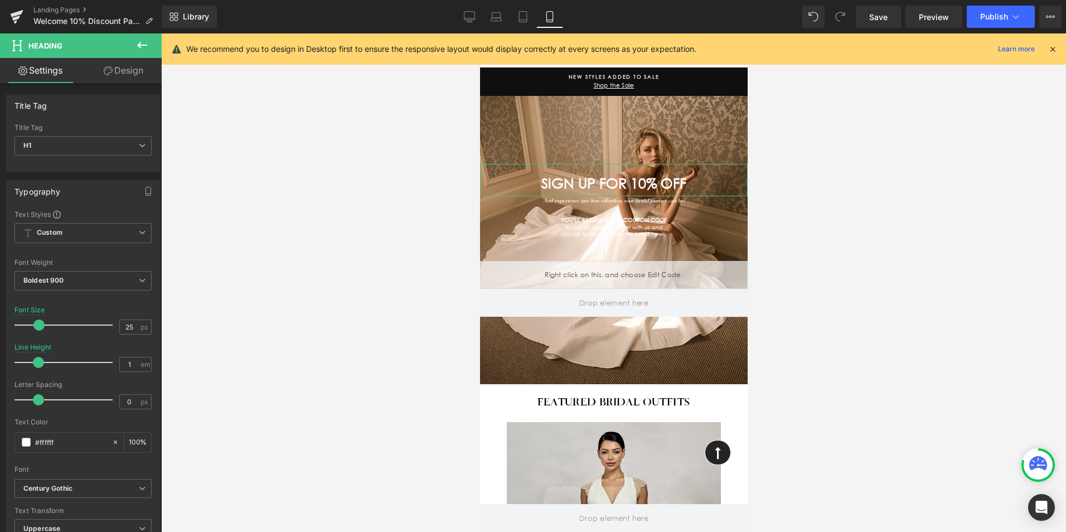
click at [129, 68] on link "Design" at bounding box center [123, 70] width 81 height 25
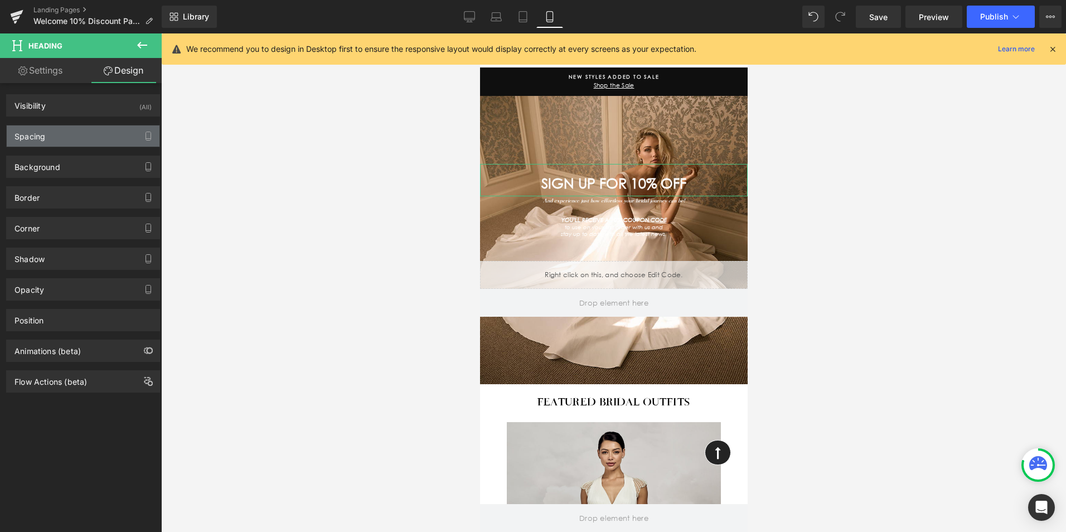
drag, startPoint x: 61, startPoint y: 138, endPoint x: 69, endPoint y: 140, distance: 8.7
click at [61, 138] on div "Spacing" at bounding box center [83, 135] width 153 height 21
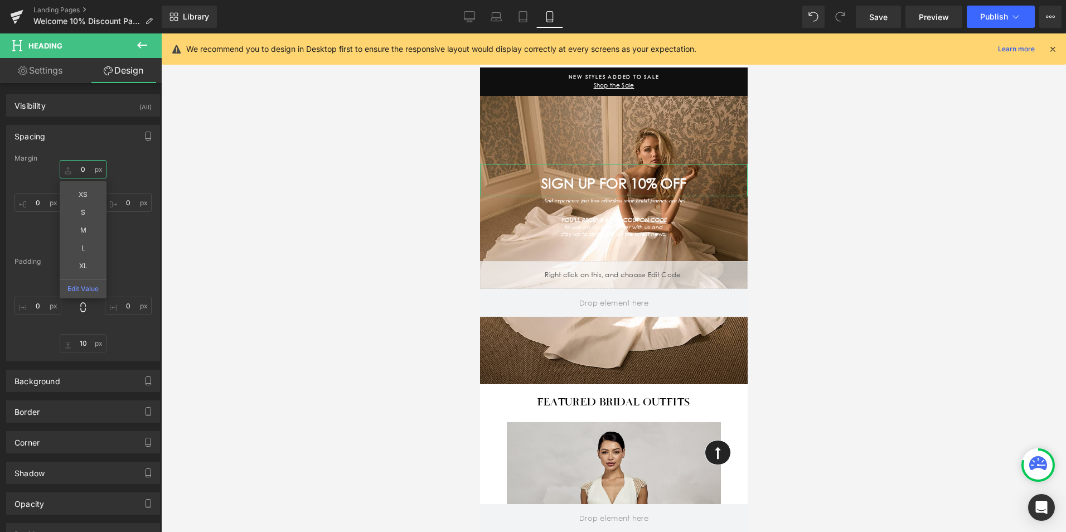
click at [89, 166] on input "0" at bounding box center [83, 169] width 47 height 18
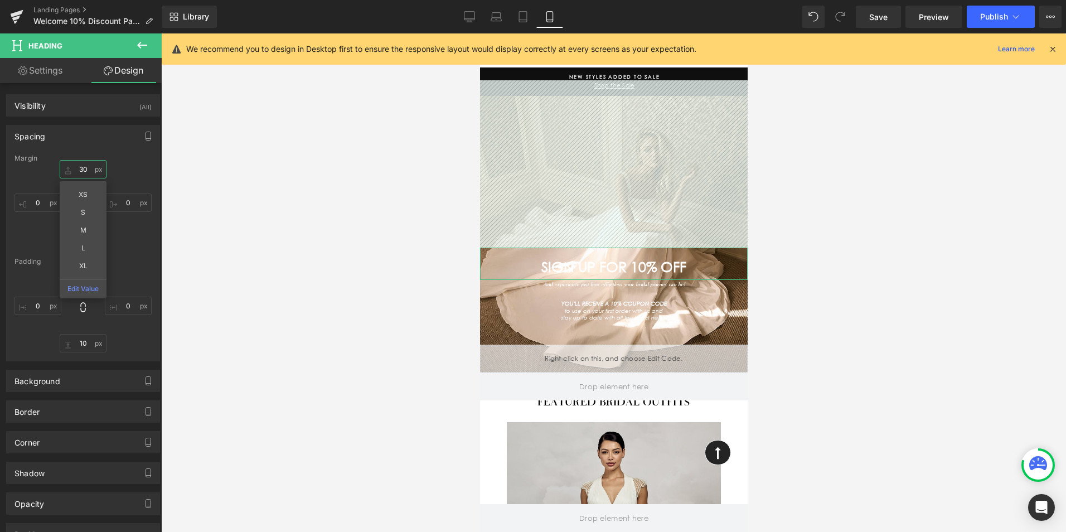
type input "3"
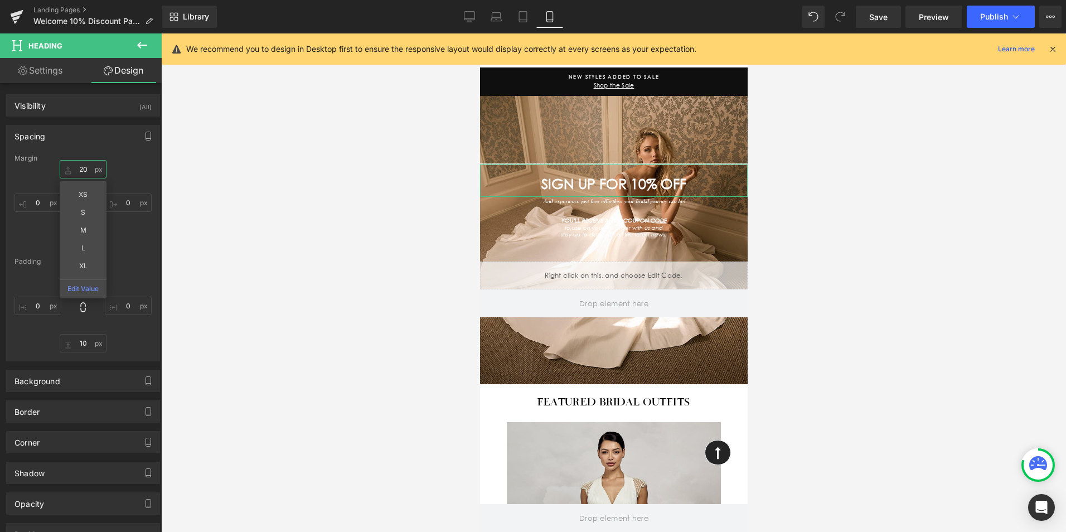
type input "200"
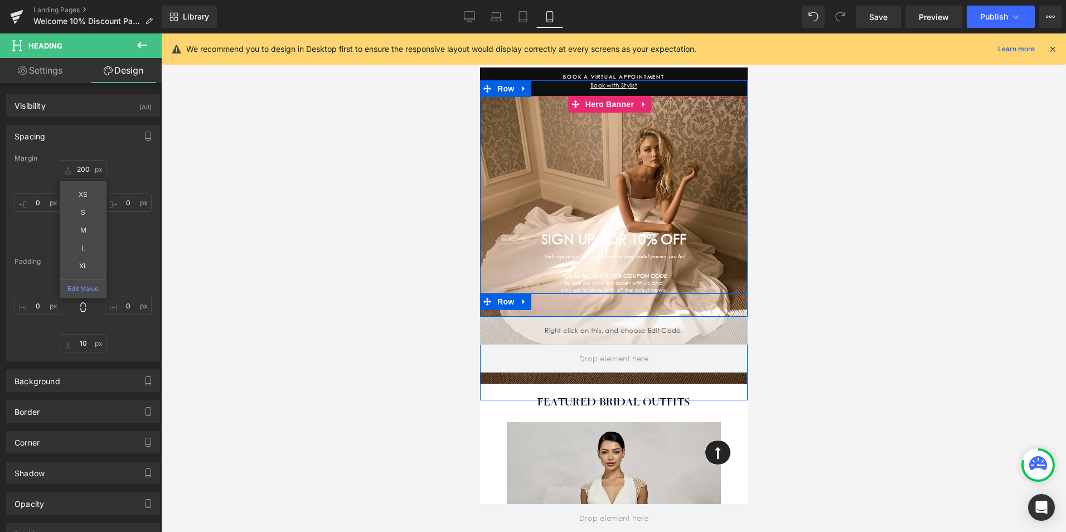
click at [629, 294] on div "Separator Separator Row" at bounding box center [613, 304] width 268 height 23
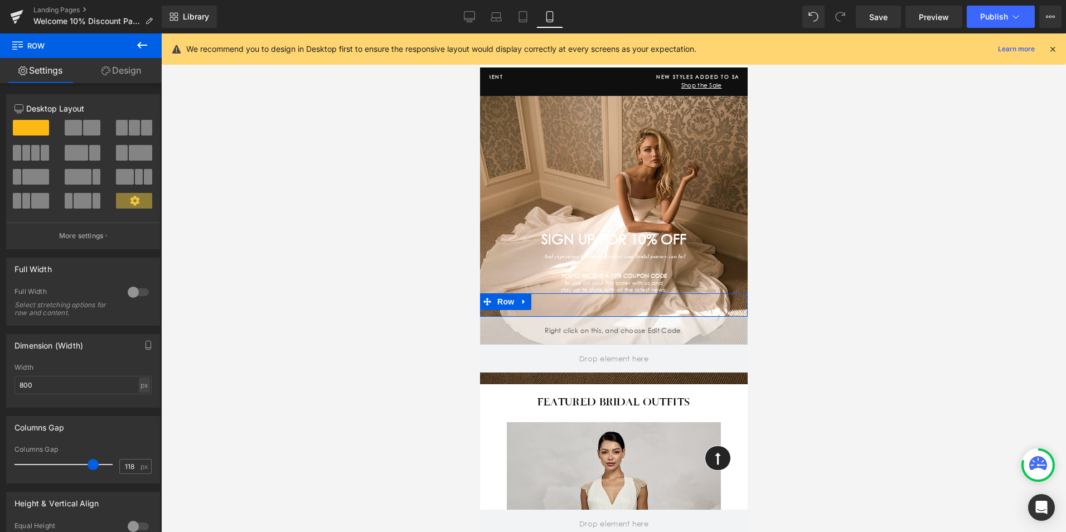
drag, startPoint x: 28, startPoint y: 468, endPoint x: 89, endPoint y: 477, distance: 60.9
click at [89, 477] on div "Columns Gap 118 px" at bounding box center [82, 463] width 137 height 37
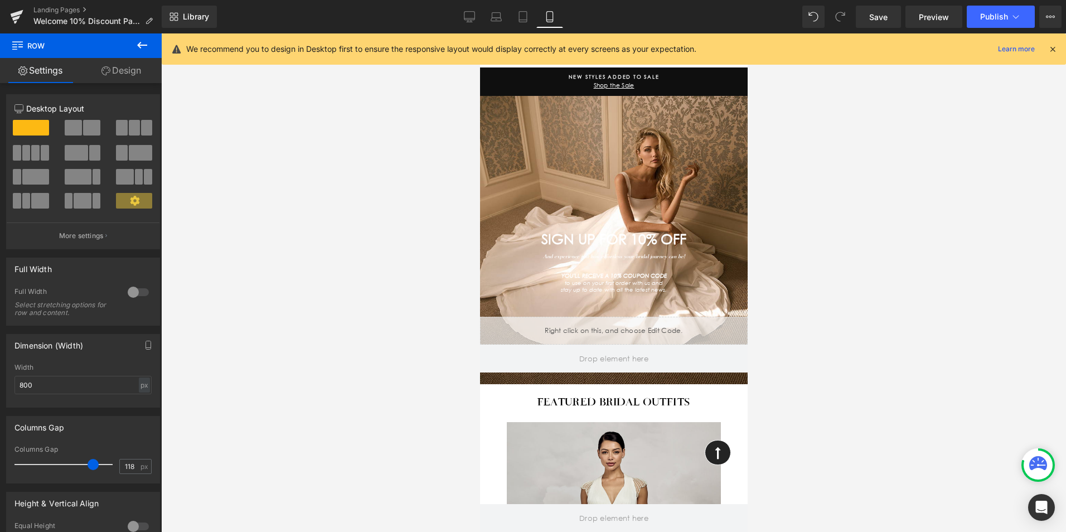
type input "15"
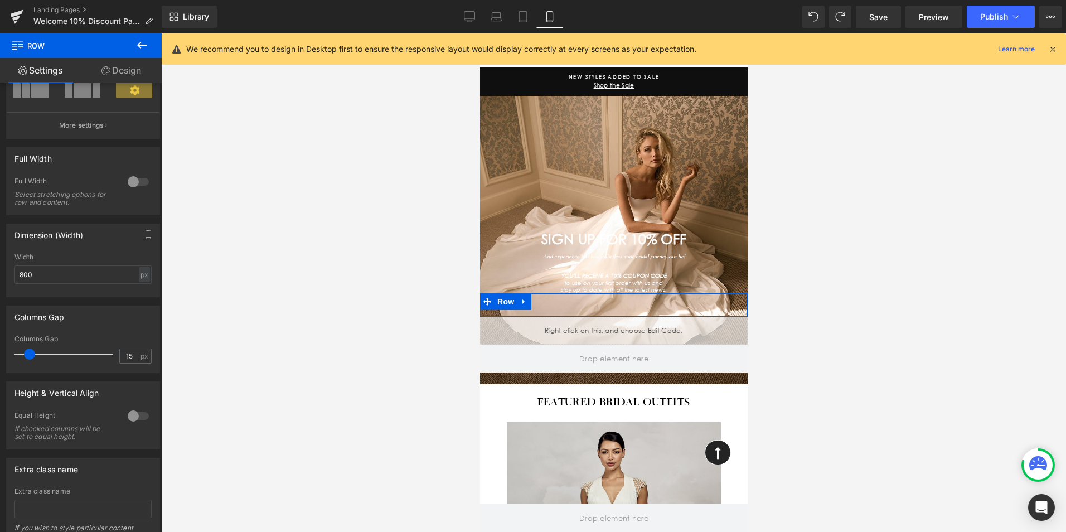
scroll to position [111, 0]
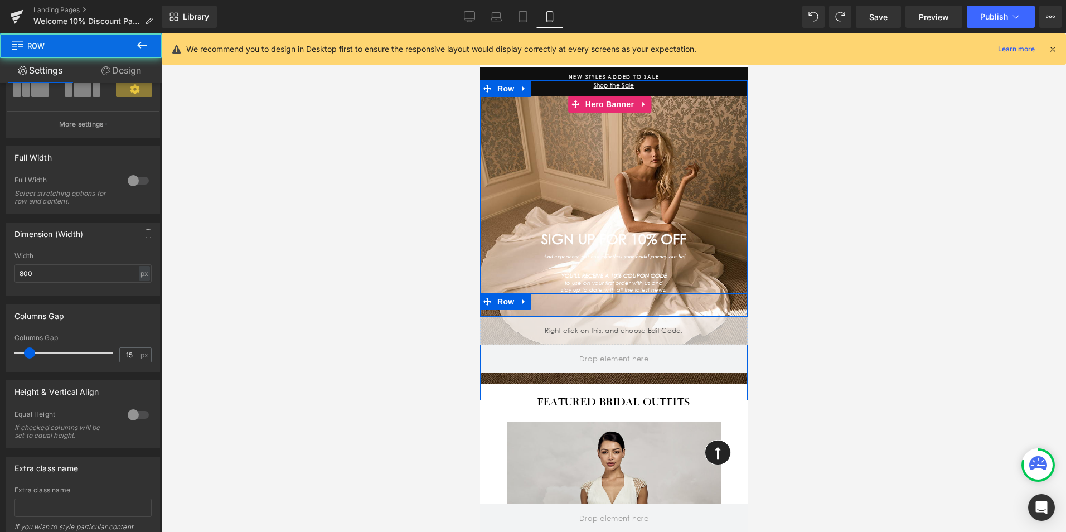
click at [617, 297] on div "Separator Separator Row" at bounding box center [613, 304] width 268 height 23
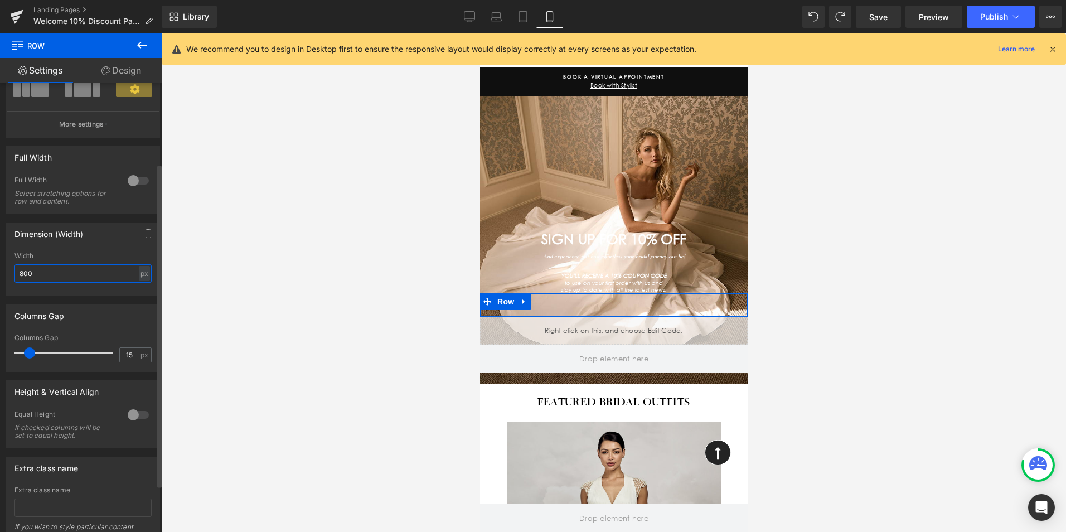
drag, startPoint x: 67, startPoint y: 273, endPoint x: 7, endPoint y: 273, distance: 59.6
click at [7, 273] on div "800px Width 800 px % px" at bounding box center [83, 273] width 153 height 43
drag, startPoint x: 56, startPoint y: 270, endPoint x: -25, endPoint y: 259, distance: 81.7
click at [0, 259] on html "Hero Banner You are previewing how the will restyle your page. You can not edit…" at bounding box center [533, 266] width 1066 height 532
type input "800"
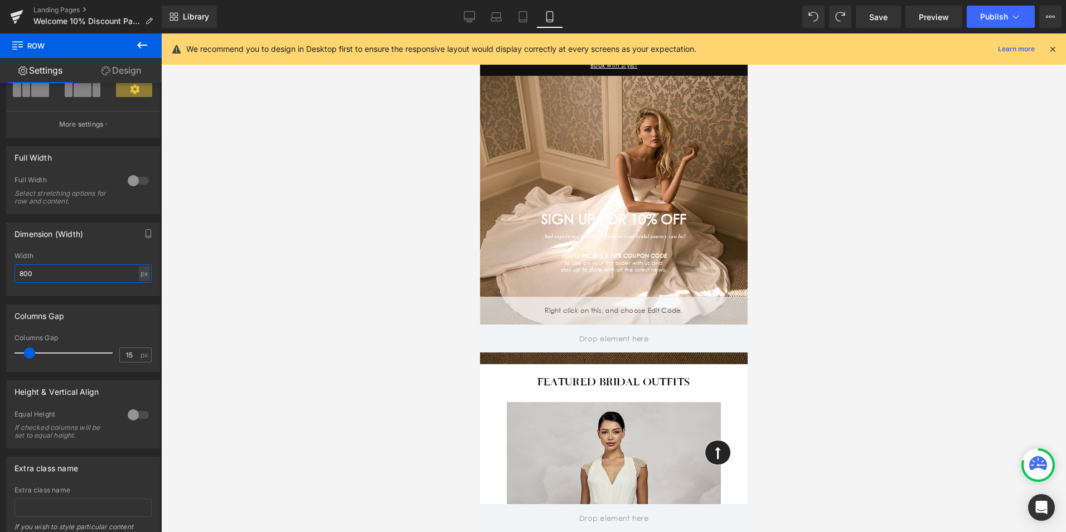
scroll to position [0, 0]
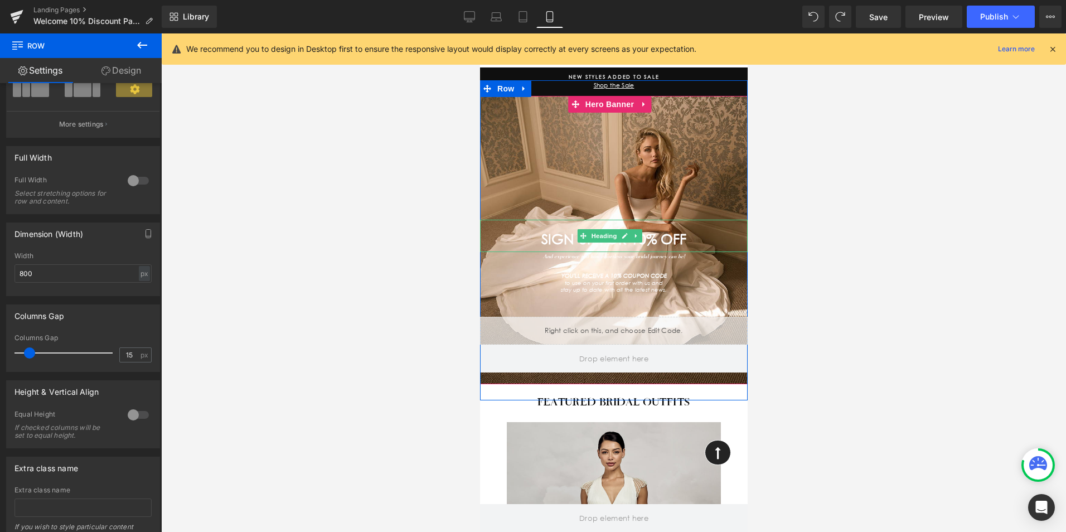
click at [539, 220] on div "SIGN UP FOR 10% OFF" at bounding box center [613, 236] width 268 height 32
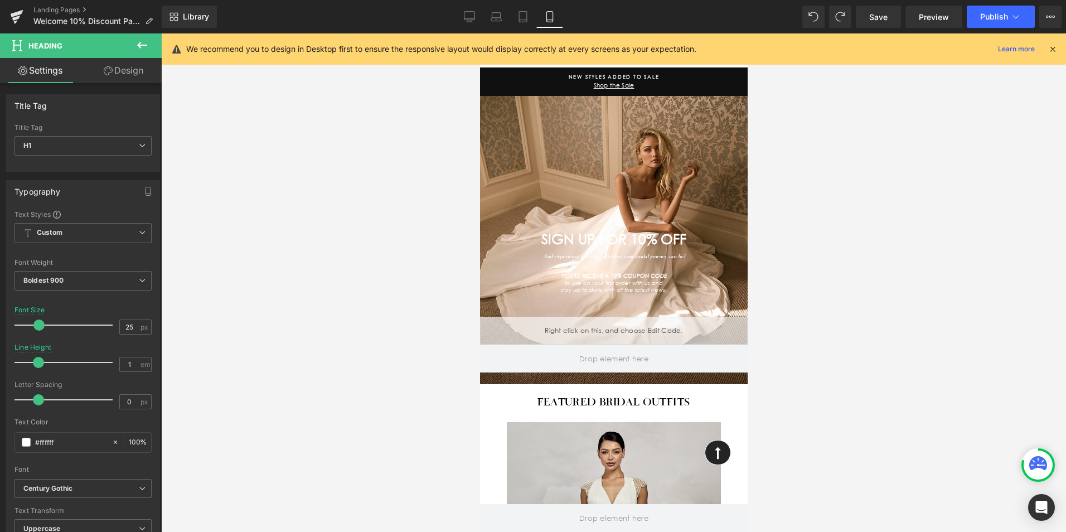
click at [129, 71] on link "Design" at bounding box center [123, 70] width 81 height 25
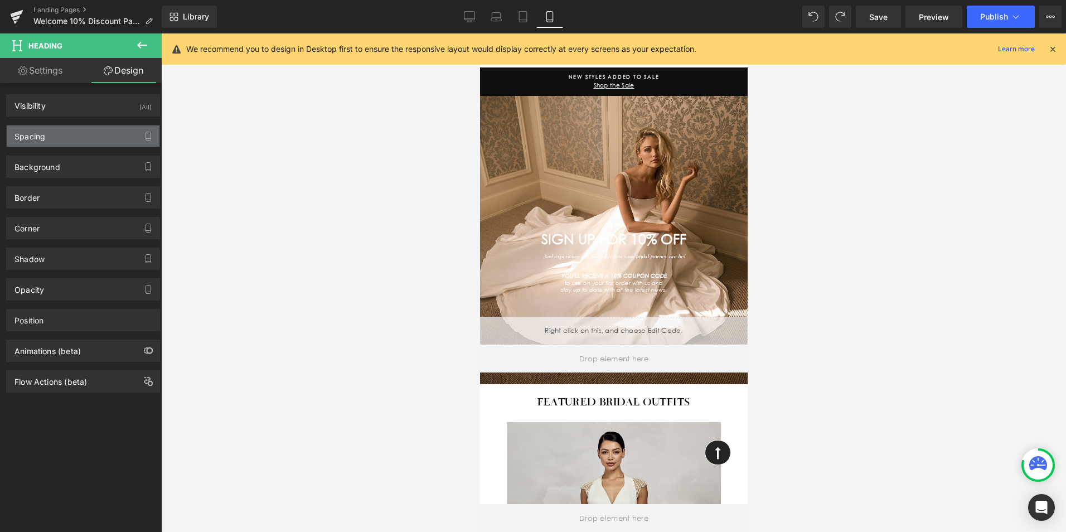
click at [64, 138] on div "Spacing" at bounding box center [83, 135] width 153 height 21
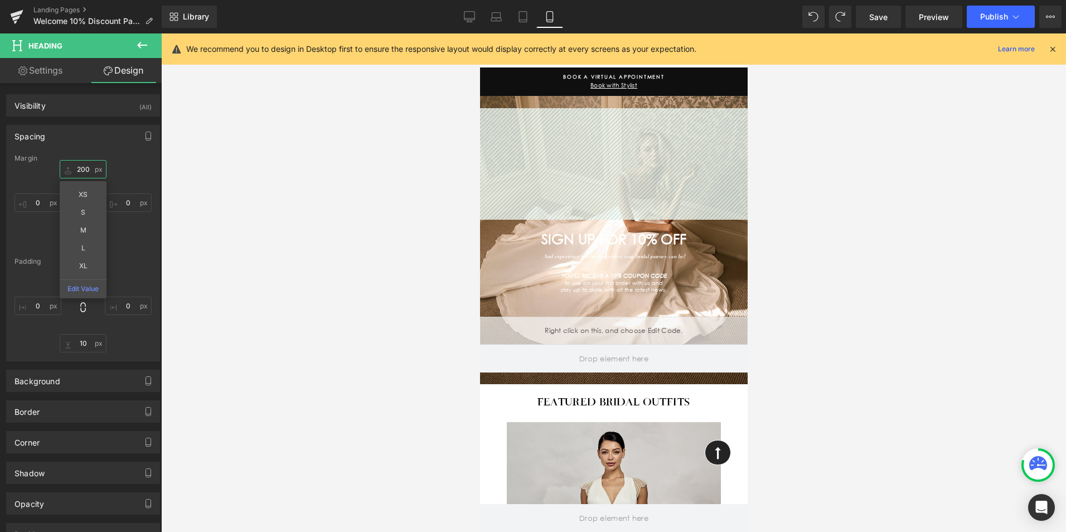
click at [88, 172] on input "200" at bounding box center [83, 169] width 47 height 18
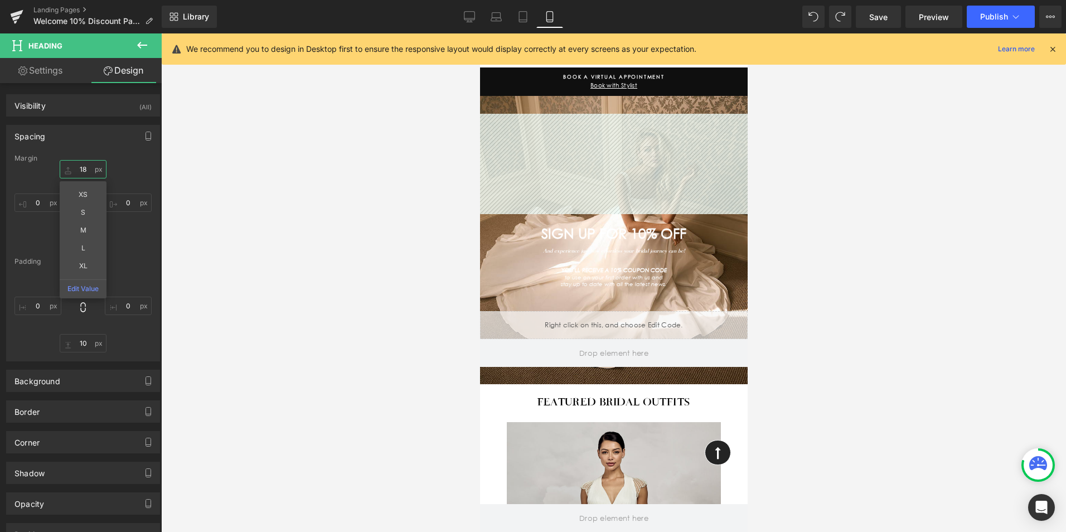
type input "1"
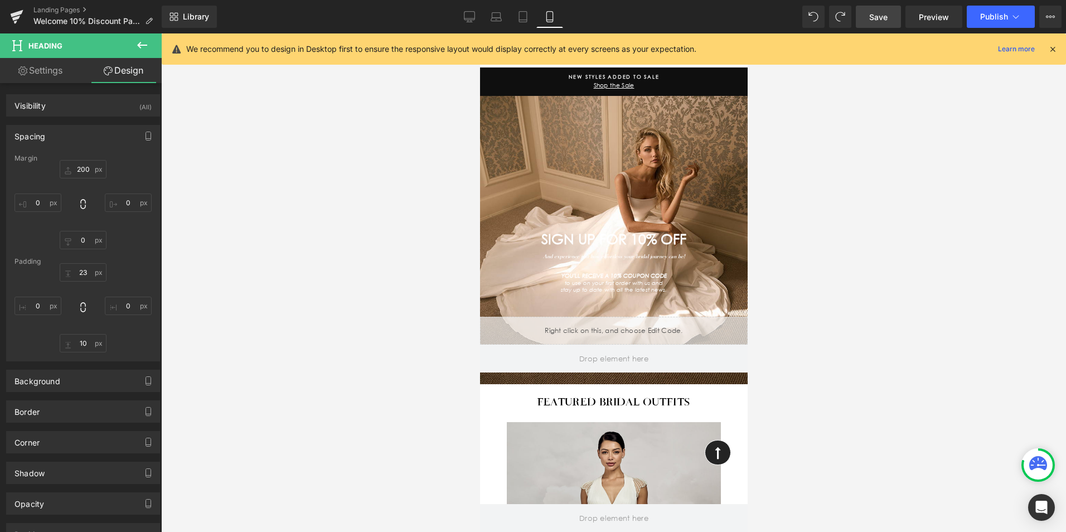
click at [879, 18] on span "Save" at bounding box center [878, 17] width 18 height 12
click at [937, 21] on span "Preview" at bounding box center [933, 17] width 30 height 12
click at [465, 10] on link "Desktop" at bounding box center [469, 17] width 27 height 22
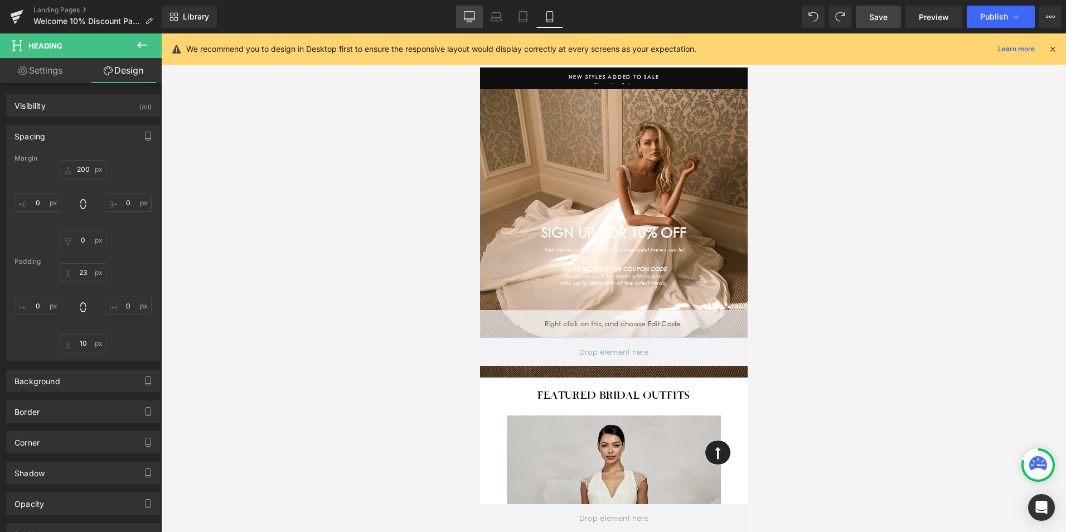
type input "0"
type input "23"
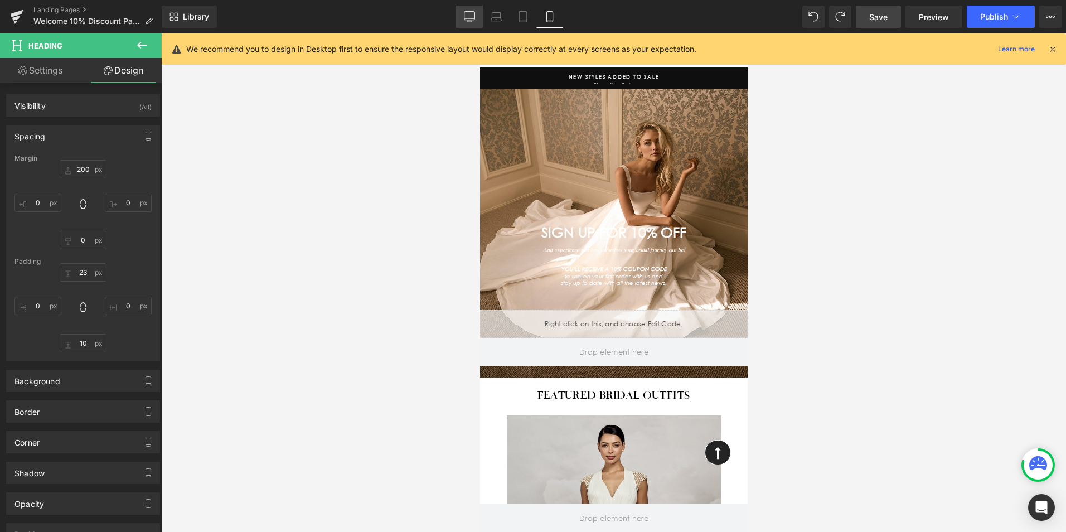
type input "1"
type input "10"
type input "0"
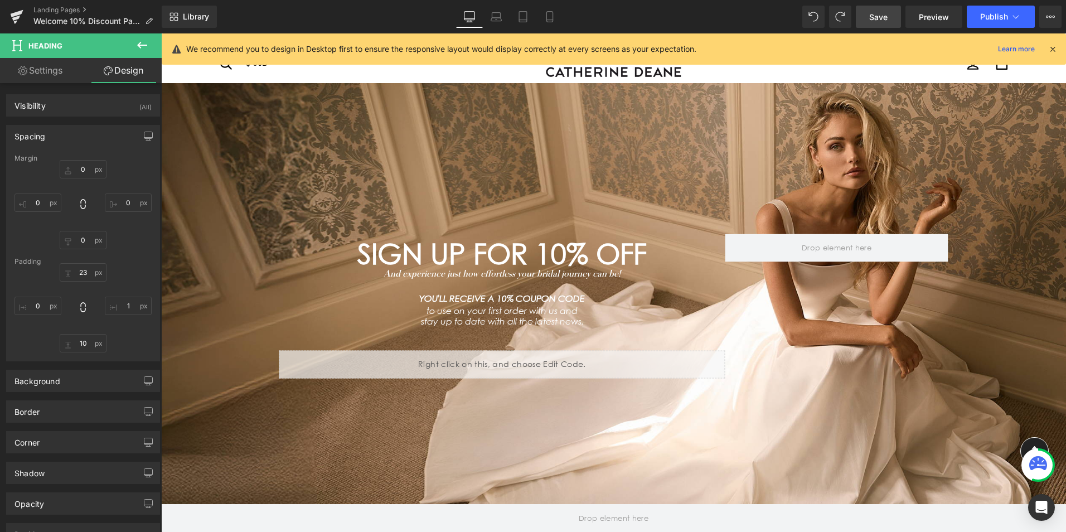
scroll to position [16, 0]
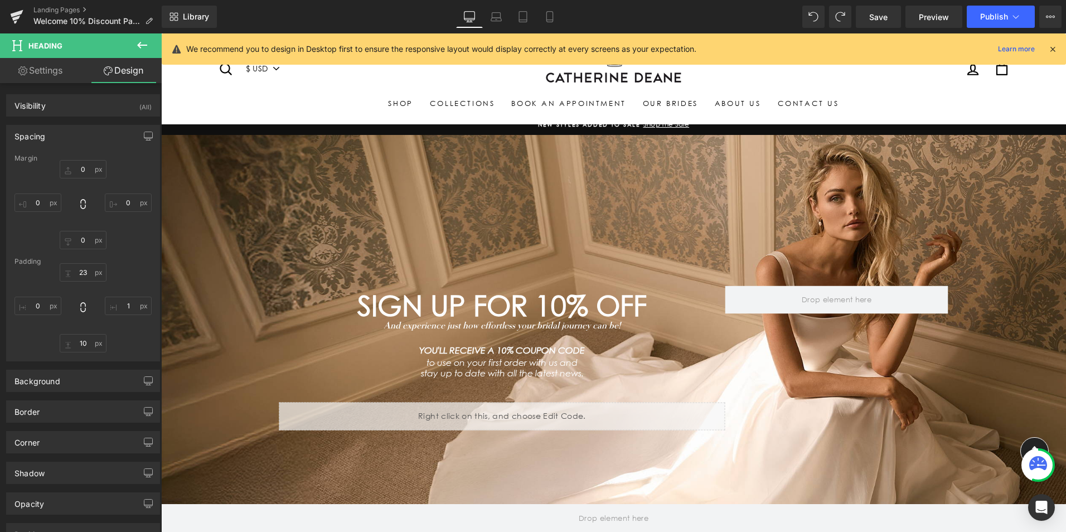
drag, startPoint x: 888, startPoint y: 15, endPoint x: 901, endPoint y: 56, distance: 42.7
click at [887, 15] on span "Save" at bounding box center [878, 17] width 18 height 12
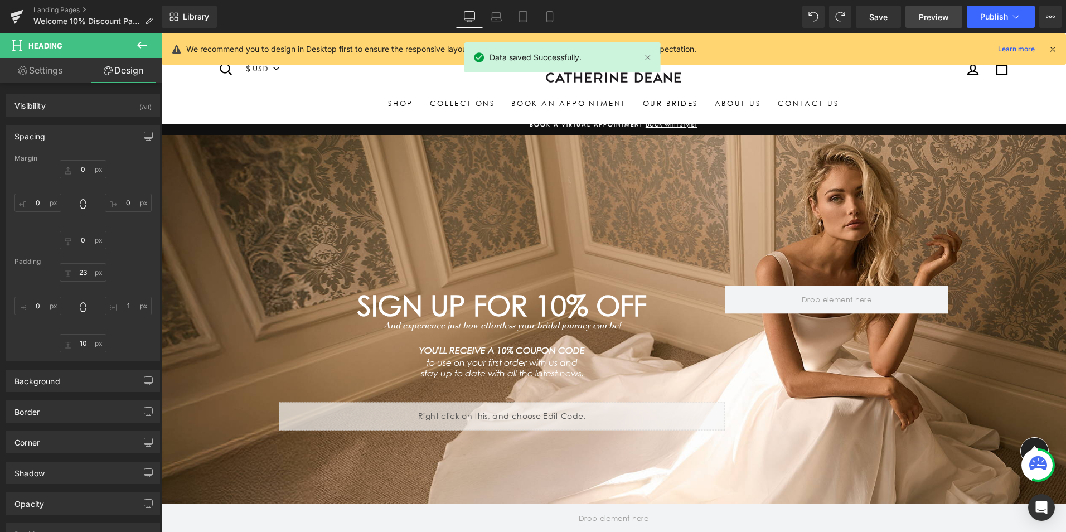
click at [937, 27] on link "Preview" at bounding box center [933, 17] width 57 height 22
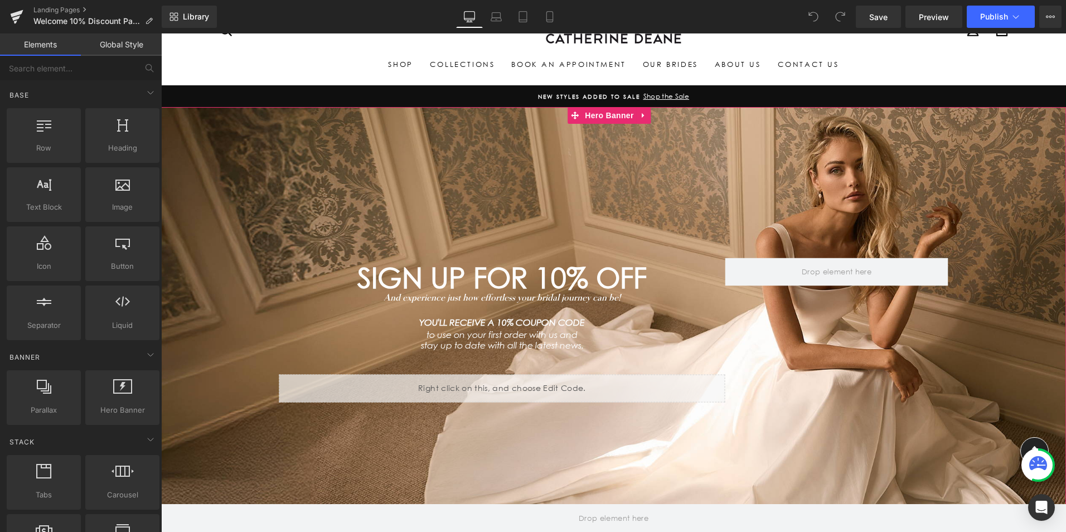
scroll to position [56, 0]
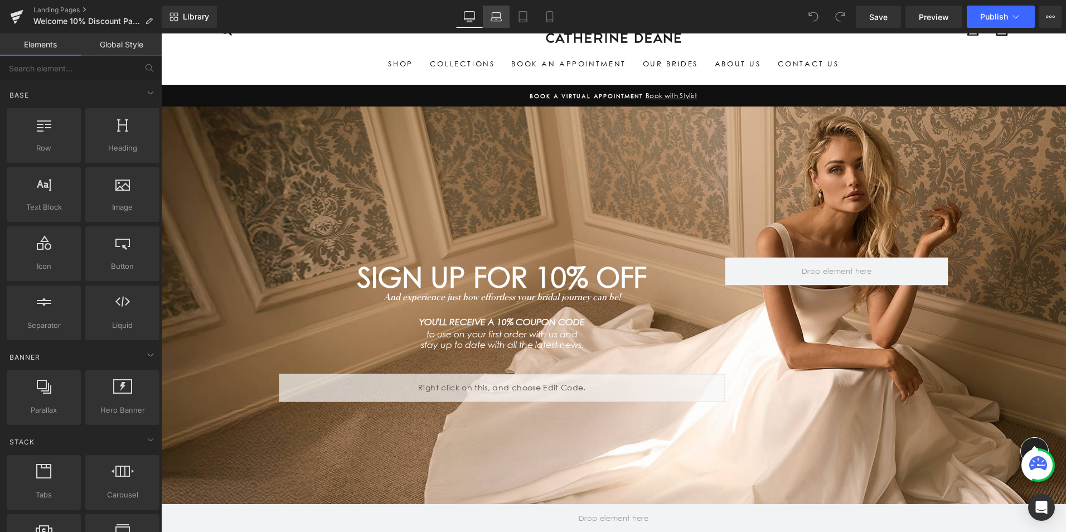
click at [493, 16] on icon at bounding box center [496, 15] width 8 height 5
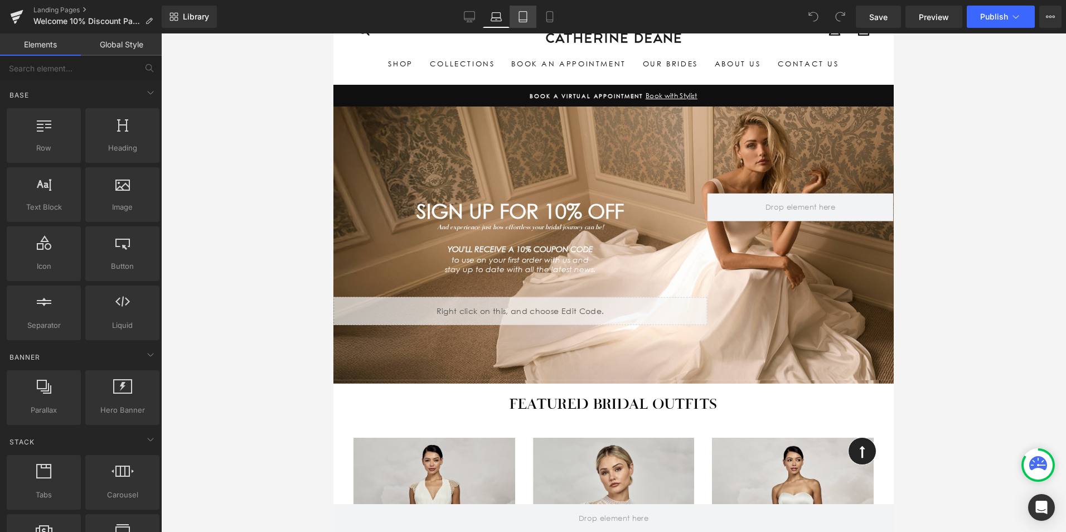
click at [522, 20] on icon at bounding box center [523, 20] width 8 height 0
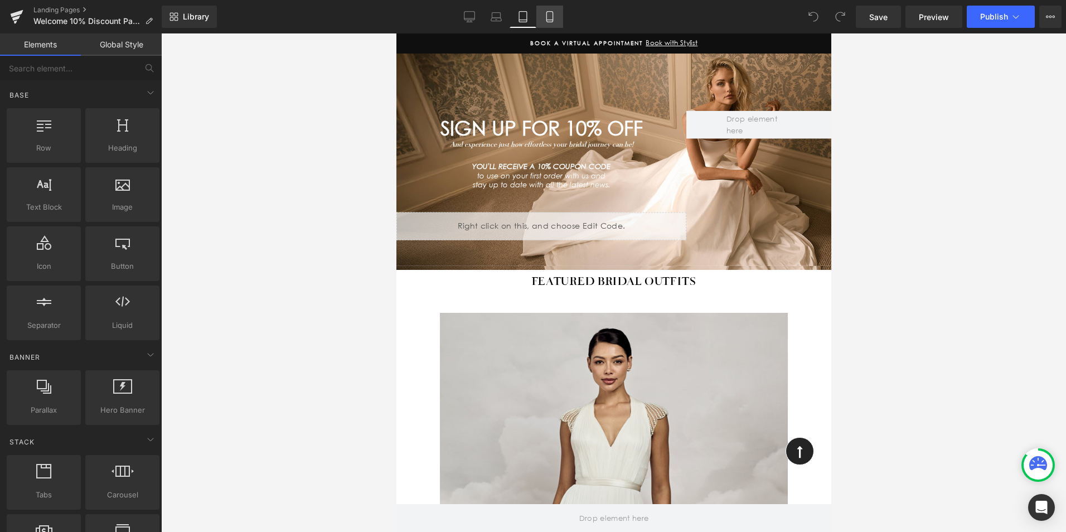
click at [557, 21] on link "Mobile" at bounding box center [549, 17] width 27 height 22
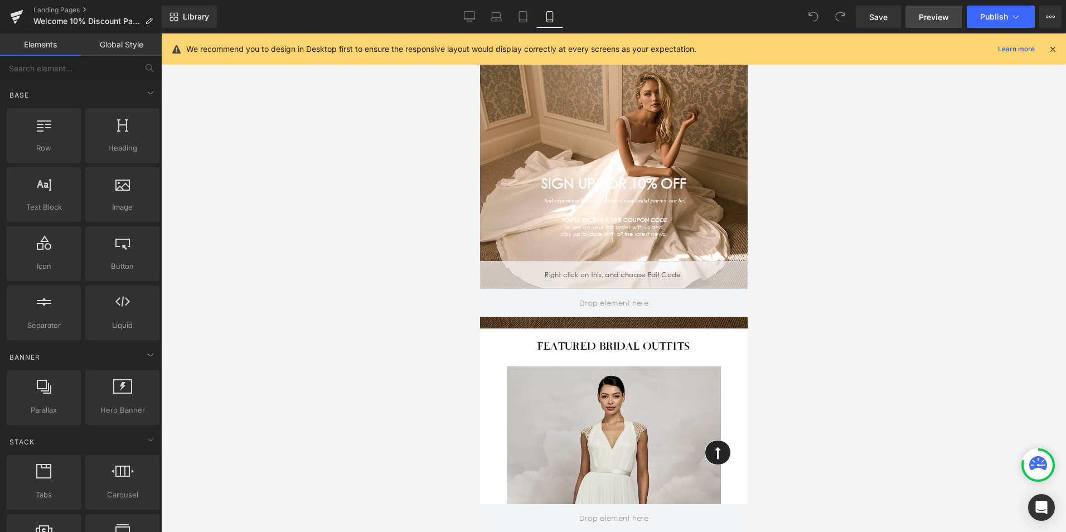
click at [927, 16] on span "Preview" at bounding box center [933, 17] width 30 height 12
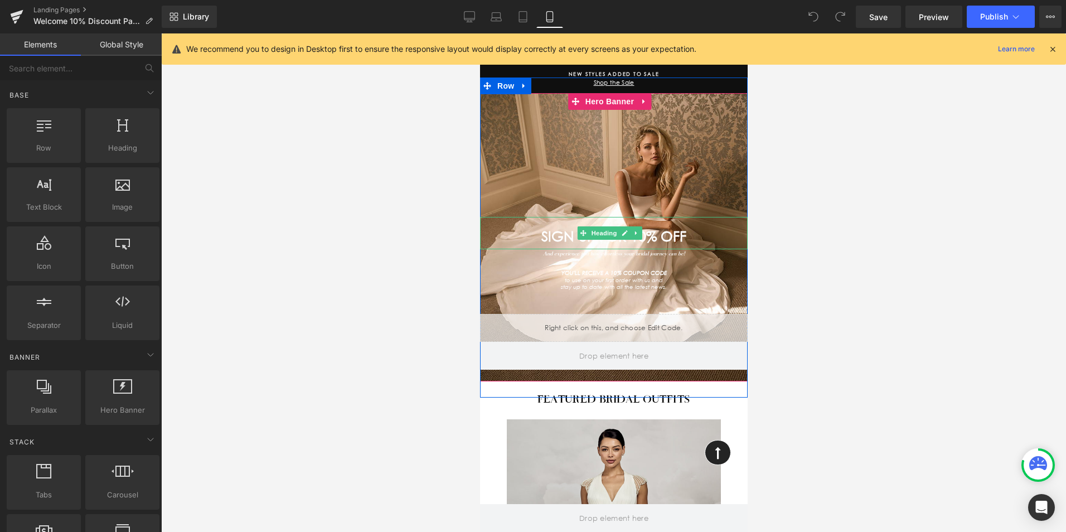
scroll to position [0, 0]
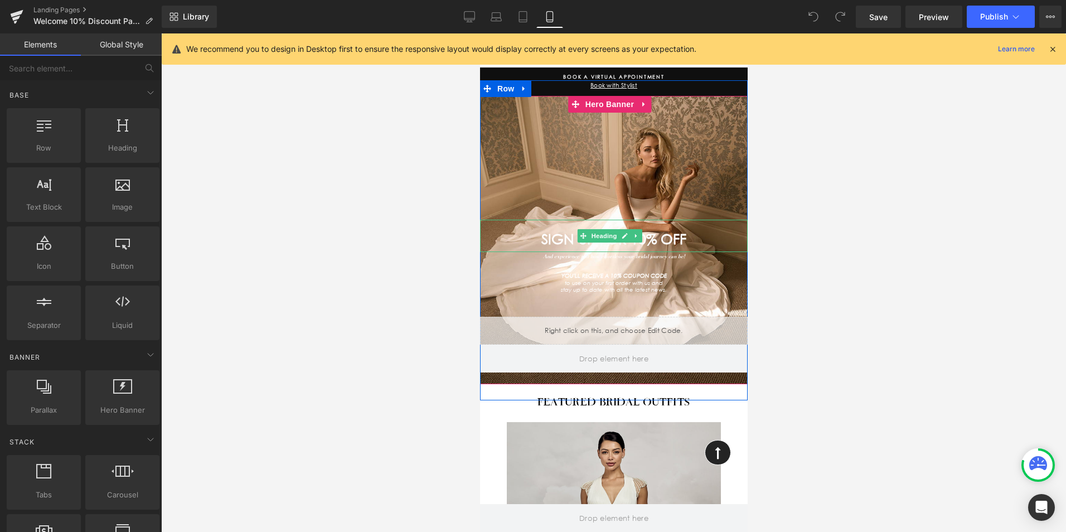
click at [660, 235] on span "SIGN UP FOR 10% OFF" at bounding box center [613, 239] width 145 height 17
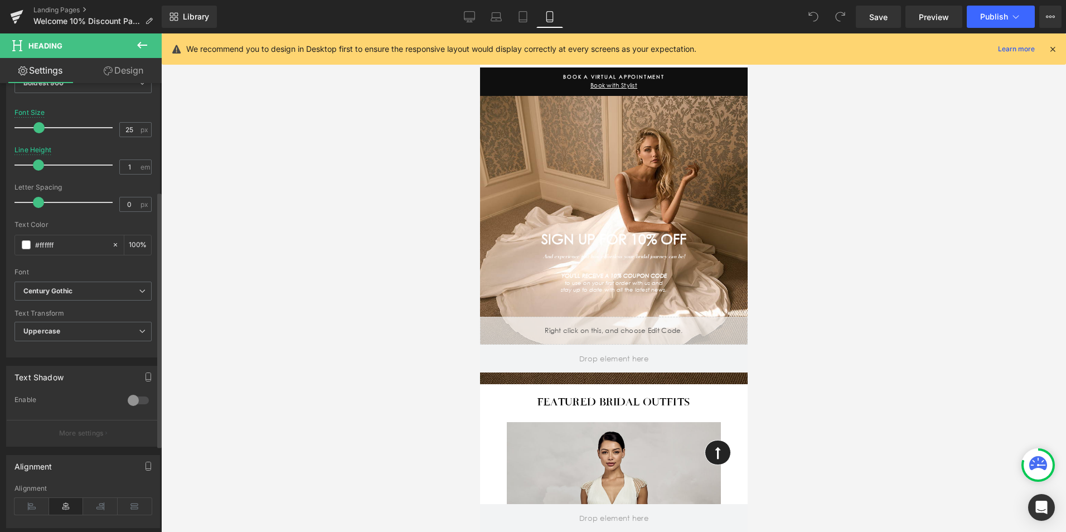
scroll to position [223, 0]
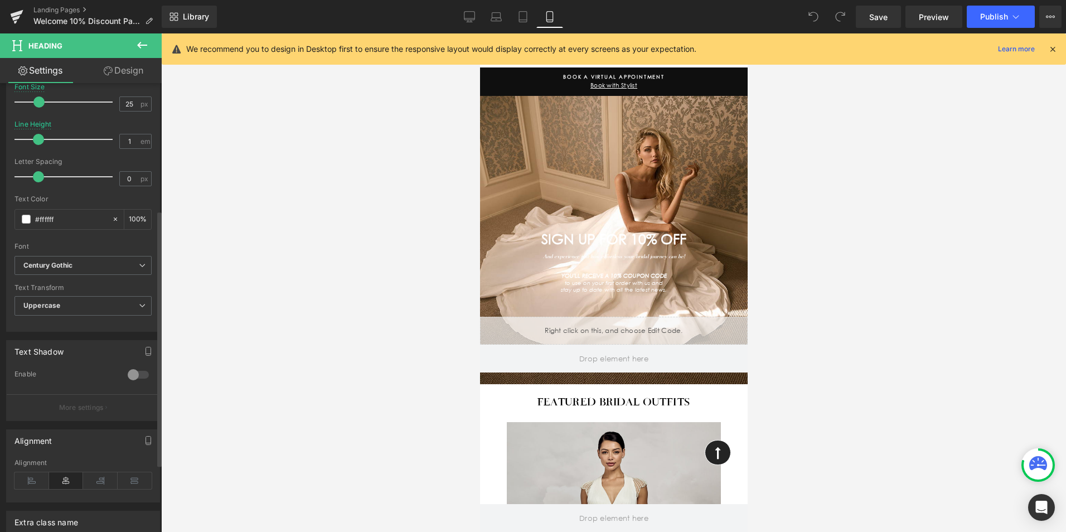
click at [128, 371] on div at bounding box center [138, 375] width 27 height 18
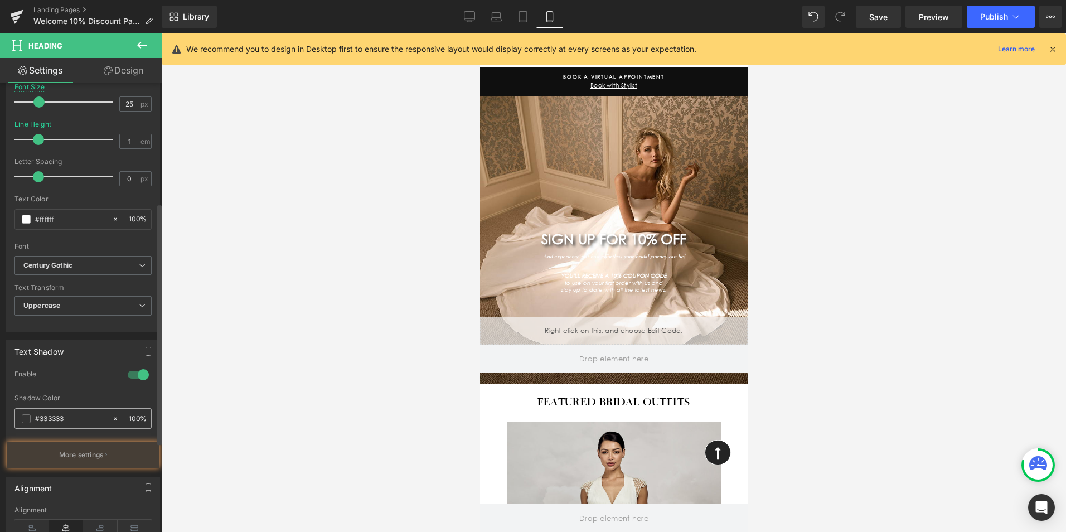
click at [132, 419] on input "100" at bounding box center [134, 418] width 11 height 12
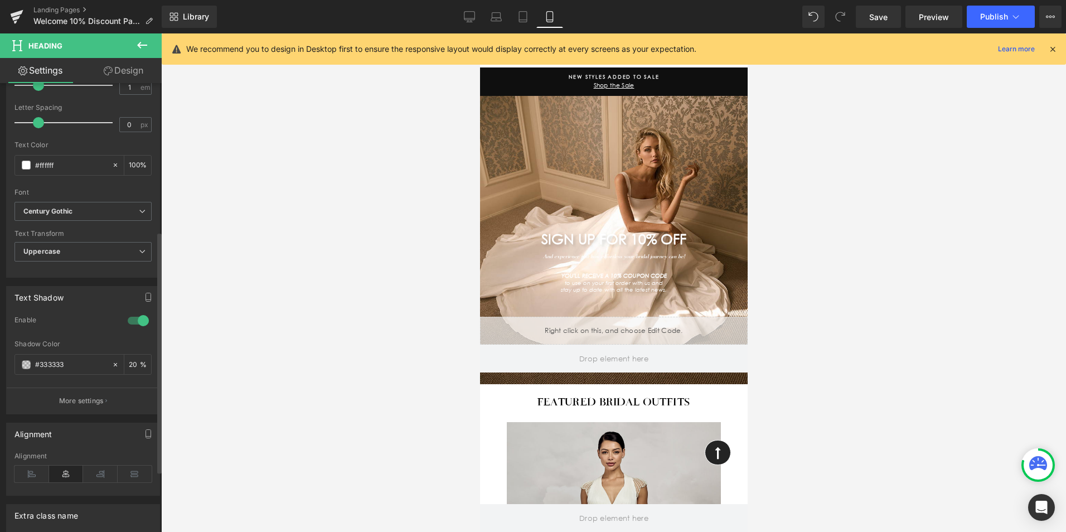
scroll to position [279, 0]
type input "20"
click at [85, 410] on button "More settings" at bounding box center [83, 399] width 153 height 26
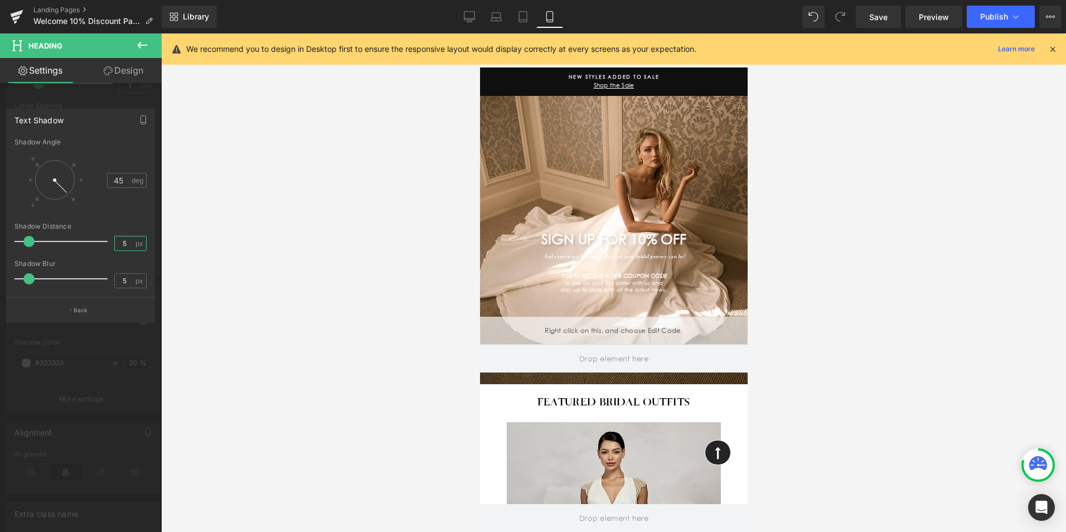
drag, startPoint x: 126, startPoint y: 240, endPoint x: 103, endPoint y: 242, distance: 22.9
click at [104, 242] on div "Shadow Distance 5 px" at bounding box center [80, 240] width 132 height 37
type input "2"
drag, startPoint x: 126, startPoint y: 279, endPoint x: 108, endPoint y: 280, distance: 18.4
click at [108, 280] on div "Shadow Blur 5 px" at bounding box center [80, 278] width 132 height 37
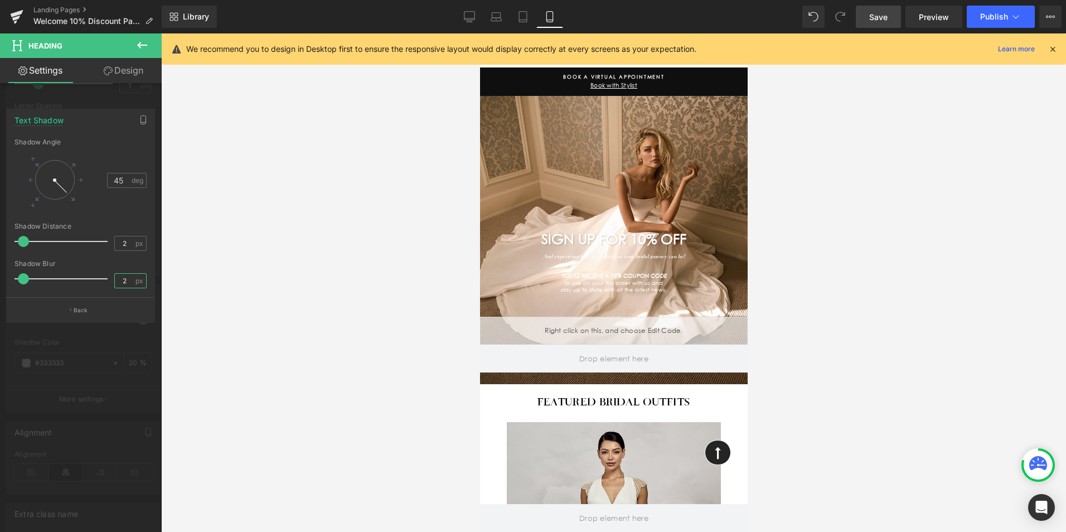
type input "2"
click at [877, 13] on span "Save" at bounding box center [878, 17] width 18 height 12
click at [463, 13] on link "Desktop" at bounding box center [469, 17] width 27 height 22
type input "50"
type input "0.5"
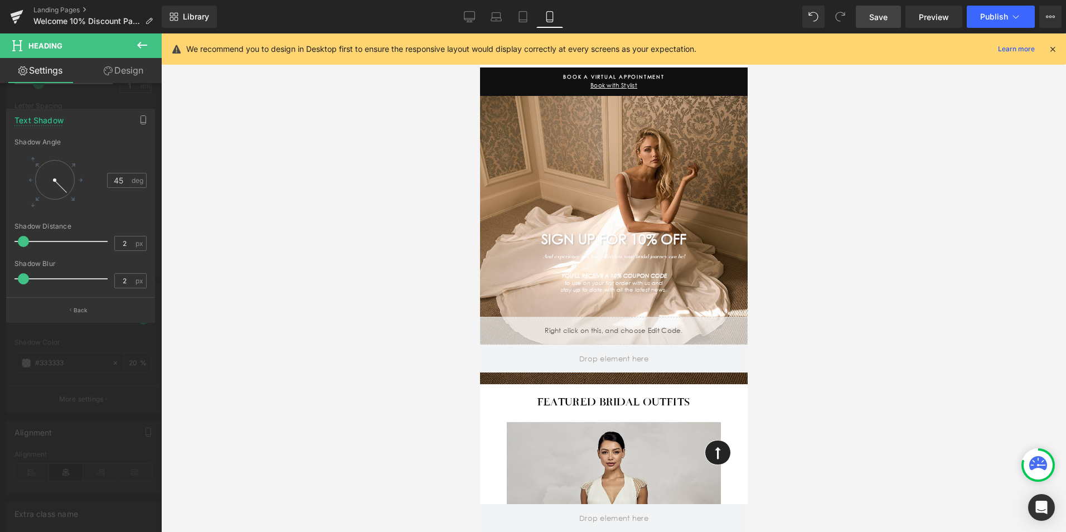
type input "100"
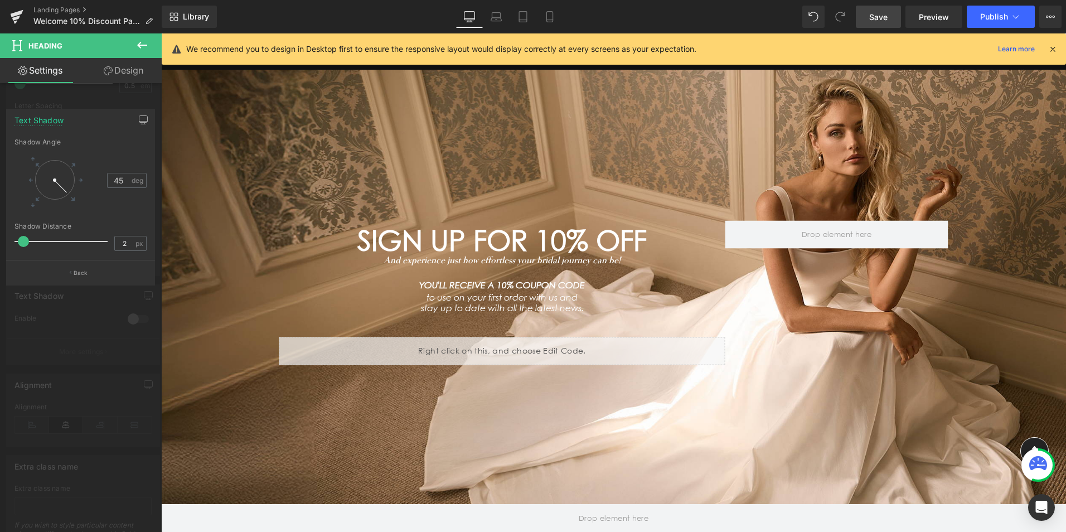
scroll to position [72, 0]
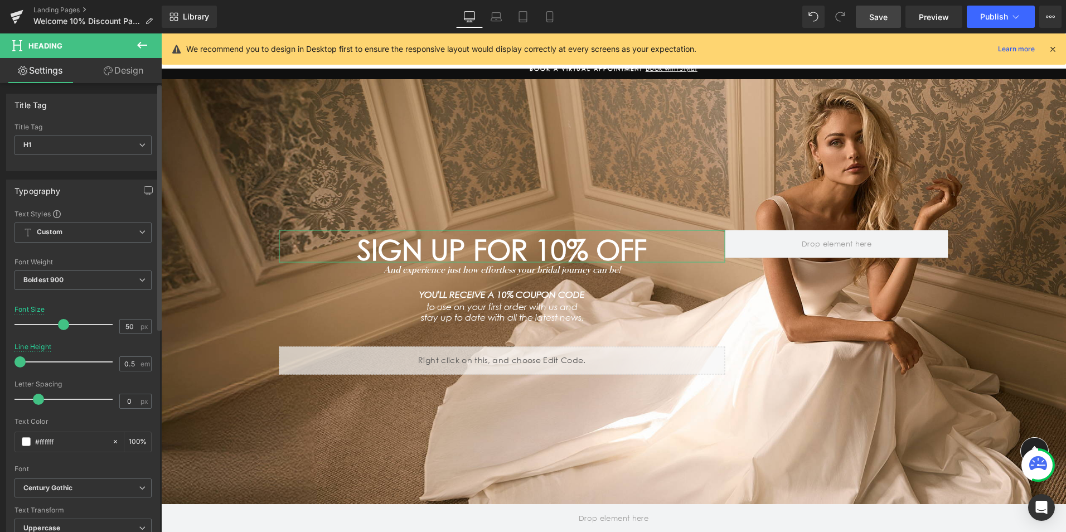
scroll to position [0, 0]
click at [547, 15] on icon at bounding box center [549, 16] width 11 height 11
type input "25"
type input "1"
type input "100"
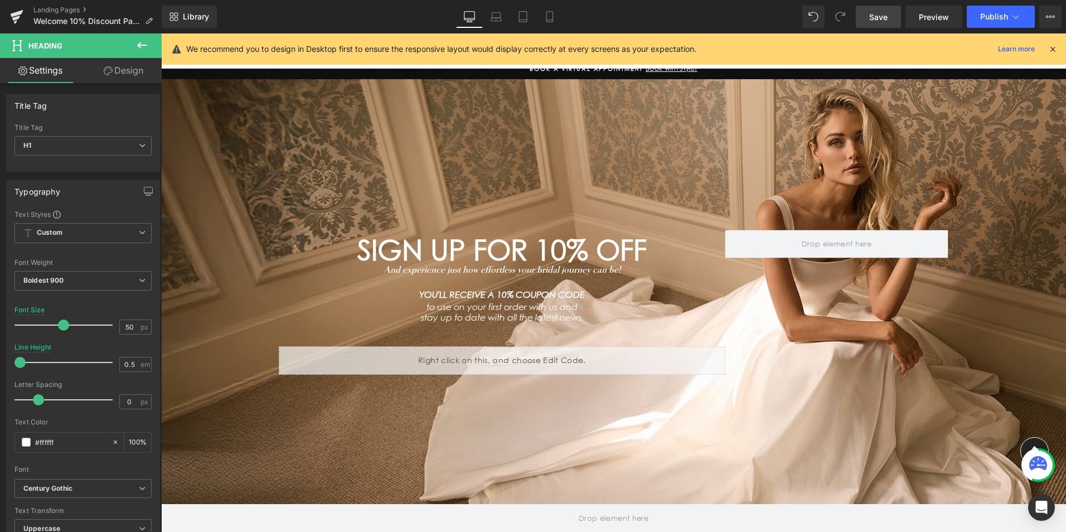
type input "20"
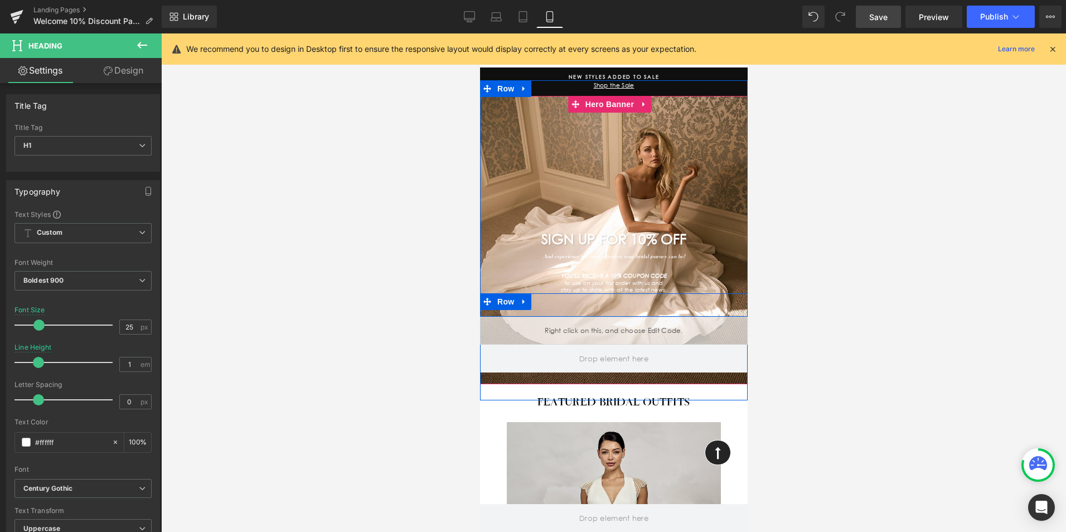
click at [647, 300] on div "Separator Separator Row" at bounding box center [613, 304] width 268 height 23
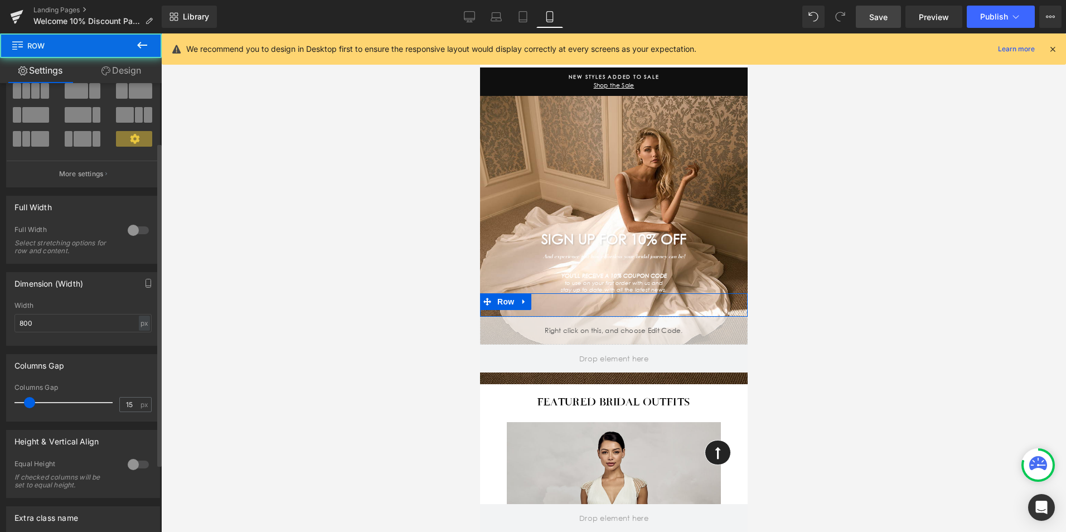
scroll to position [111, 0]
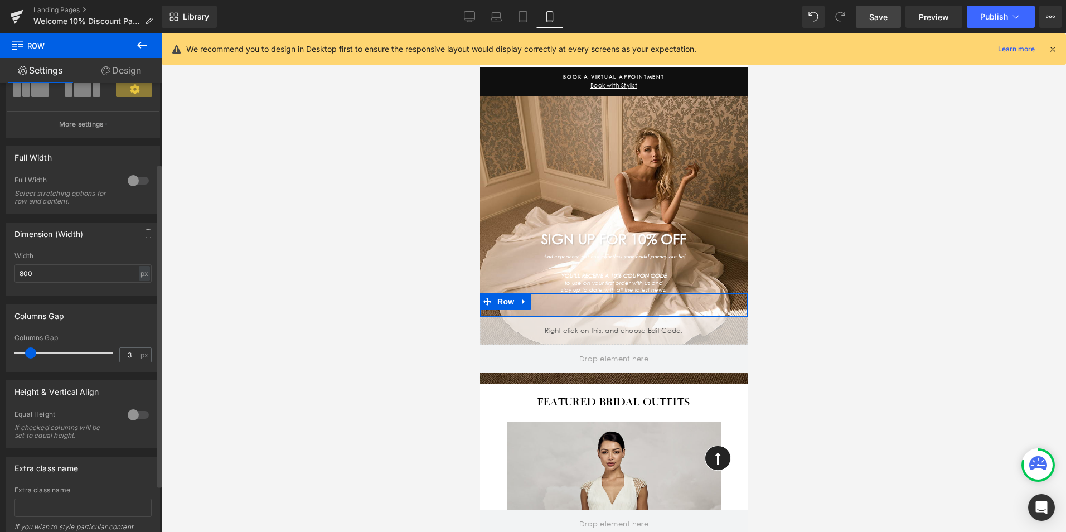
type input "0"
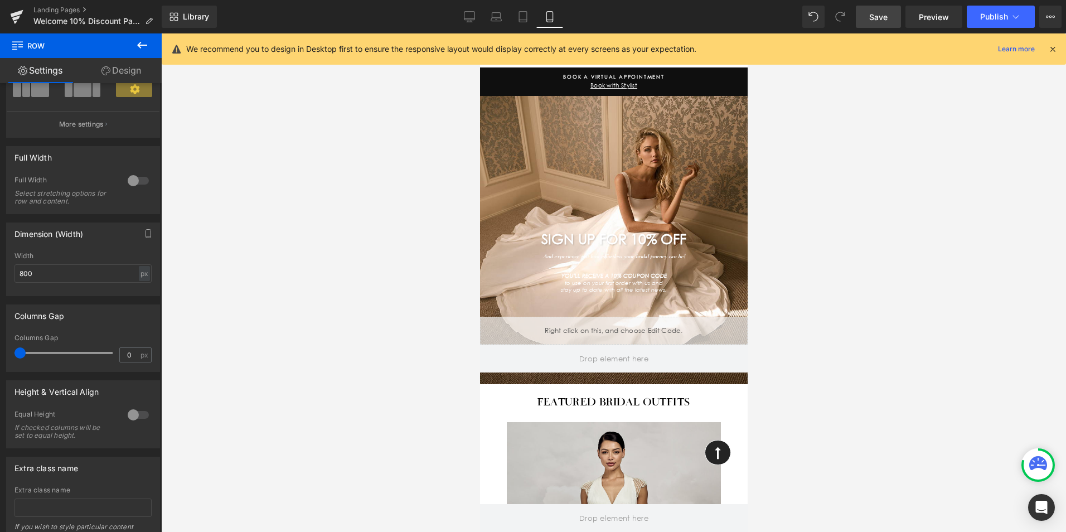
drag, startPoint x: 26, startPoint y: 351, endPoint x: 0, endPoint y: 347, distance: 26.4
click at [0, 347] on html "You are previewing how the will restyle your page. You can not edit Elements in…" at bounding box center [533, 266] width 1066 height 532
click at [129, 353] on input "0" at bounding box center [130, 355] width 20 height 14
type input "15"
click at [106, 305] on div "Columns Gap" at bounding box center [83, 315] width 153 height 21
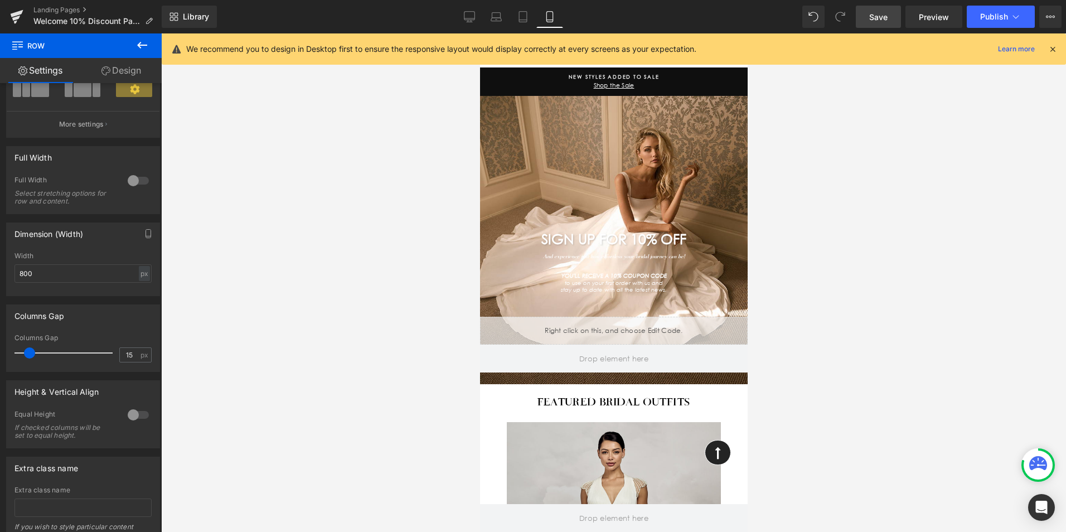
click at [879, 18] on span "Save" at bounding box center [878, 17] width 18 height 12
click at [468, 14] on icon at bounding box center [469, 16] width 11 height 11
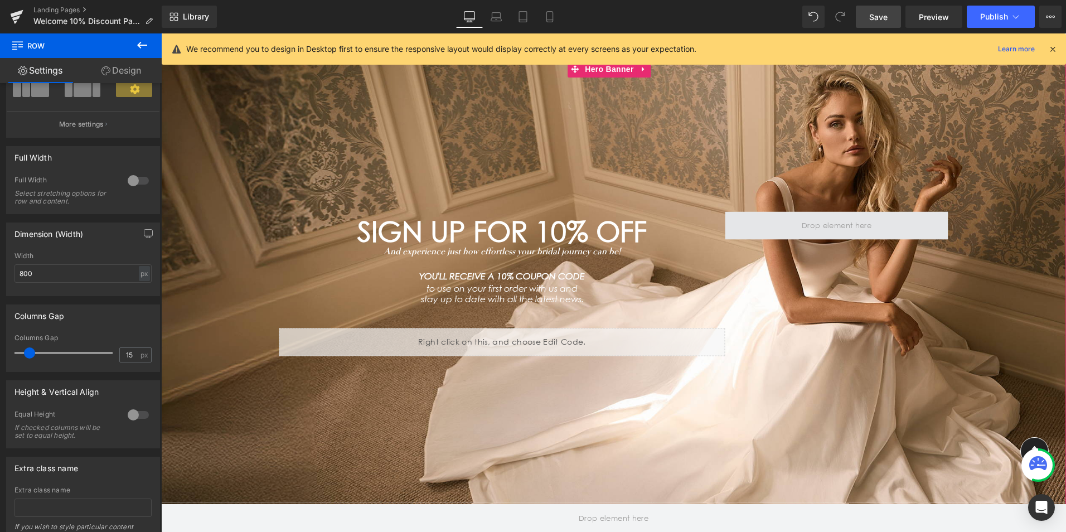
scroll to position [91, 0]
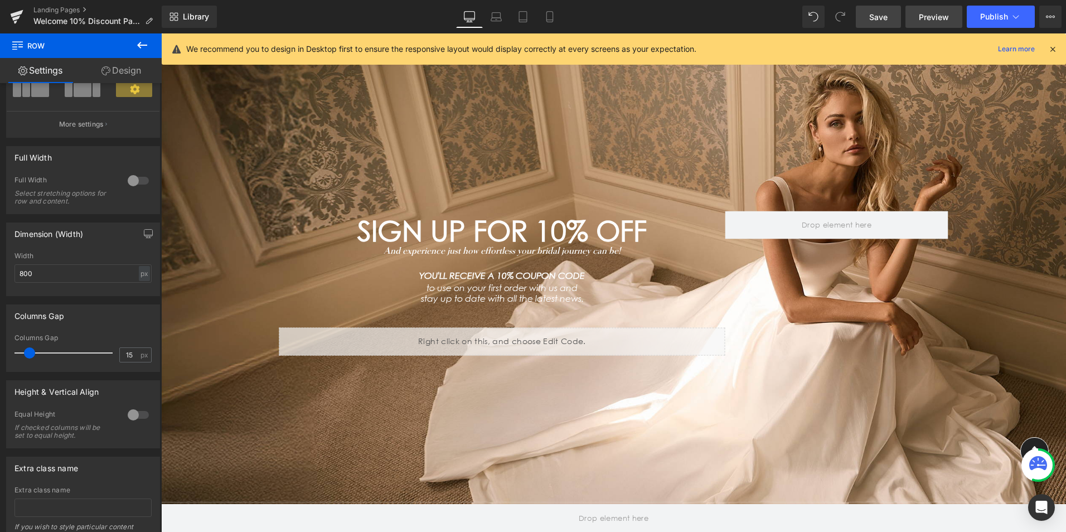
click at [940, 14] on span "Preview" at bounding box center [933, 17] width 30 height 12
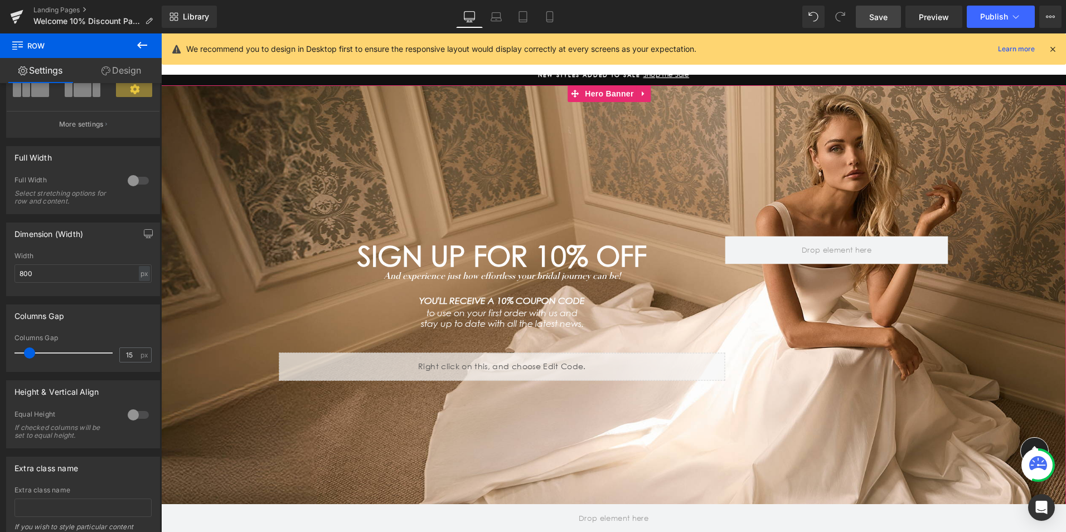
scroll to position [35, 0]
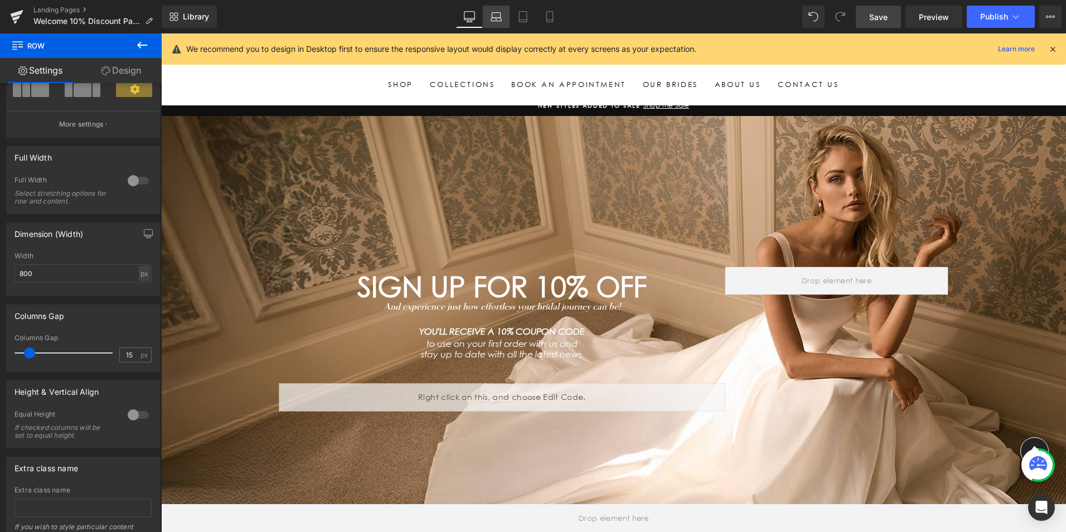
drag, startPoint x: 495, startPoint y: 19, endPoint x: 501, endPoint y: 18, distance: 5.6
click at [496, 18] on icon at bounding box center [495, 16] width 11 height 11
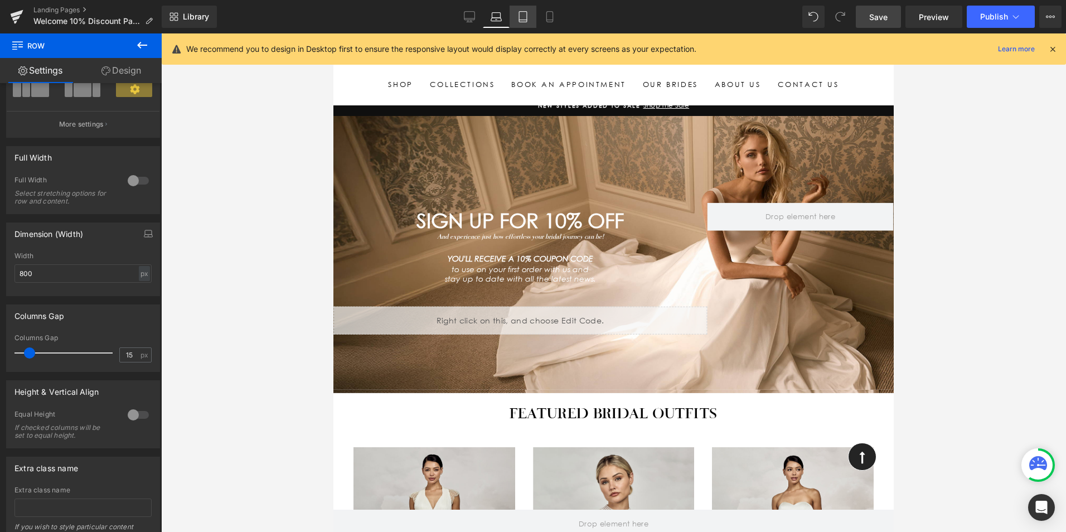
scroll to position [0, 0]
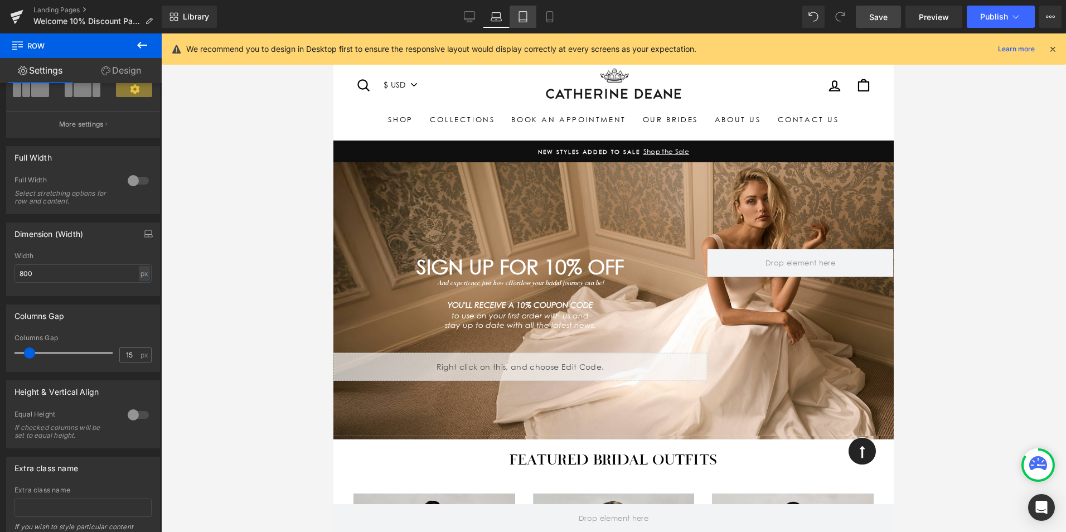
drag, startPoint x: 534, startPoint y: 18, endPoint x: 539, endPoint y: 23, distance: 6.3
click at [534, 19] on link "Tablet" at bounding box center [522, 17] width 27 height 22
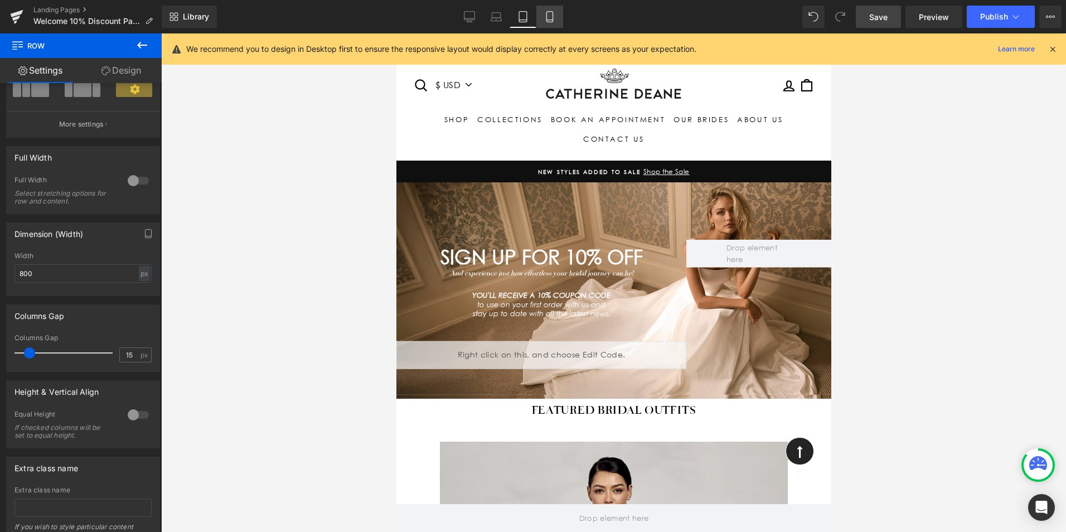
click at [552, 20] on icon at bounding box center [549, 16] width 11 height 11
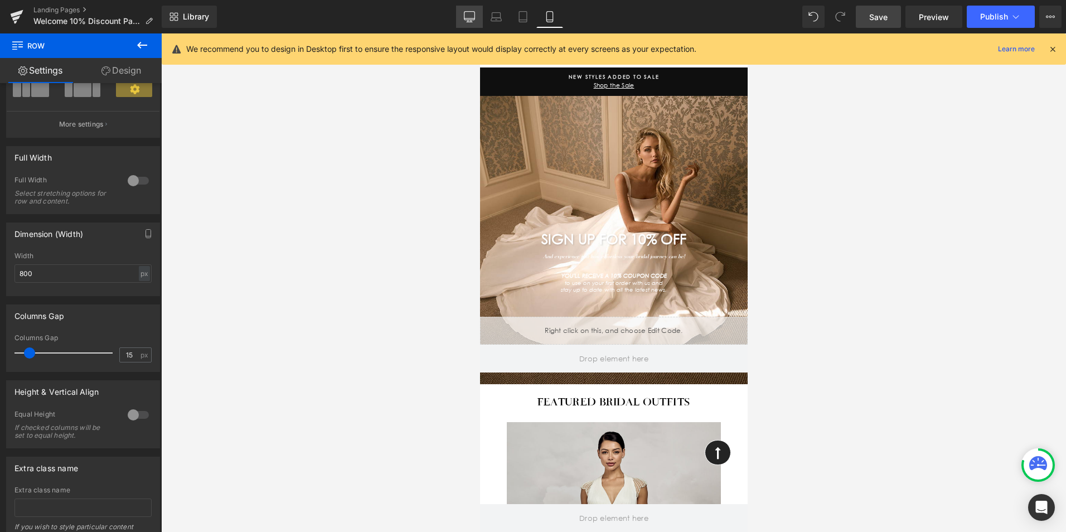
click at [473, 17] on icon at bounding box center [469, 16] width 11 height 11
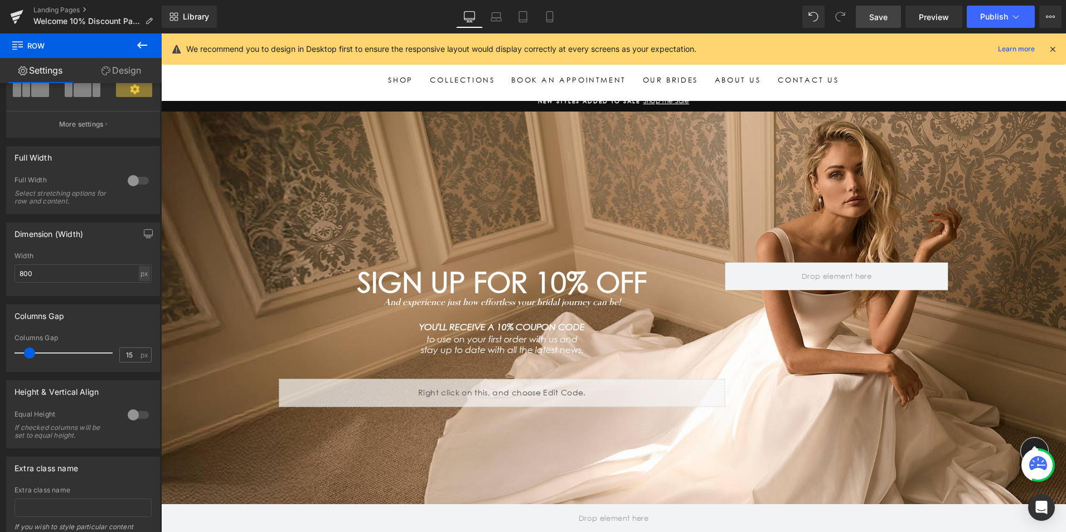
scroll to position [35, 0]
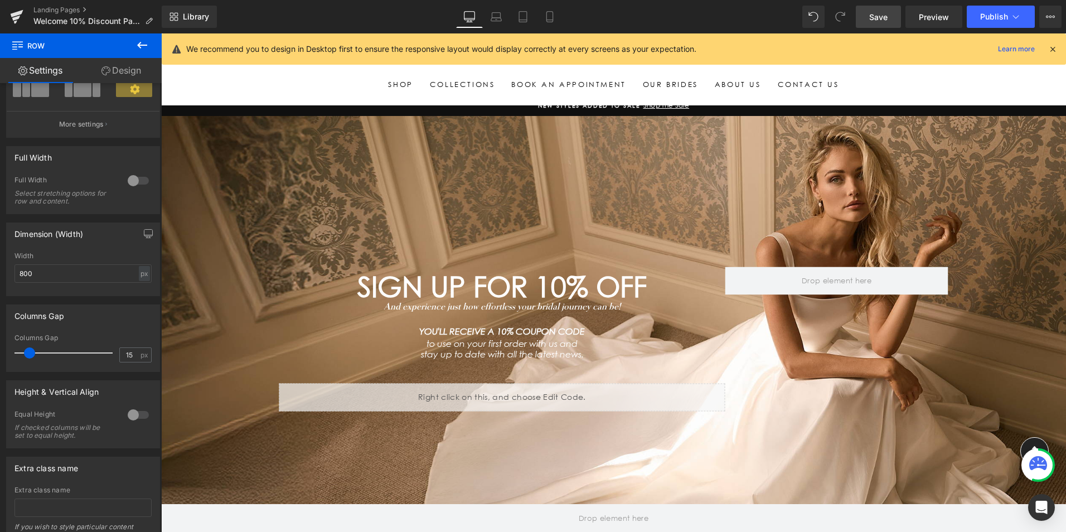
drag, startPoint x: 883, startPoint y: 22, endPoint x: 885, endPoint y: 36, distance: 14.0
click at [883, 23] on link "Save" at bounding box center [878, 17] width 45 height 22
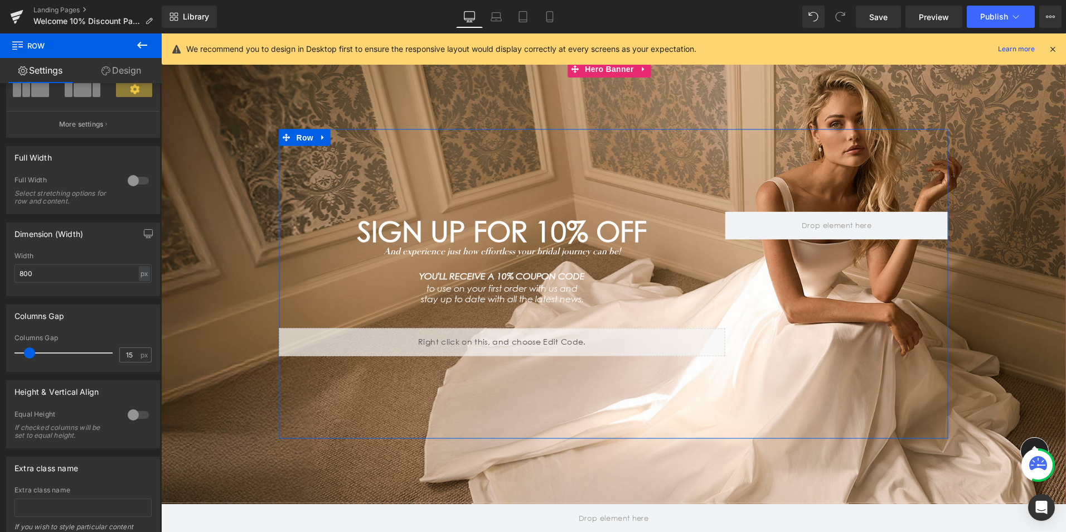
scroll to position [91, 0]
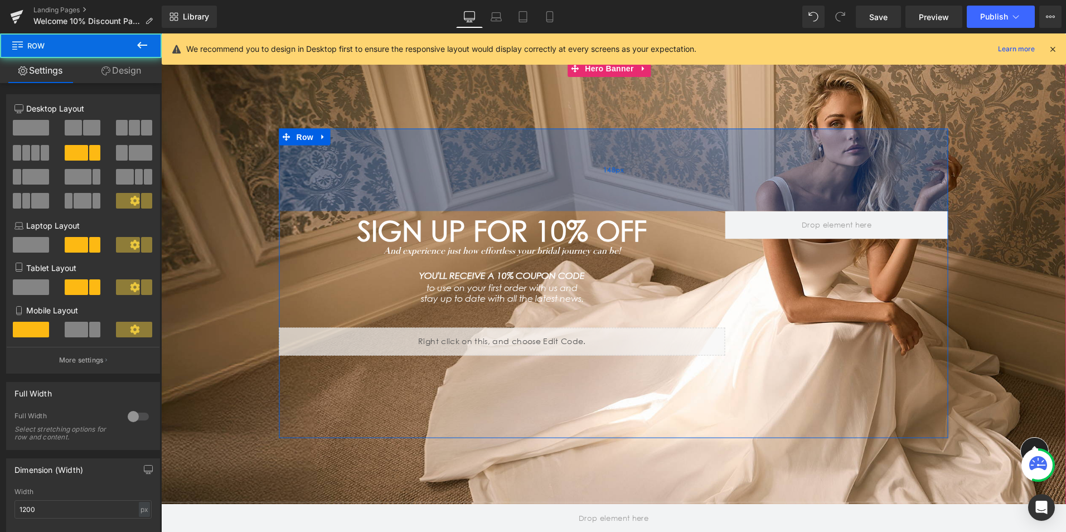
click at [692, 148] on div "148px" at bounding box center [613, 169] width 669 height 82
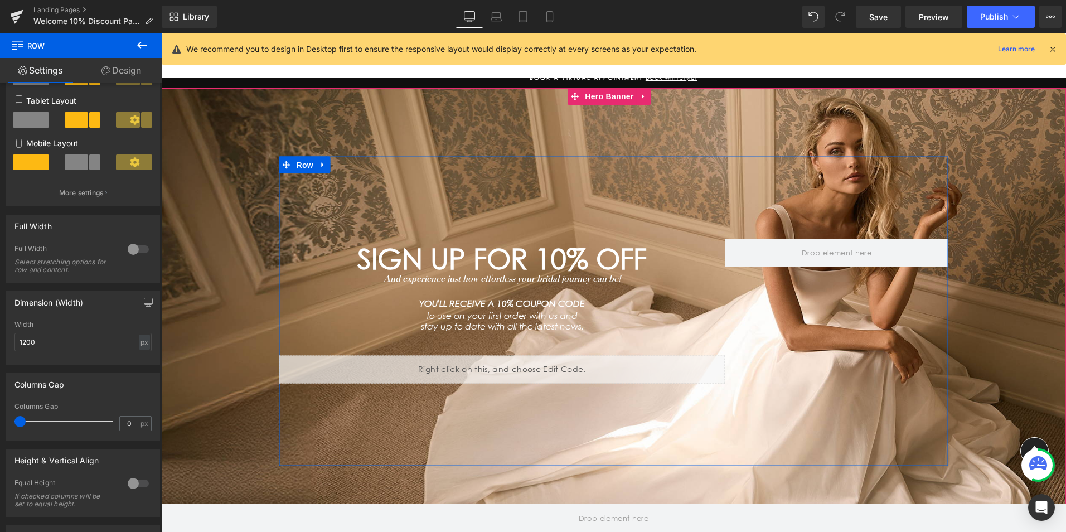
scroll to position [35, 0]
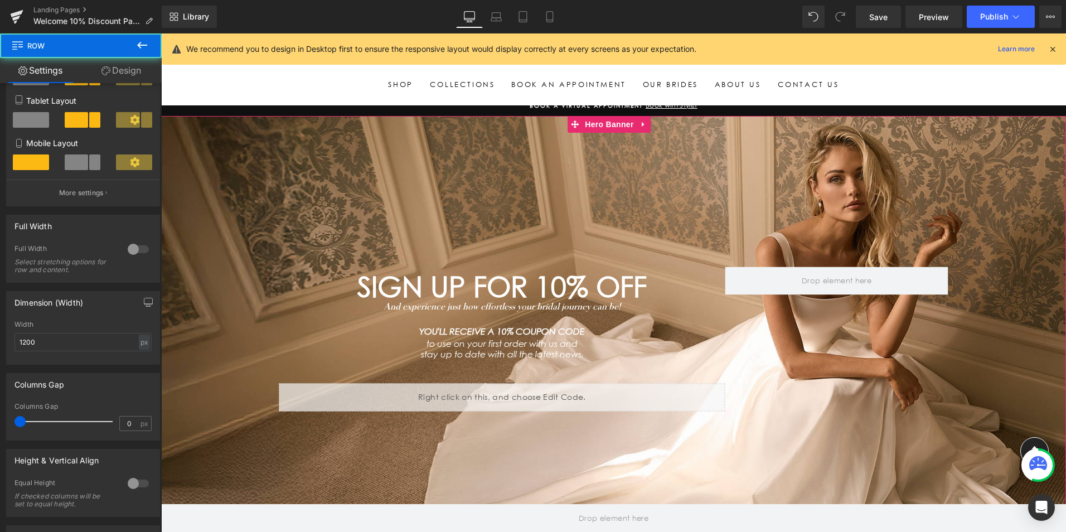
click at [552, 203] on div "SIGN UP FOR 10% OFF Heading And experience just how effortless your bridal jour…" at bounding box center [613, 338] width 669 height 309
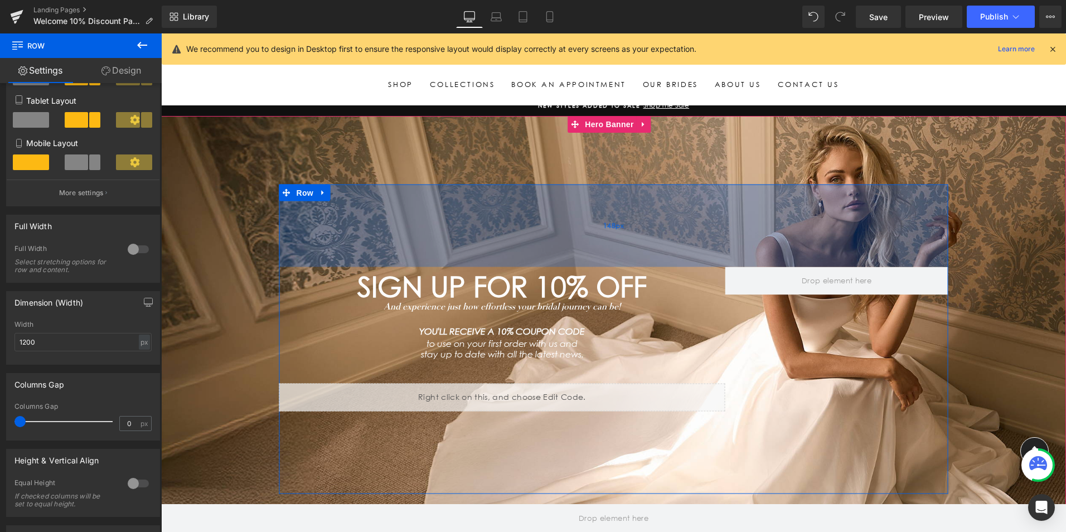
click at [650, 222] on div "148px" at bounding box center [613, 225] width 669 height 82
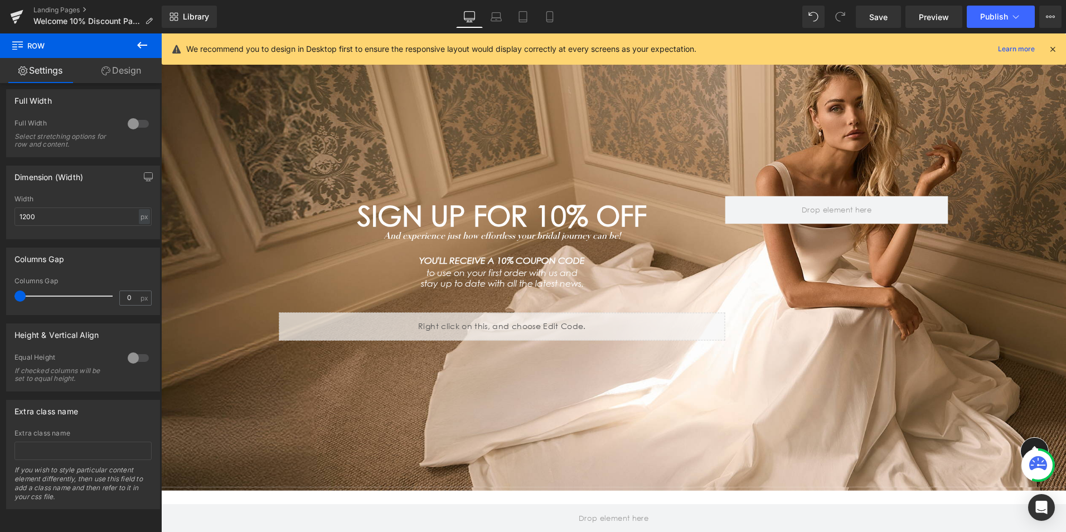
scroll to position [0, 0]
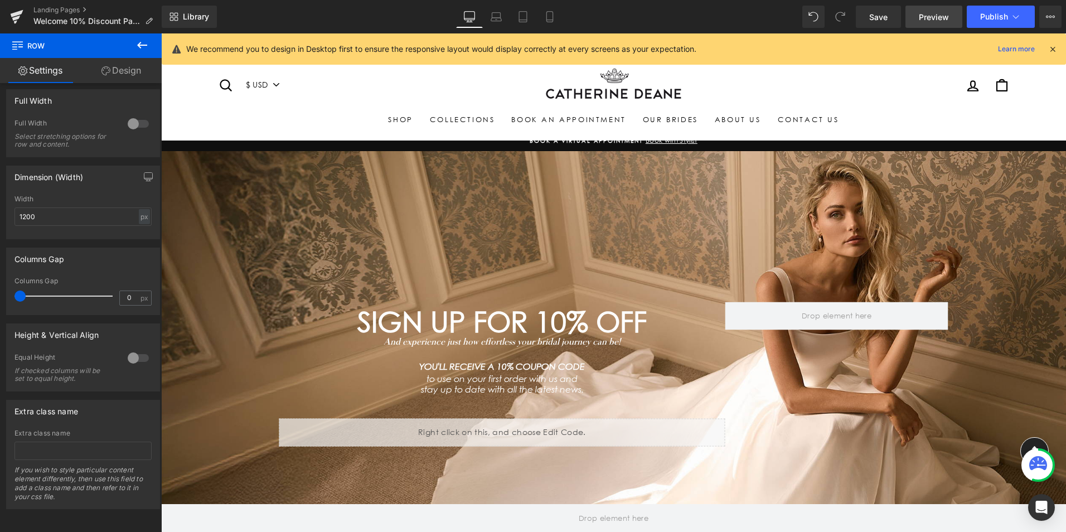
click at [919, 14] on span "Preview" at bounding box center [933, 17] width 30 height 12
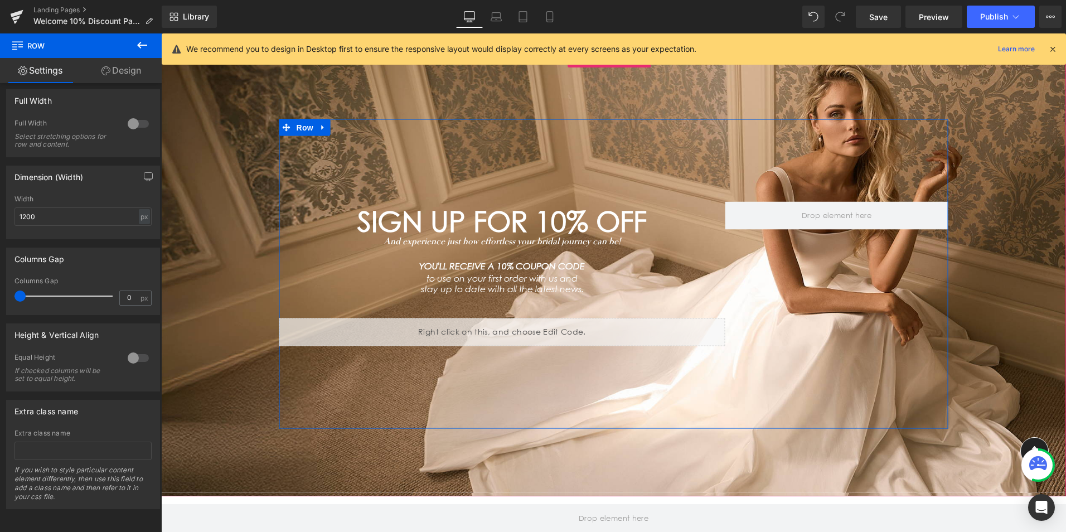
scroll to position [167, 0]
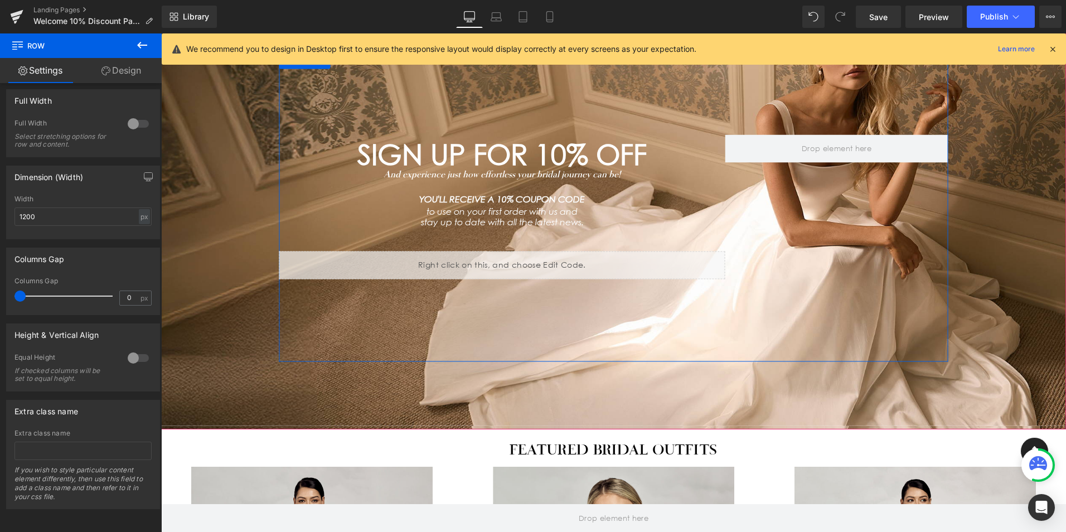
click at [895, 247] on div "SIGN UP FOR 10% OFF Heading And experience just how effortless your bridal jour…" at bounding box center [613, 206] width 669 height 309
drag, startPoint x: 492, startPoint y: 17, endPoint x: 507, endPoint y: 21, distance: 14.9
click at [492, 18] on icon at bounding box center [496, 19] width 11 height 3
type input "100"
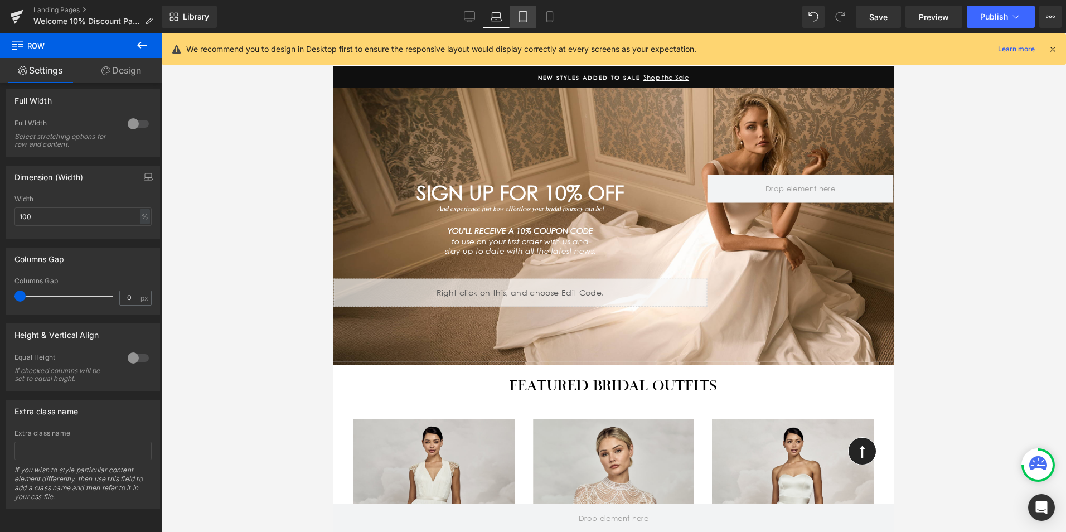
click at [524, 21] on icon at bounding box center [522, 16] width 11 height 11
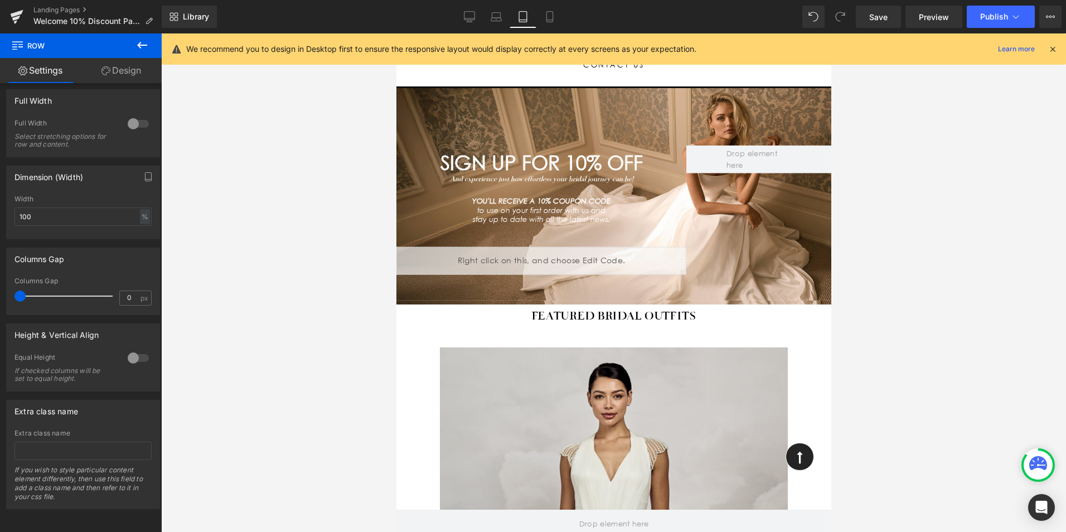
scroll to position [72, 0]
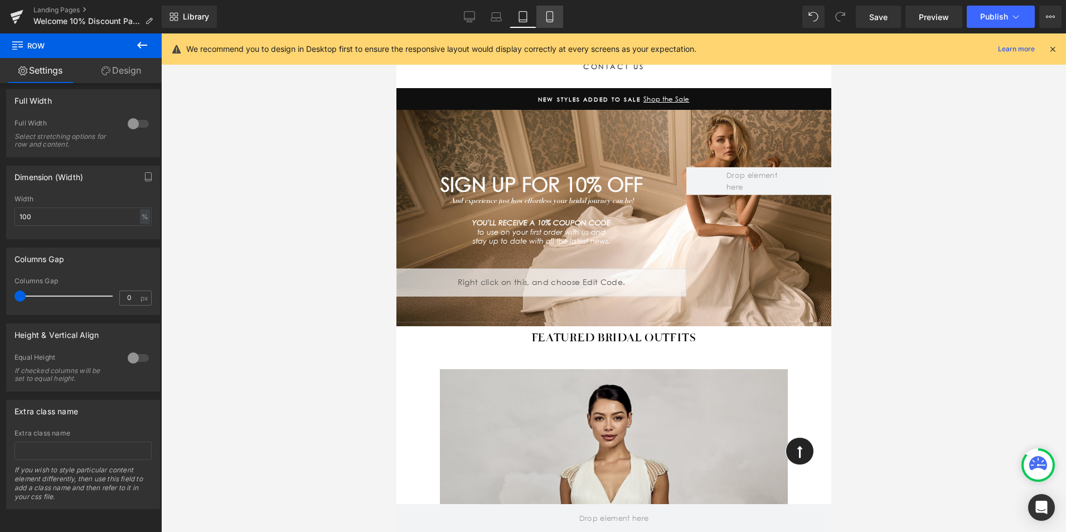
click at [551, 18] on icon at bounding box center [549, 16] width 11 height 11
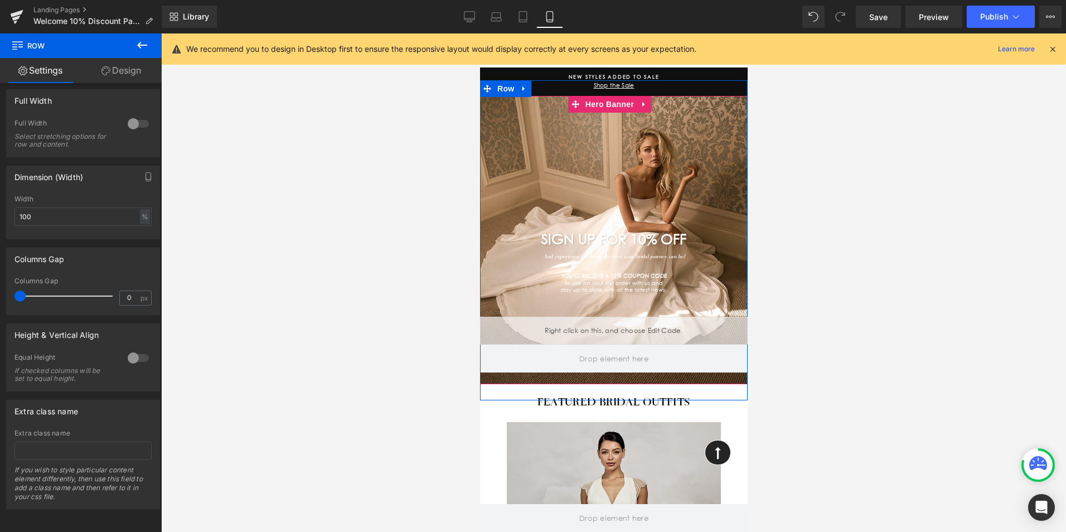
click at [527, 130] on div "SIGN UP FOR 10% OFF Heading And experience just how effortless your bridal jour…" at bounding box center [613, 226] width 268 height 236
click at [130, 69] on link "Design" at bounding box center [121, 70] width 81 height 25
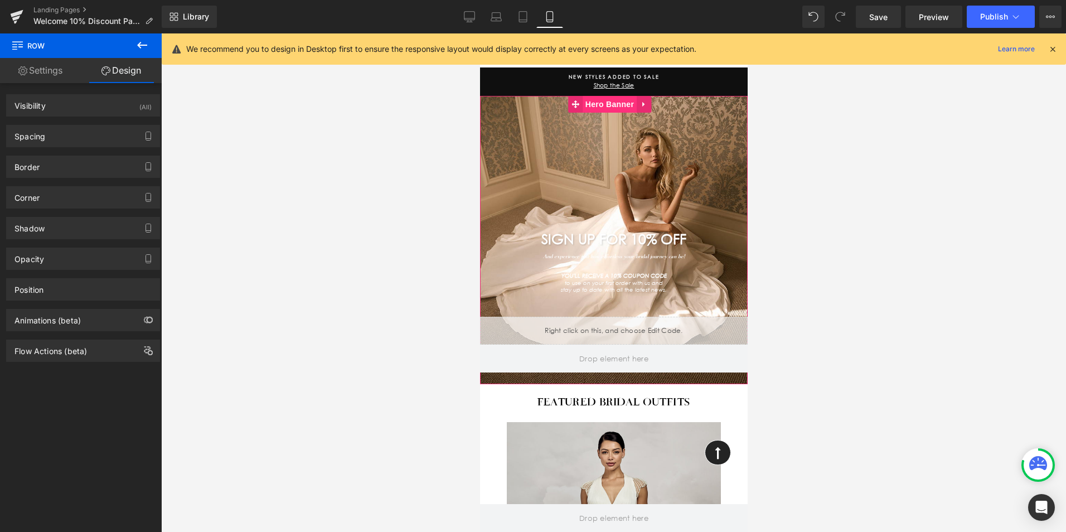
click at [611, 100] on span "Hero Banner" at bounding box center [609, 104] width 54 height 17
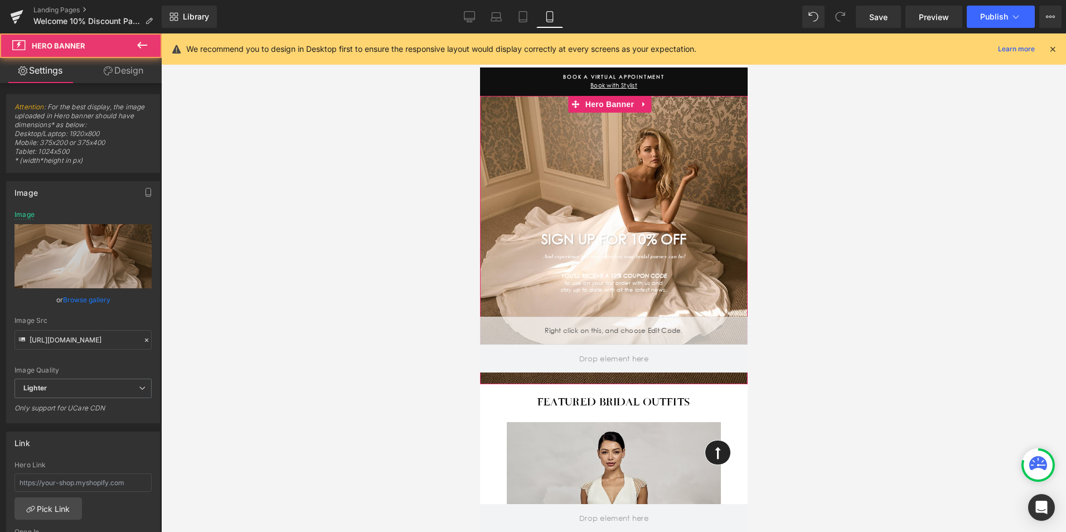
click at [75, 299] on link "Browse gallery" at bounding box center [86, 300] width 47 height 20
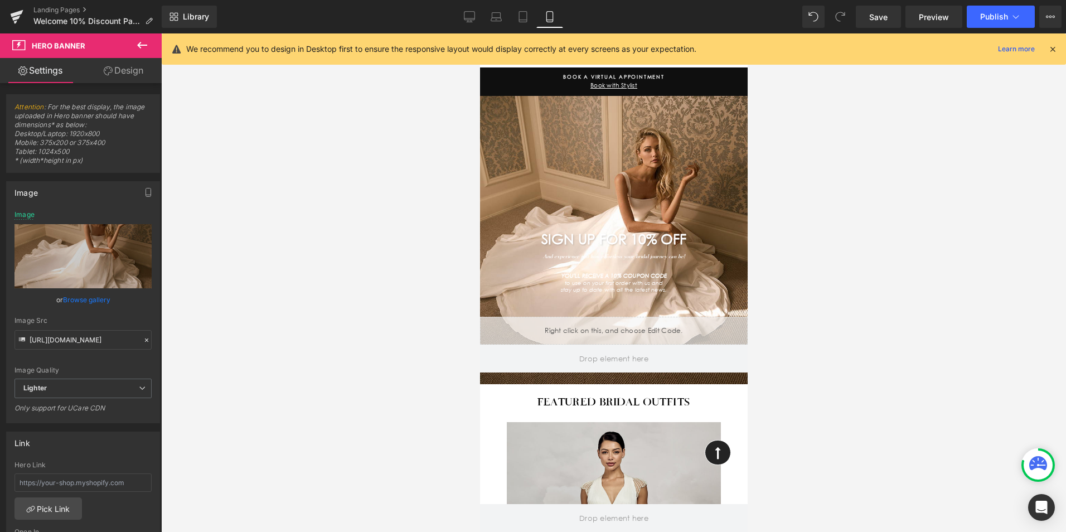
click at [294, 0] on div "Hero Banner You are previewing how the will restyle your page. You can not edit…" at bounding box center [533, 0] width 1066 height 0
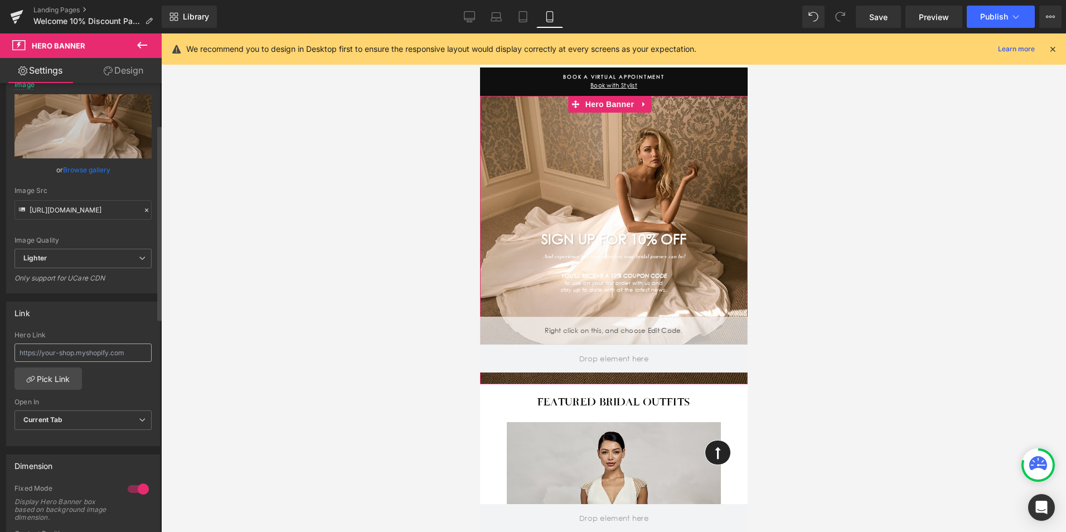
scroll to position [223, 0]
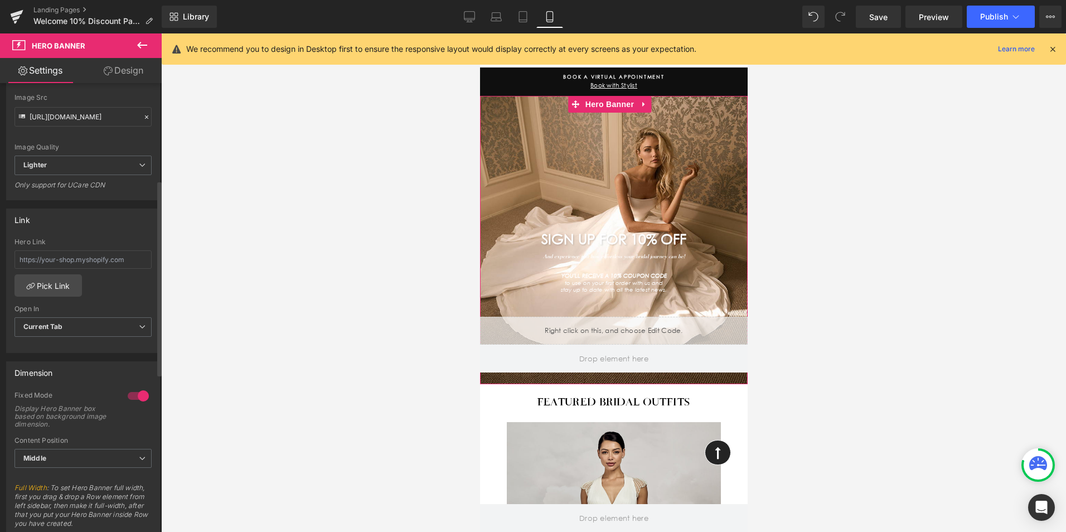
click at [137, 390] on div at bounding box center [138, 396] width 27 height 18
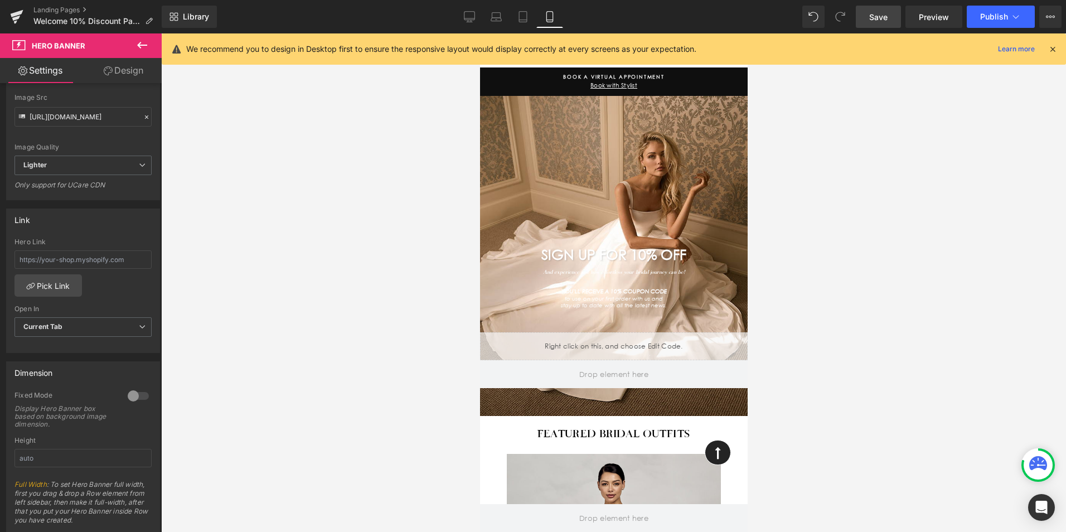
click at [872, 22] on span "Save" at bounding box center [878, 17] width 18 height 12
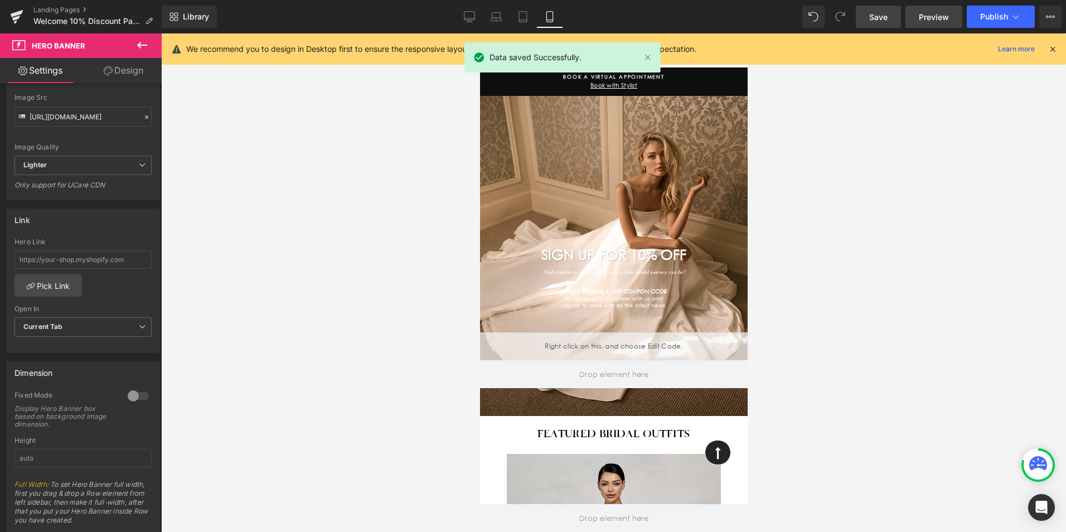
click at [916, 18] on link "Preview" at bounding box center [933, 17] width 57 height 22
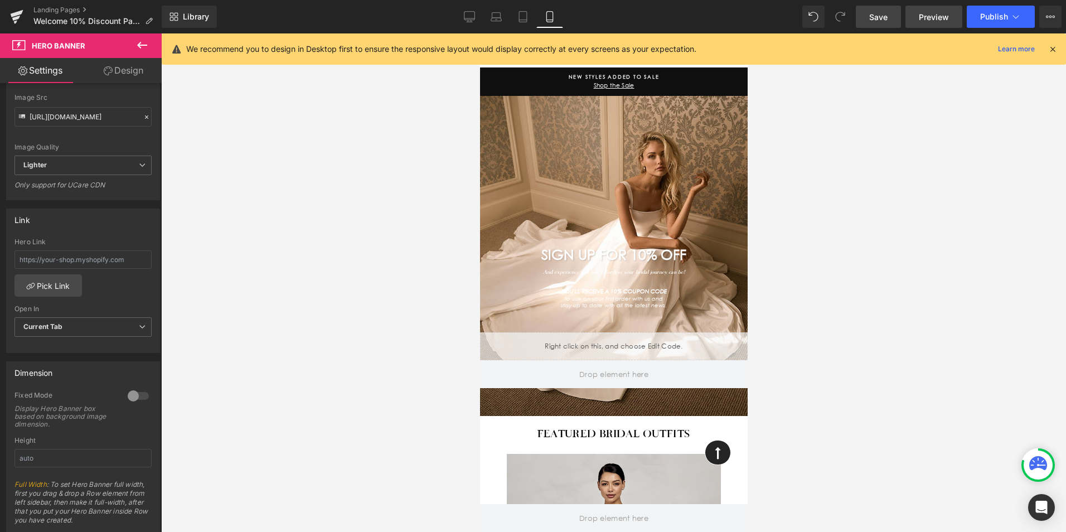
click at [932, 23] on link "Preview" at bounding box center [933, 17] width 57 height 22
click at [861, 14] on link "Save" at bounding box center [878, 17] width 45 height 22
